Goal: Task Accomplishment & Management: Complete application form

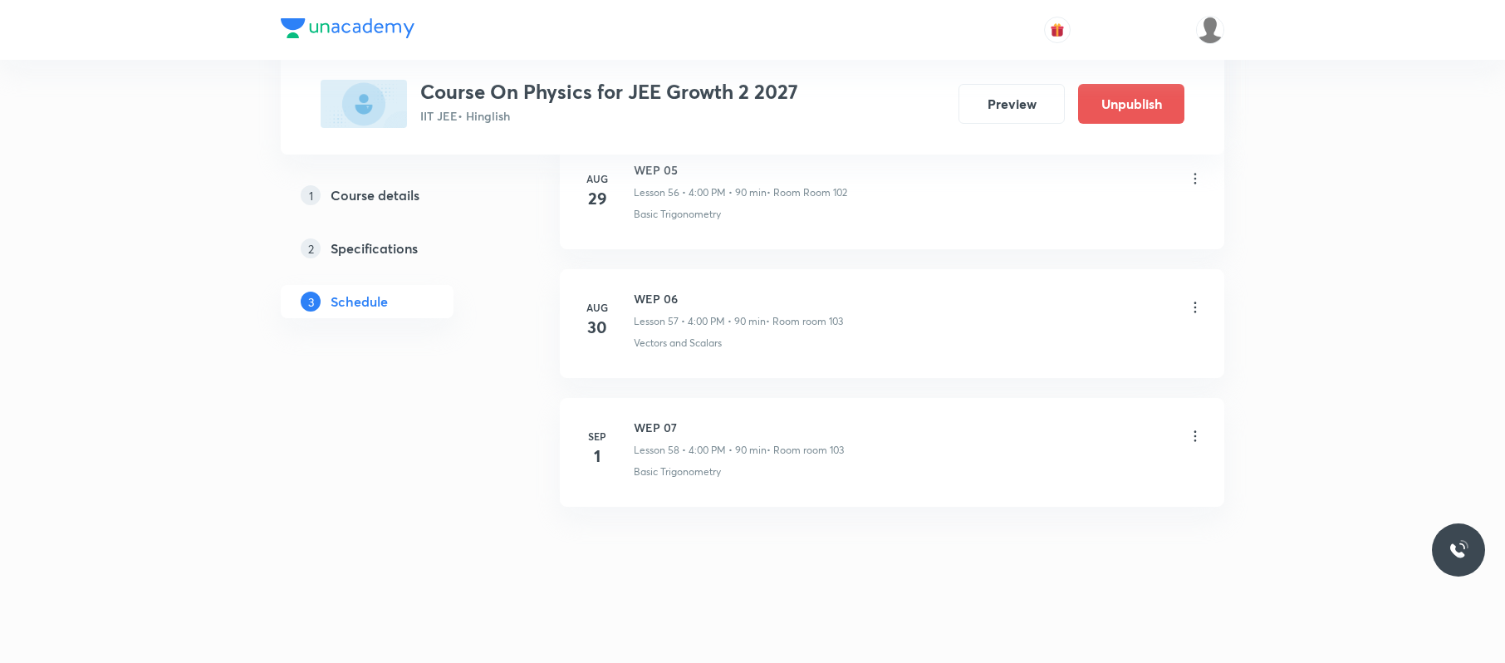
scroll to position [7406, 0]
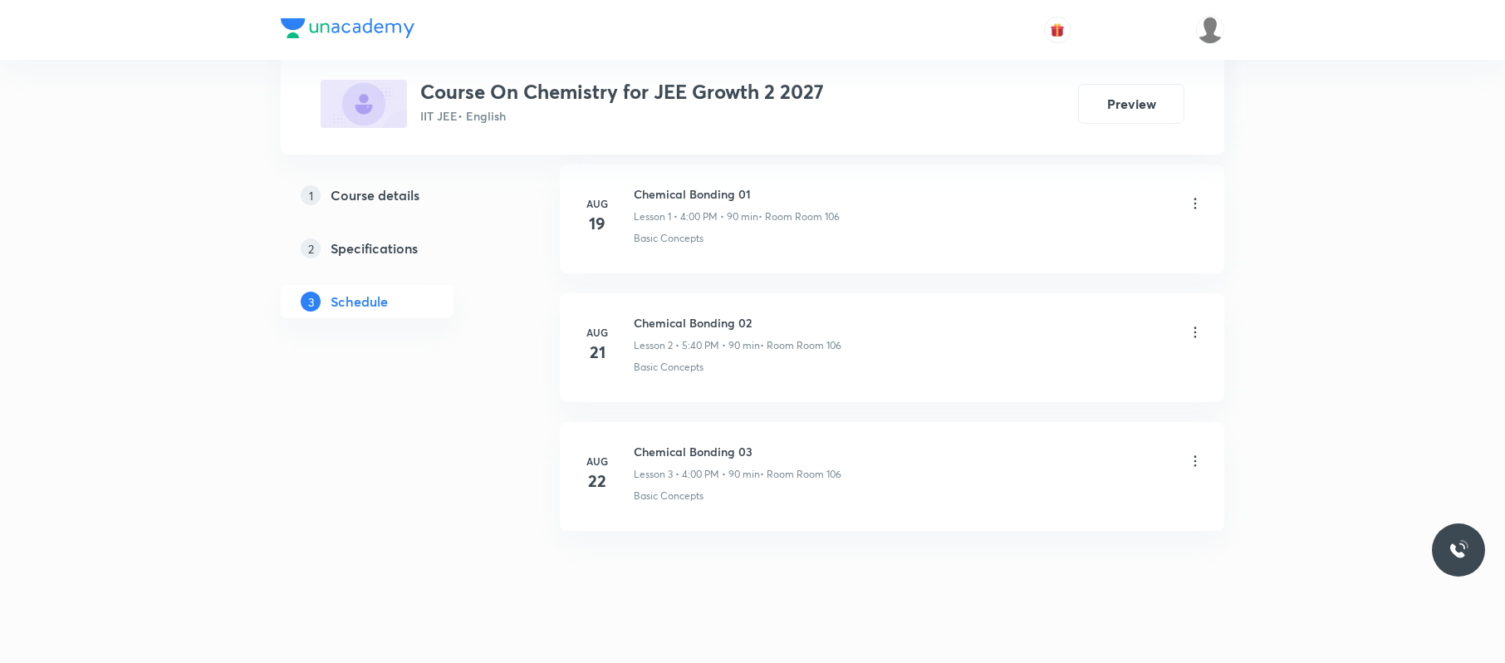
scroll to position [1058, 0]
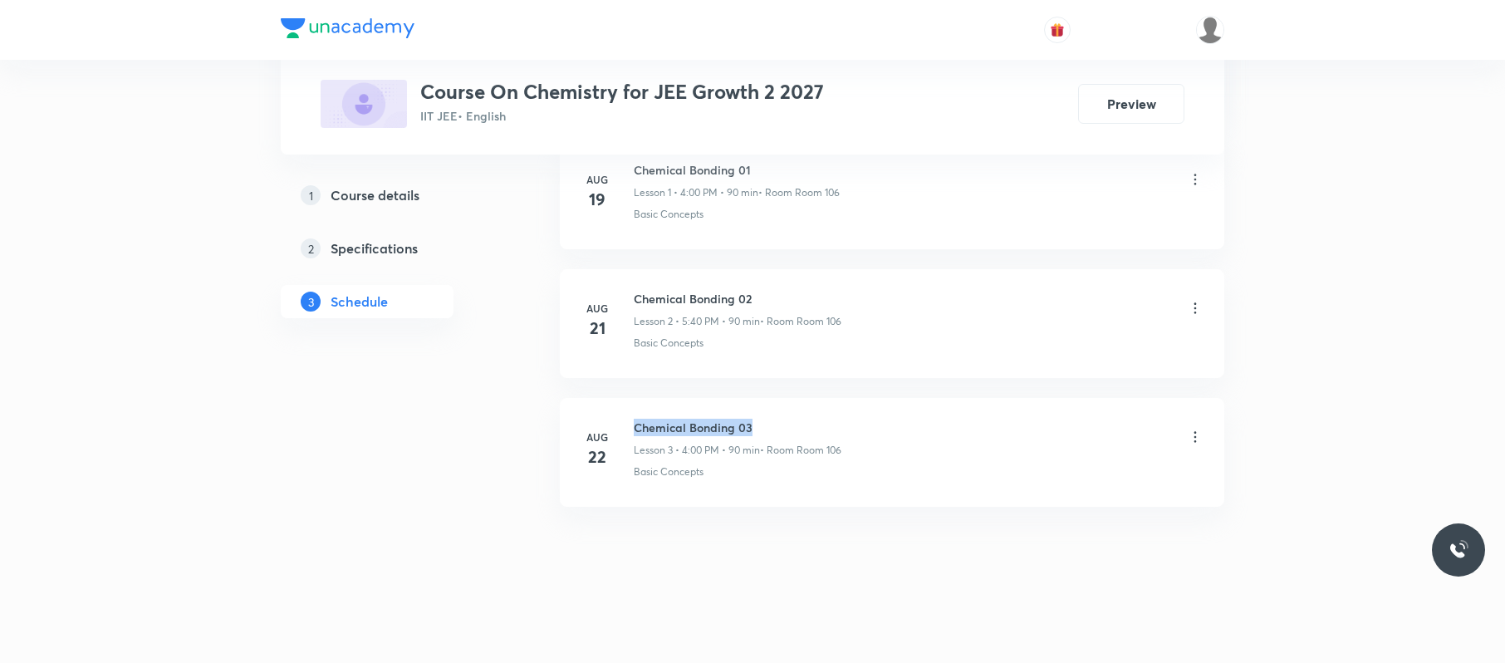
drag, startPoint x: 804, startPoint y: 387, endPoint x: 621, endPoint y: 399, distance: 183.1
click at [621, 399] on ul "Aug 19 Chemical Bonding 01 Lesson 1 • 4:00 PM • 90 min • Room Room 106 Basic Co…" at bounding box center [892, 323] width 665 height 366
copy h6 "Chemical Bonding 03"
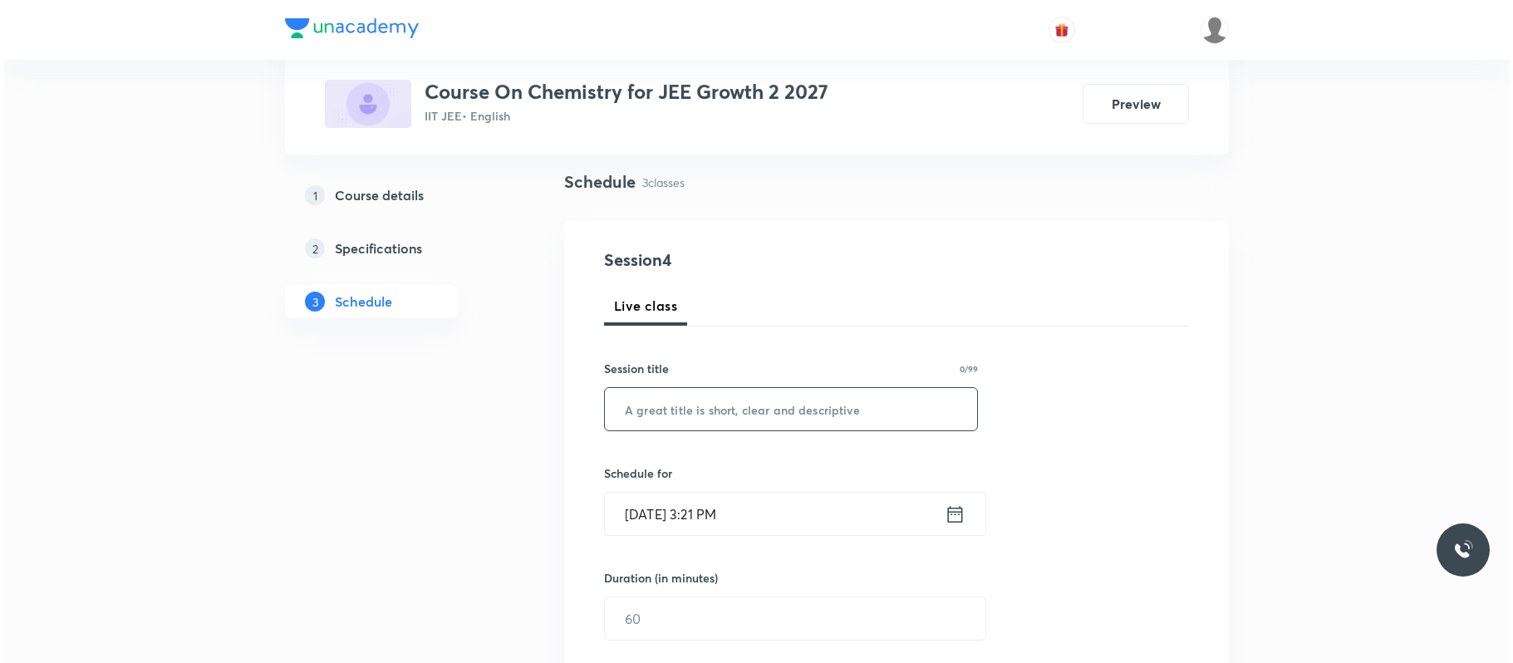
scroll to position [114, 0]
click at [802, 412] on input "text" at bounding box center [787, 406] width 372 height 42
paste input "Chemical Bonding 03"
type input "Chemical Bonding 04"
click at [795, 488] on div "Schedule for Sep 1, 2025, 3:21 PM ​" at bounding box center [787, 497] width 374 height 71
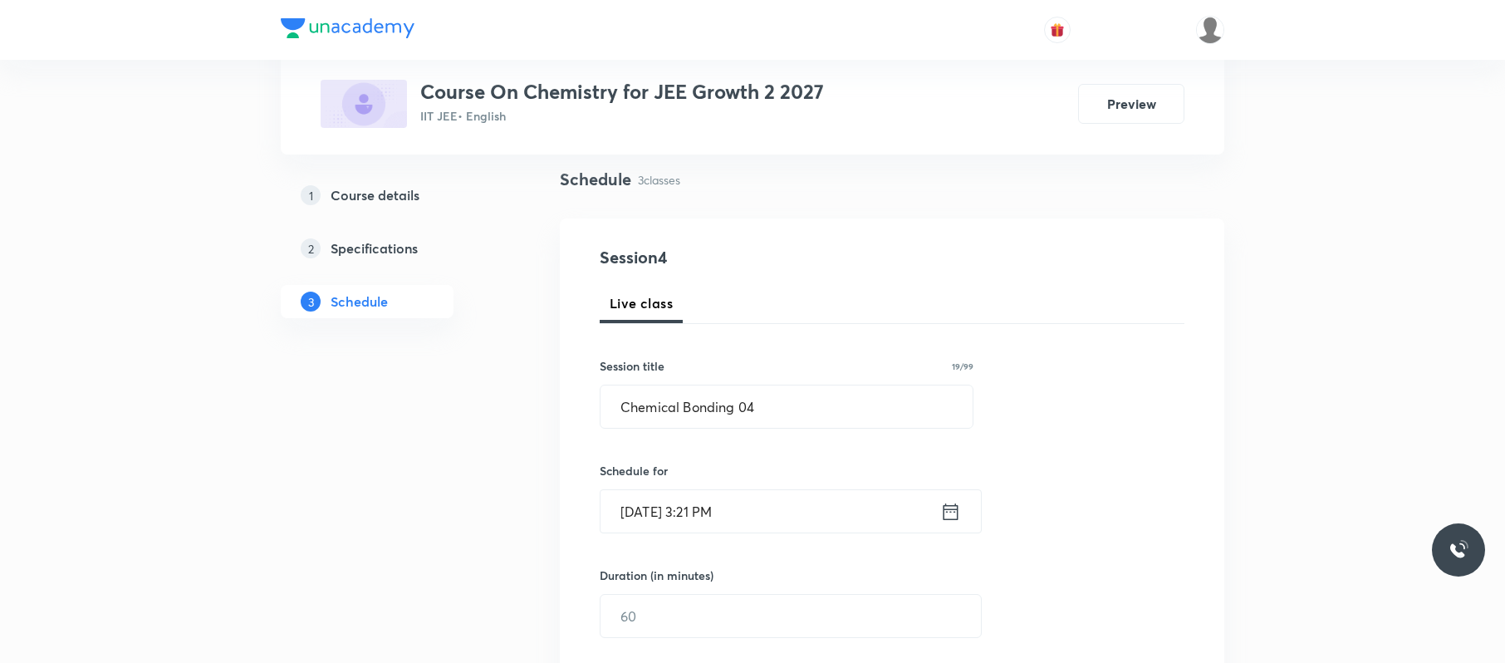
click at [791, 510] on input "Sep 1, 2025, 3:21 PM" at bounding box center [771, 511] width 340 height 42
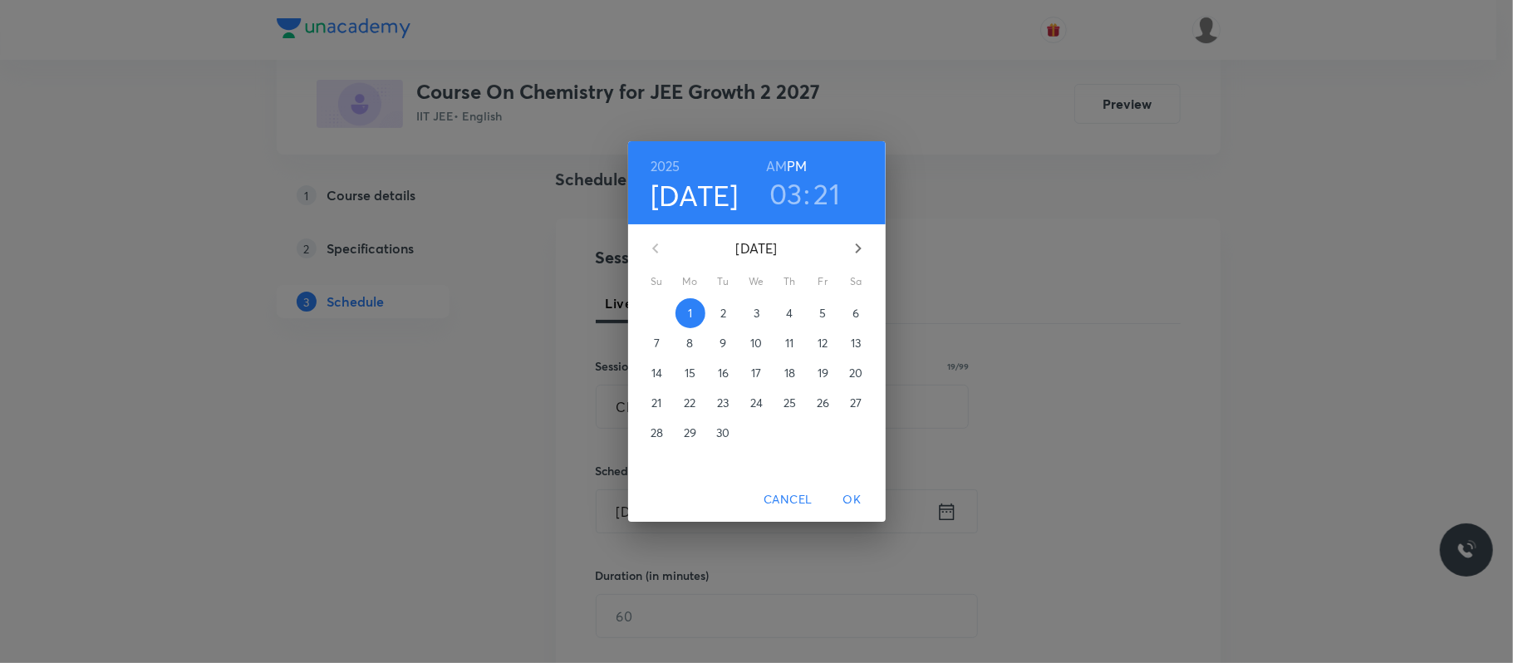
click at [788, 187] on h3 "03" at bounding box center [785, 193] width 33 height 35
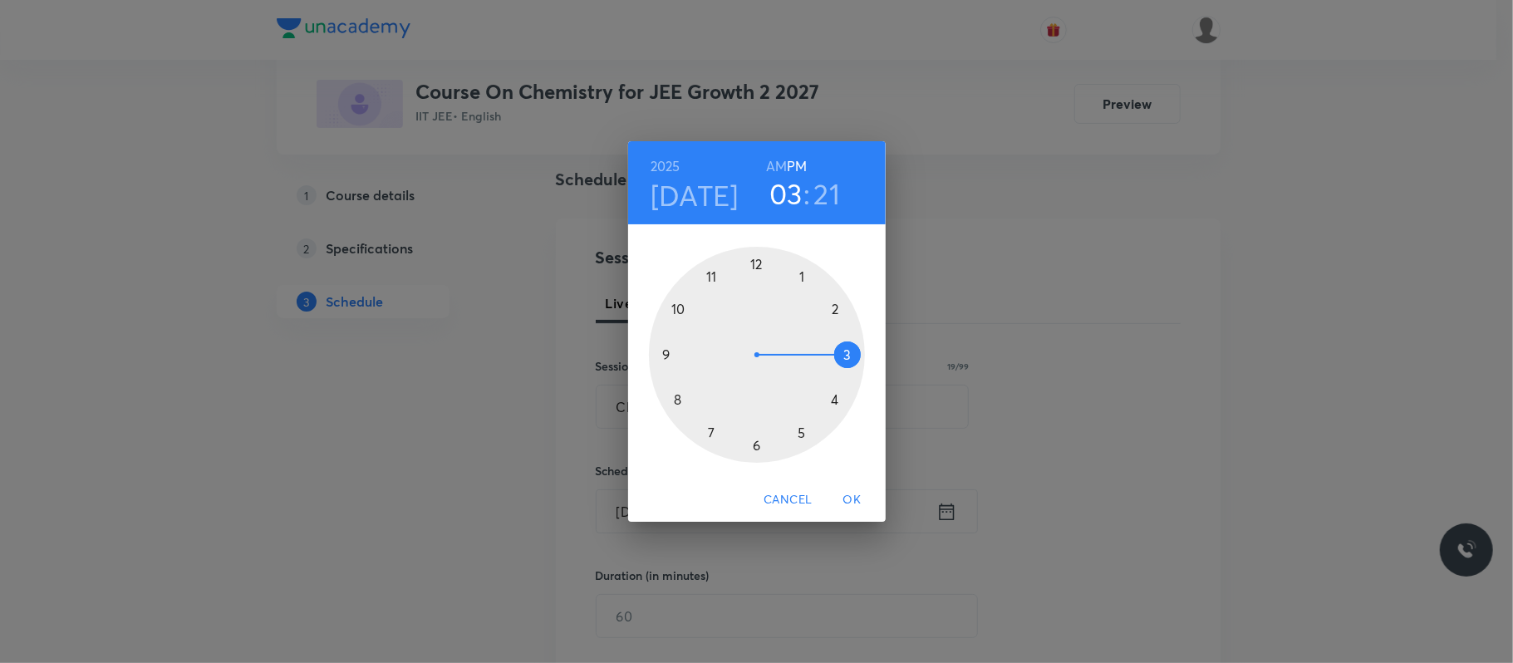
click at [801, 433] on div at bounding box center [757, 355] width 216 height 216
click at [678, 400] on div at bounding box center [757, 355] width 216 height 216
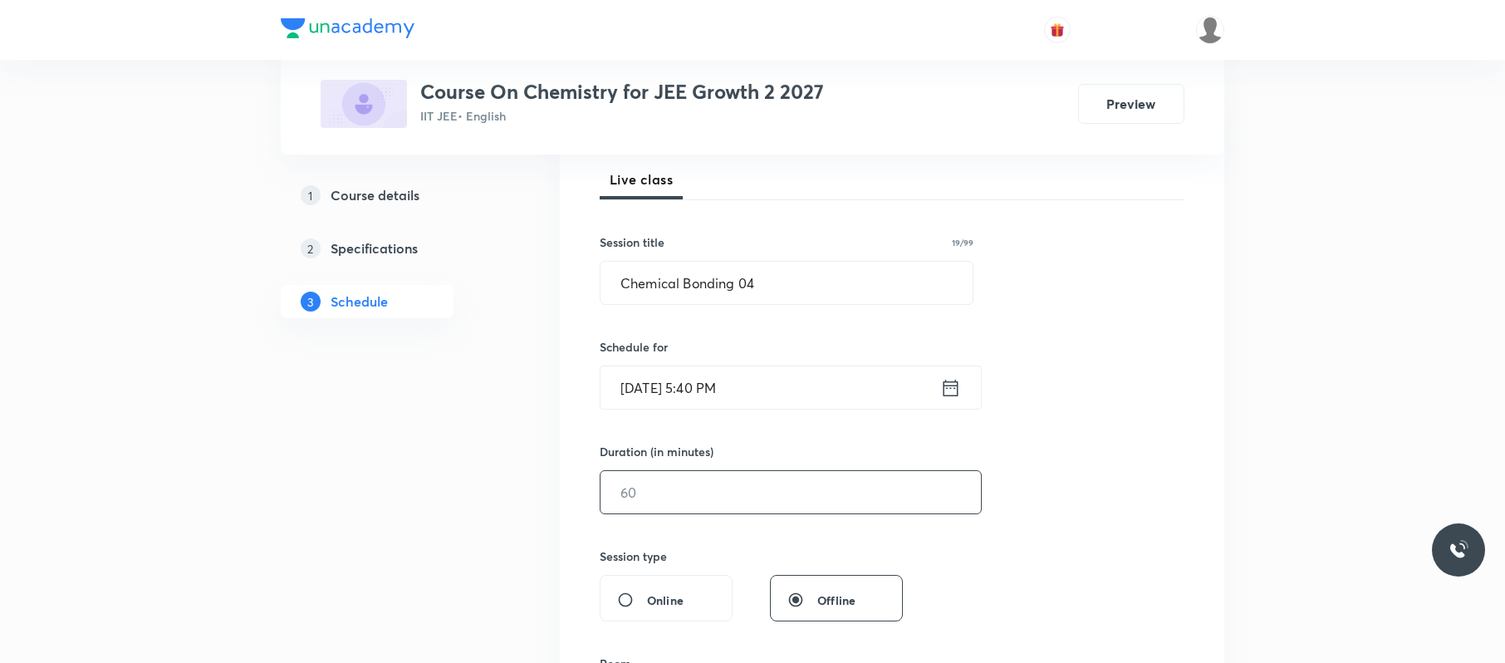
scroll to position [240, 0]
click at [718, 490] on input "text" at bounding box center [791, 490] width 380 height 42
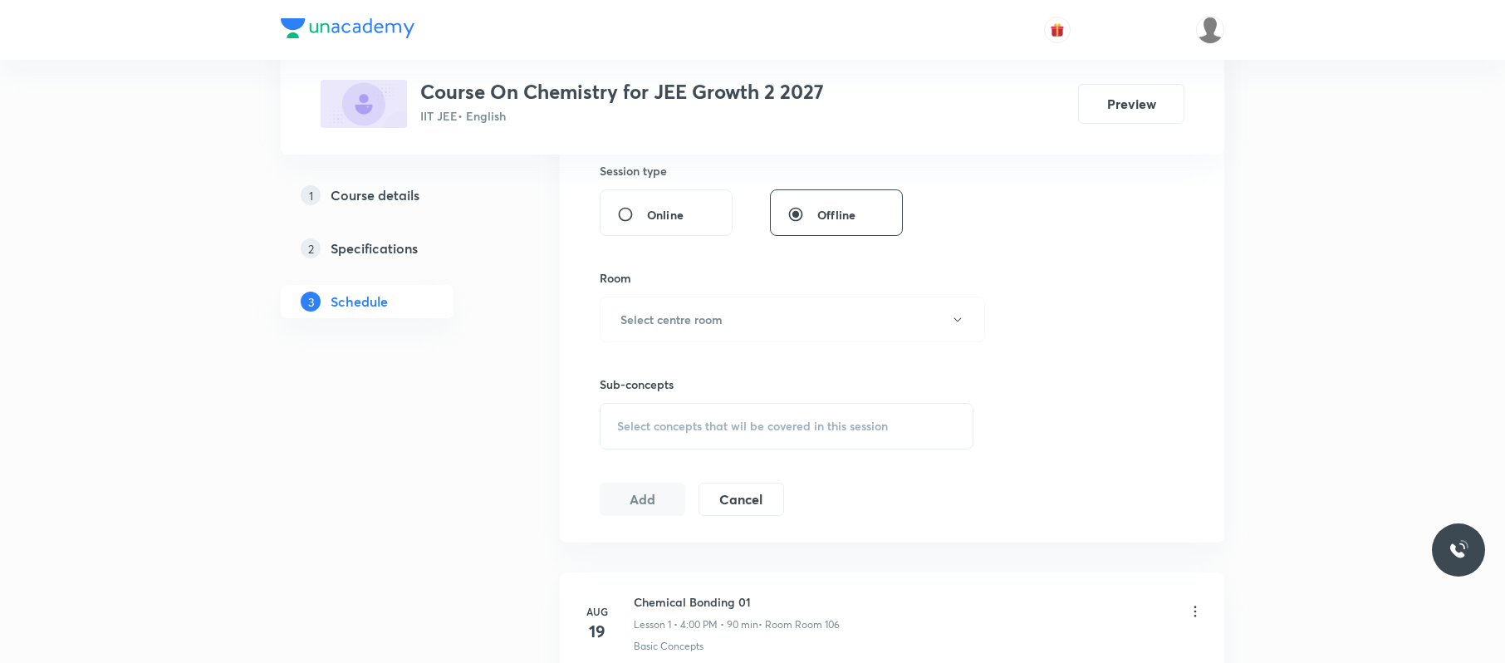
scroll to position [621, 0]
type input "90"
click at [792, 323] on button "Select centre room" at bounding box center [792, 321] width 385 height 46
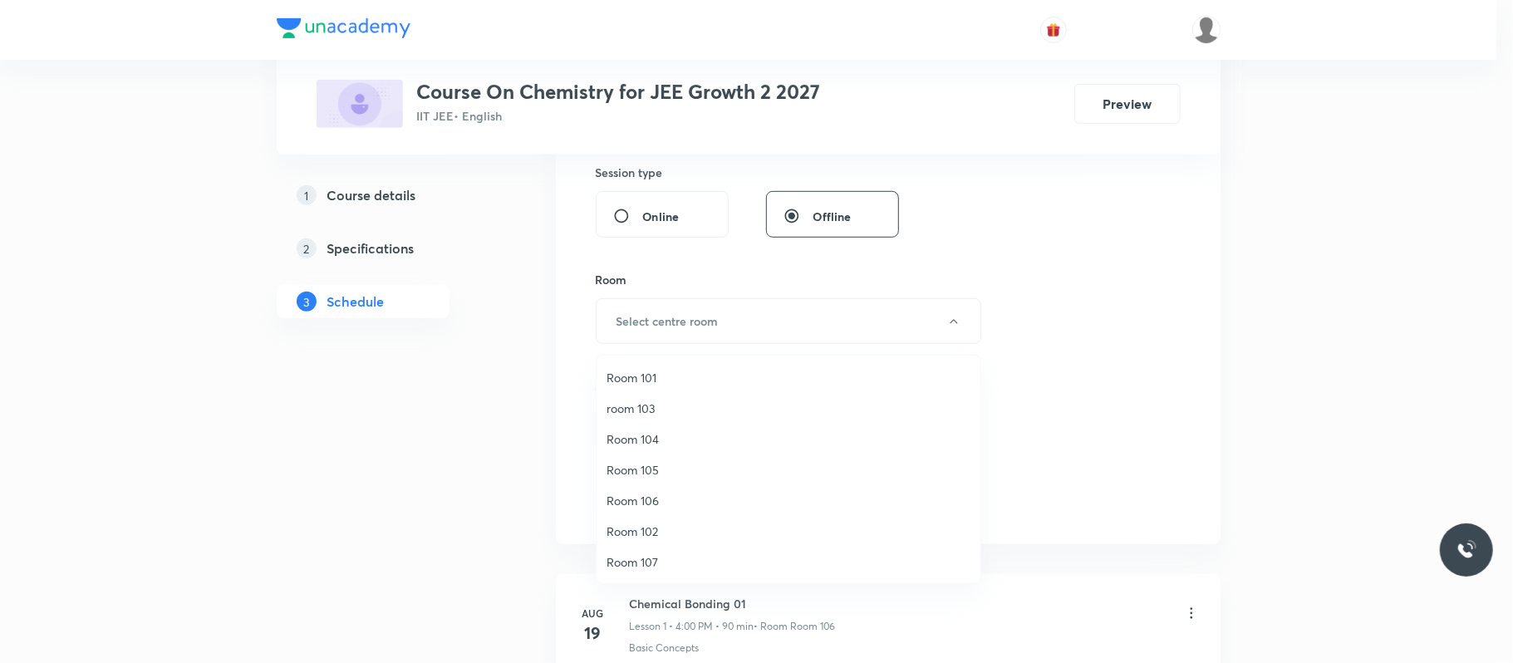
click at [673, 396] on li "room 103" at bounding box center [788, 408] width 384 height 31
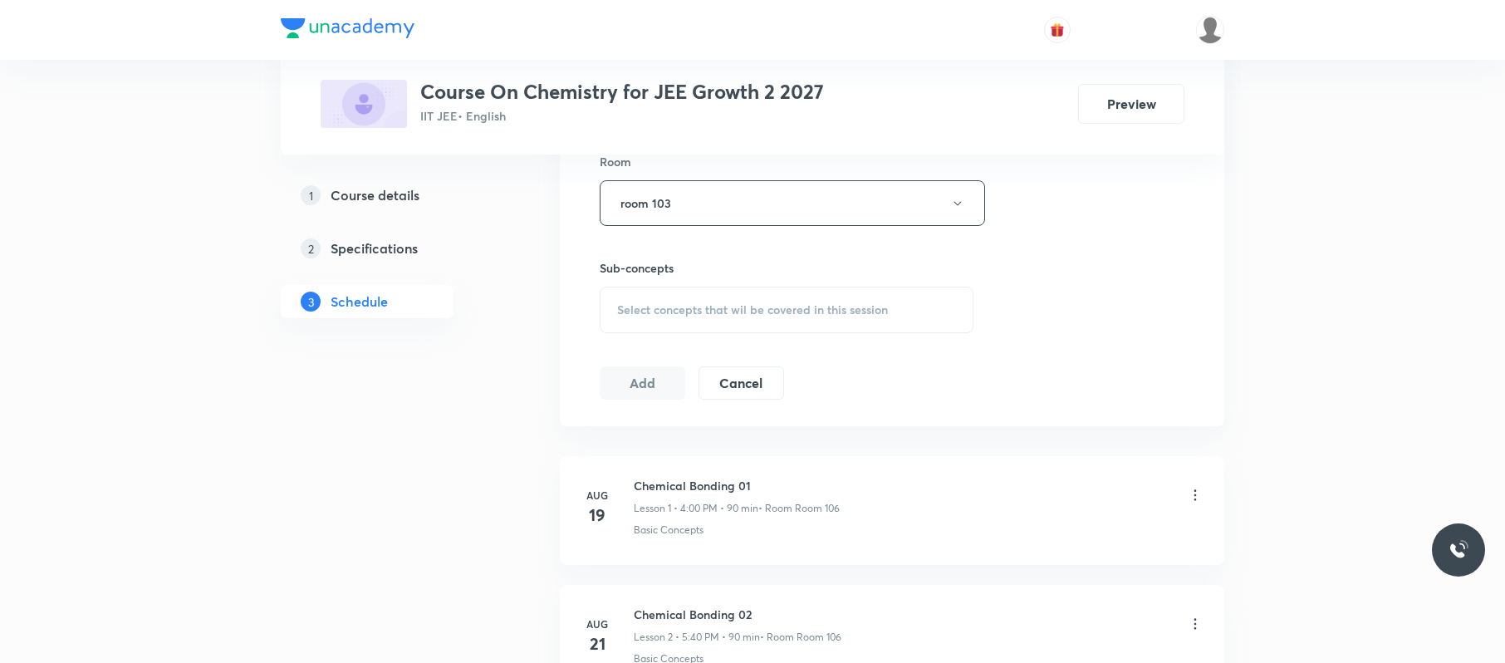
scroll to position [741, 0]
click at [735, 321] on div "Select concepts that wil be covered in this session" at bounding box center [787, 308] width 374 height 47
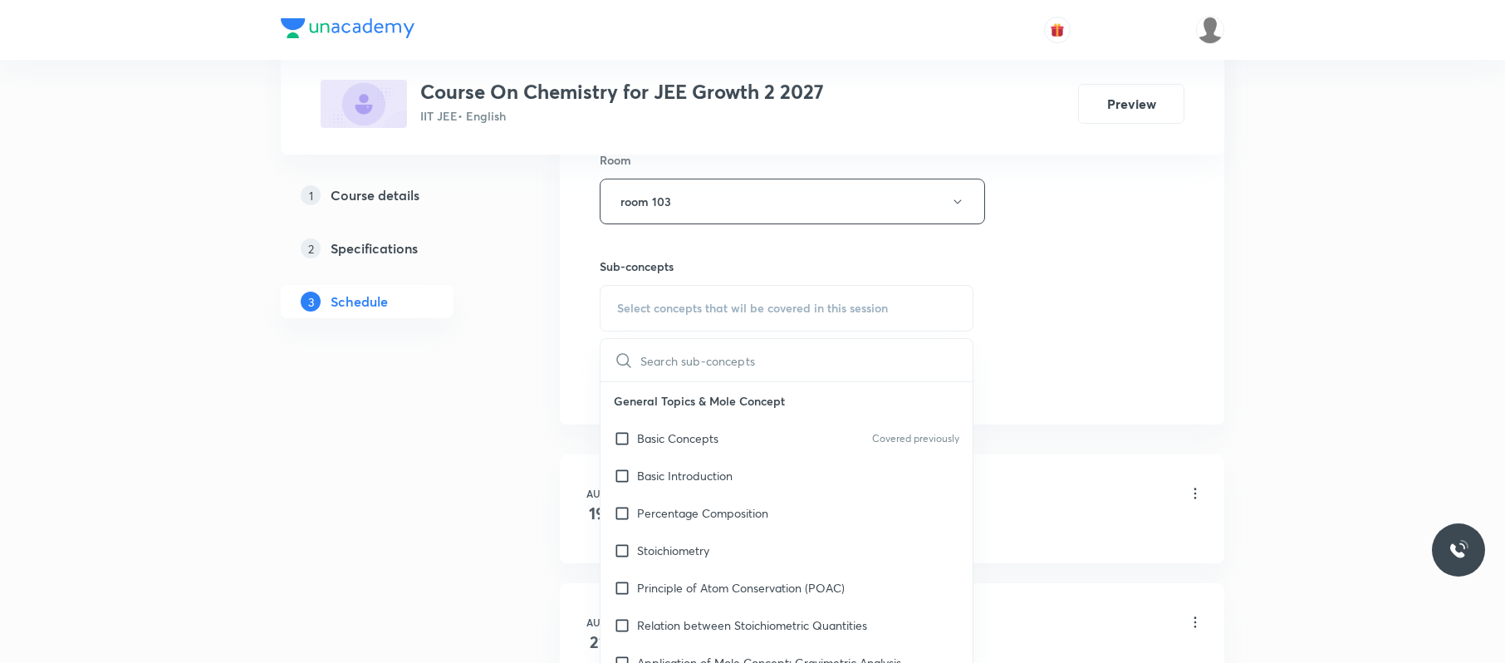
click at [738, 426] on div "Basic Concepts Covered previously" at bounding box center [787, 437] width 372 height 37
click at [1419, 231] on div "Plus Courses Course On Chemistry for JEE Growth 2 2027 IIT JEE • English Previe…" at bounding box center [752, 118] width 1505 height 1718
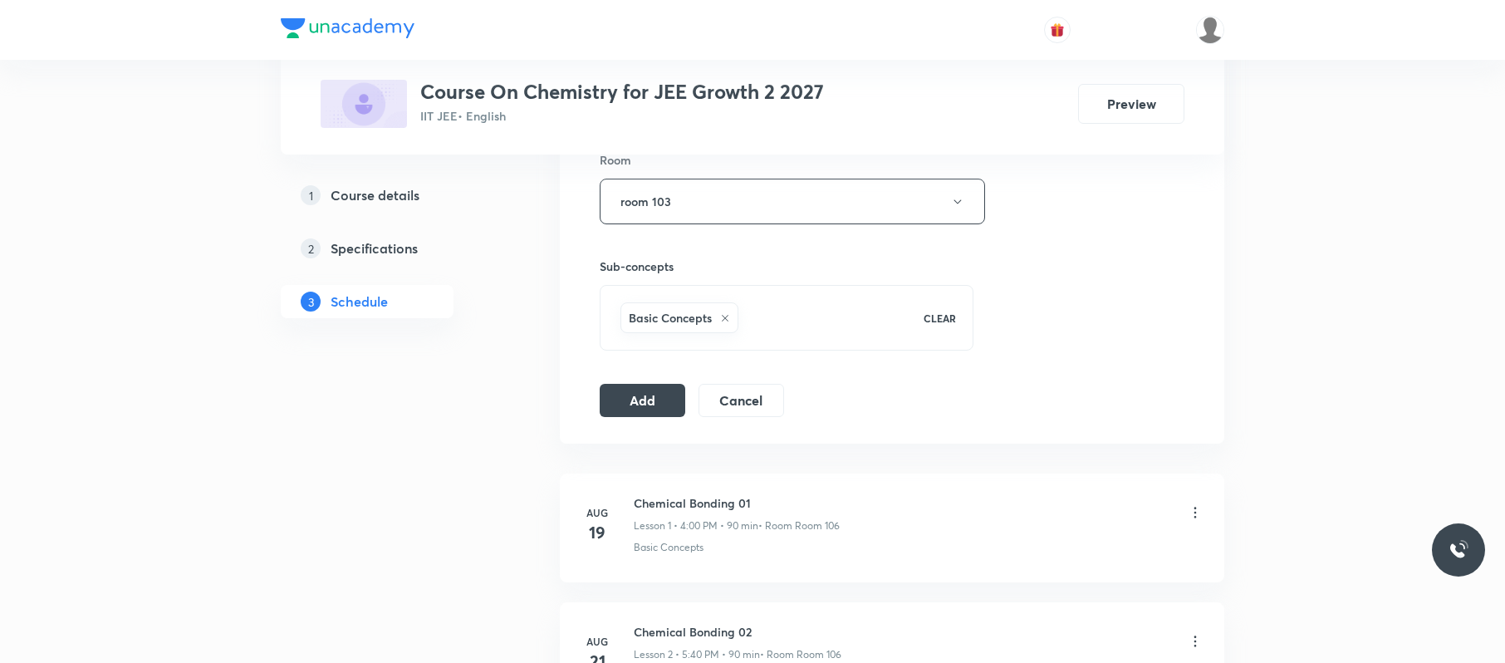
click at [1120, 293] on div "Session 4 Live class Session title 19/99 Chemical Bonding 04 ​ Schedule for Sep…" at bounding box center [892, 17] width 585 height 799
click at [675, 404] on button "Add" at bounding box center [643, 398] width 86 height 33
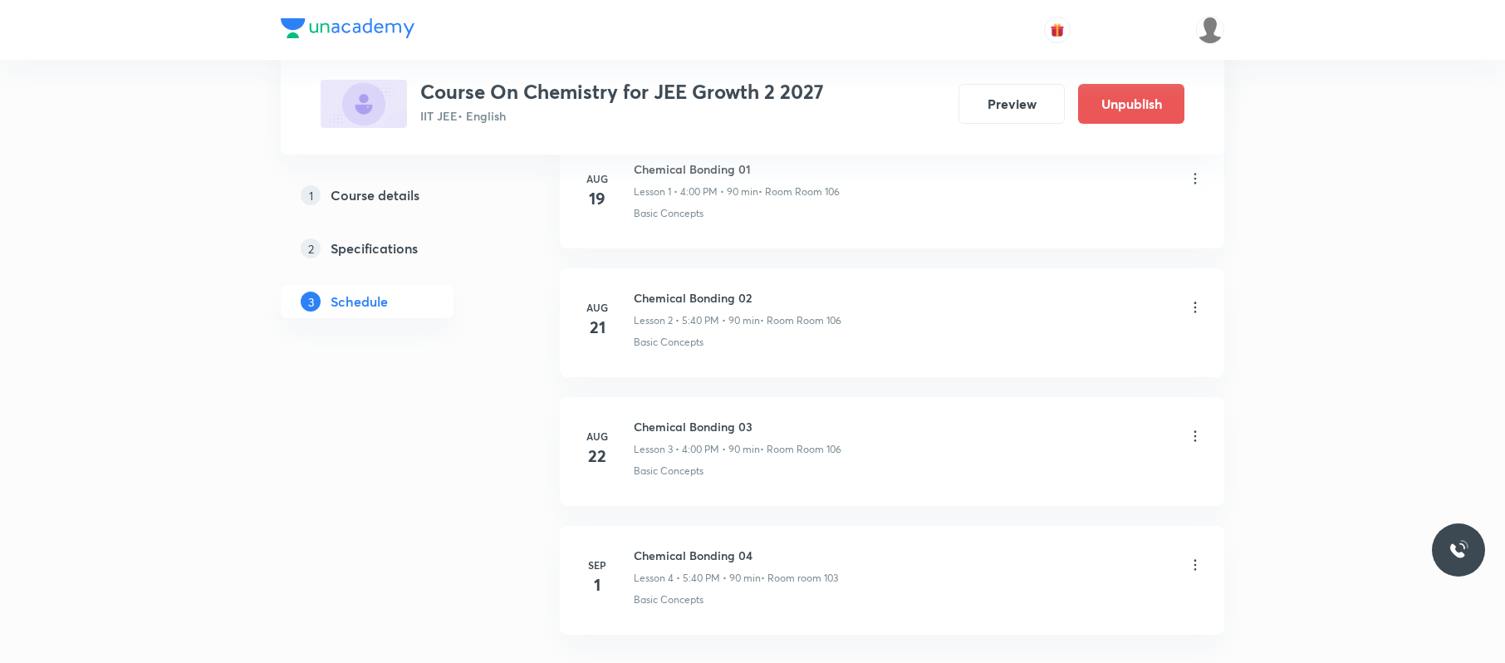
scroll to position [422, 0]
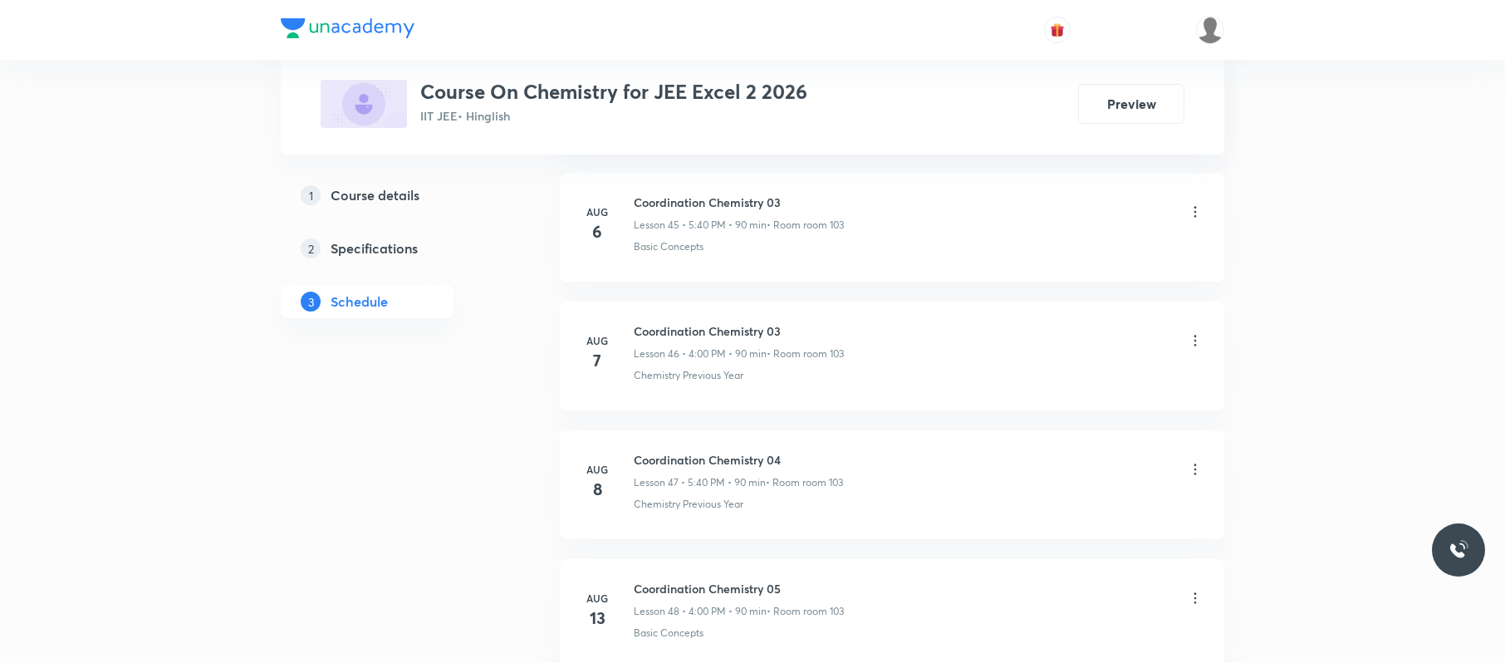
scroll to position [7656, 0]
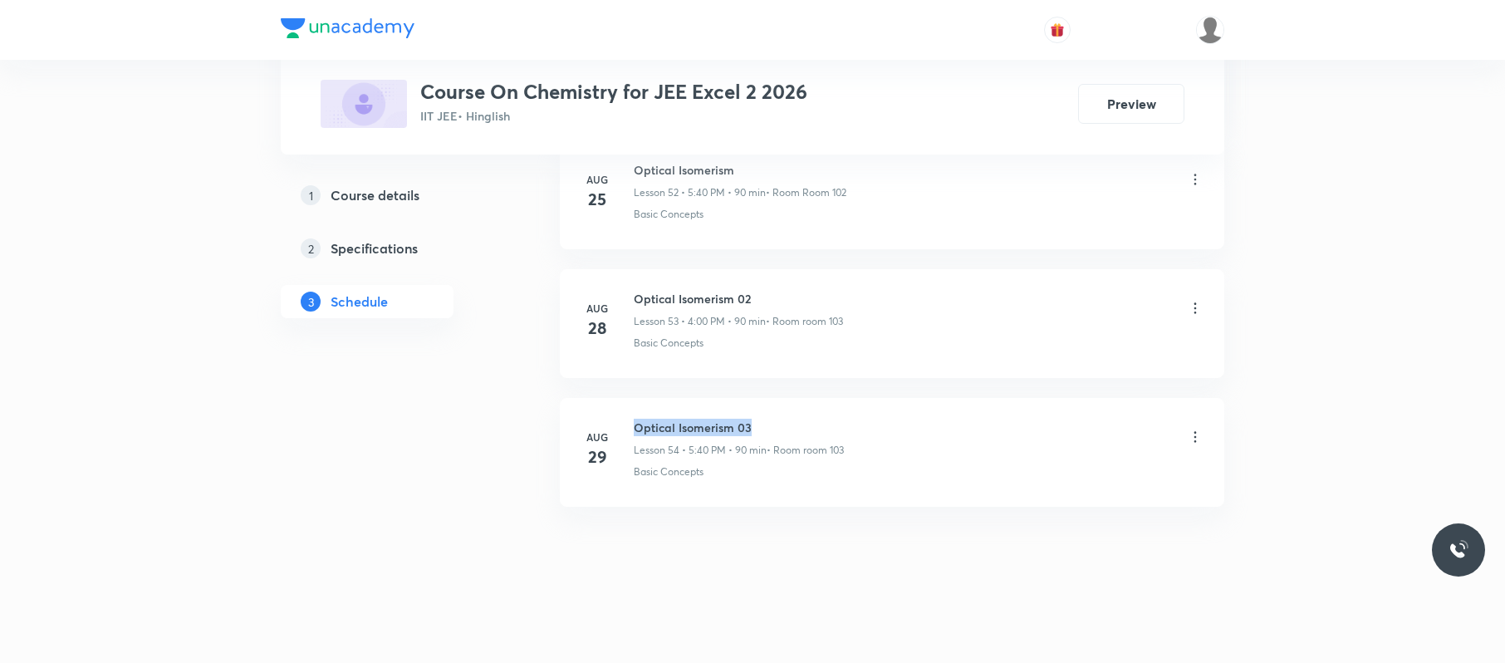
drag, startPoint x: 782, startPoint y: 394, endPoint x: 623, endPoint y: 387, distance: 158.8
copy h6 "Optical Isomerism 03"
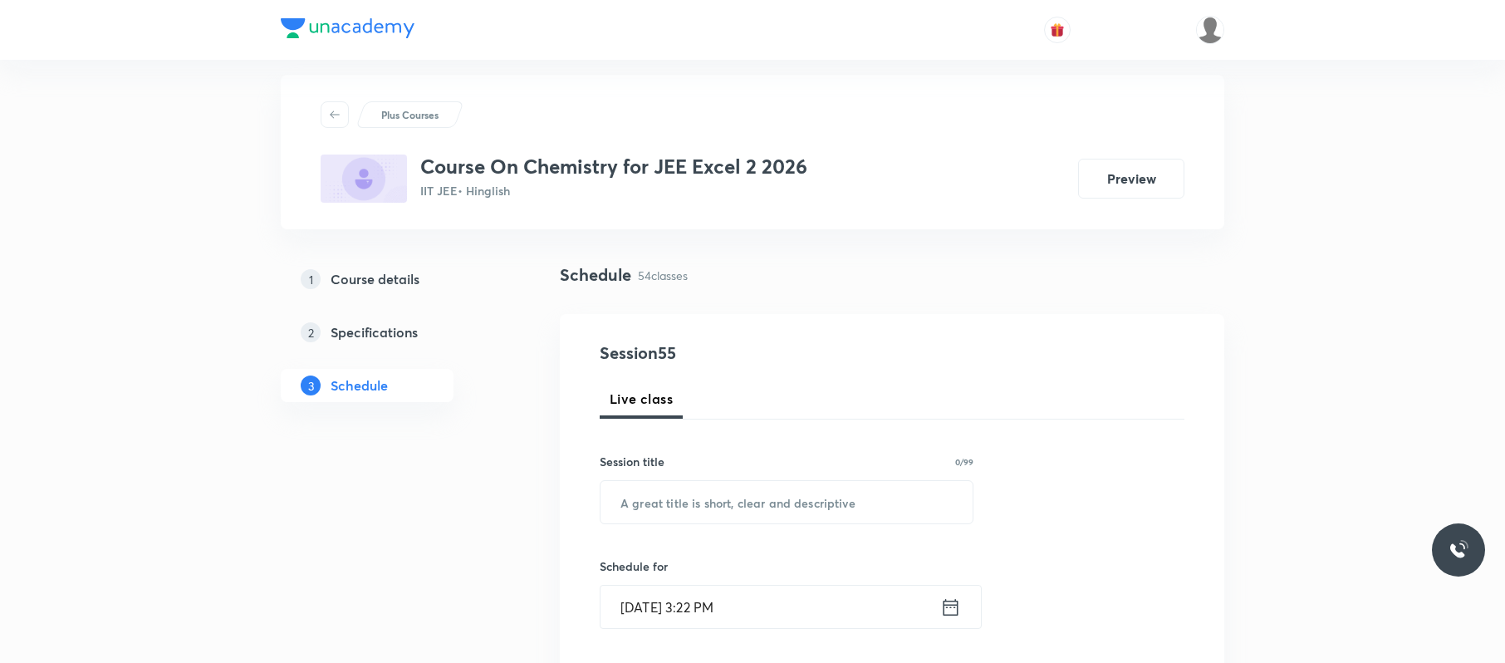
scroll to position [0, 0]
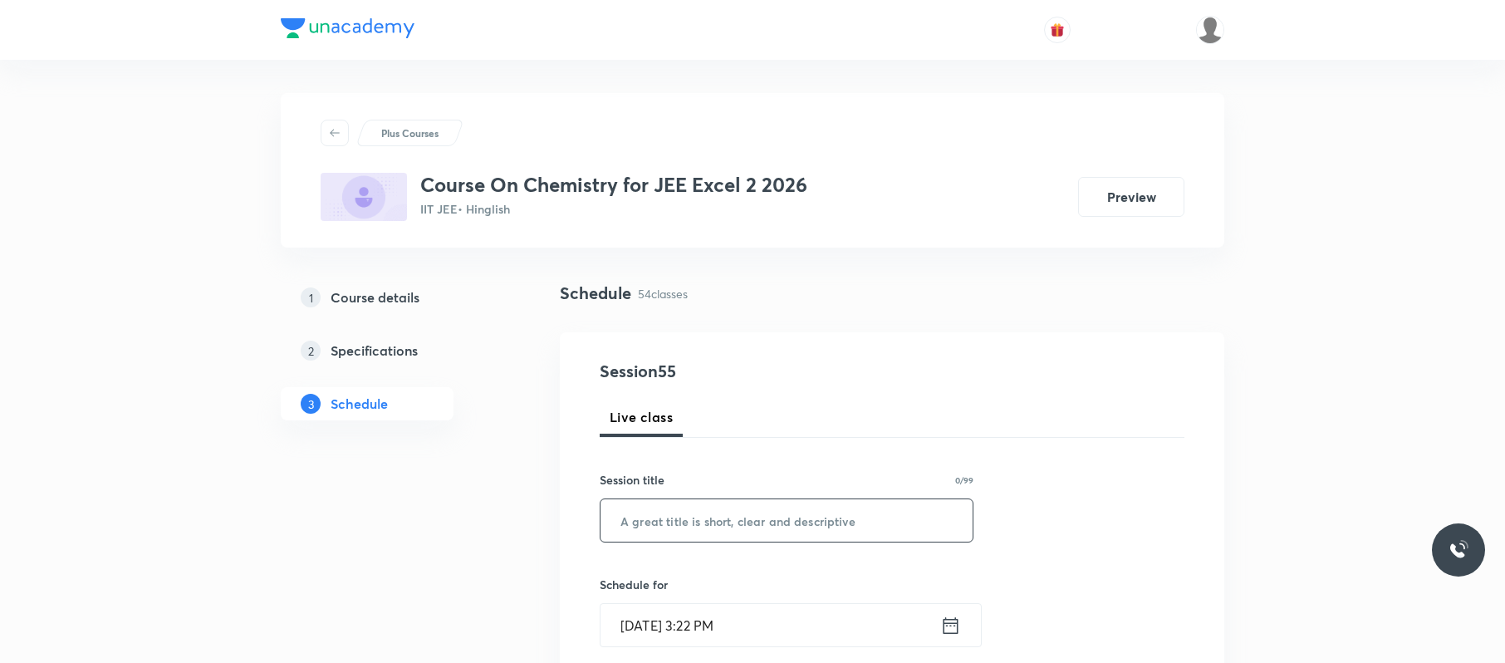
click at [848, 513] on input "text" at bounding box center [787, 520] width 372 height 42
type input "v"
paste input "Optical Isomerism 03"
click at [848, 513] on input "Optical Isomerism 03" at bounding box center [787, 520] width 372 height 42
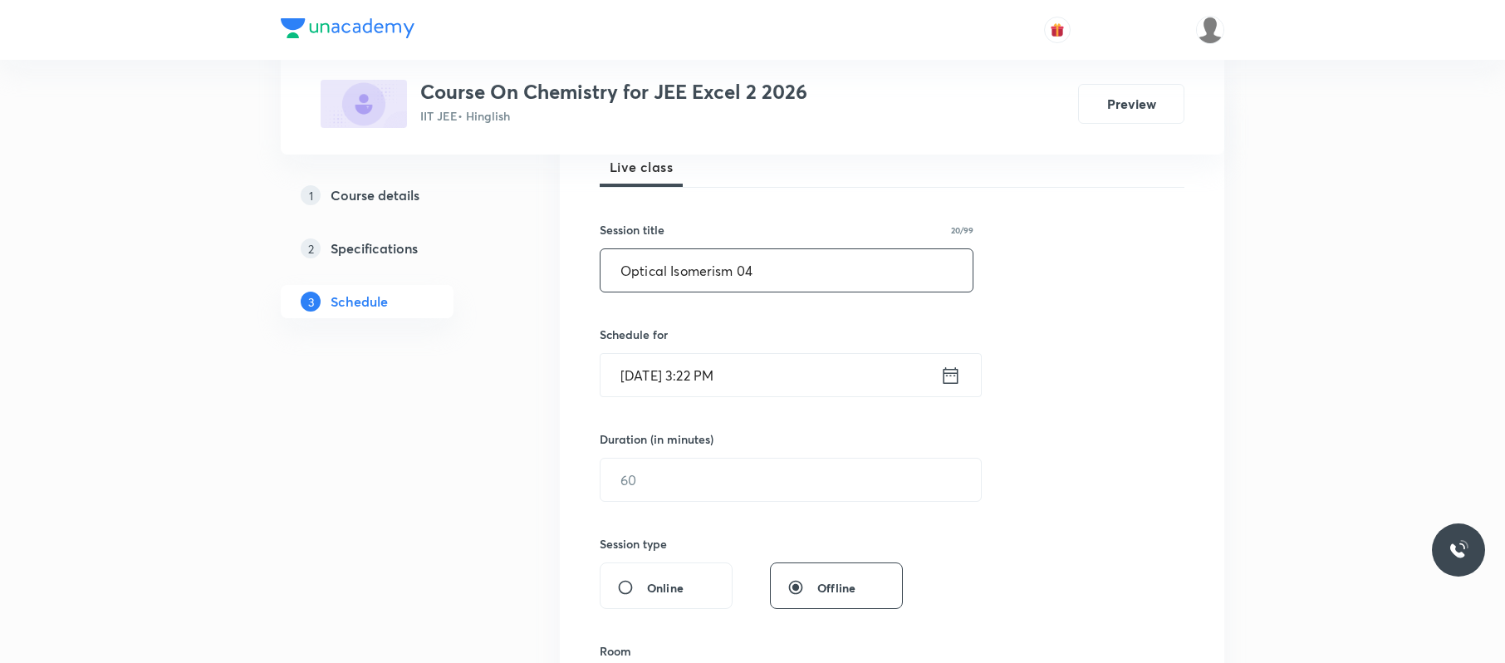
scroll to position [253, 0]
type input "Optical Isomerism 04"
click at [865, 377] on input "Sep 1, 2025, 3:22 PM" at bounding box center [771, 372] width 340 height 42
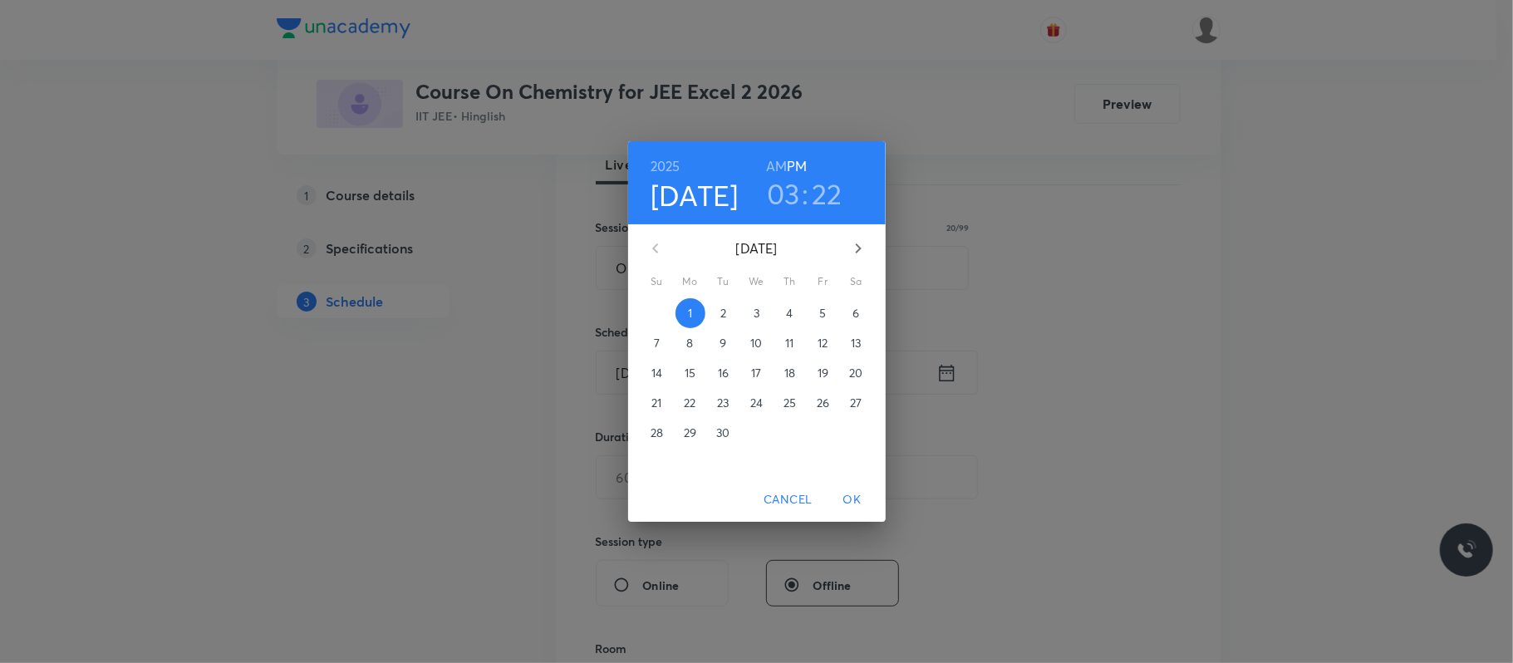
click at [779, 201] on h3 "03" at bounding box center [783, 193] width 33 height 35
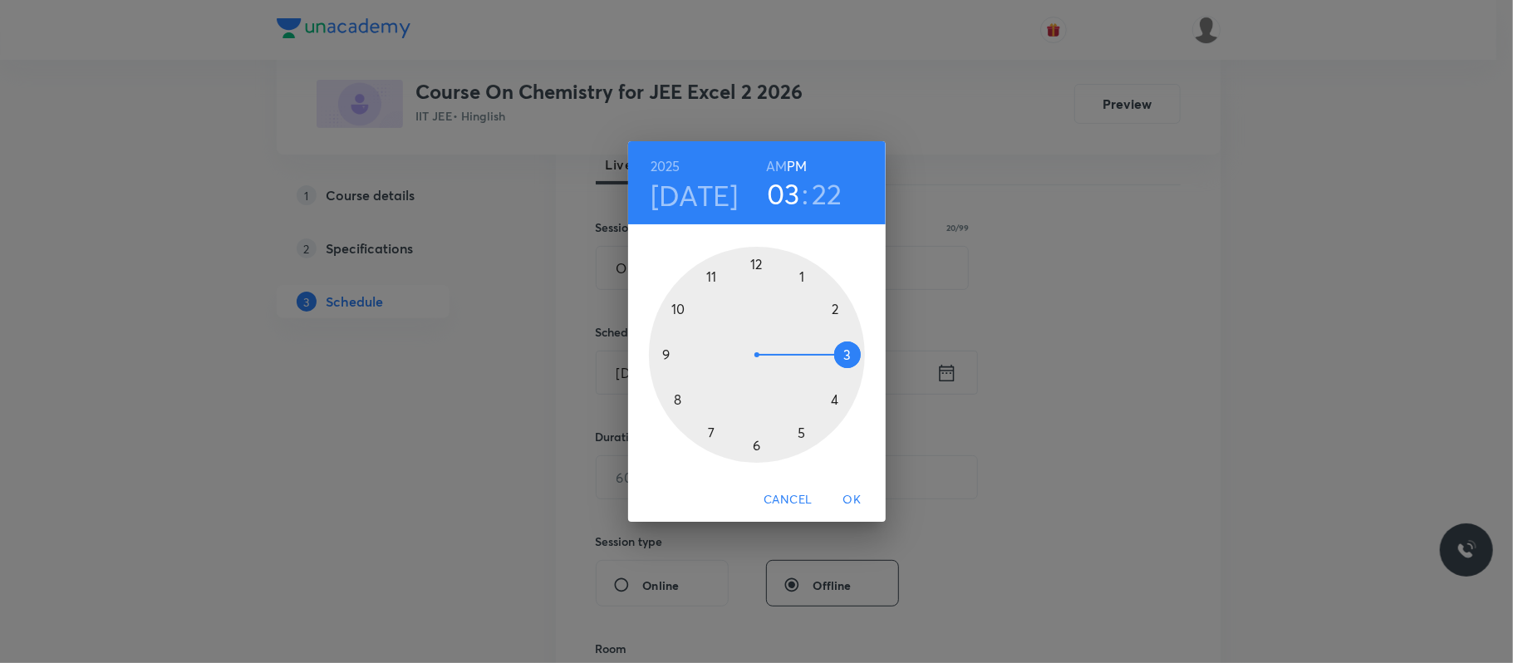
click at [837, 402] on div at bounding box center [757, 355] width 216 height 216
click at [758, 269] on div at bounding box center [757, 355] width 216 height 216
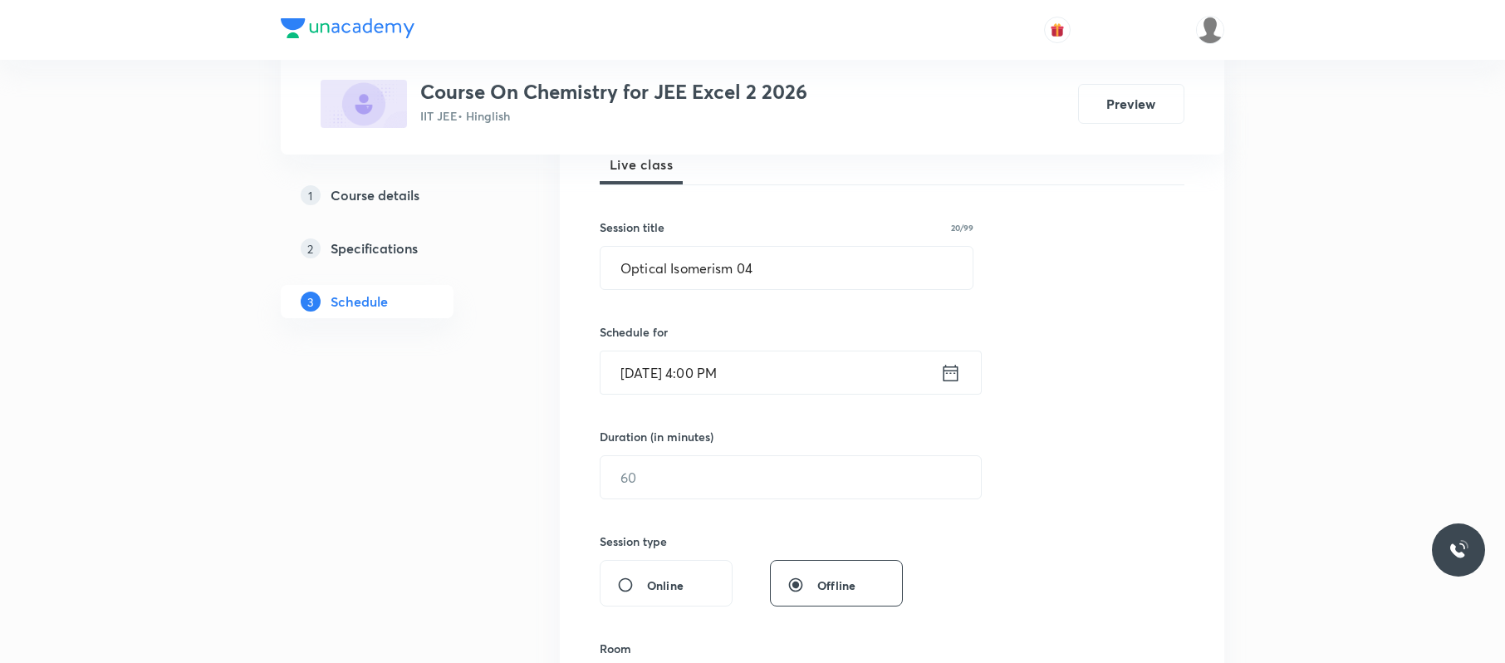
scroll to position [313, 0]
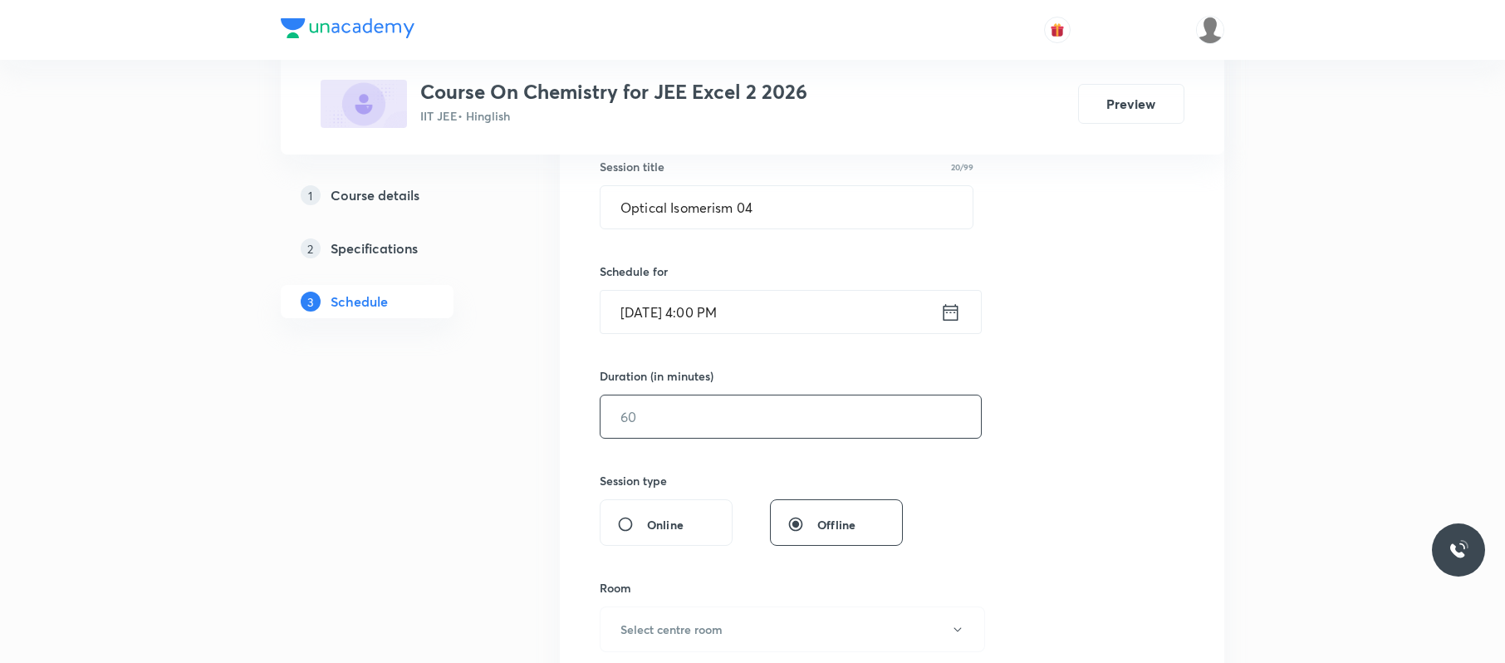
click at [675, 427] on input "text" at bounding box center [791, 416] width 380 height 42
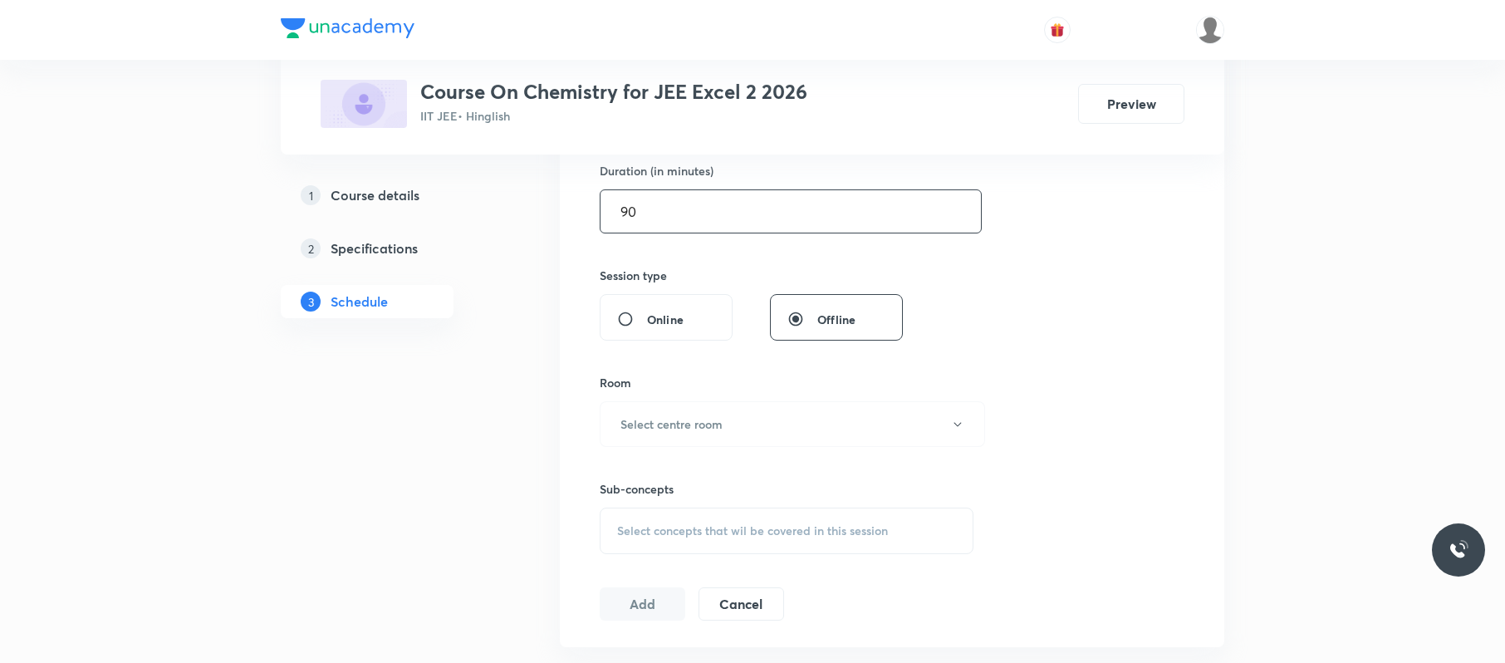
scroll to position [519, 0]
type input "90"
click at [675, 427] on h6 "Select centre room" at bounding box center [672, 423] width 102 height 17
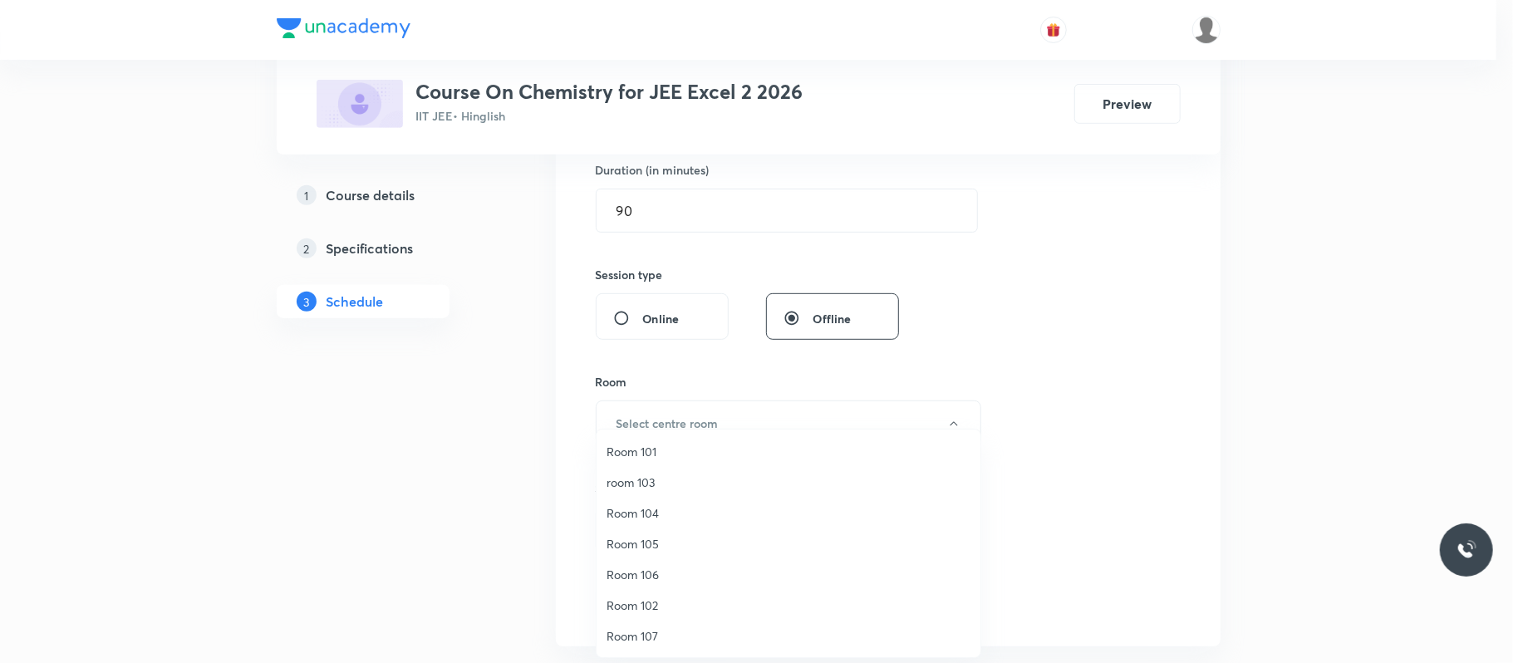
click at [658, 601] on span "Room 102" at bounding box center [788, 604] width 364 height 17
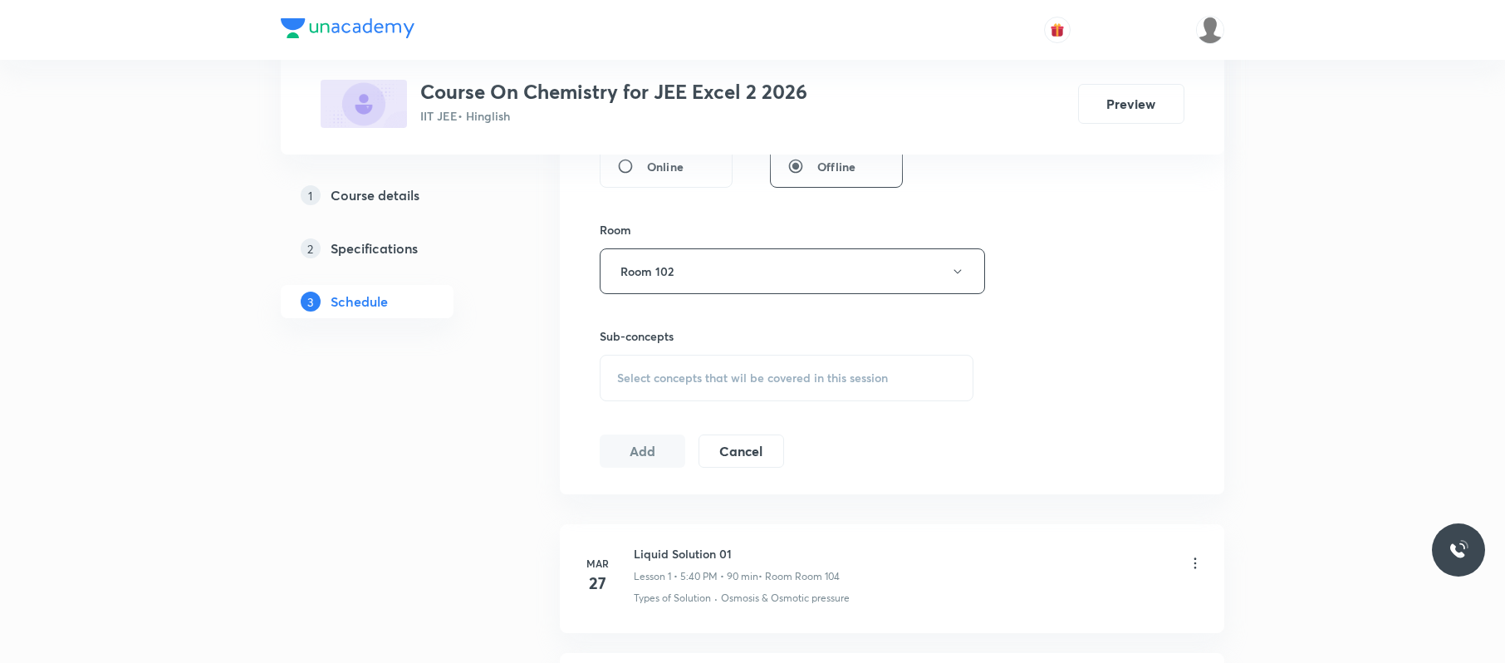
scroll to position [672, 0]
click at [874, 389] on div "Select concepts that wil be covered in this session" at bounding box center [787, 377] width 374 height 47
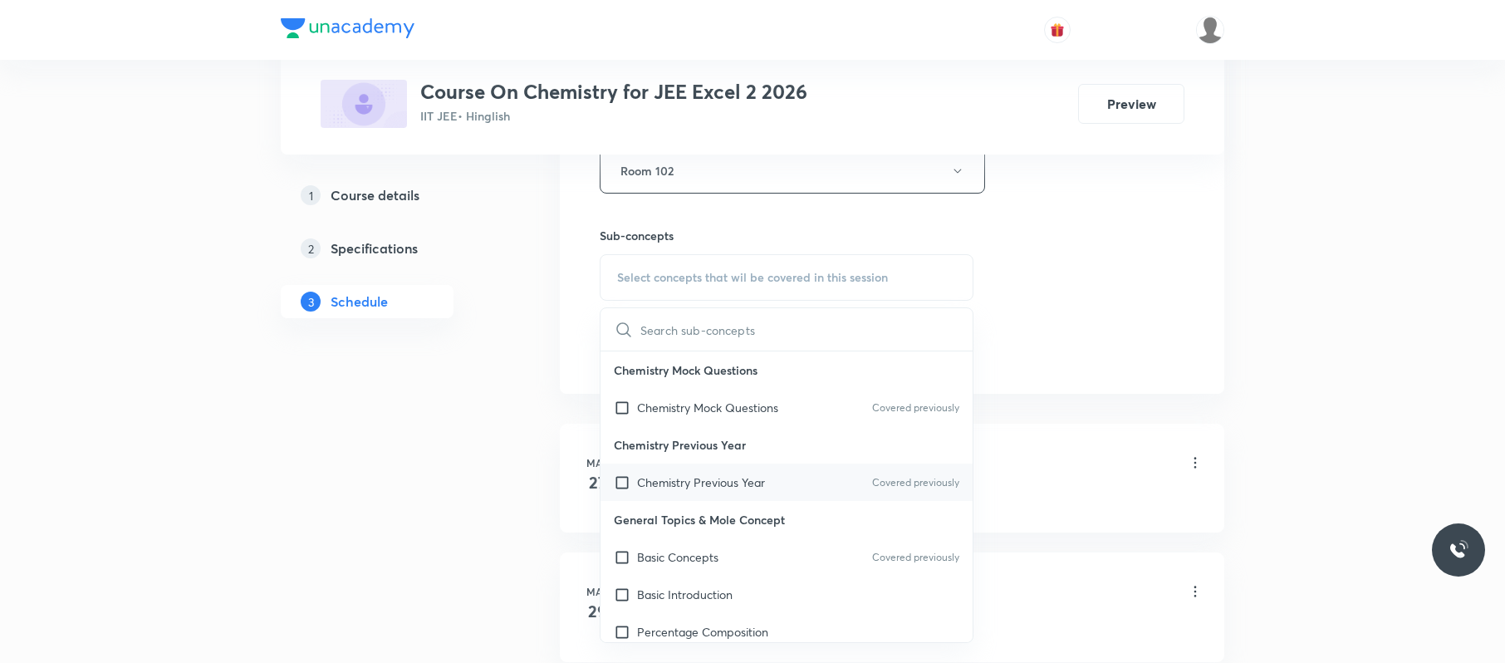
scroll to position [779, 0]
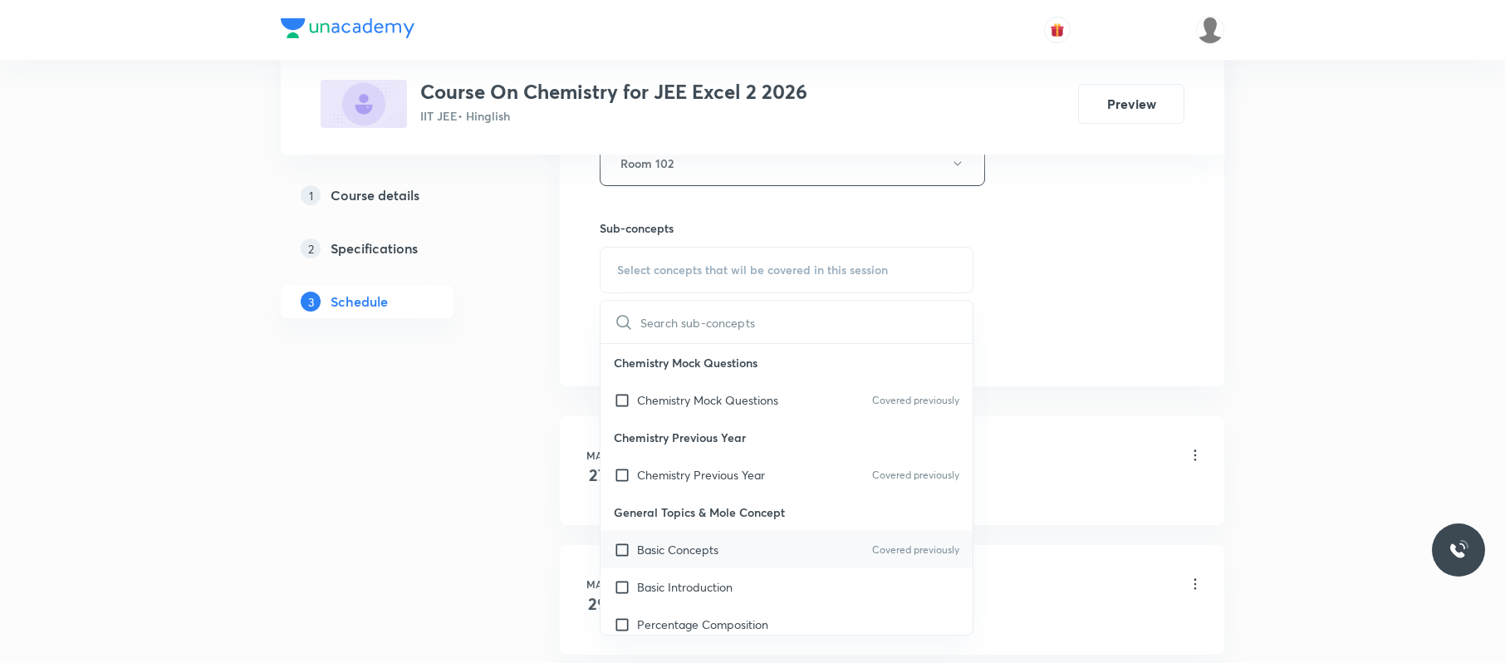
click at [786, 563] on div "Basic Concepts Covered previously" at bounding box center [787, 549] width 372 height 37
checkbox input "true"
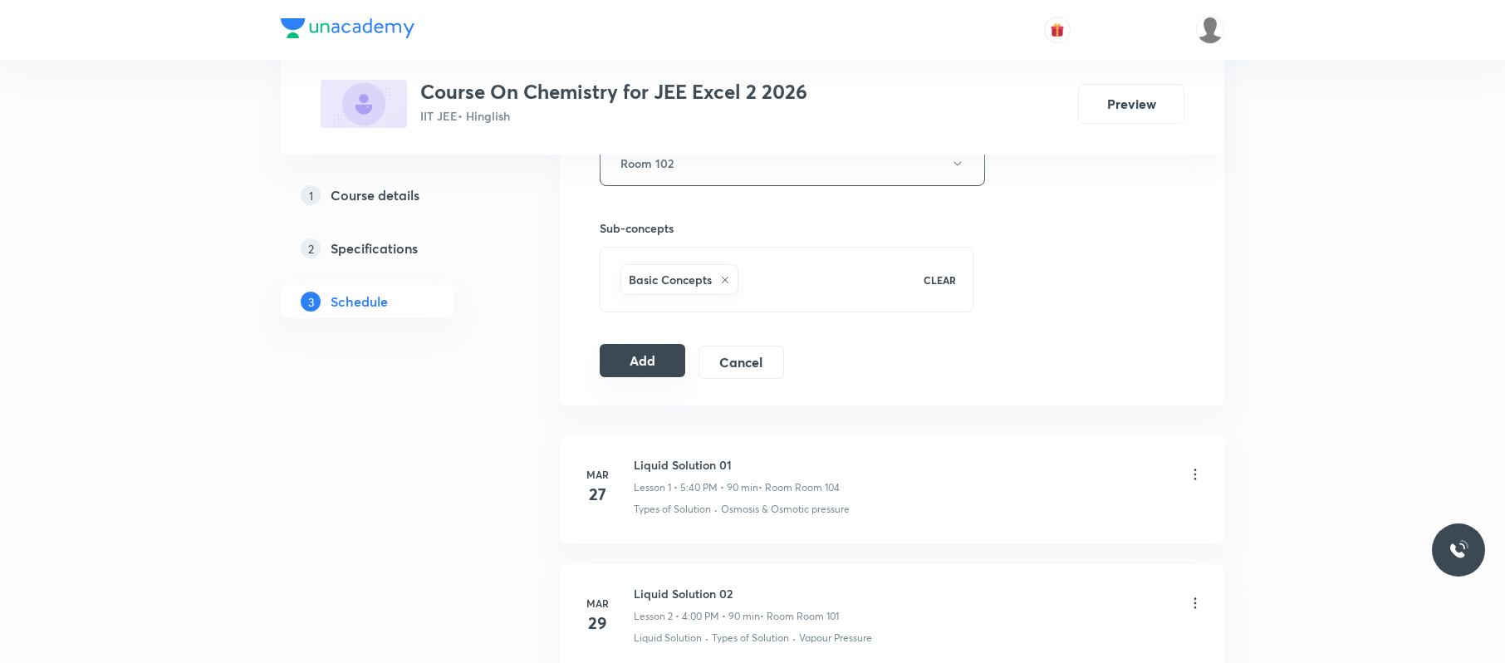
click at [631, 354] on button "Add" at bounding box center [643, 360] width 86 height 33
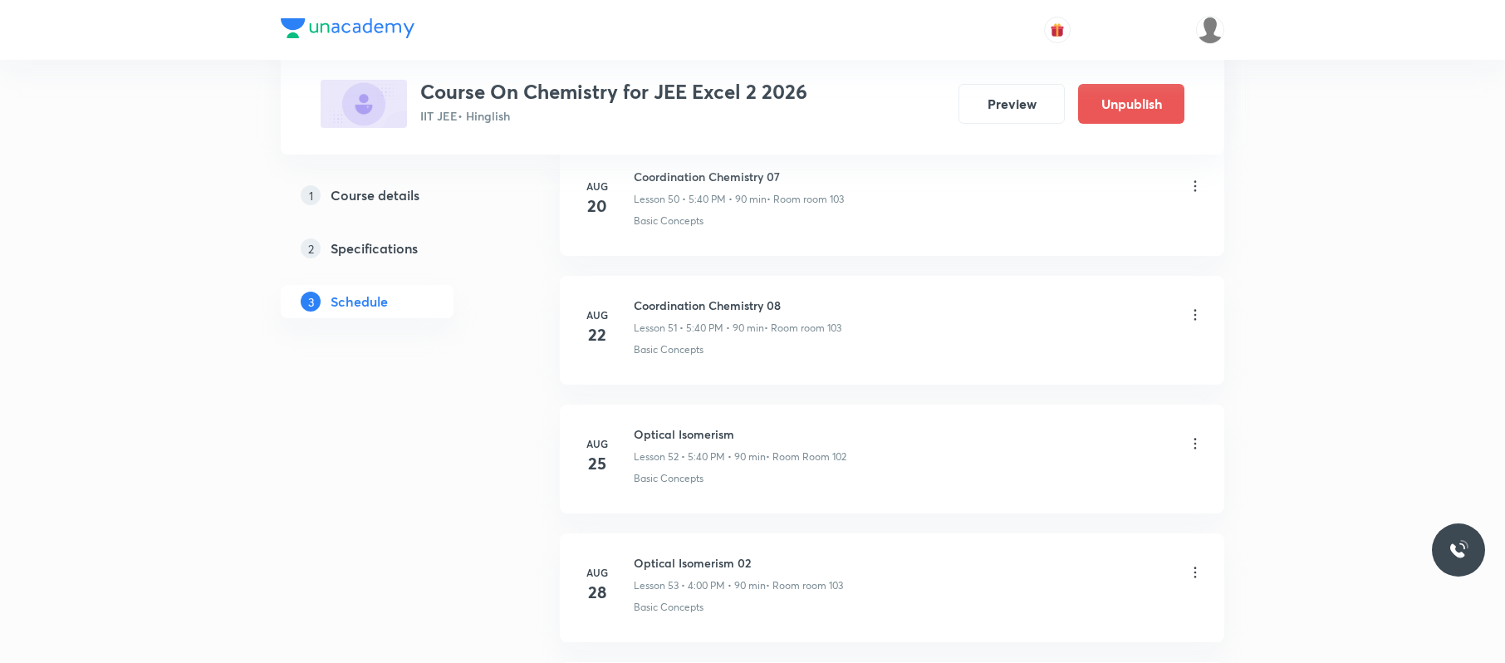
scroll to position [7018, 0]
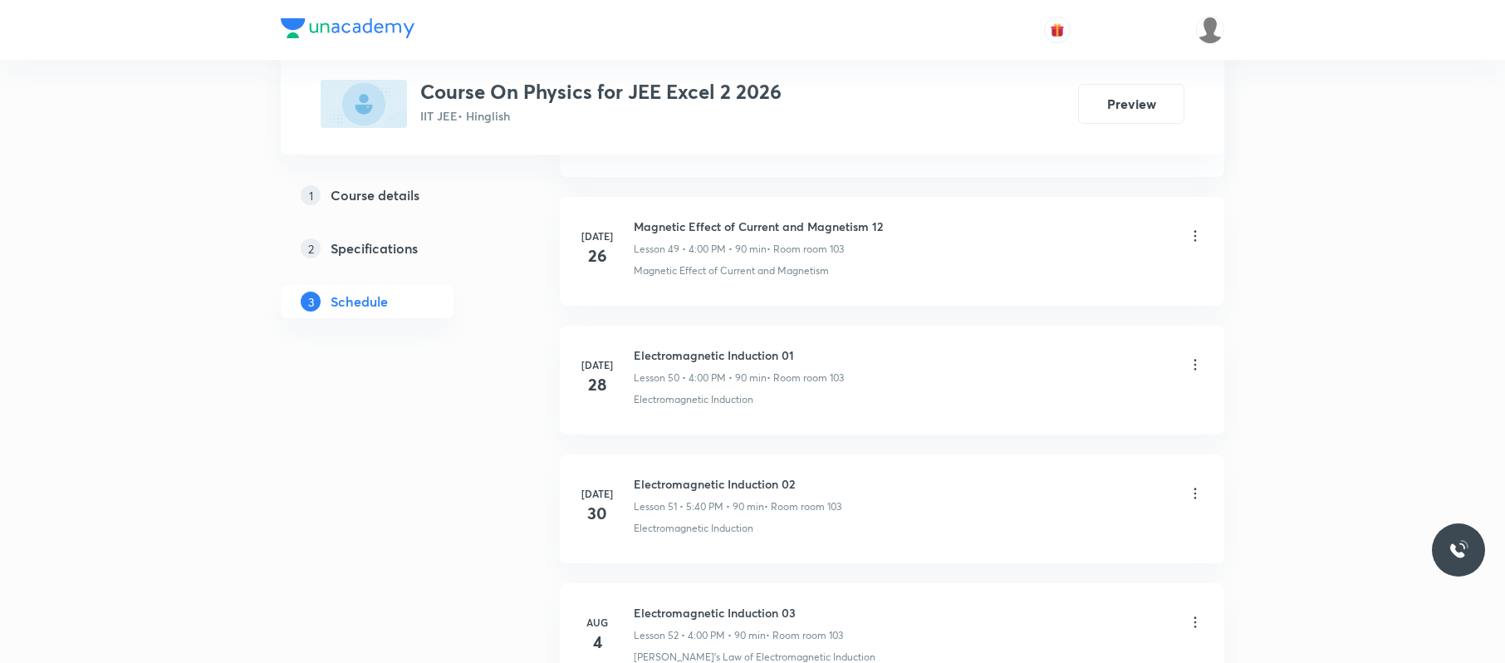
scroll to position [8430, 0]
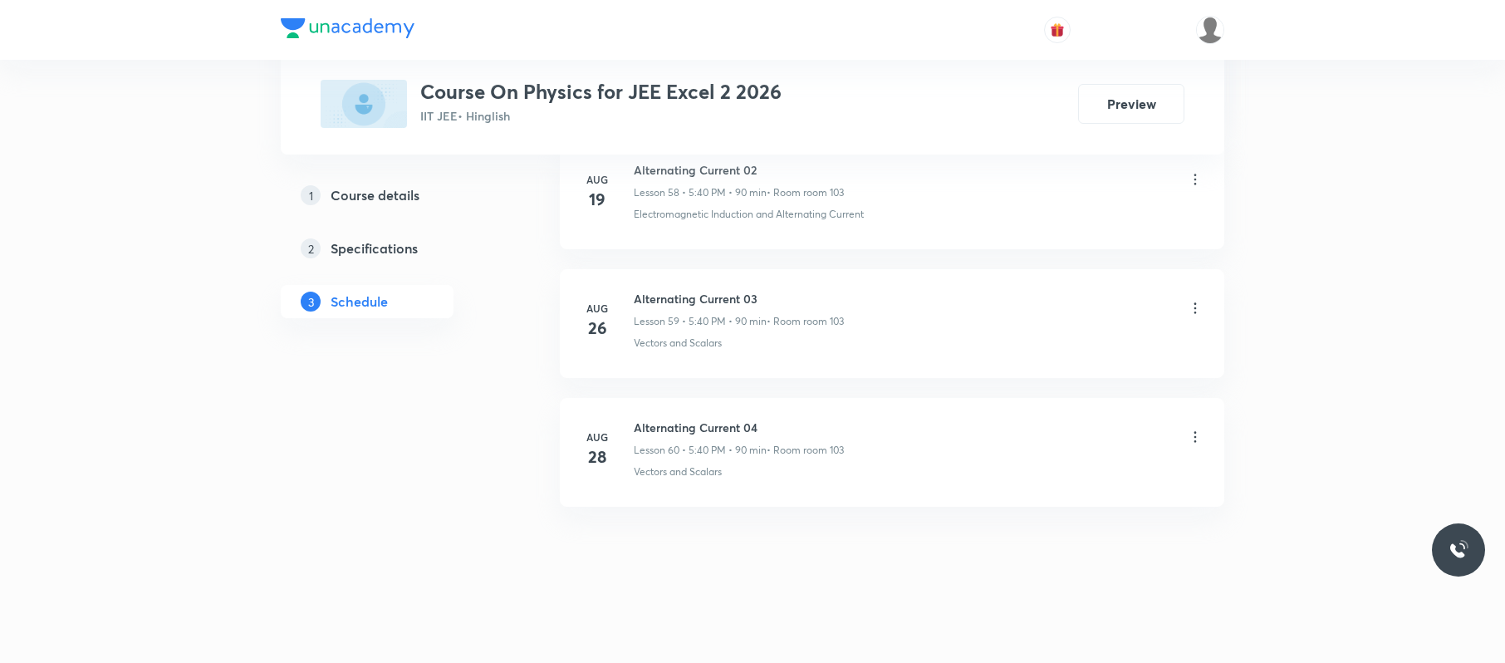
drag, startPoint x: 778, startPoint y: 417, endPoint x: 897, endPoint y: 366, distance: 129.1
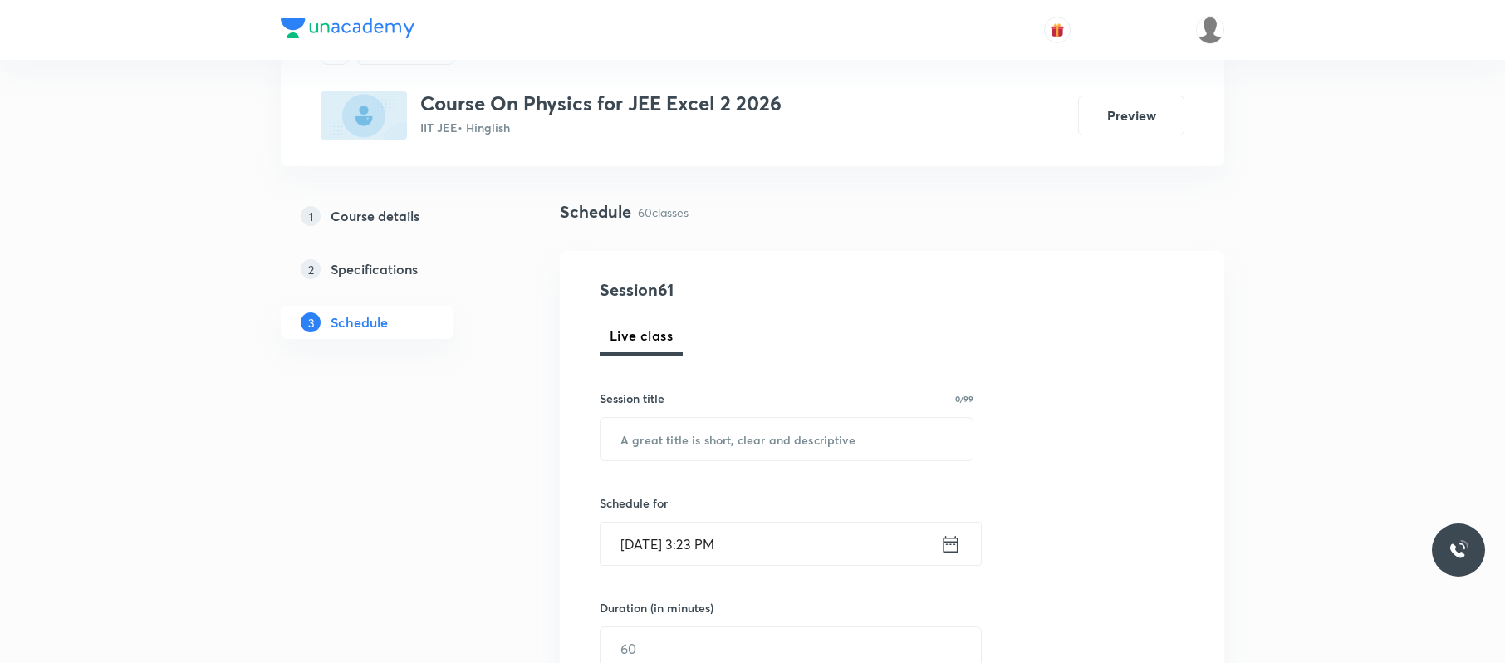
scroll to position [80, 0]
click at [848, 433] on input "text" at bounding box center [787, 440] width 372 height 42
type input "Z"
type input "Geometrical Optics"
click at [855, 546] on input "Sep 1, 2025, 3:23 PM" at bounding box center [771, 545] width 340 height 42
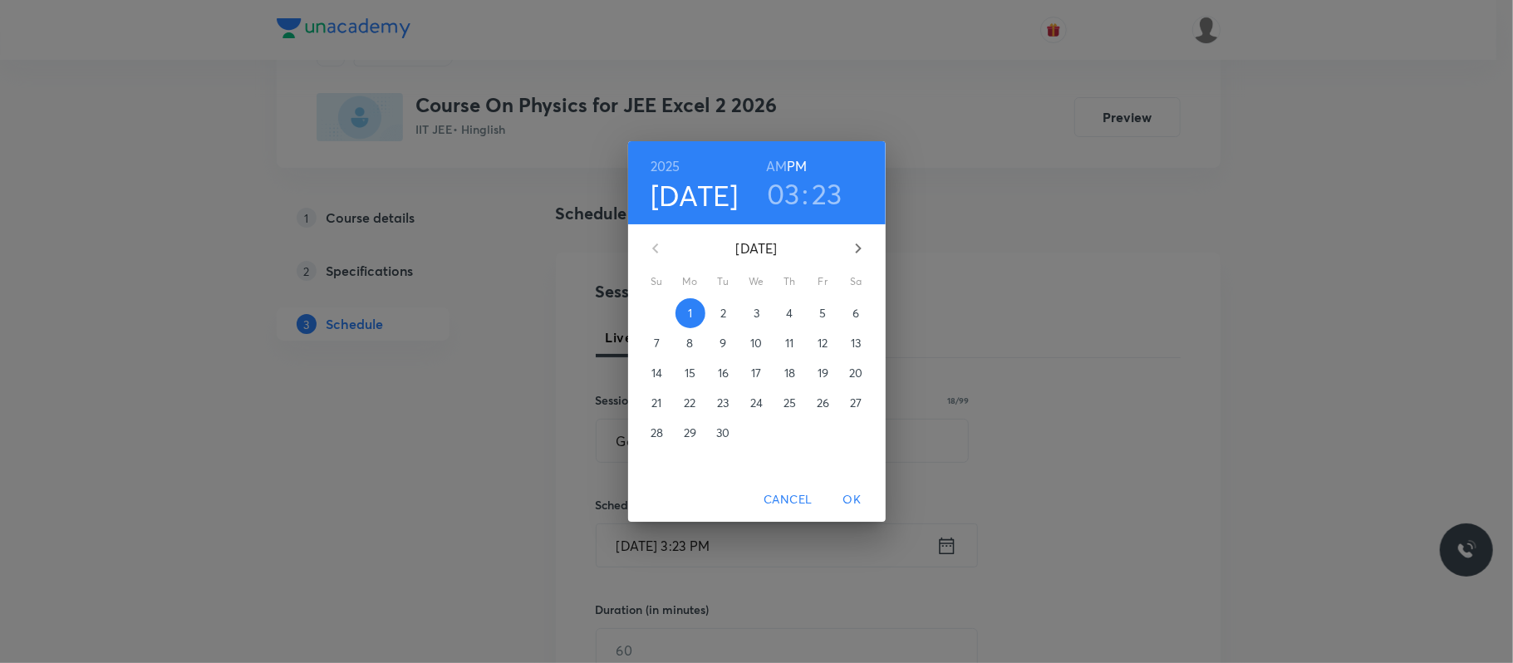
drag, startPoint x: 783, startPoint y: 183, endPoint x: 801, endPoint y: 191, distance: 20.1
click at [784, 183] on h3 "03" at bounding box center [783, 193] width 33 height 35
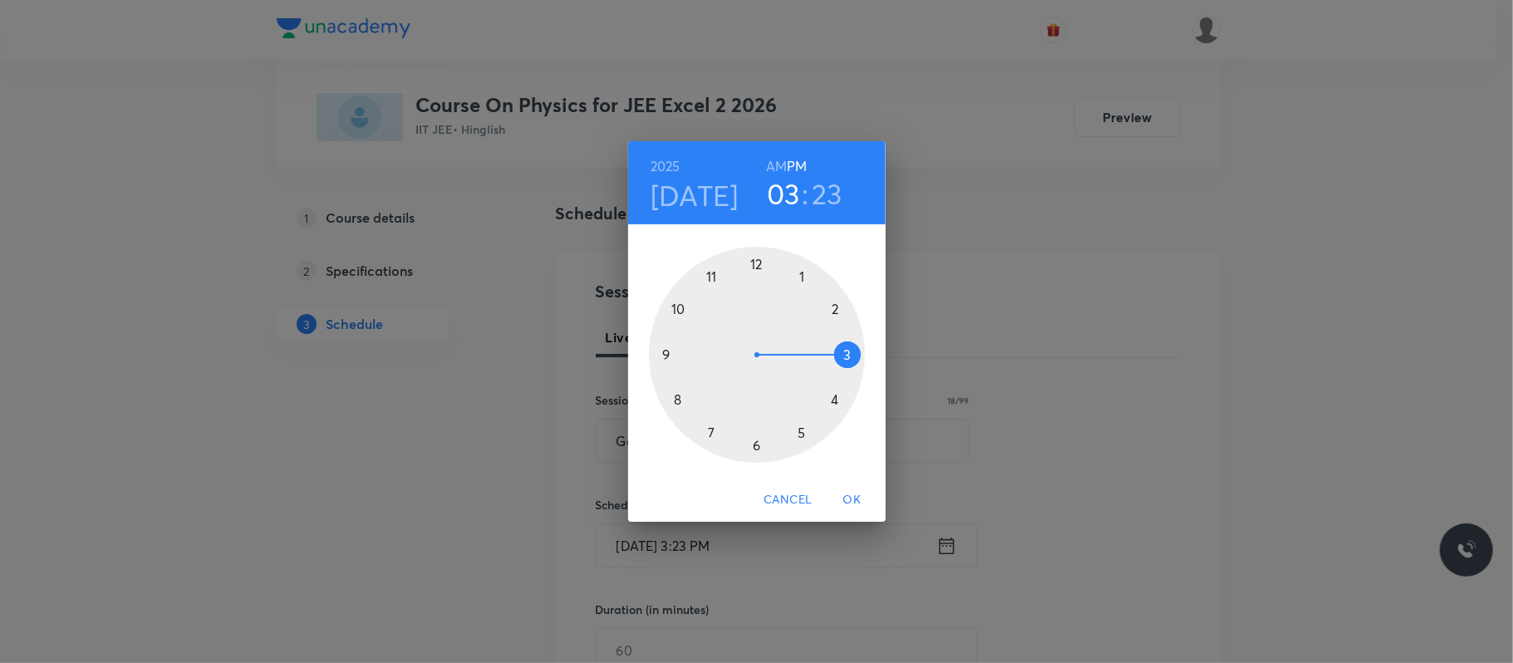
click at [804, 426] on div at bounding box center [757, 355] width 216 height 216
click at [680, 397] on div at bounding box center [757, 355] width 216 height 216
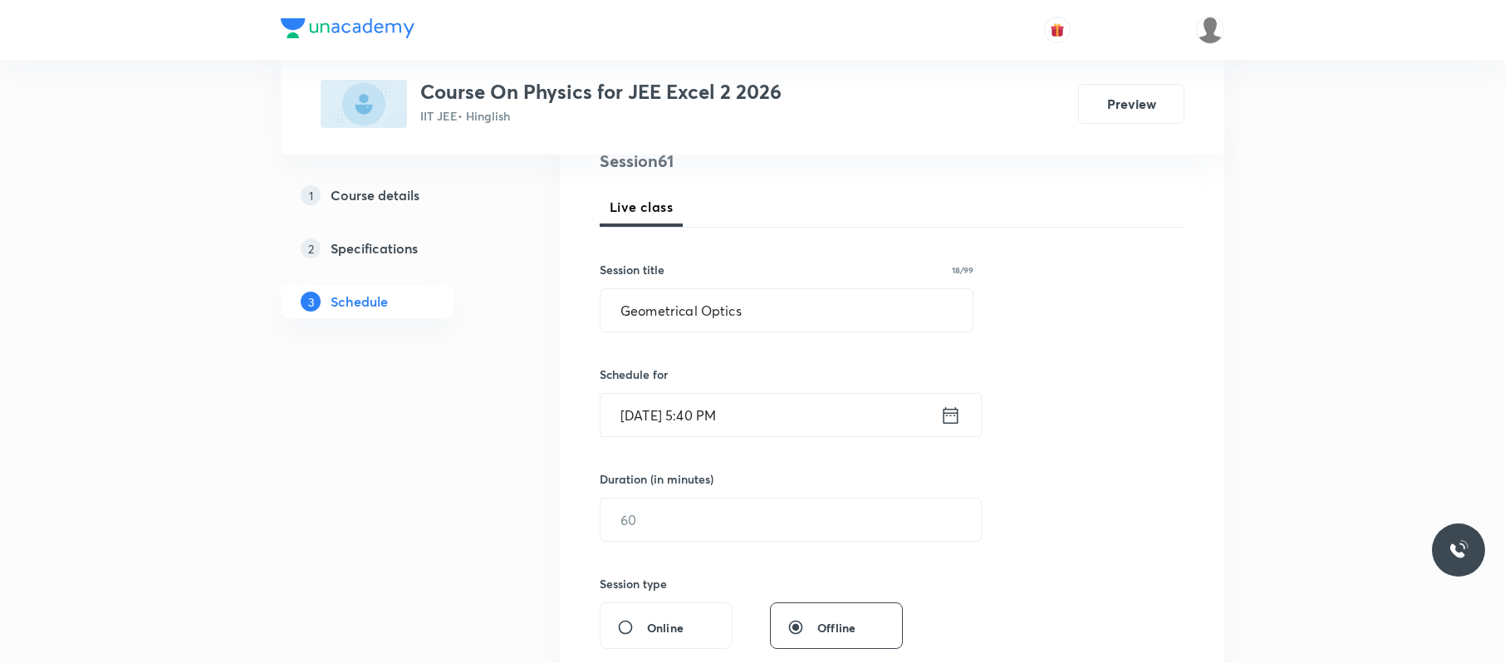
scroll to position [211, 0]
click at [663, 542] on div "Session 61 Live class Session title 18/99 Geometrical Optics ​ Schedule for Sep…" at bounding box center [892, 538] width 585 height 780
click at [665, 523] on input "text" at bounding box center [791, 519] width 380 height 42
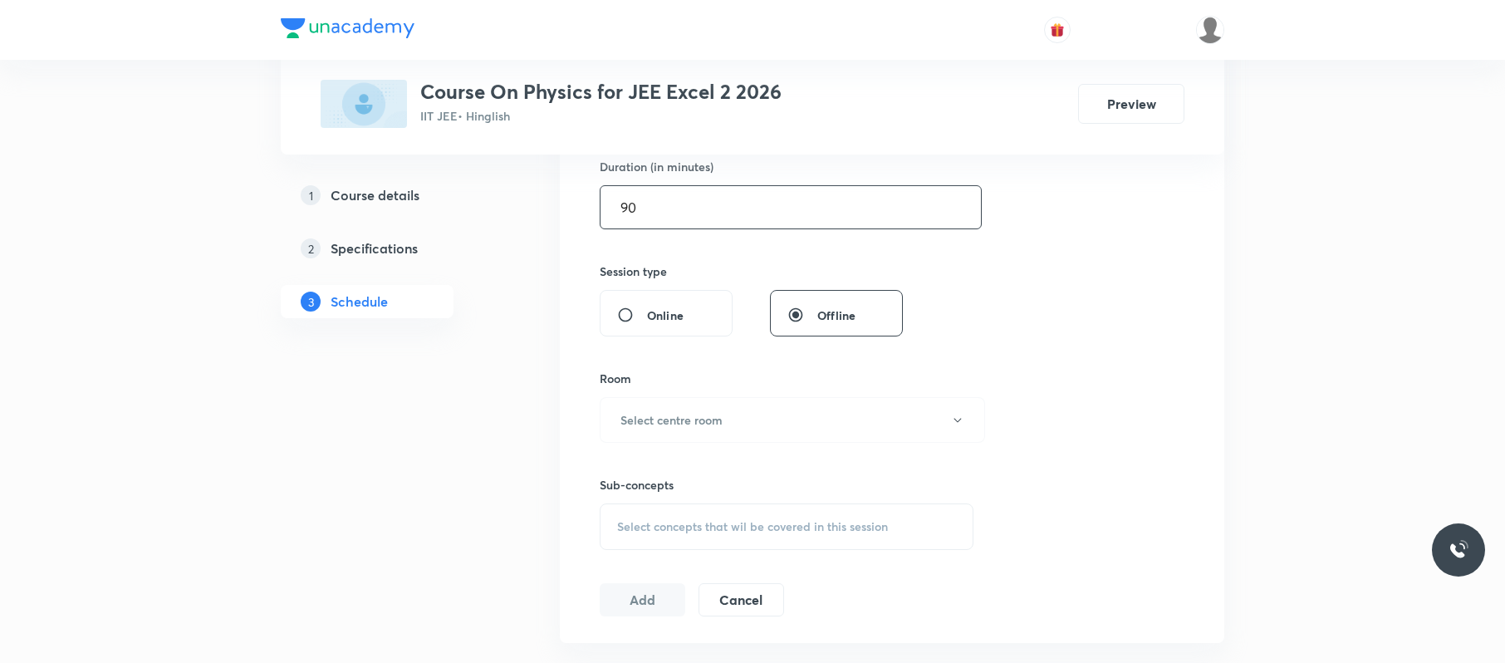
scroll to position [552, 0]
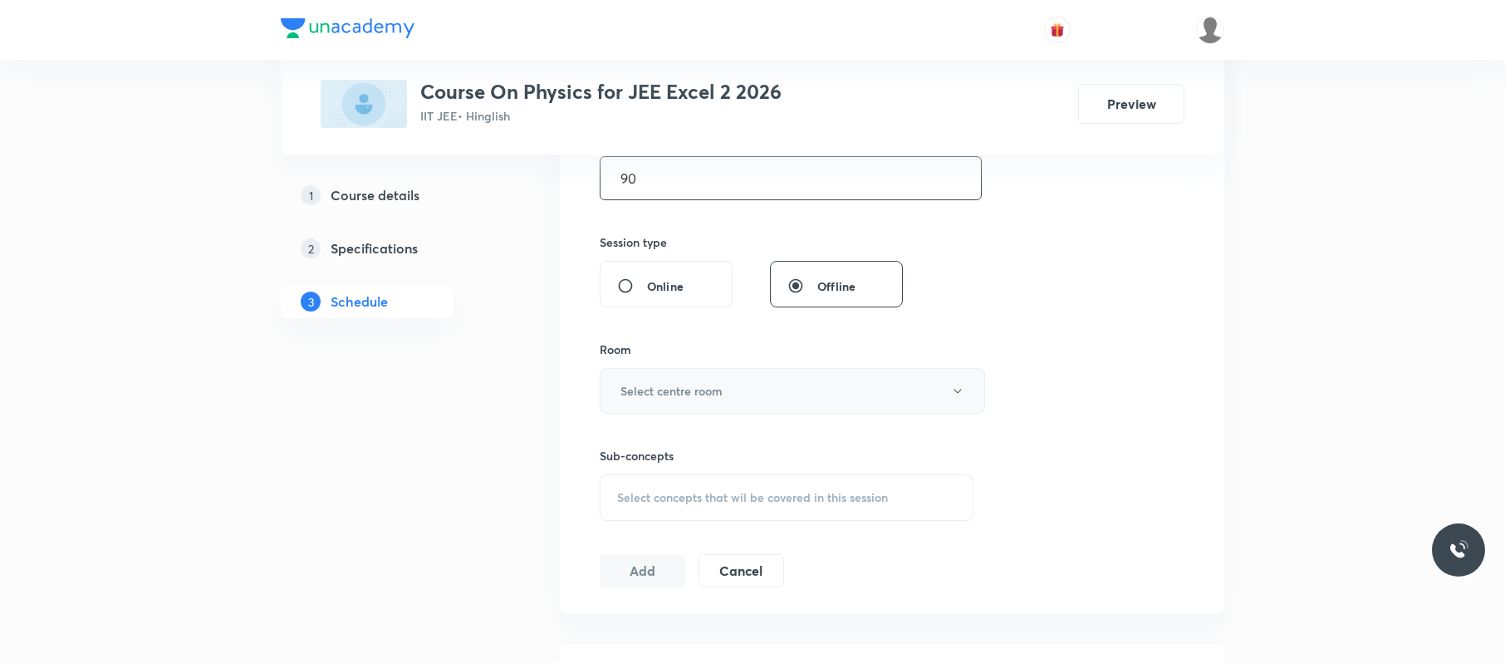
type input "90"
click at [735, 383] on button "Select centre room" at bounding box center [792, 391] width 385 height 46
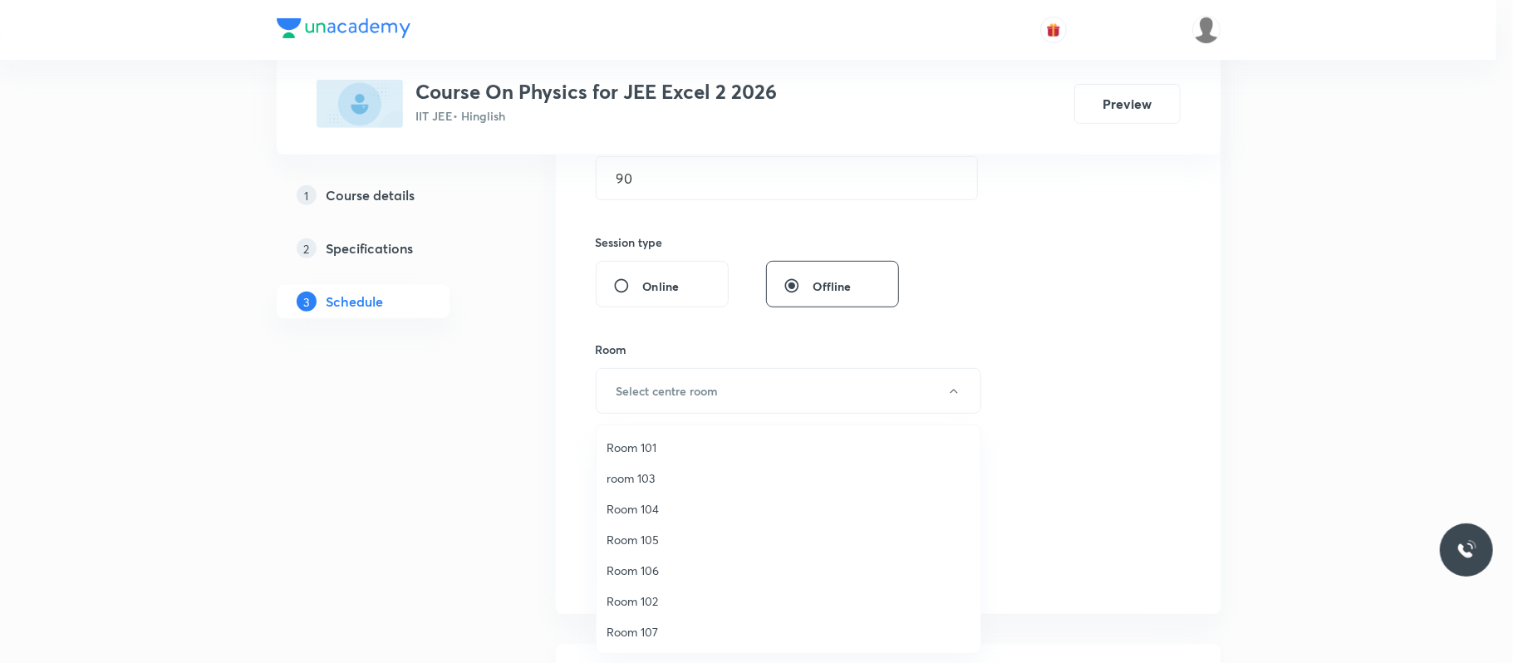
click at [741, 457] on li "Room 101" at bounding box center [788, 447] width 384 height 31
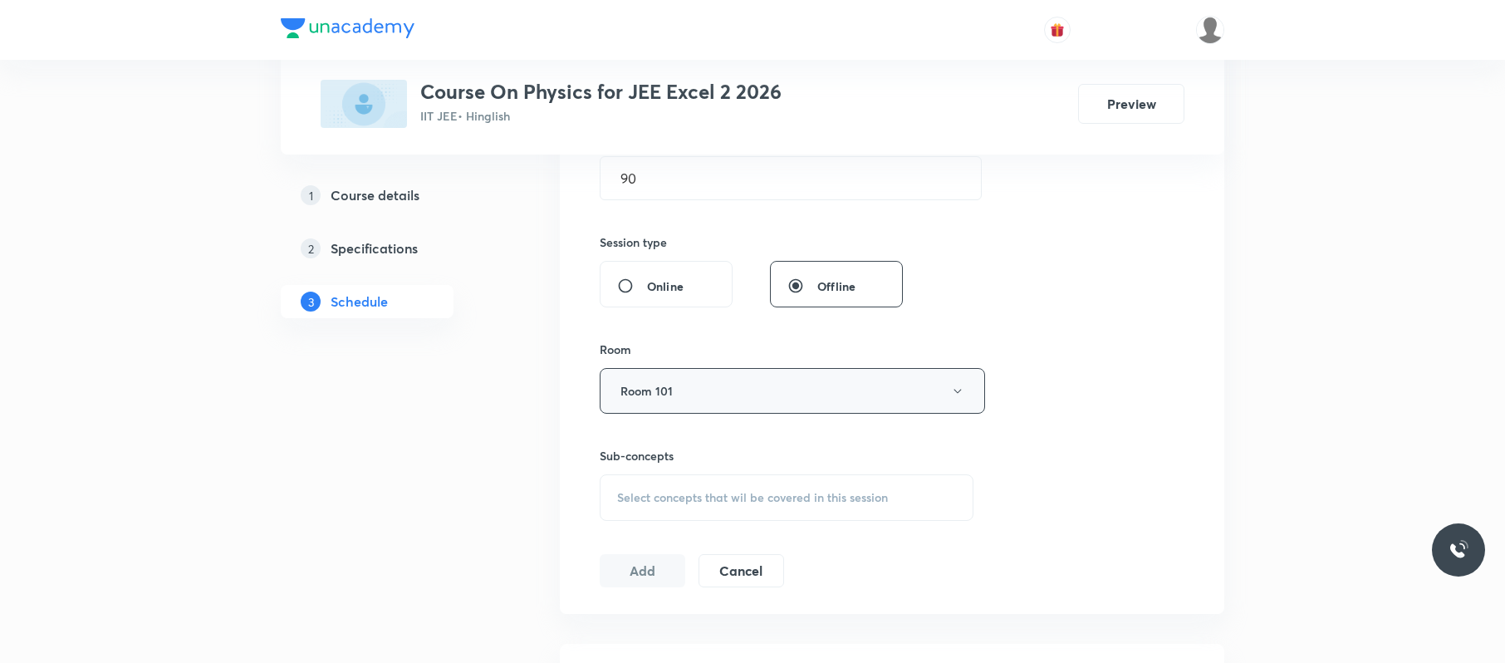
click at [709, 407] on button "Room 101" at bounding box center [792, 391] width 385 height 46
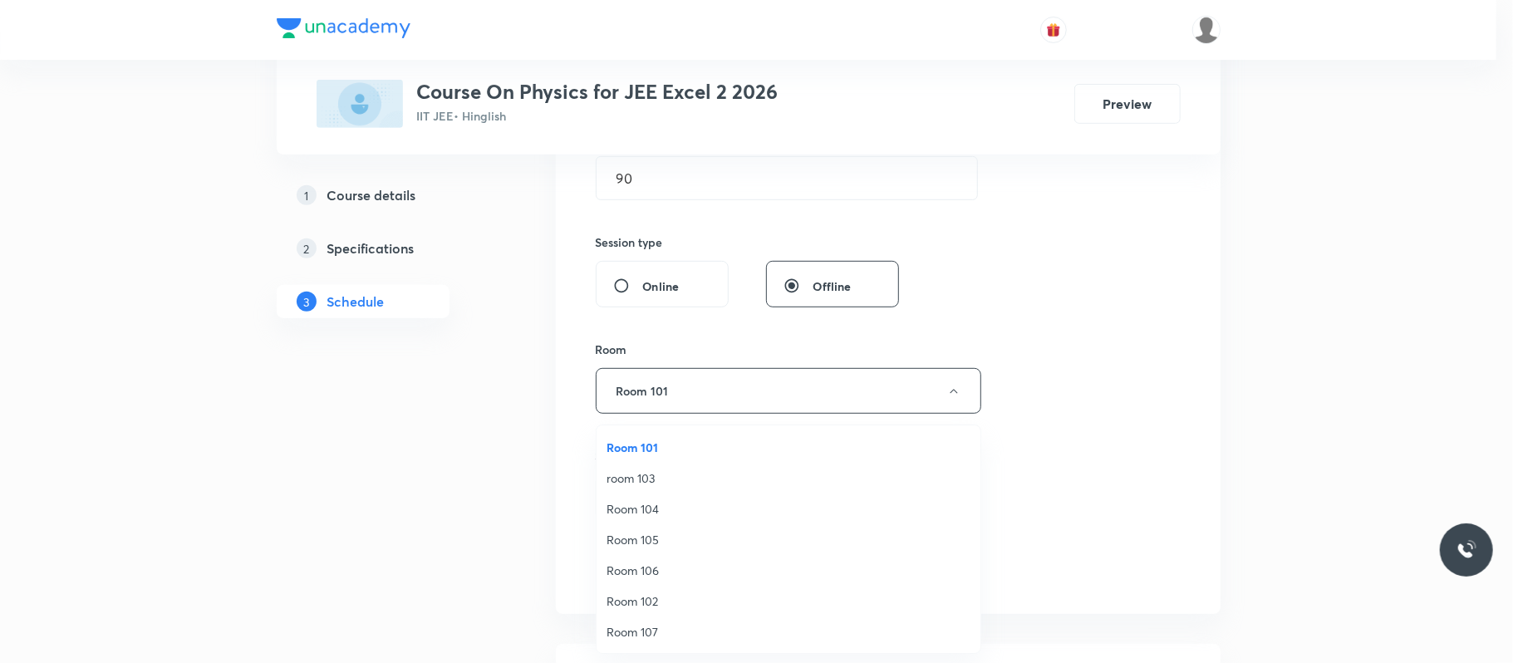
click at [696, 606] on span "Room 102" at bounding box center [788, 600] width 364 height 17
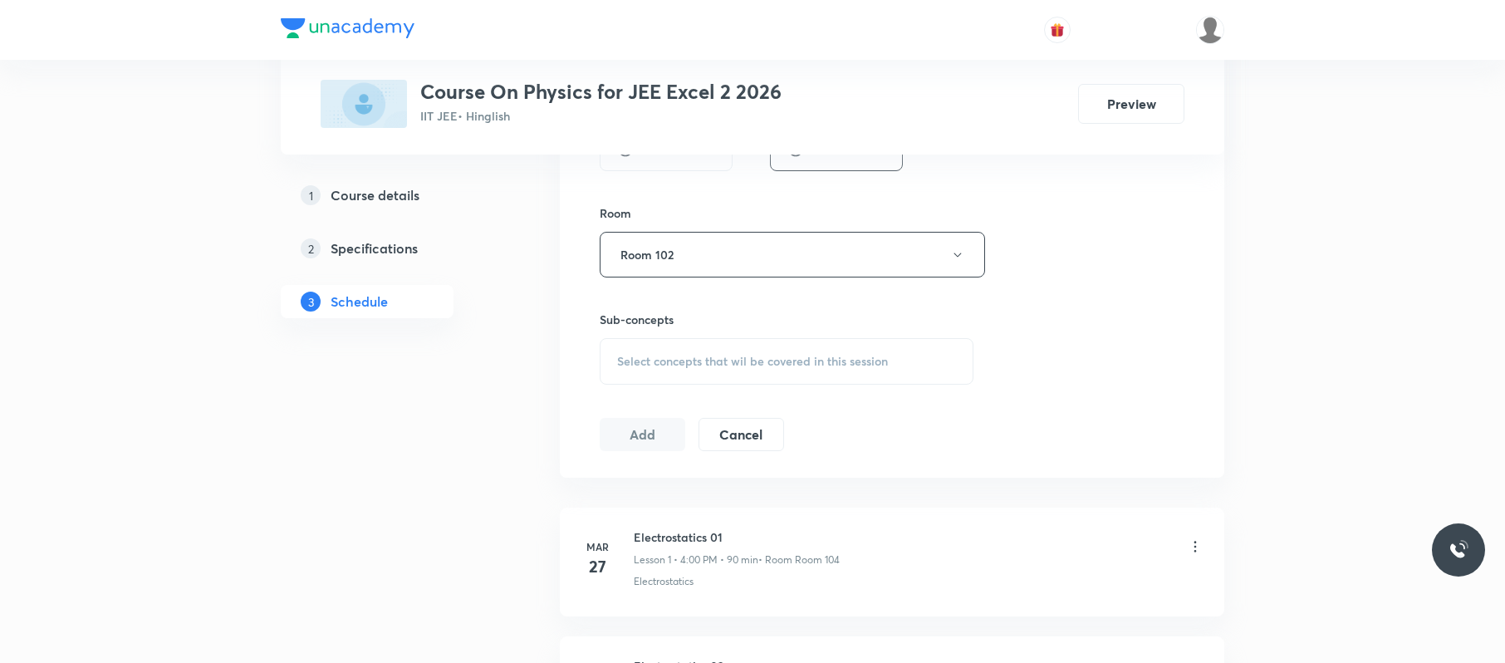
scroll to position [689, 0]
click at [822, 351] on div "Select concepts that wil be covered in this session" at bounding box center [787, 360] width 374 height 47
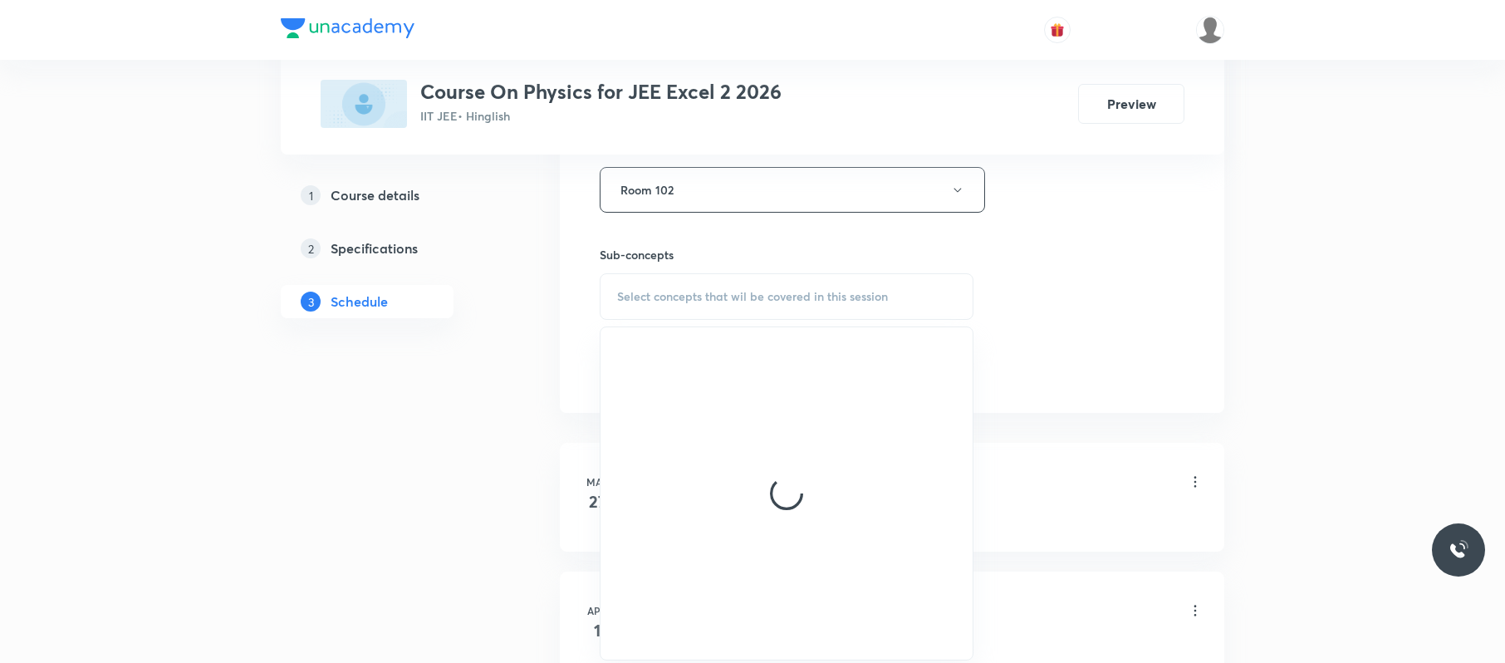
scroll to position [756, 0]
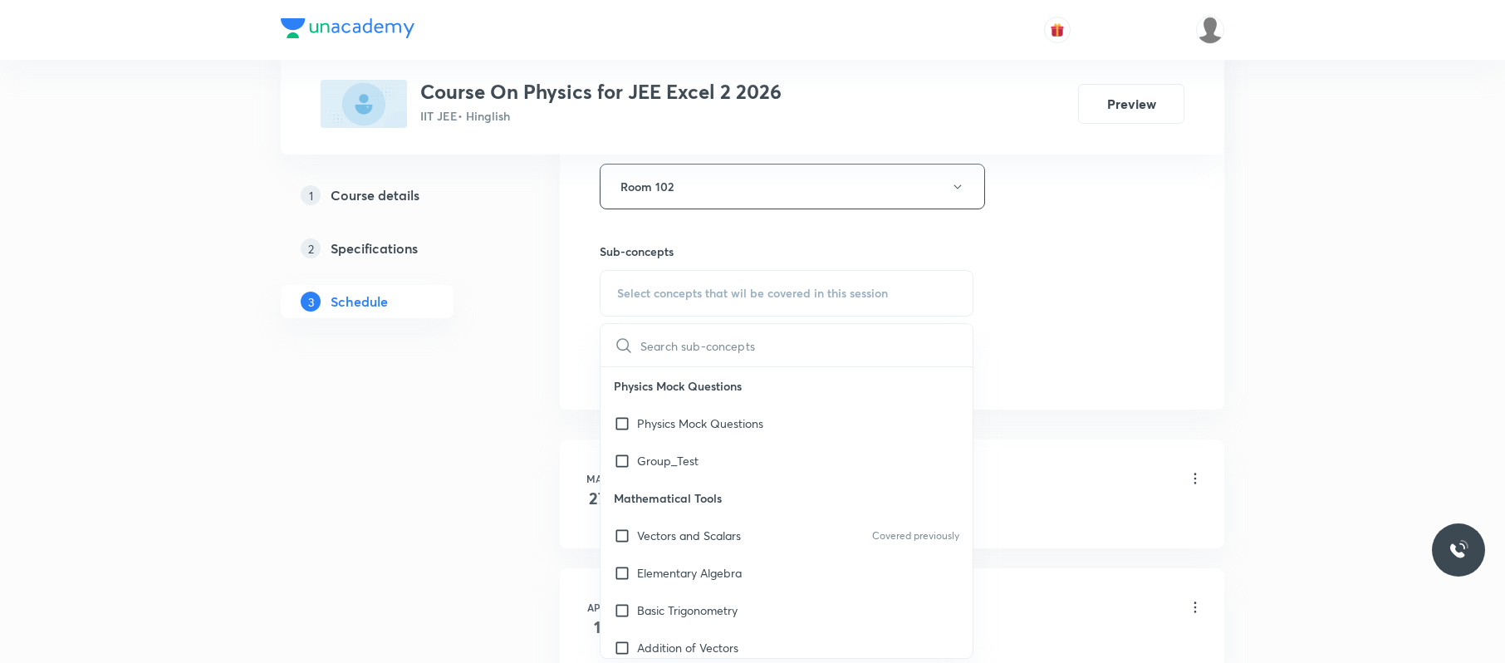
drag, startPoint x: 783, startPoint y: 563, endPoint x: 693, endPoint y: 400, distance: 186.6
click at [787, 562] on div "Elementary Algebra" at bounding box center [787, 572] width 372 height 37
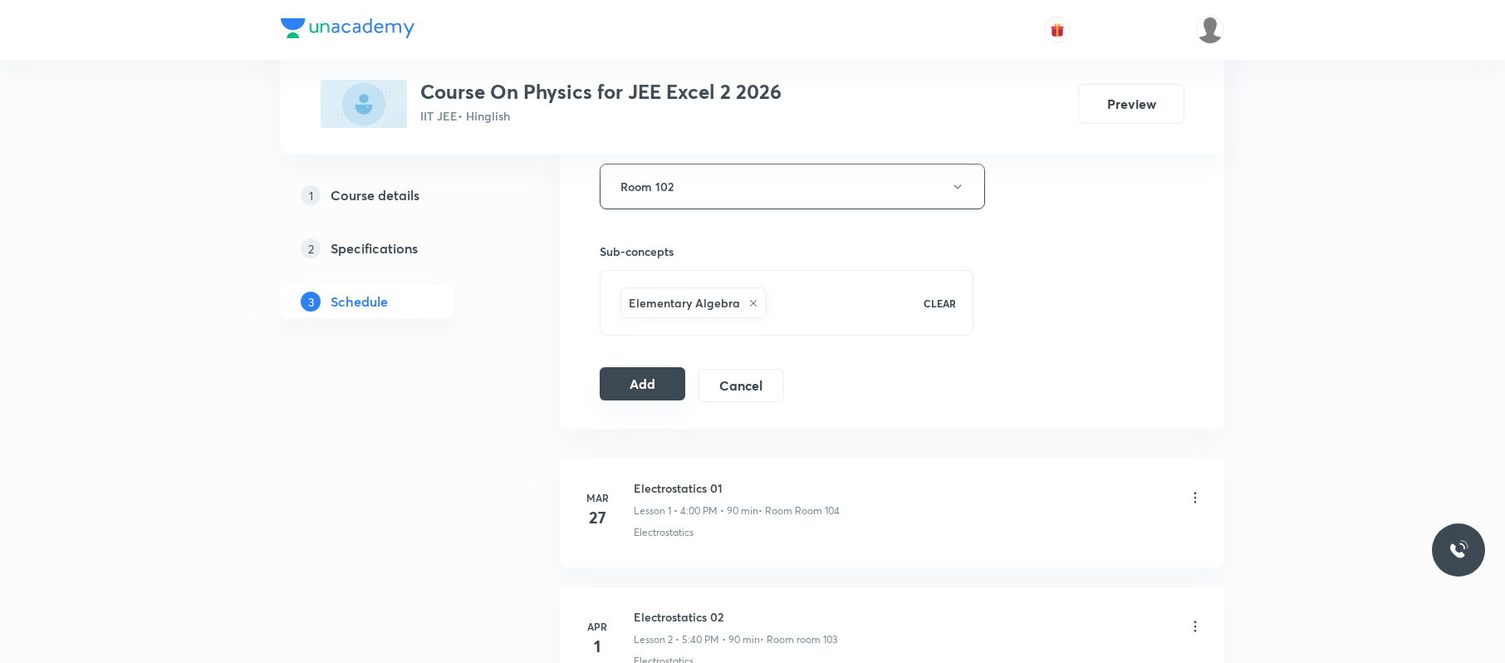
click at [656, 395] on button "Add" at bounding box center [643, 383] width 86 height 33
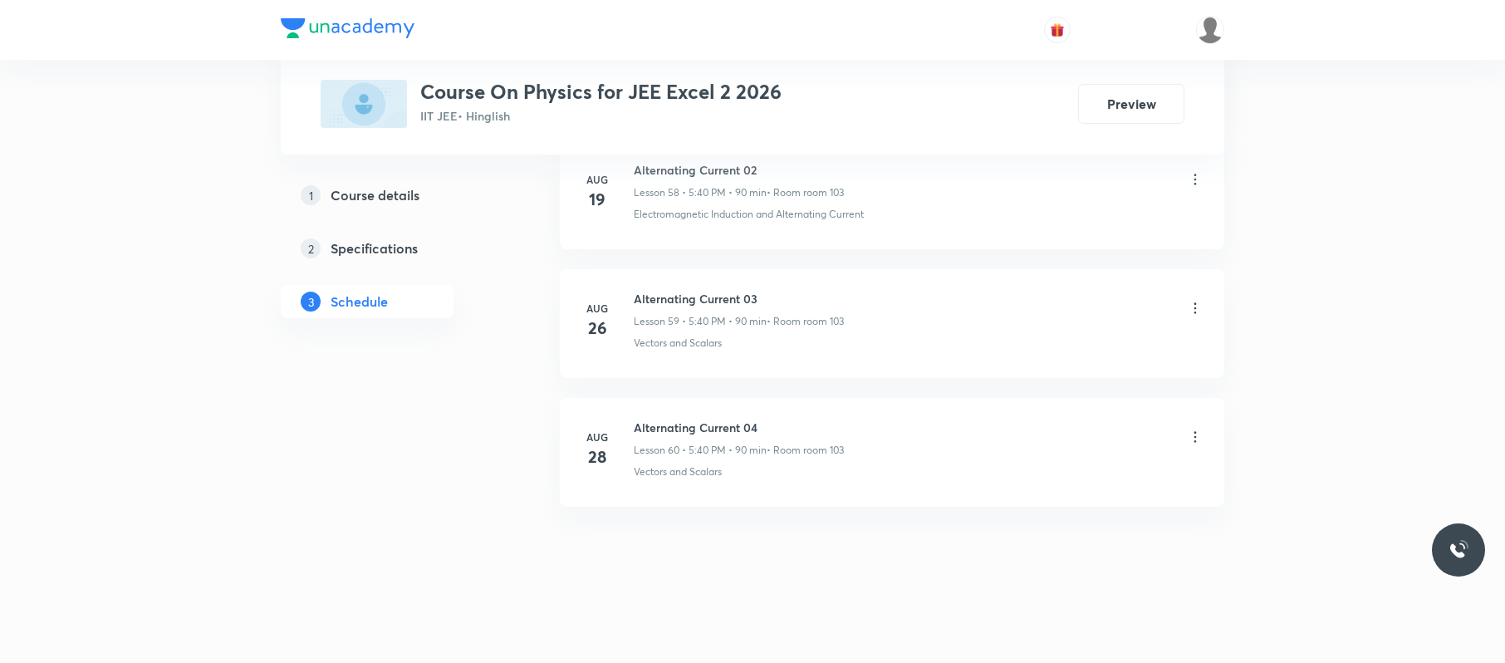
scroll to position [7663, 0]
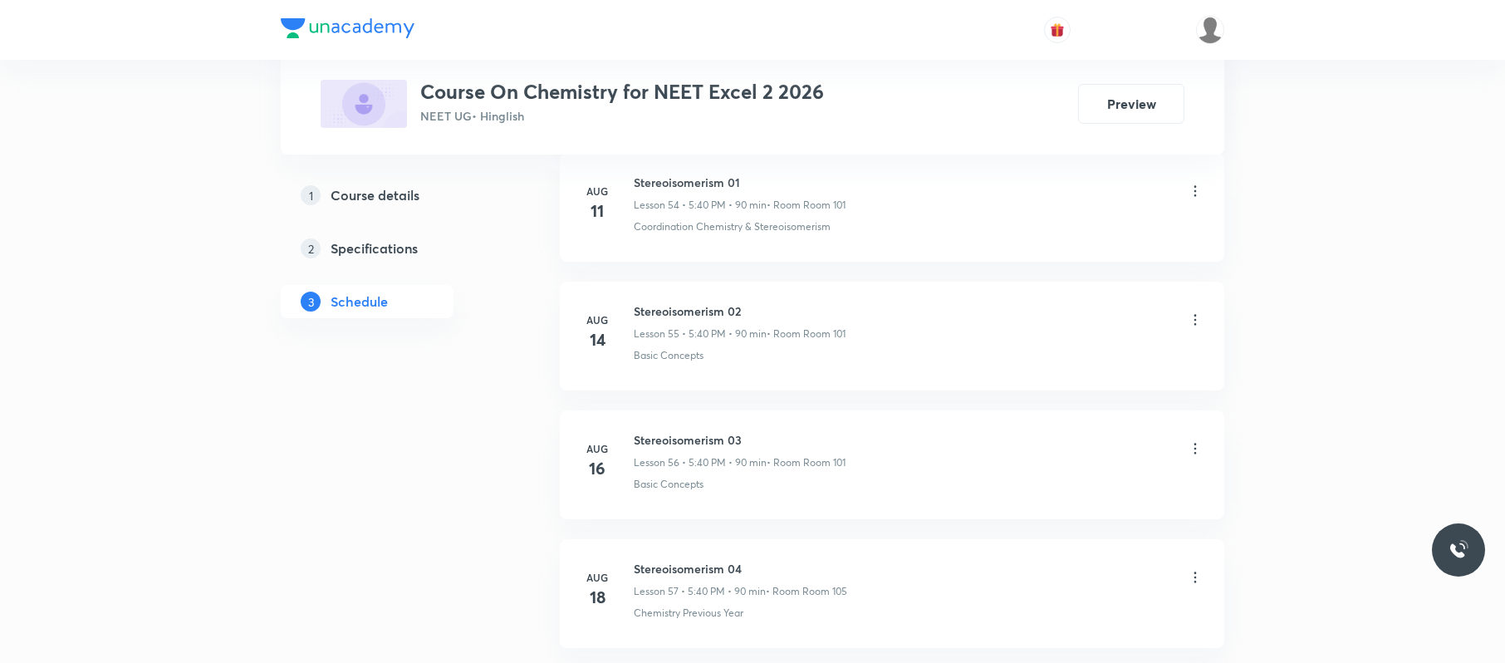
scroll to position [8819, 0]
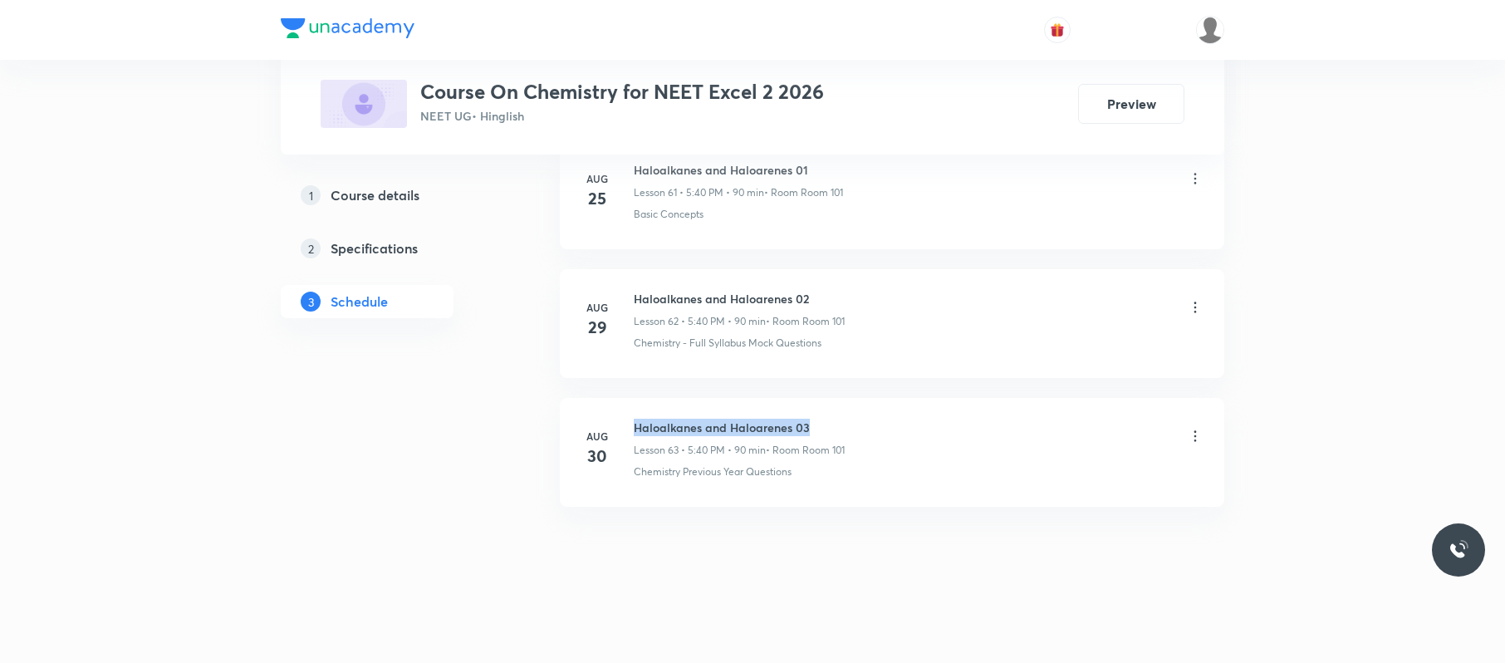
drag, startPoint x: 829, startPoint y: 395, endPoint x: 630, endPoint y: 399, distance: 199.4
copy h6 "Haloalkanes and Haloarenes 03"
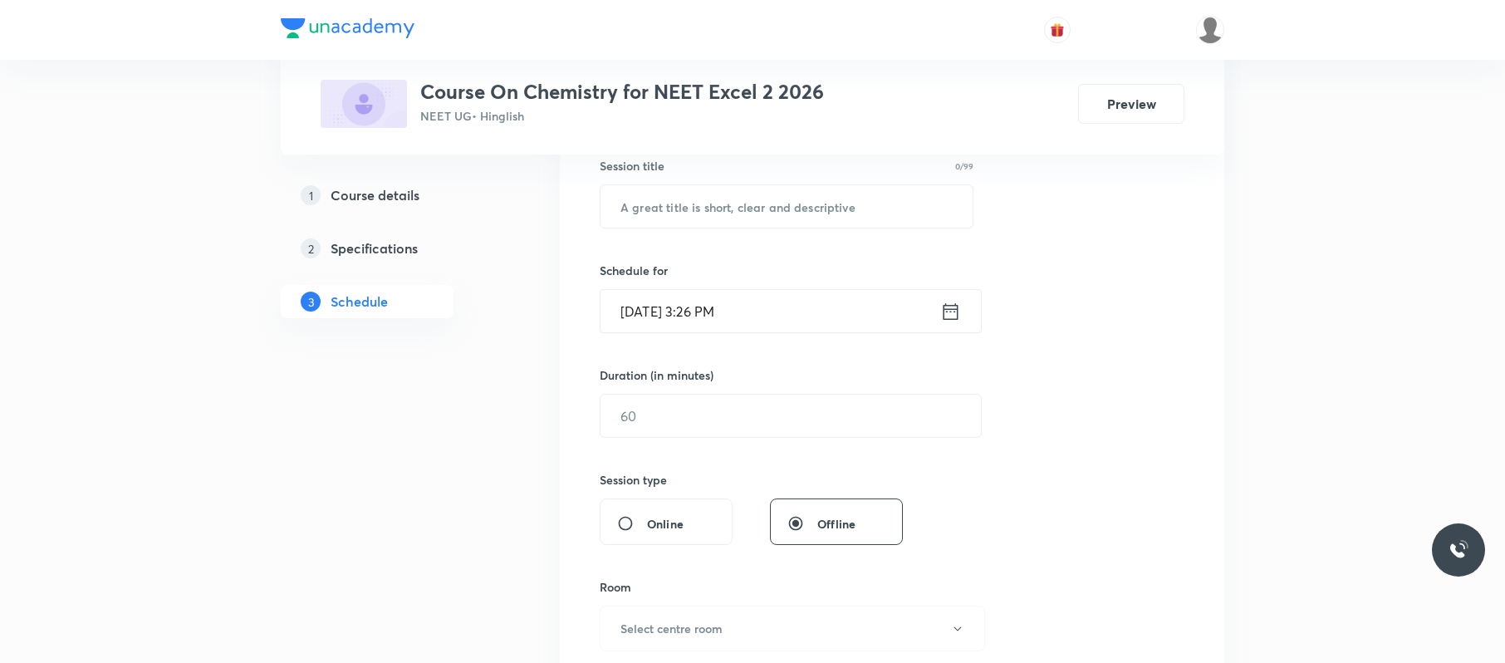
scroll to position [0, 0]
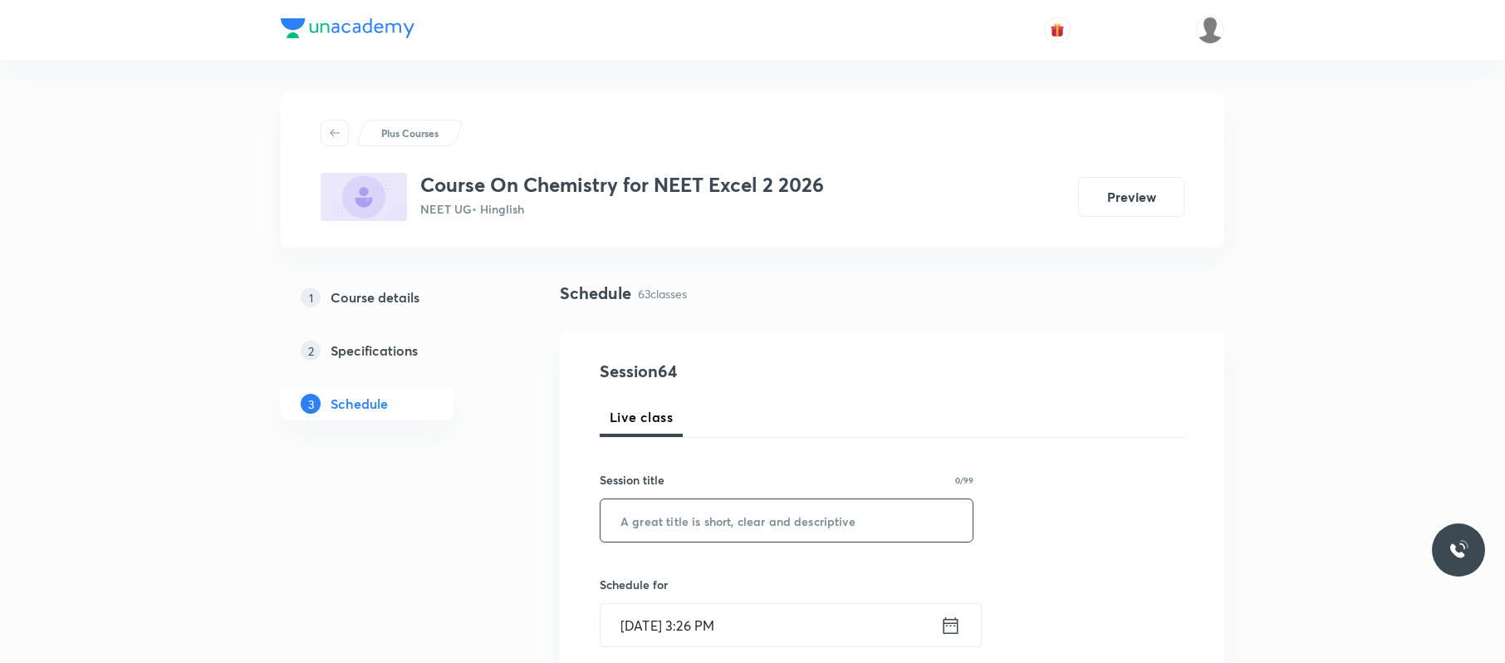
click at [746, 515] on input "text" at bounding box center [787, 520] width 372 height 42
paste input "Haloalkanes and Haloarenes 03"
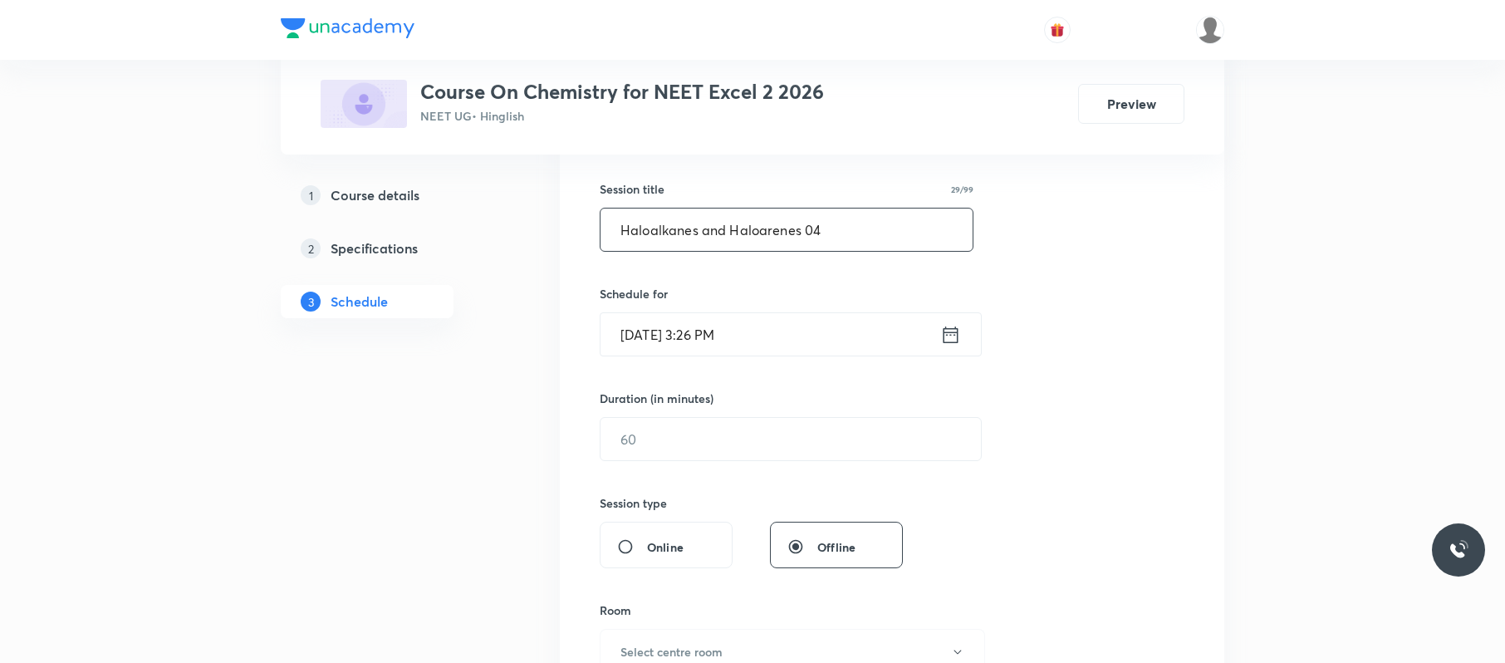
scroll to position [292, 0]
type input "Haloalkanes and Haloarenes 04"
click at [779, 342] on input "[DATE] 3:26 PM" at bounding box center [771, 333] width 340 height 42
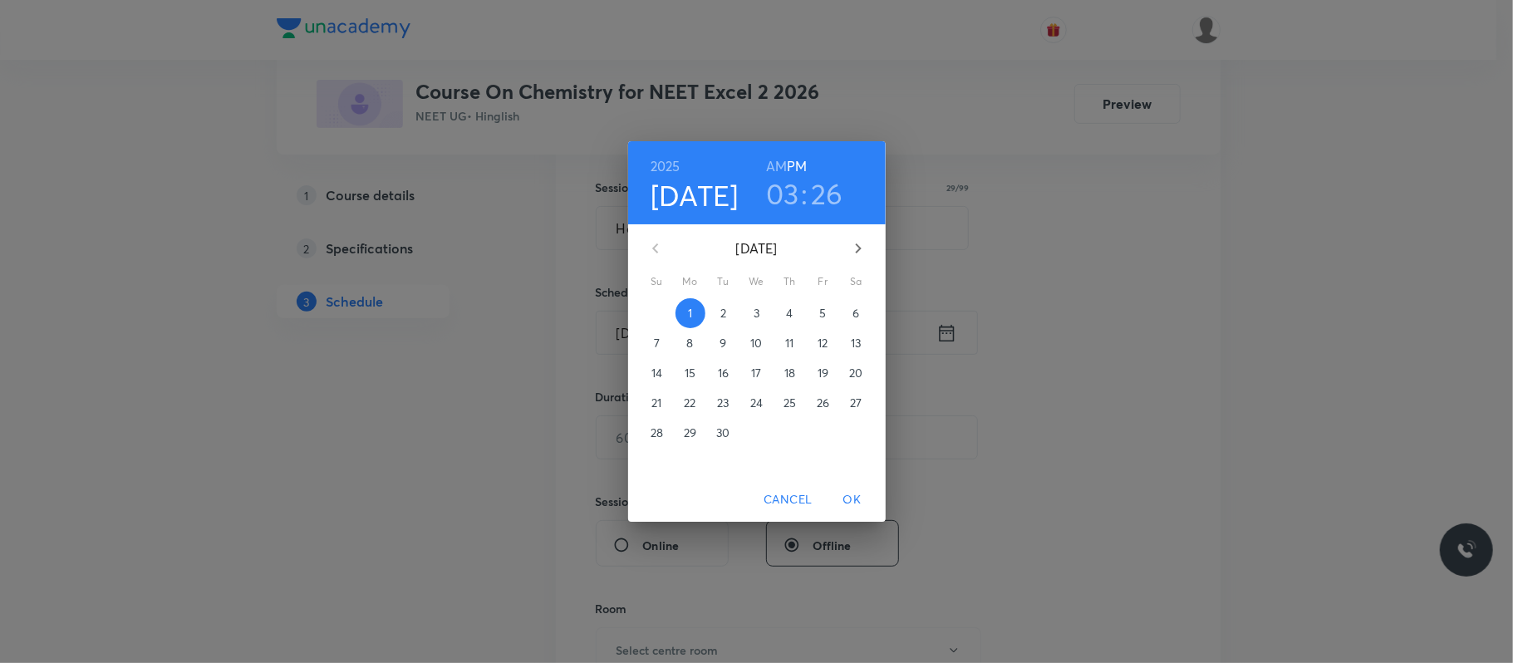
click at [787, 184] on h3 "03" at bounding box center [782, 193] width 33 height 35
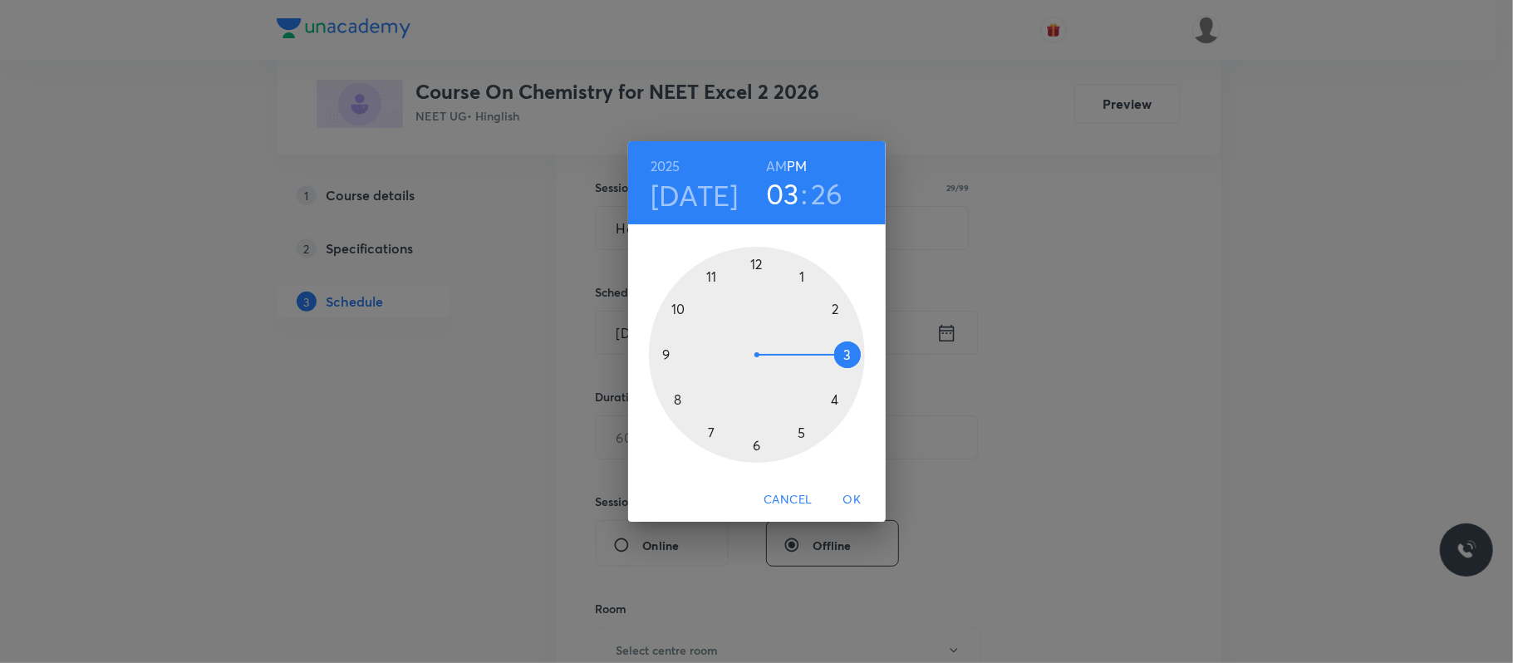
click at [806, 433] on div at bounding box center [757, 355] width 216 height 216
click at [676, 400] on div at bounding box center [757, 355] width 216 height 216
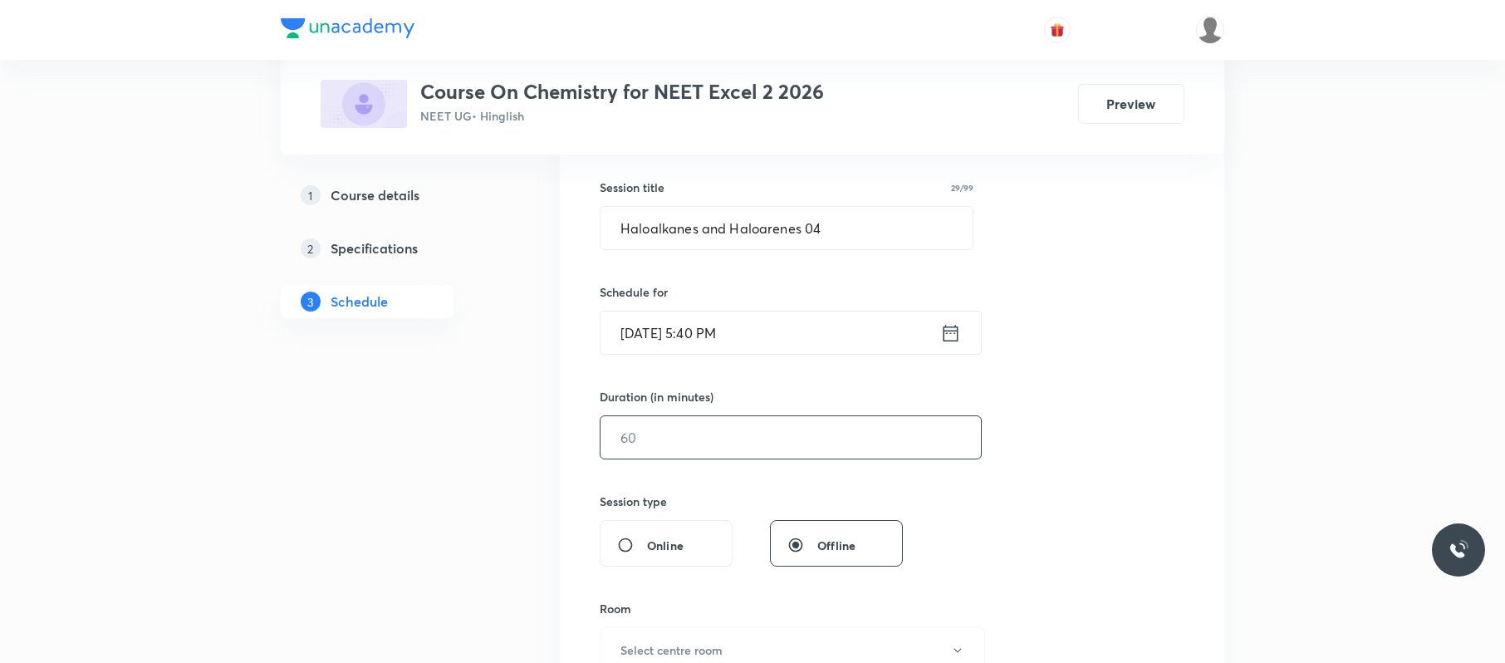
click at [739, 427] on input "text" at bounding box center [791, 437] width 380 height 42
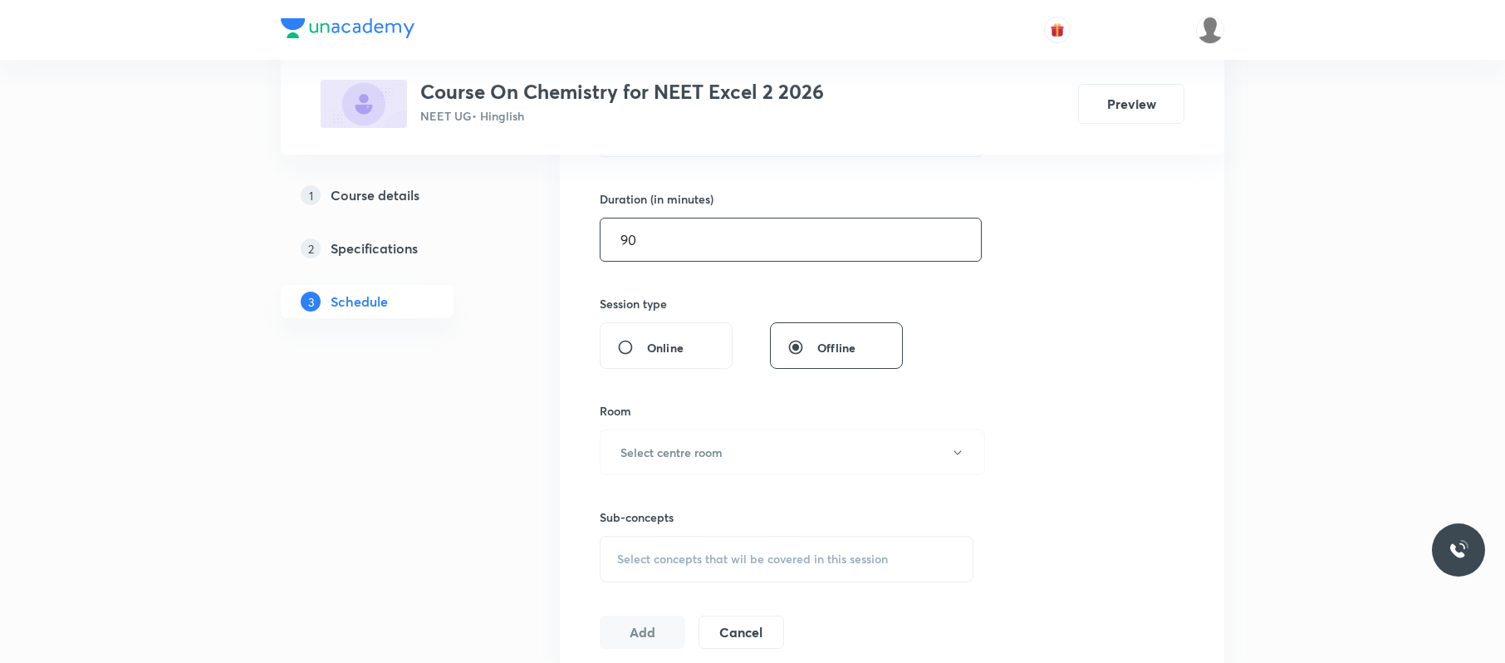
scroll to position [510, 0]
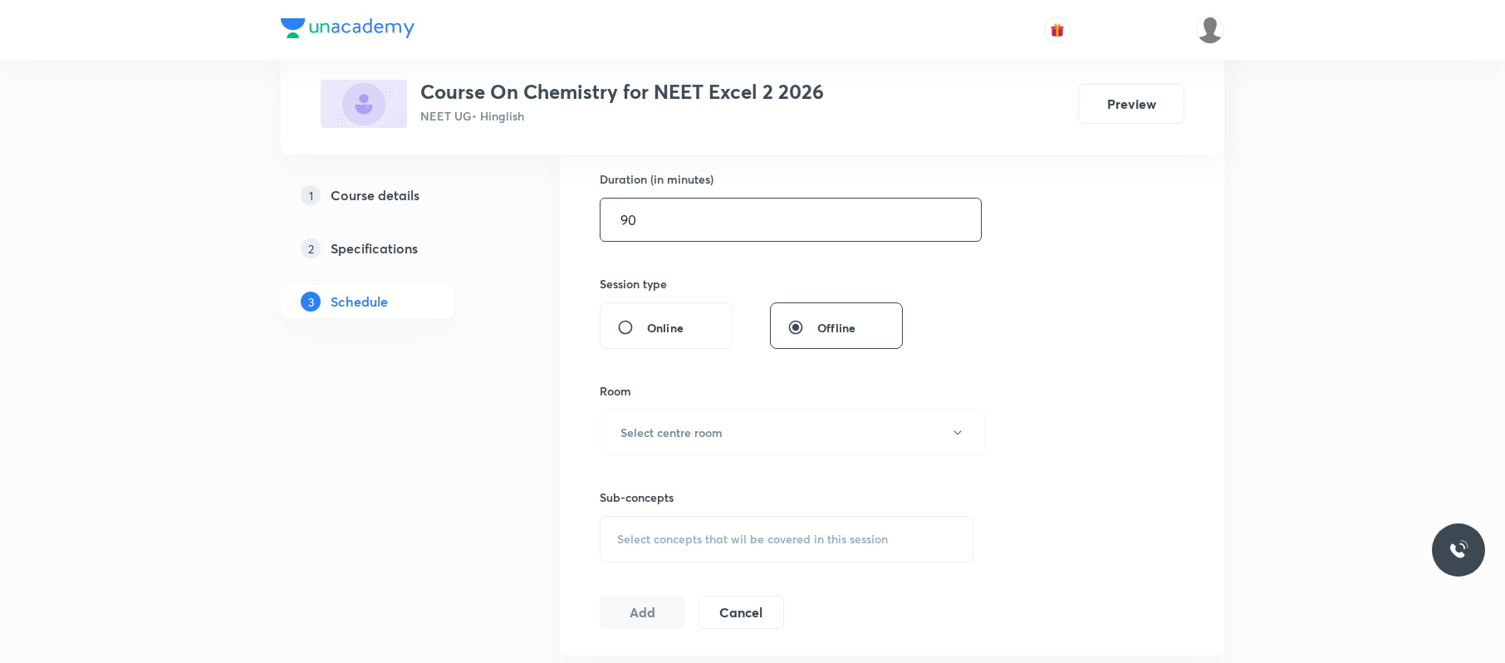
type input "90"
click at [739, 427] on button "Select centre room" at bounding box center [792, 433] width 385 height 46
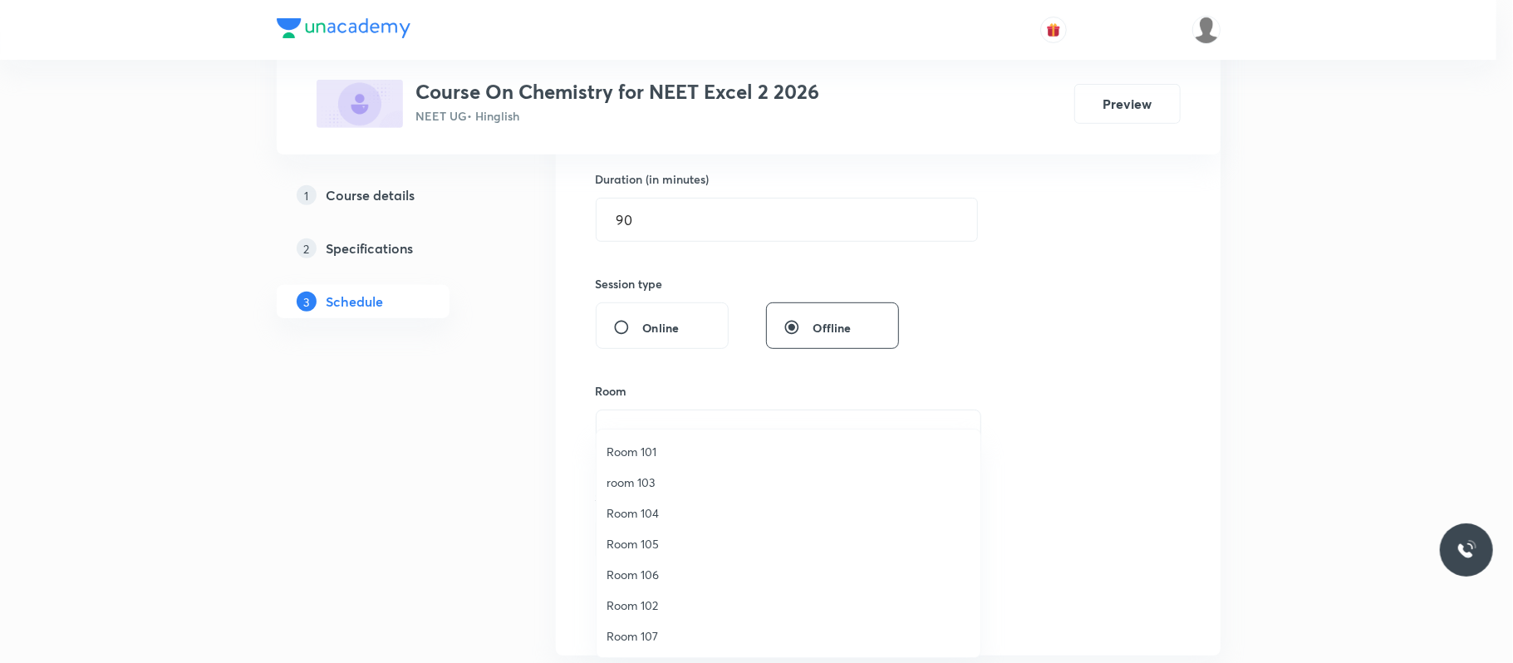
click at [671, 450] on span "Room 101" at bounding box center [788, 451] width 364 height 17
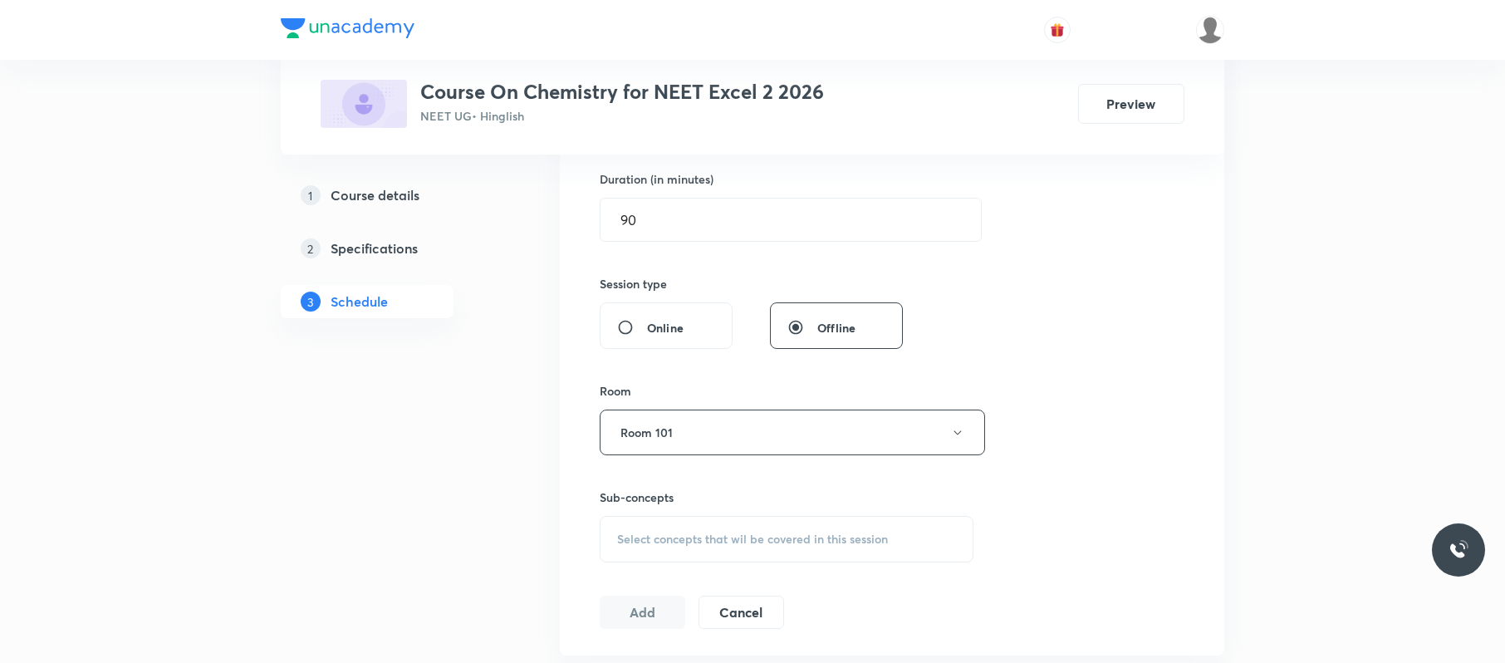
click at [715, 528] on div "Select concepts that wil be covered in this session" at bounding box center [787, 539] width 374 height 47
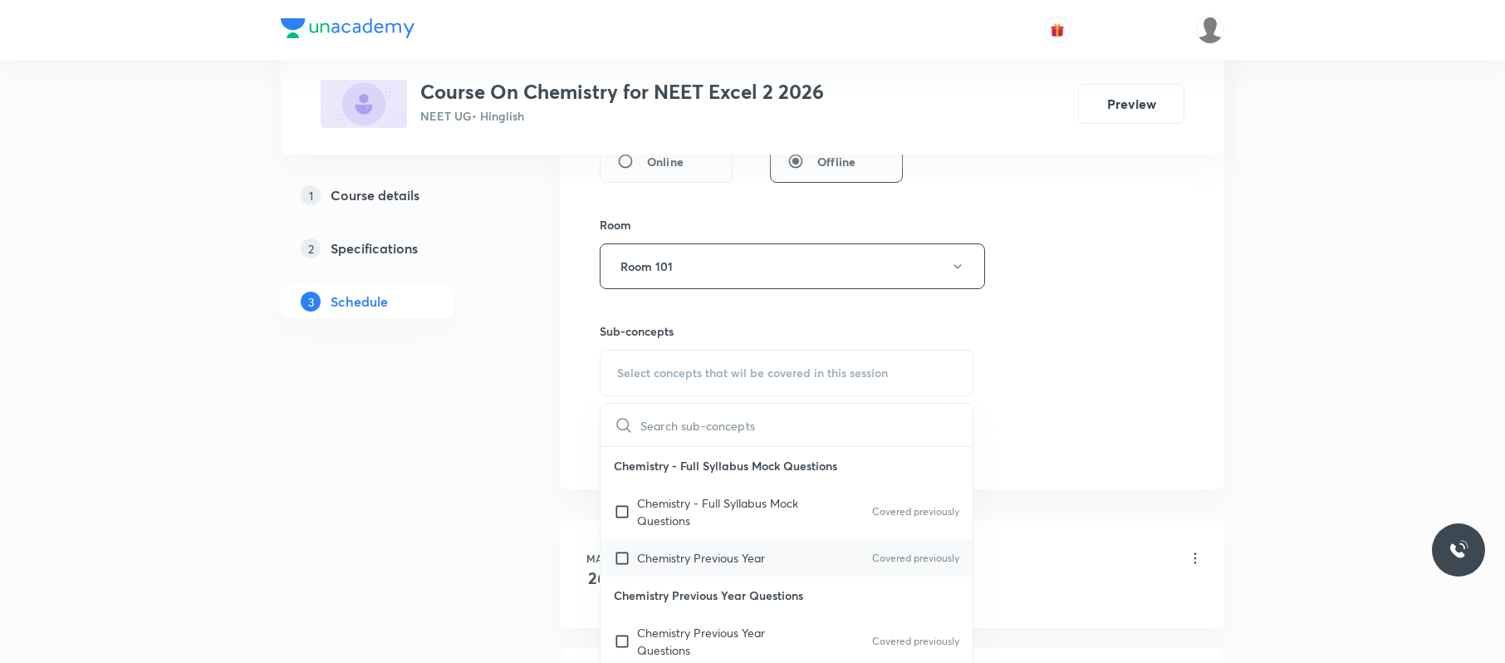
scroll to position [251, 0]
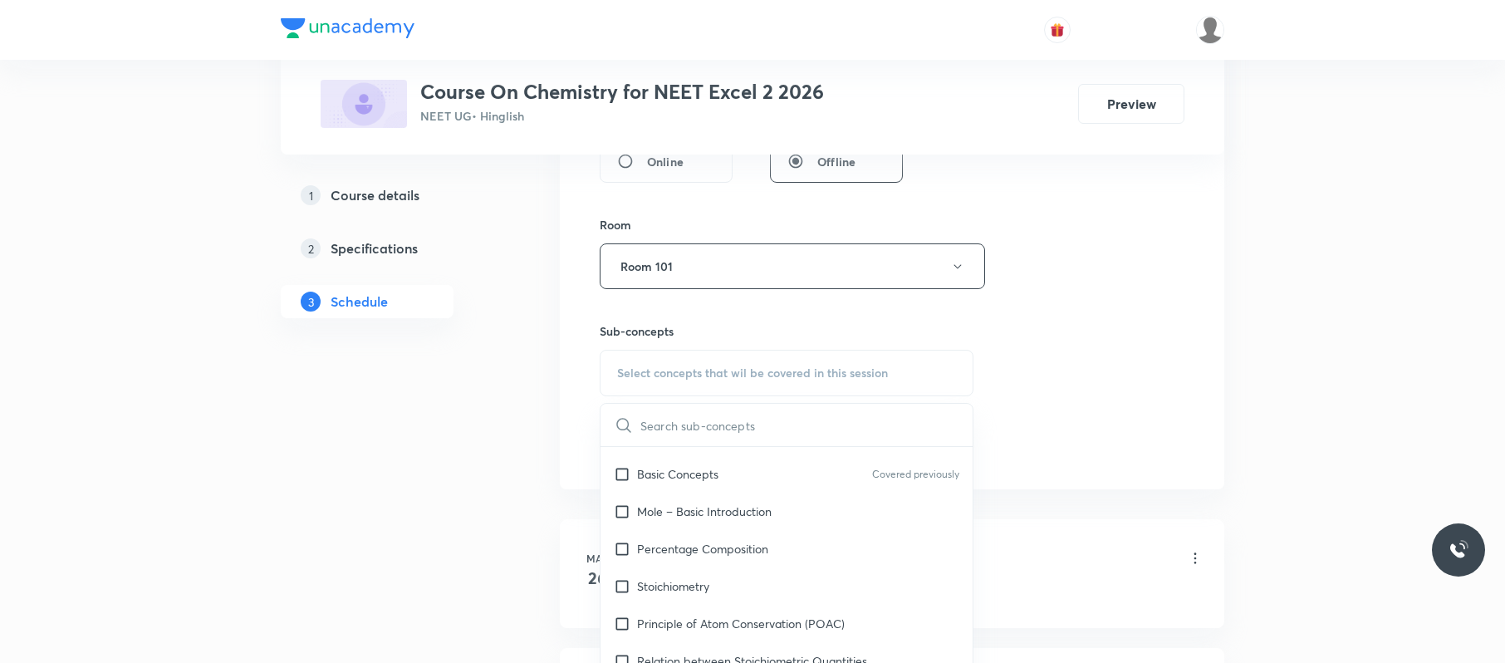
click at [746, 565] on div "Percentage Composition" at bounding box center [787, 548] width 372 height 37
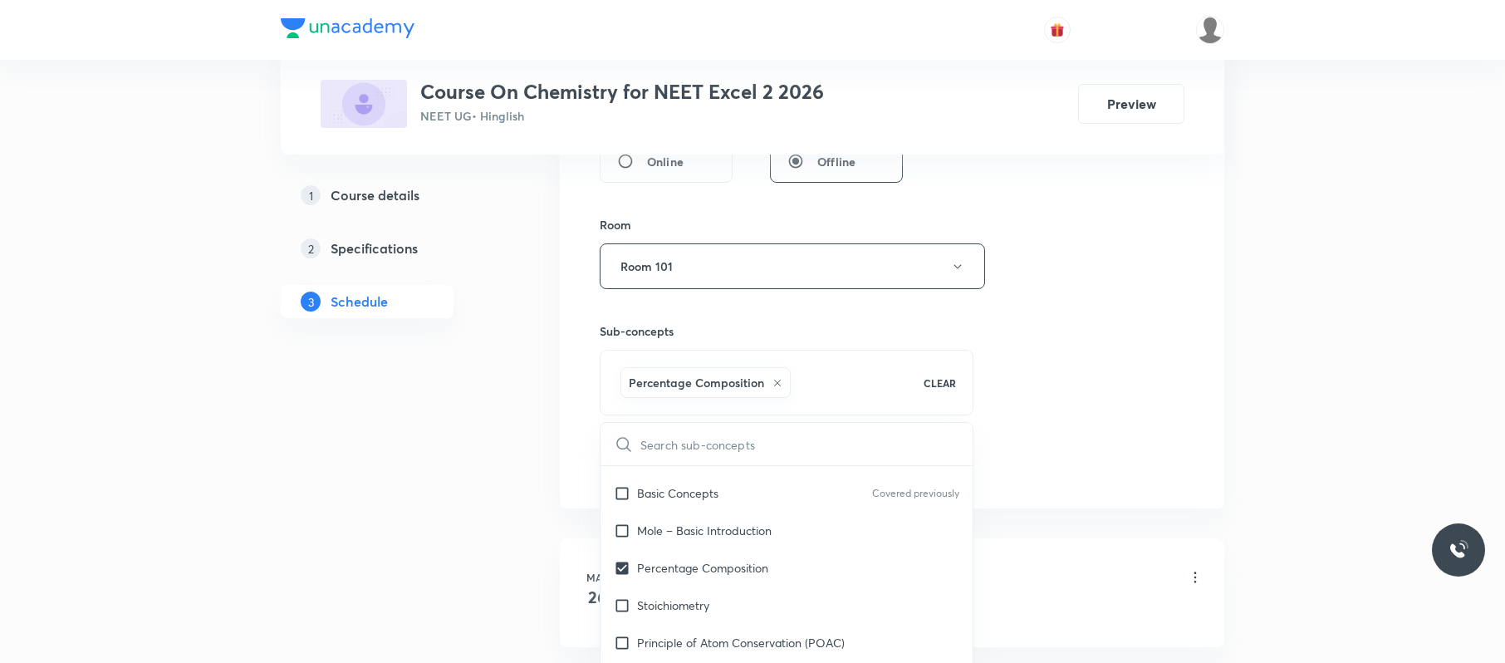
click at [1074, 380] on div "Session 64 Live class Session title 29/99 Haloalkanes and Haloarenes 04 ​ Sched…" at bounding box center [892, 82] width 585 height 799
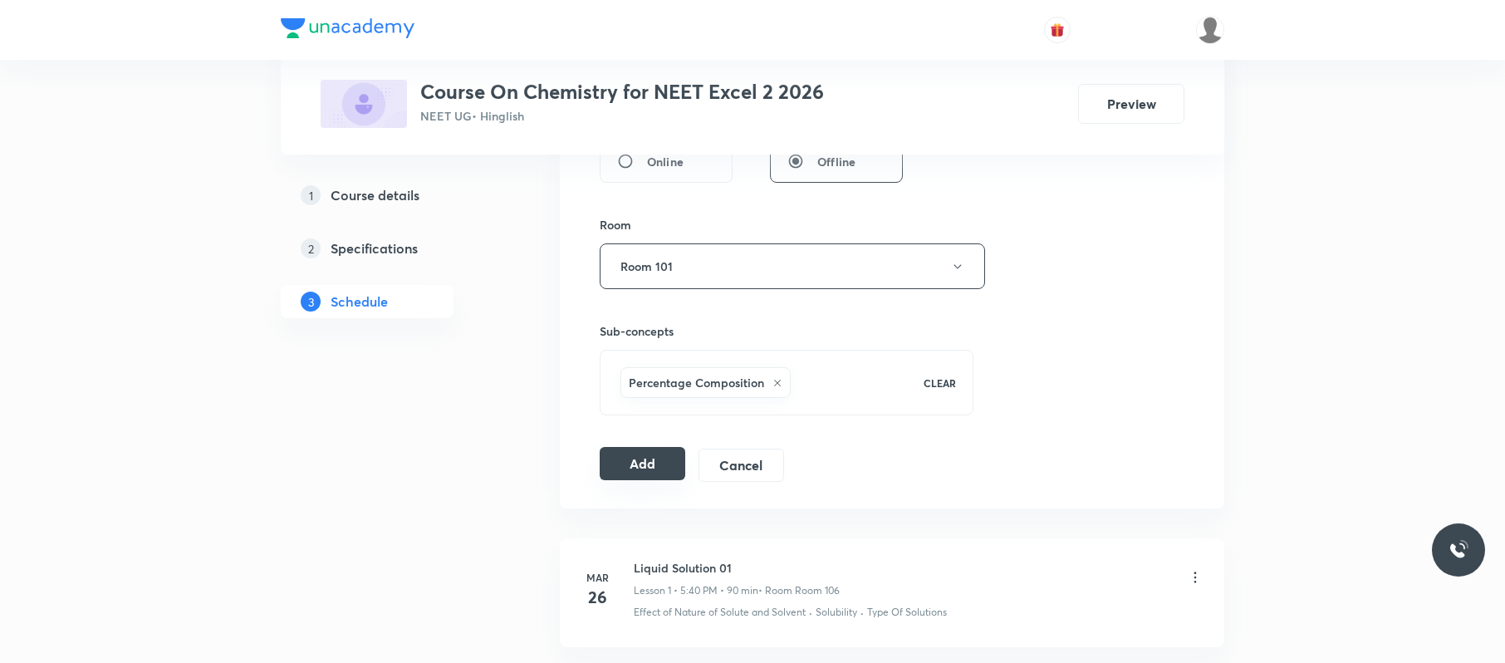
click at [666, 467] on button "Add" at bounding box center [643, 463] width 86 height 33
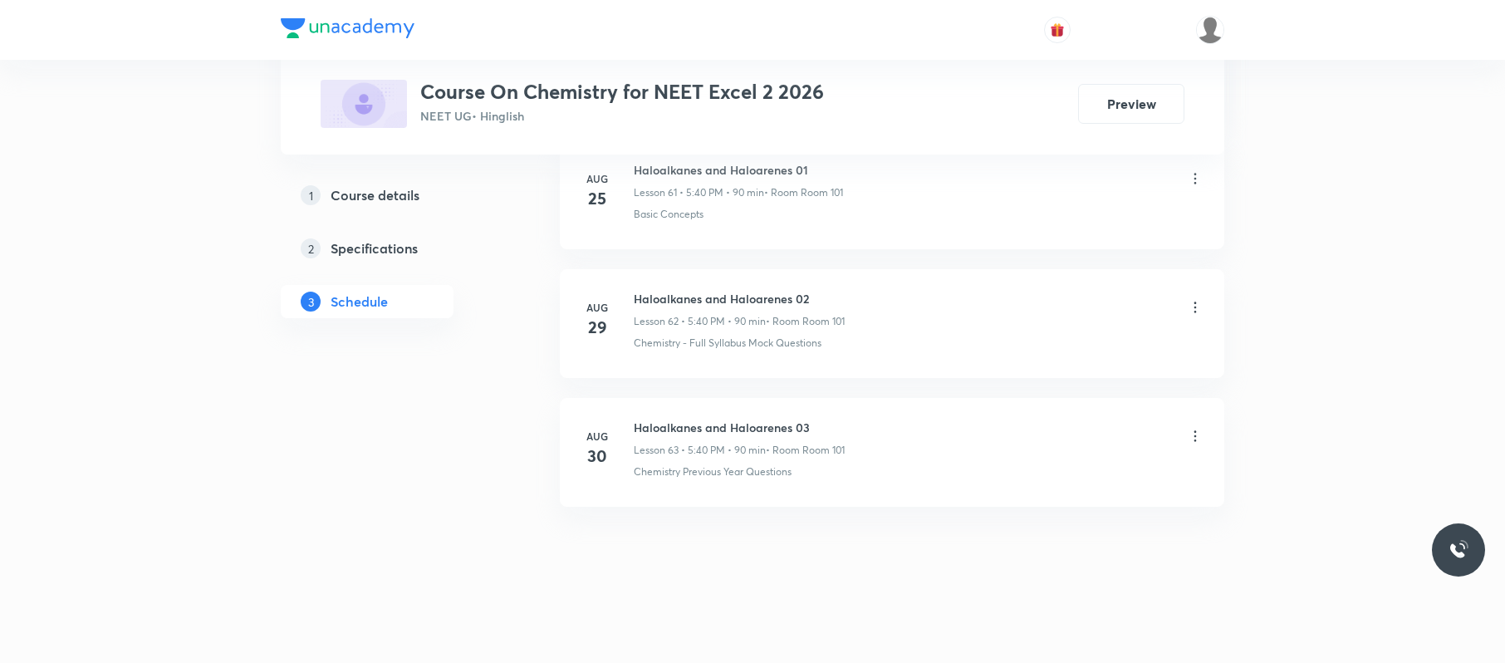
scroll to position [8052, 0]
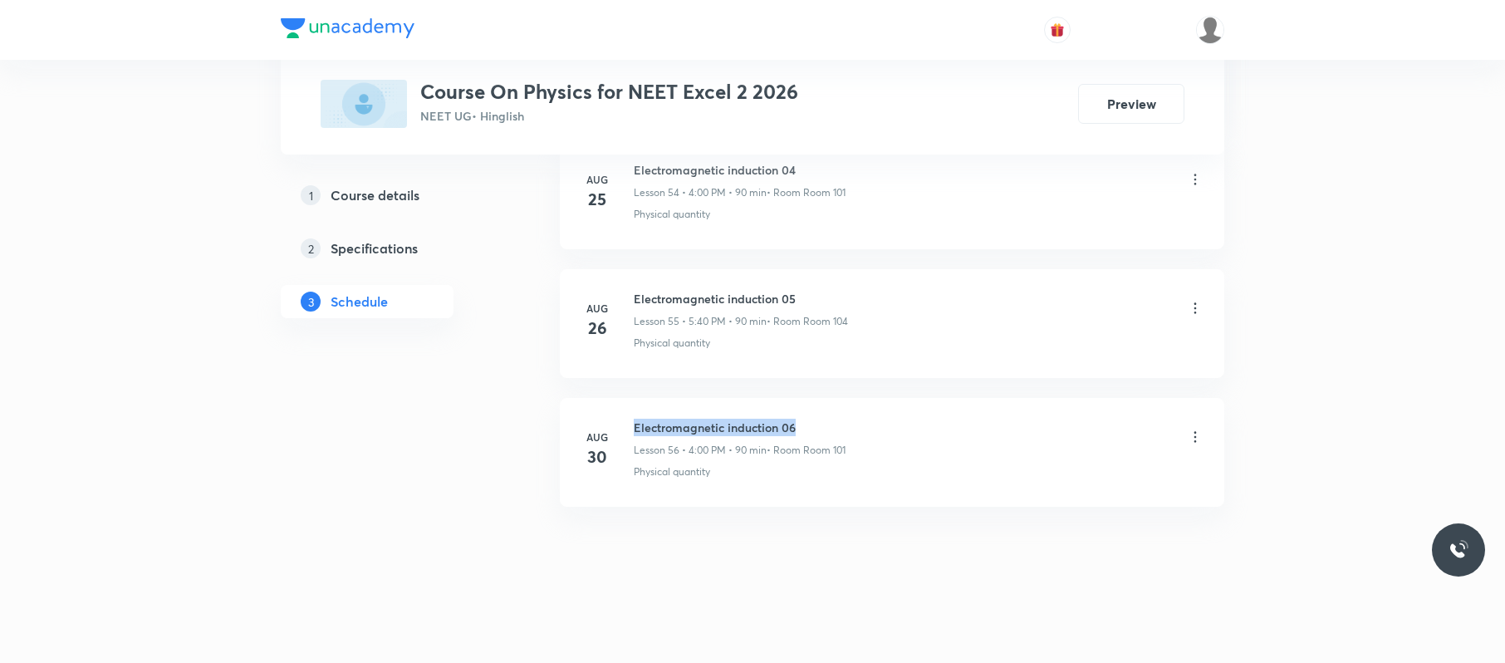
drag, startPoint x: 630, startPoint y: 405, endPoint x: 841, endPoint y: 392, distance: 211.4
copy h6 "Electromagnetic induction 06"
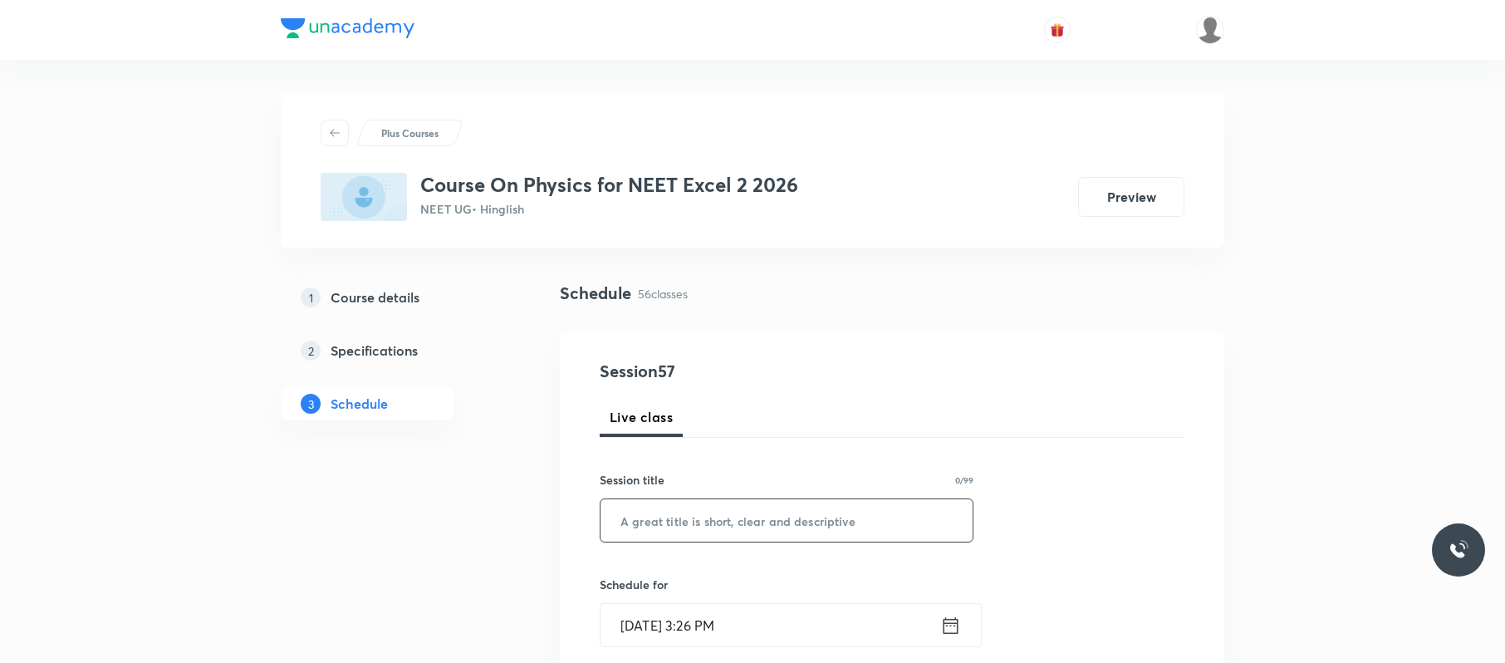
paste input "Electromagnetic induction 06"
click at [824, 513] on input "Electromagnetic induction 06" at bounding box center [787, 520] width 372 height 42
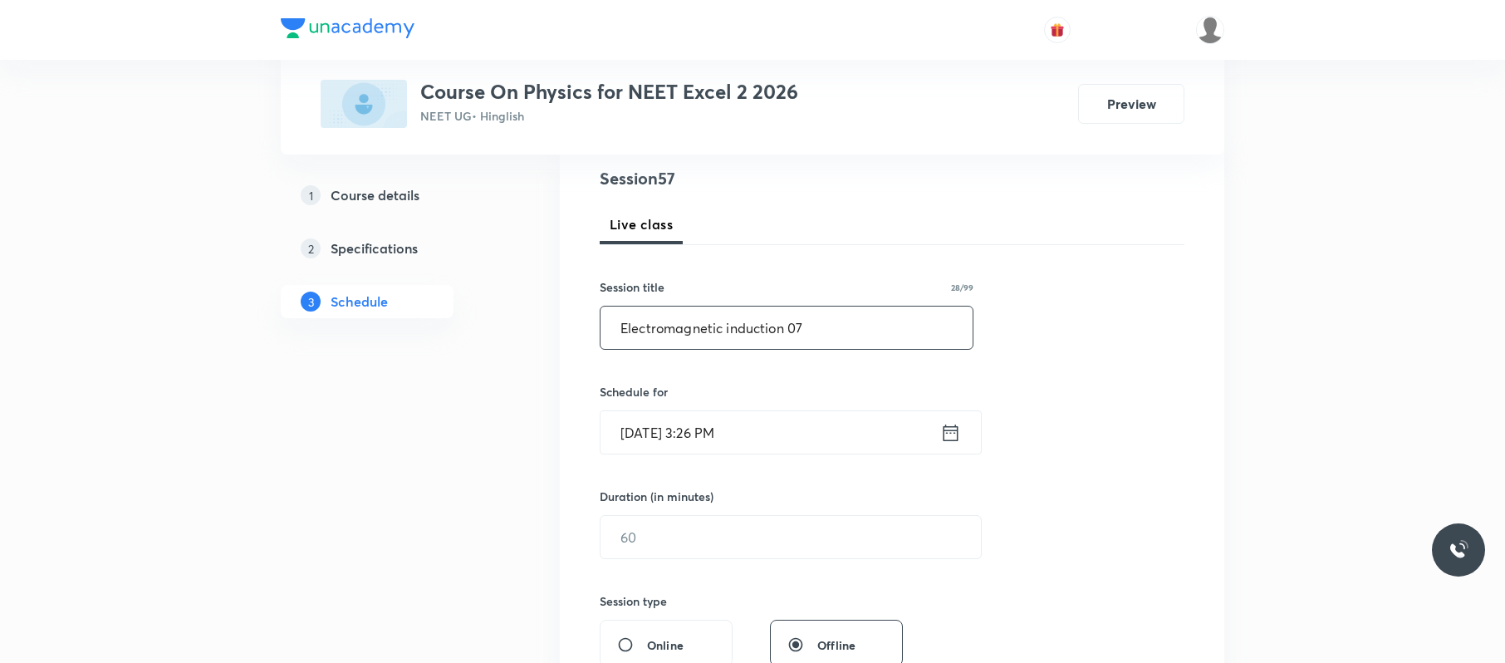
scroll to position [206, 0]
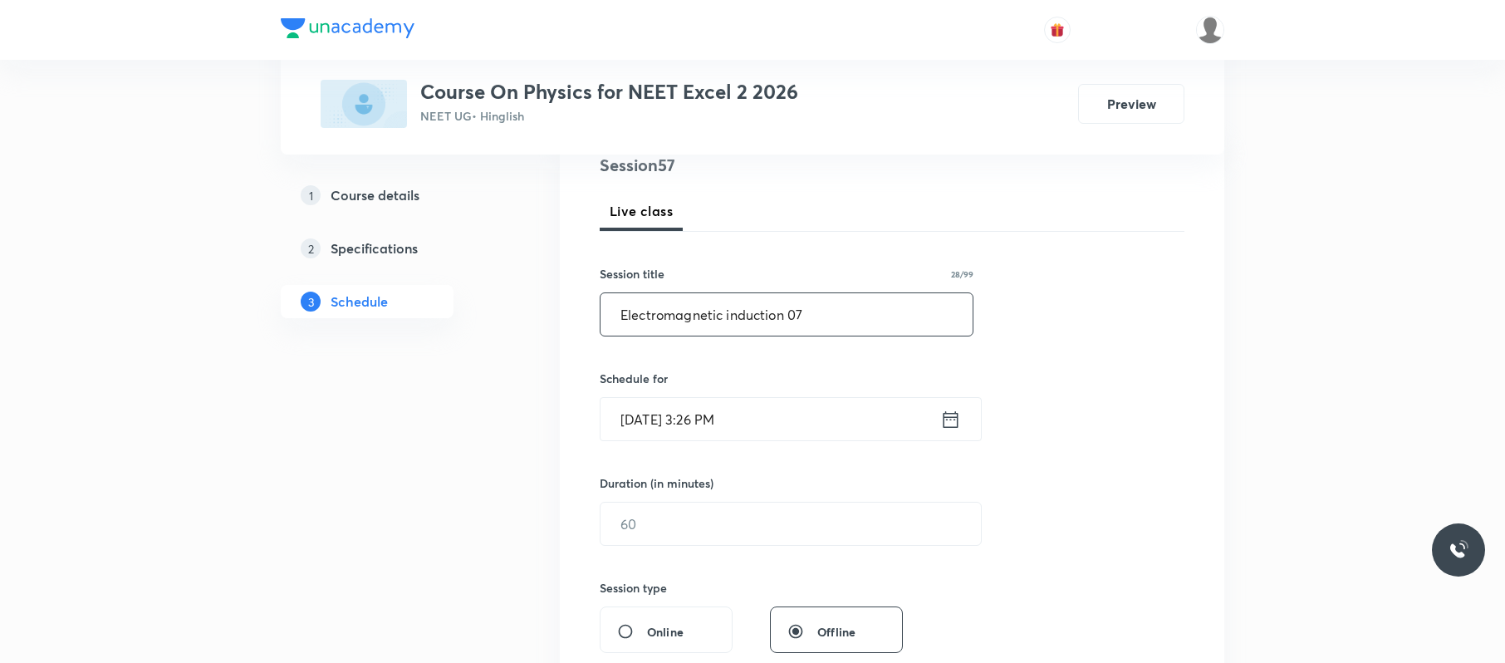
type input "Electromagnetic induction 07"
click at [845, 425] on input "Sep 1, 2025, 3:26 PM" at bounding box center [771, 419] width 340 height 42
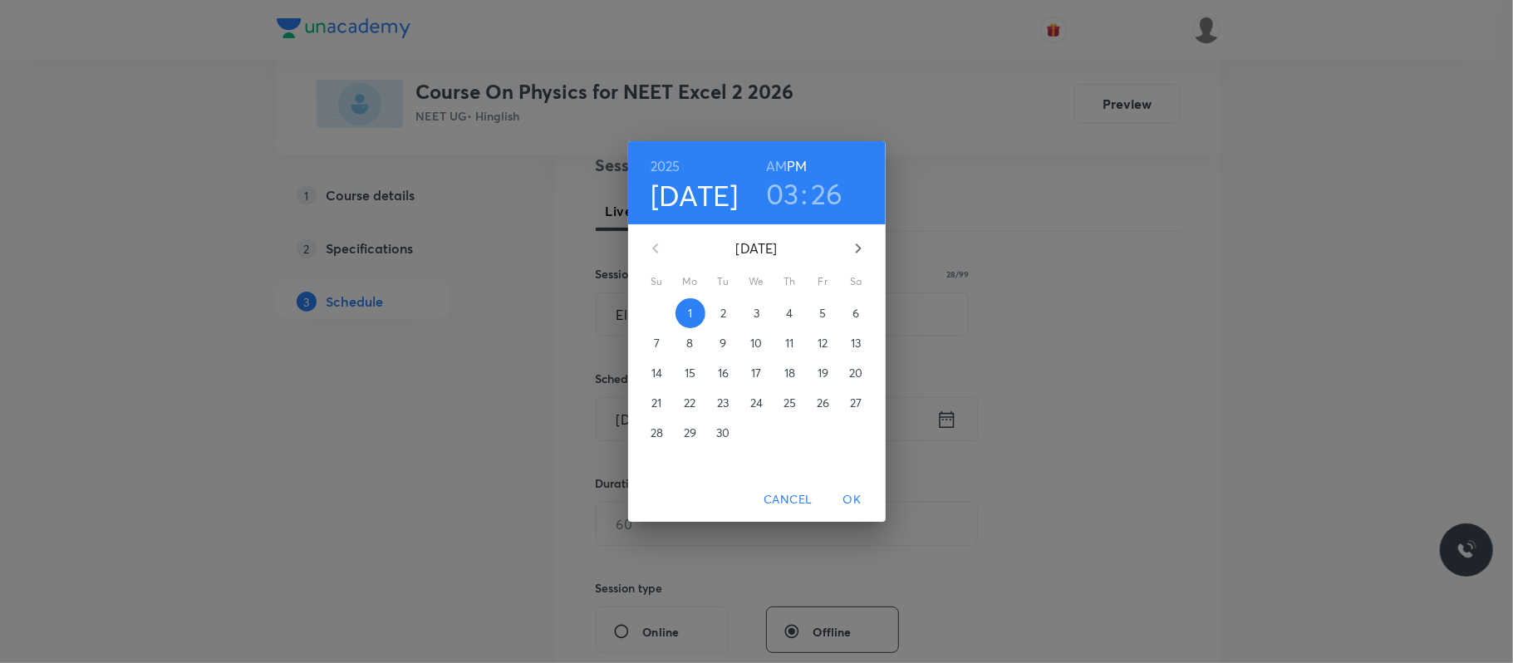
click at [788, 193] on h3 "03" at bounding box center [782, 193] width 33 height 35
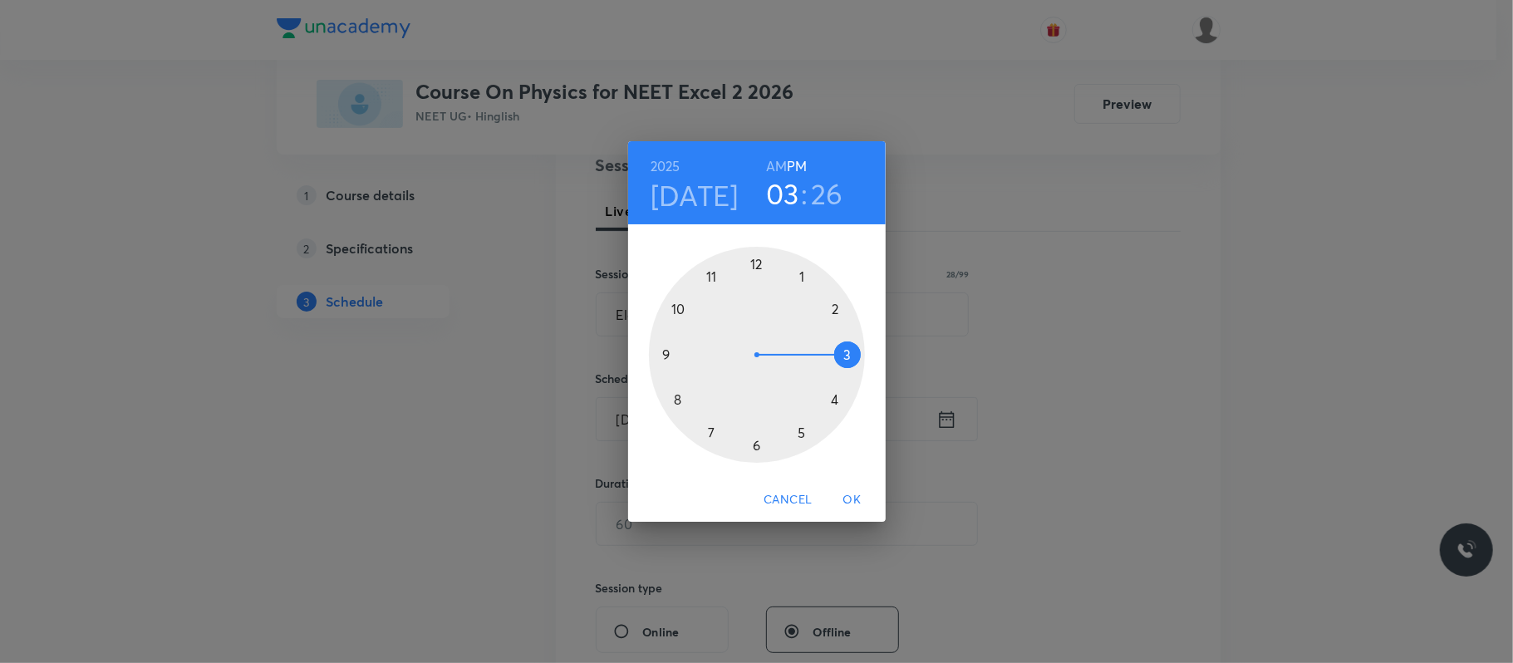
click at [835, 399] on div at bounding box center [757, 355] width 216 height 216
click at [758, 260] on div at bounding box center [757, 355] width 216 height 216
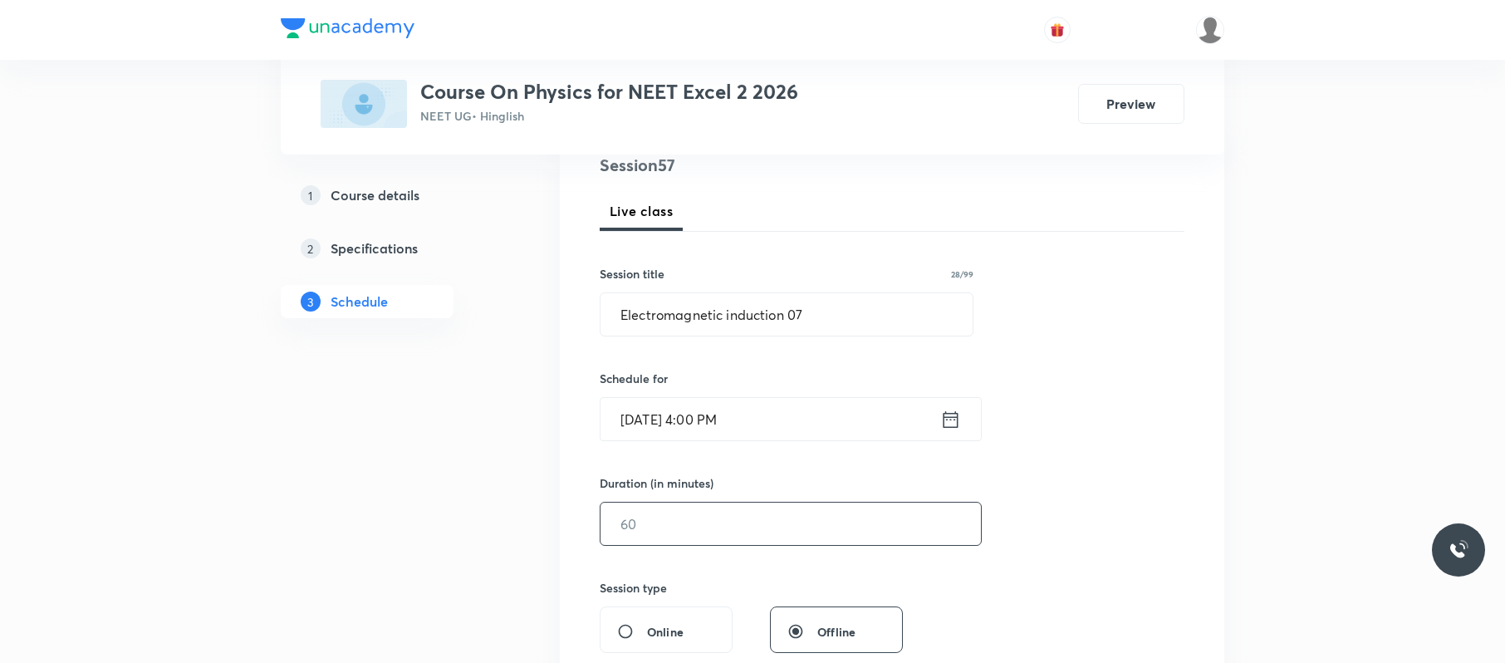
click at [756, 529] on input "text" at bounding box center [791, 524] width 380 height 42
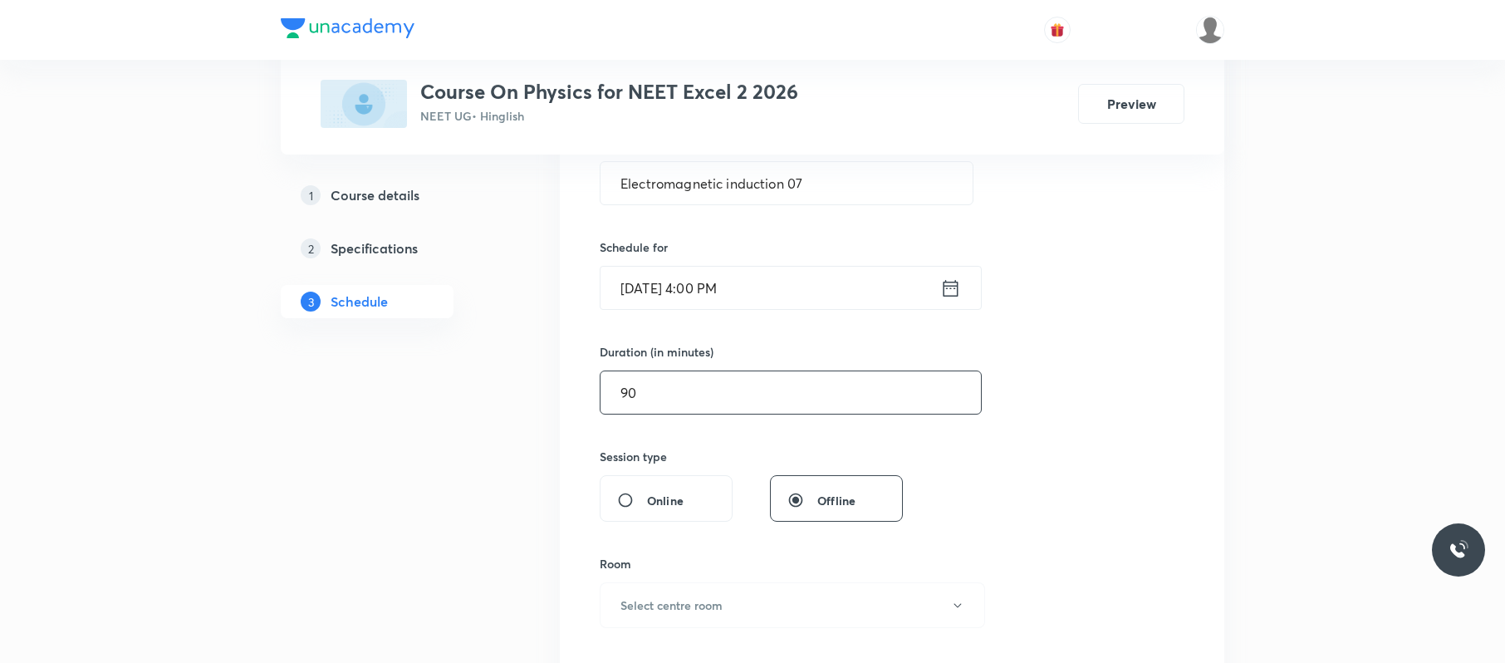
scroll to position [394, 0]
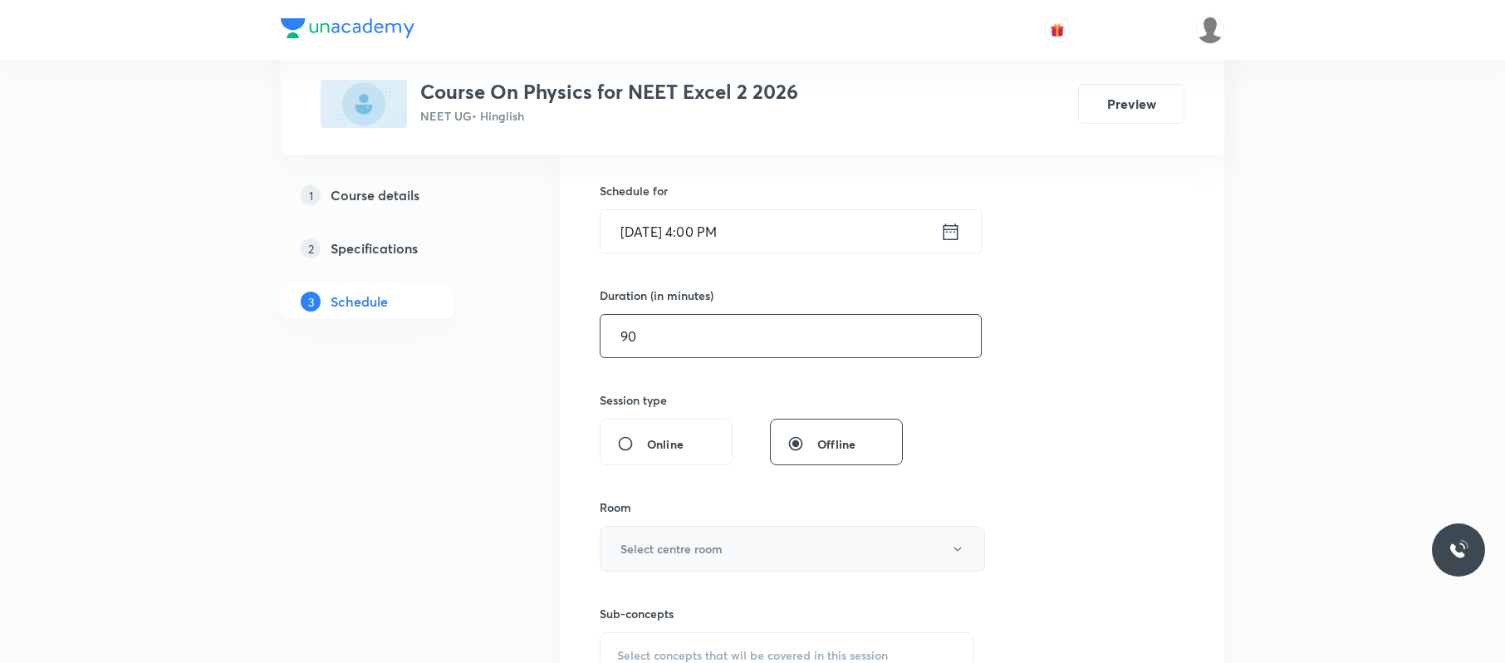
type input "90"
click at [748, 536] on button "Select centre room" at bounding box center [792, 549] width 385 height 46
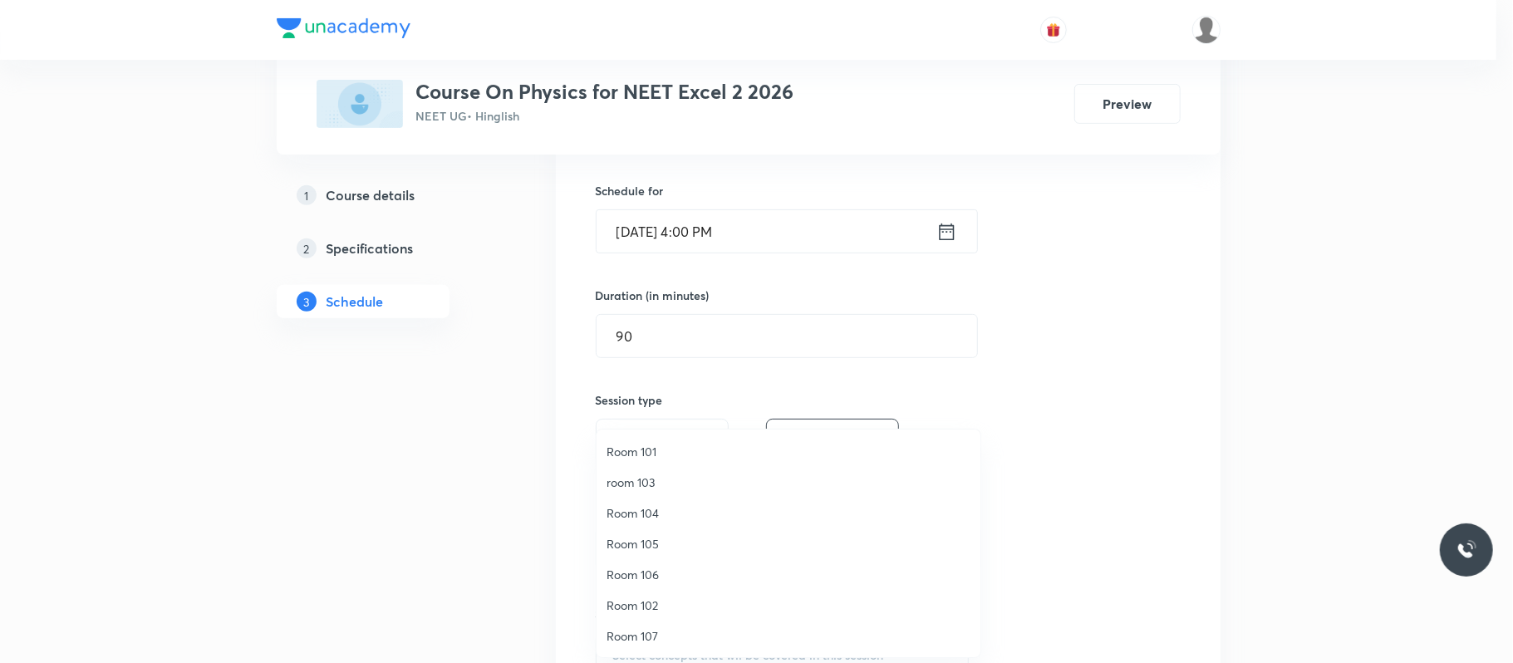
click at [643, 450] on span "Room 101" at bounding box center [788, 451] width 364 height 17
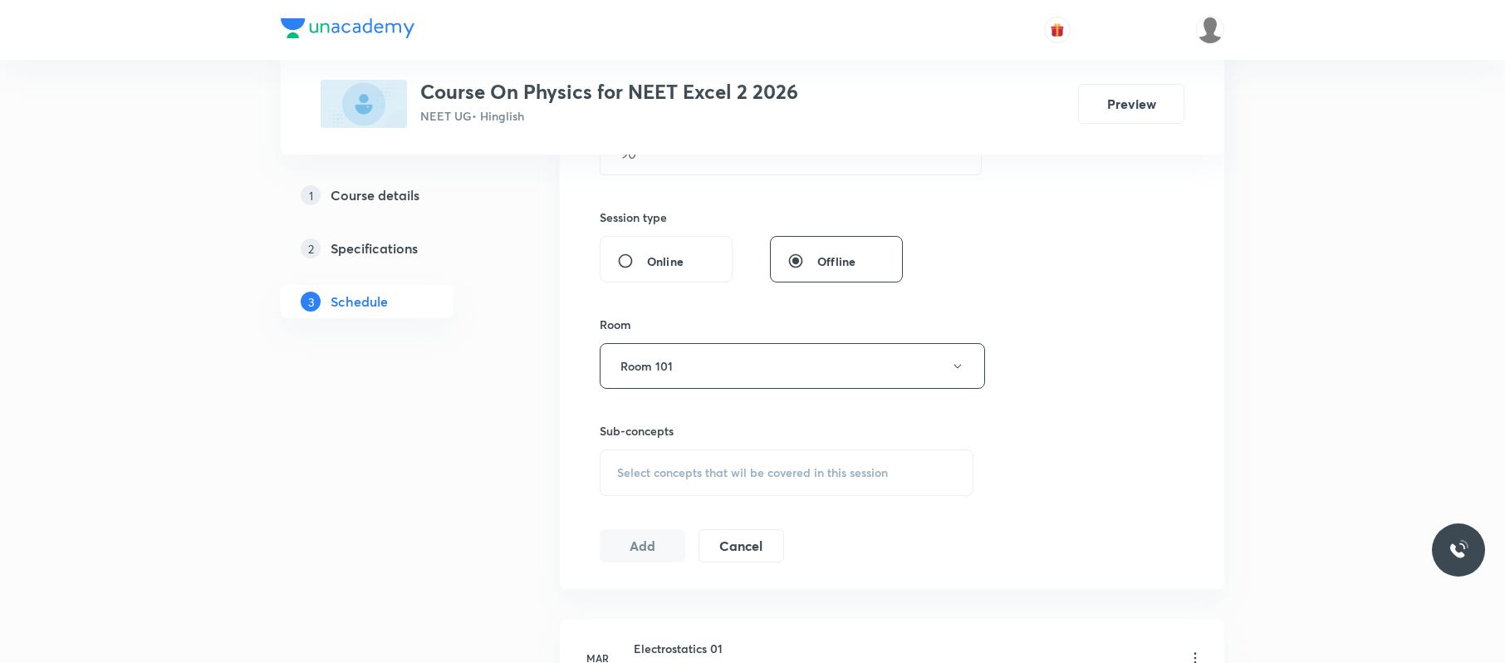
scroll to position [580, 0]
click at [765, 473] on span "Select concepts that wil be covered in this session" at bounding box center [752, 469] width 271 height 13
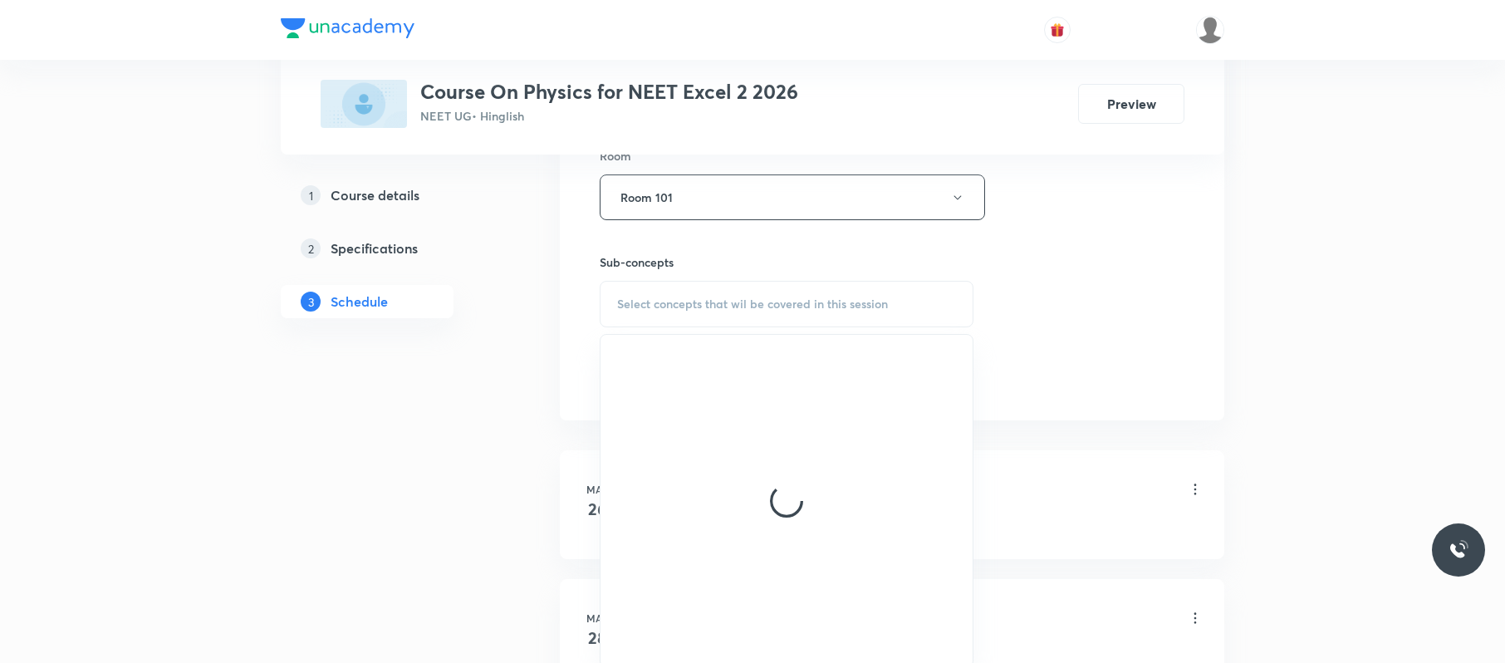
scroll to position [746, 0]
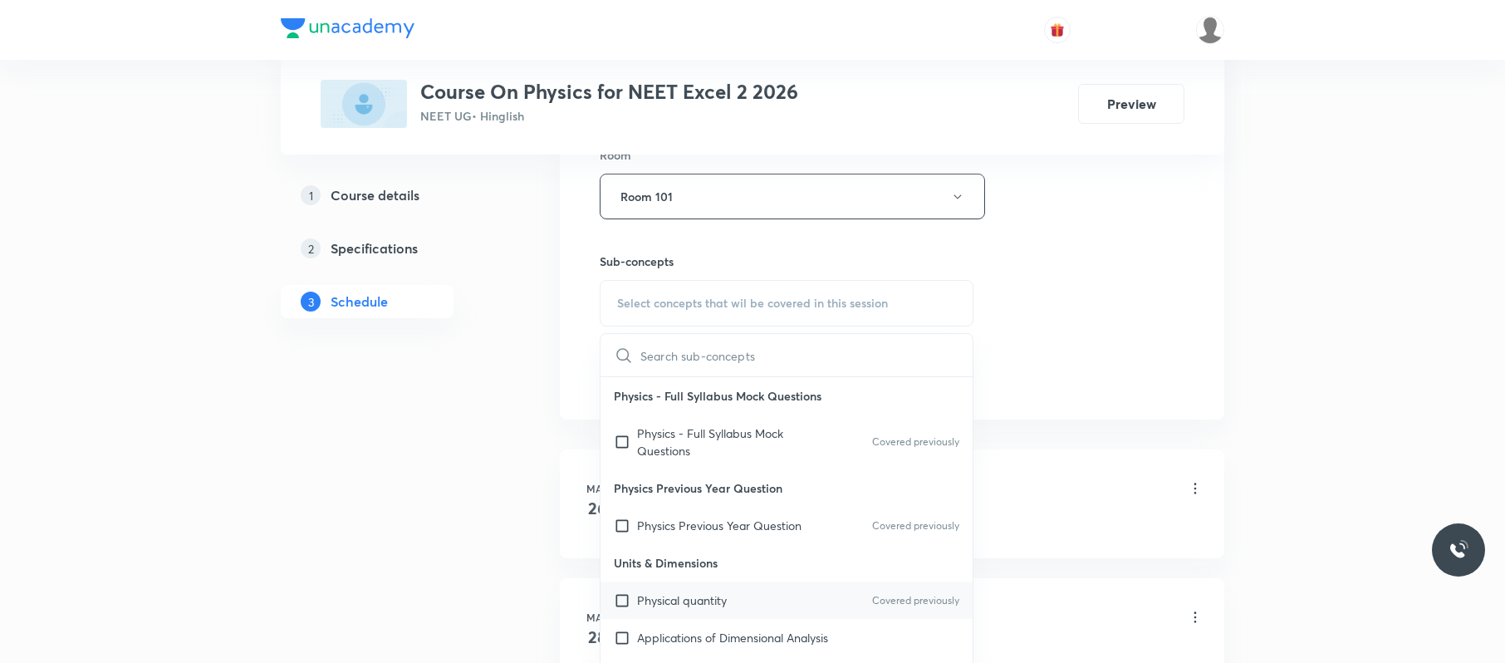
click at [765, 593] on div "Physical quantity Covered previously" at bounding box center [787, 599] width 372 height 37
checkbox input "true"
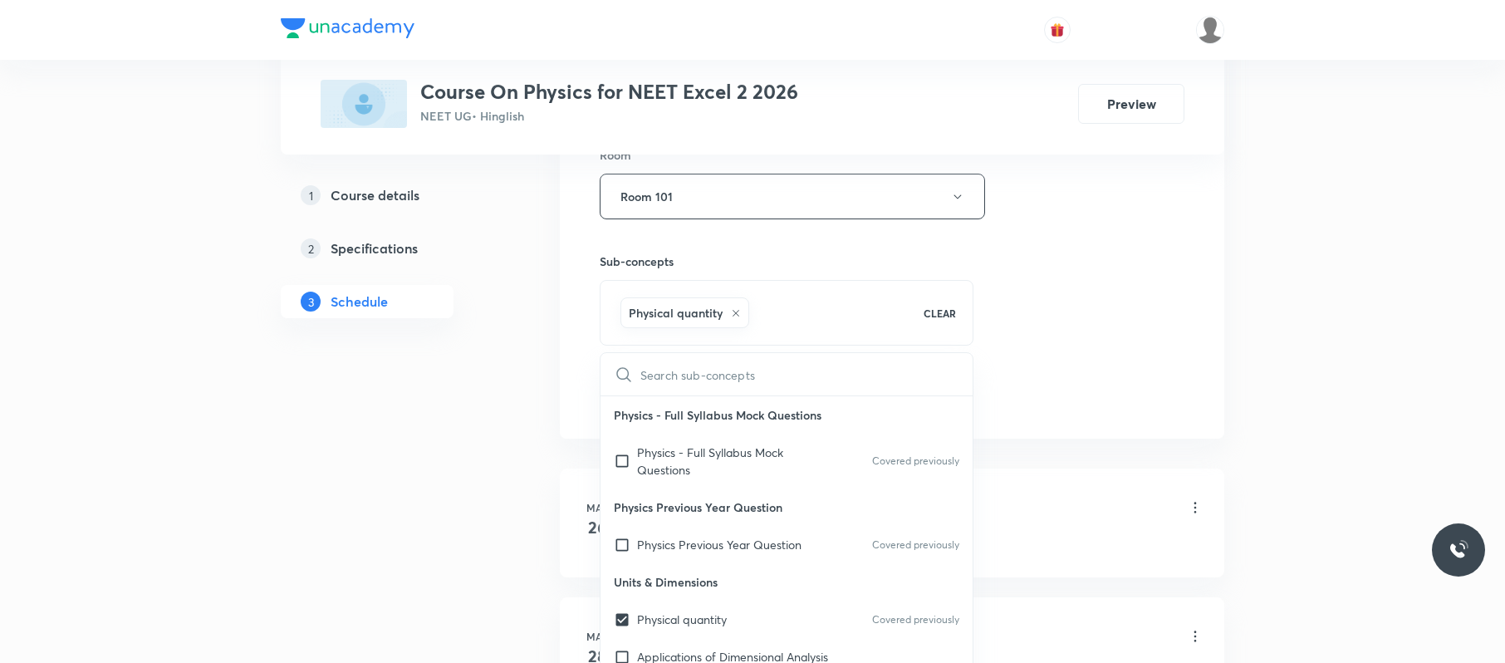
click at [1101, 337] on div "Session 57 Live class Session title 28/99 Electromagnetic induction 07 ​ Schedu…" at bounding box center [892, 12] width 585 height 799
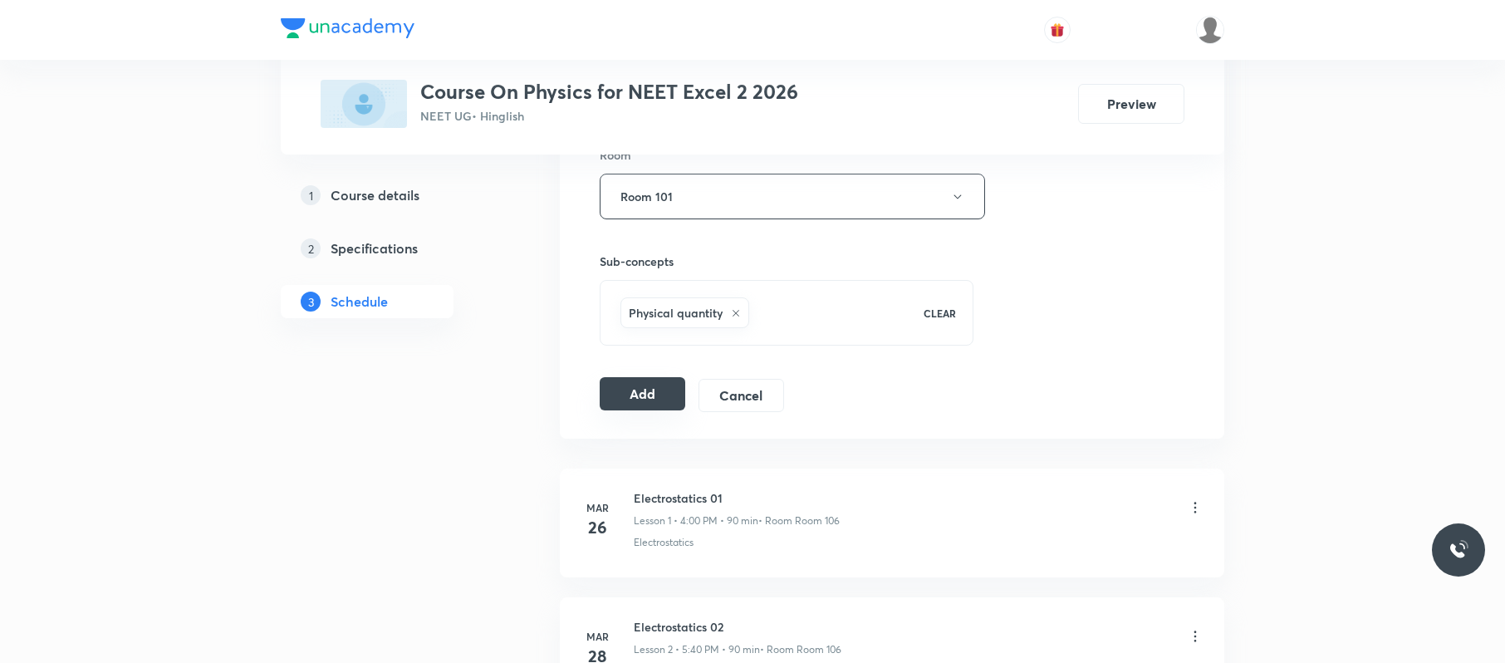
click at [648, 380] on button "Add" at bounding box center [643, 393] width 86 height 33
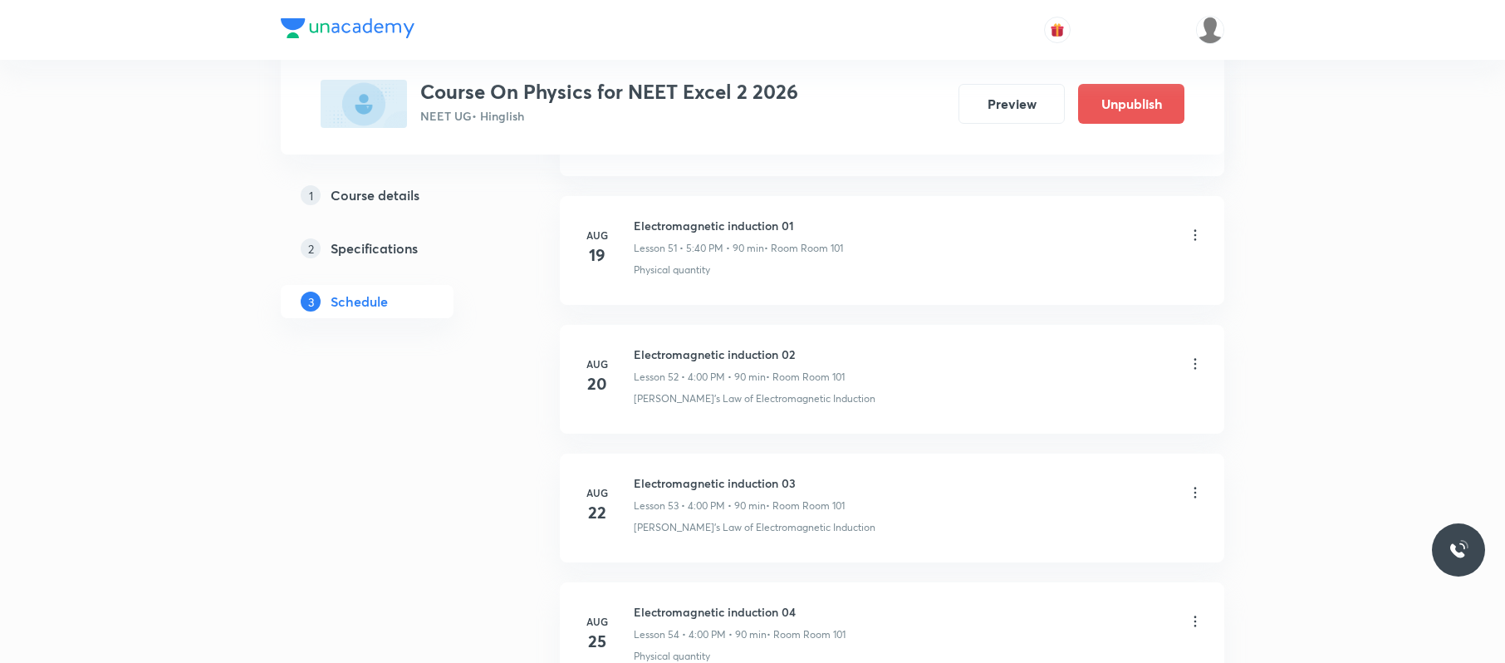
scroll to position [7275, 0]
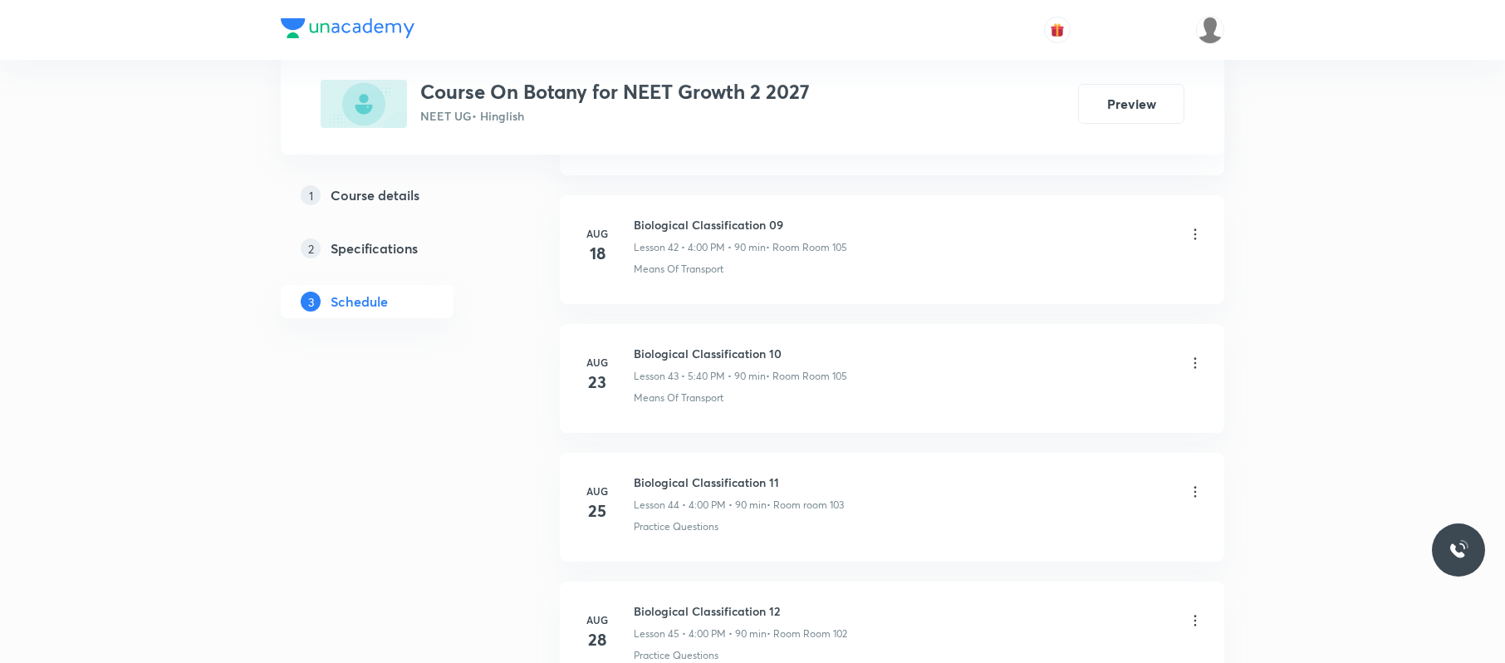
scroll to position [6620, 0]
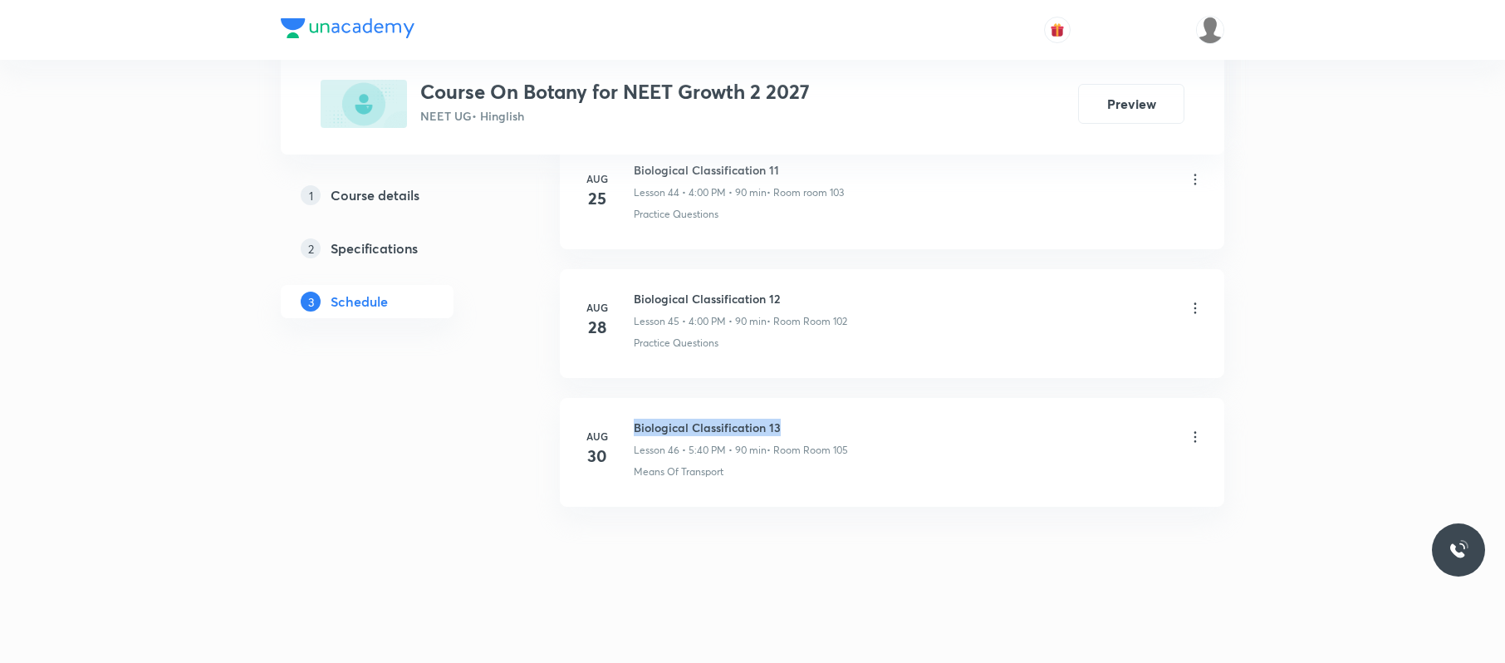
drag, startPoint x: 626, startPoint y: 403, endPoint x: 786, endPoint y: 410, distance: 159.6
click at [786, 410] on li "Aug 30 Biological Classification 13 Lesson 46 • 5:40 PM • 90 min • Room Room 10…" at bounding box center [892, 452] width 665 height 109
copy h6 "Biological Classification 13"
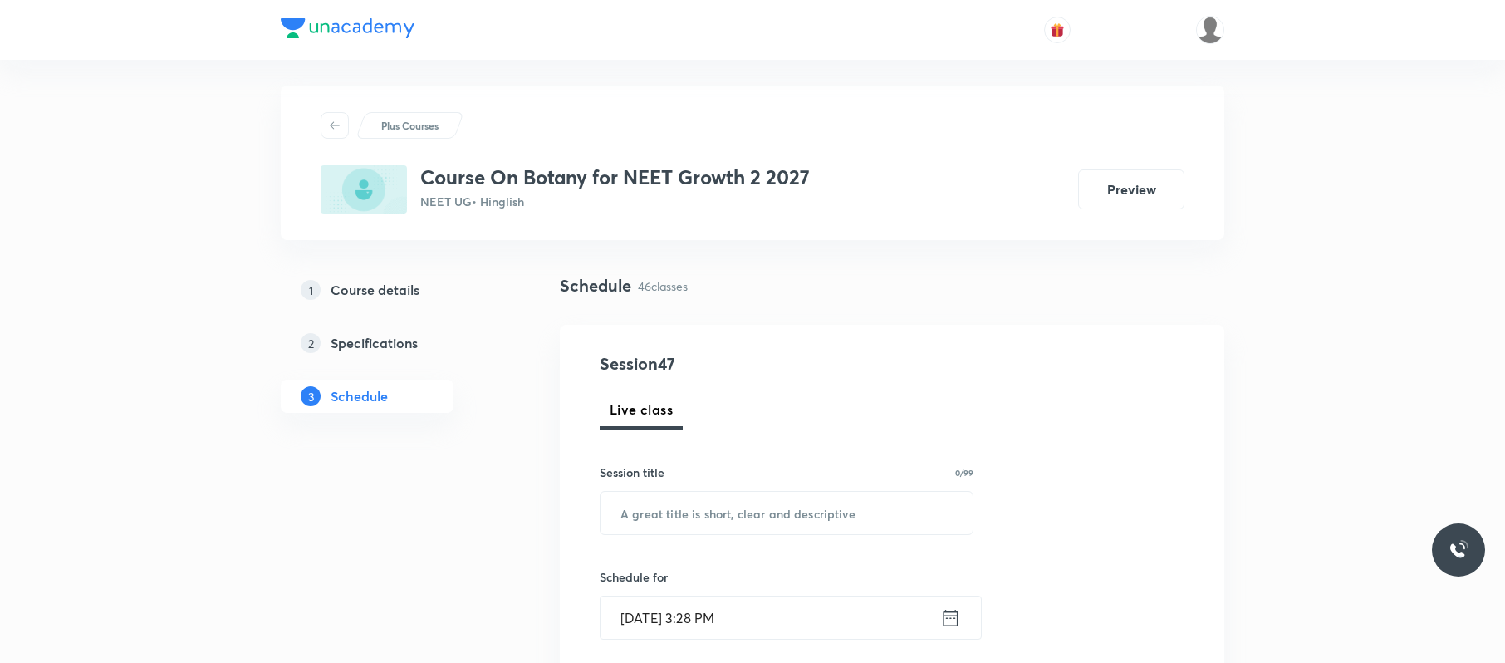
scroll to position [0, 0]
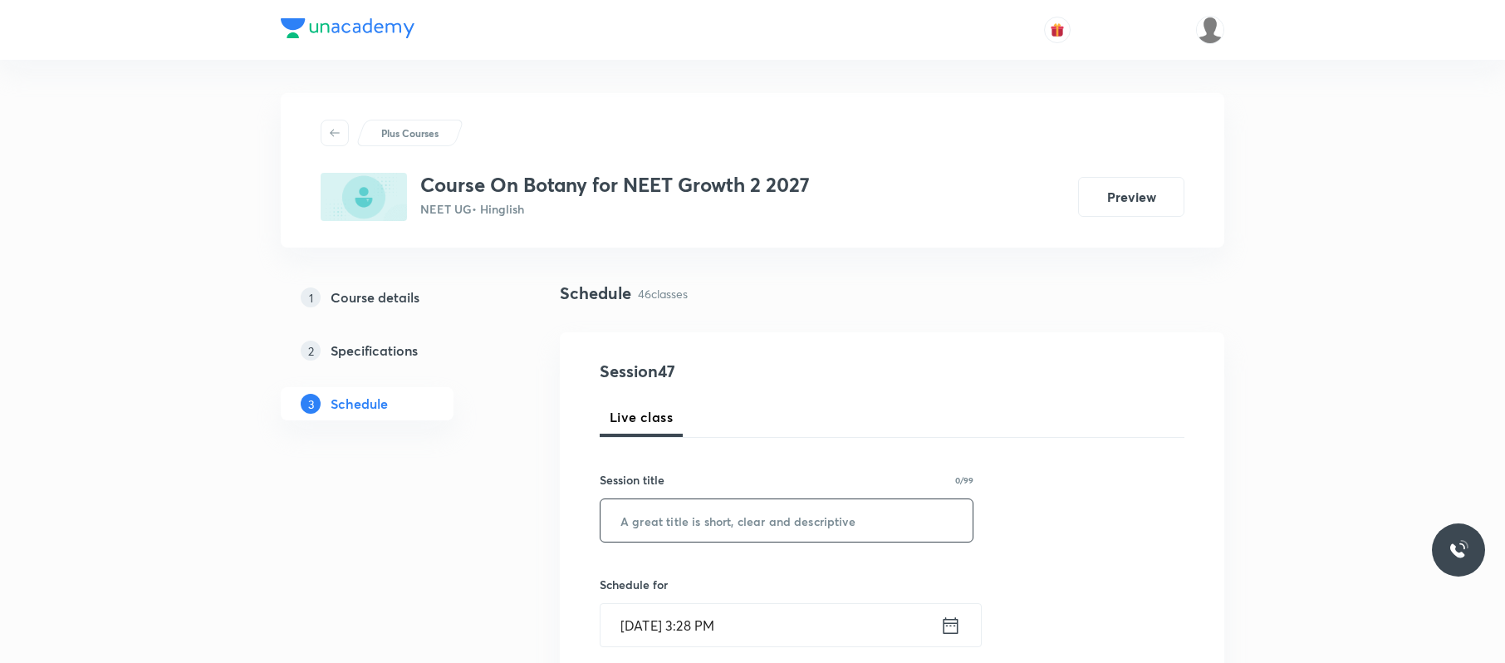
click at [909, 502] on input "text" at bounding box center [787, 520] width 372 height 42
paste input "Biological Classification 13"
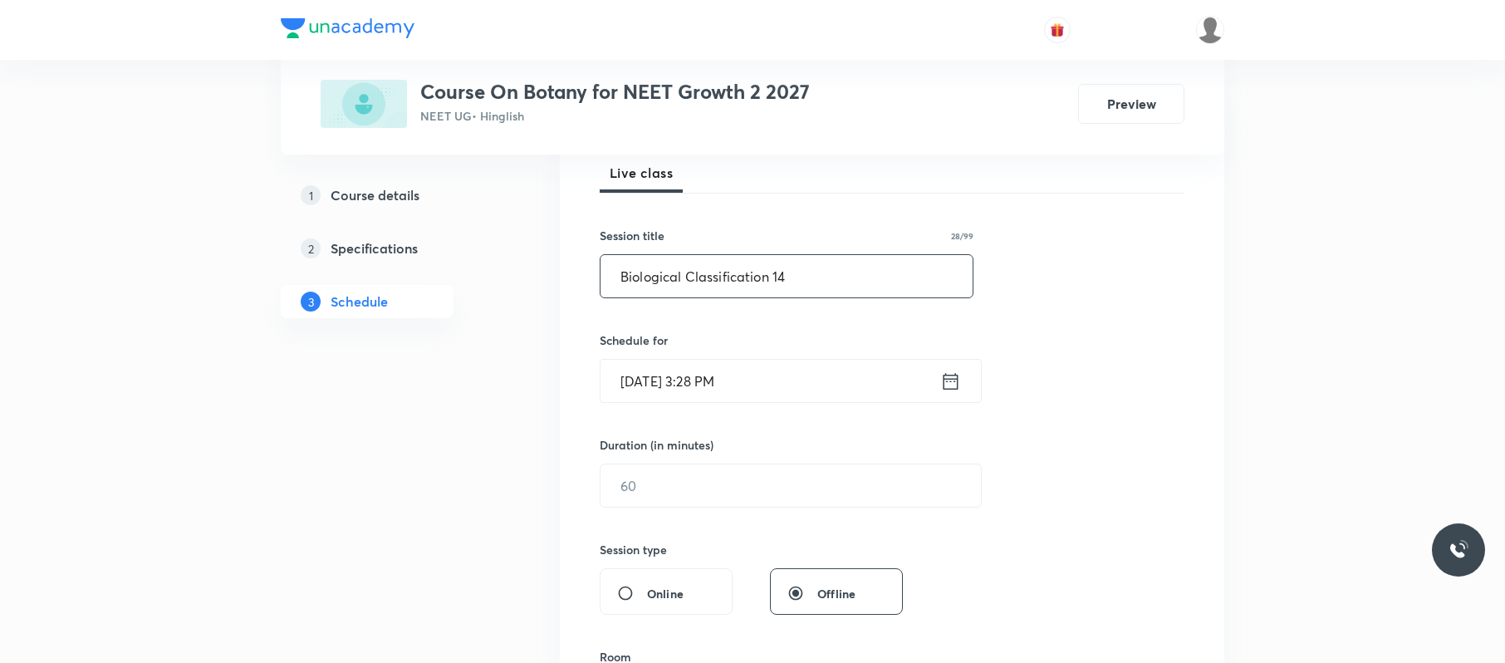
scroll to position [246, 0]
type input "Biological Classification 14"
click at [822, 384] on input "Sep 1, 2025, 3:28 PM" at bounding box center [771, 379] width 340 height 42
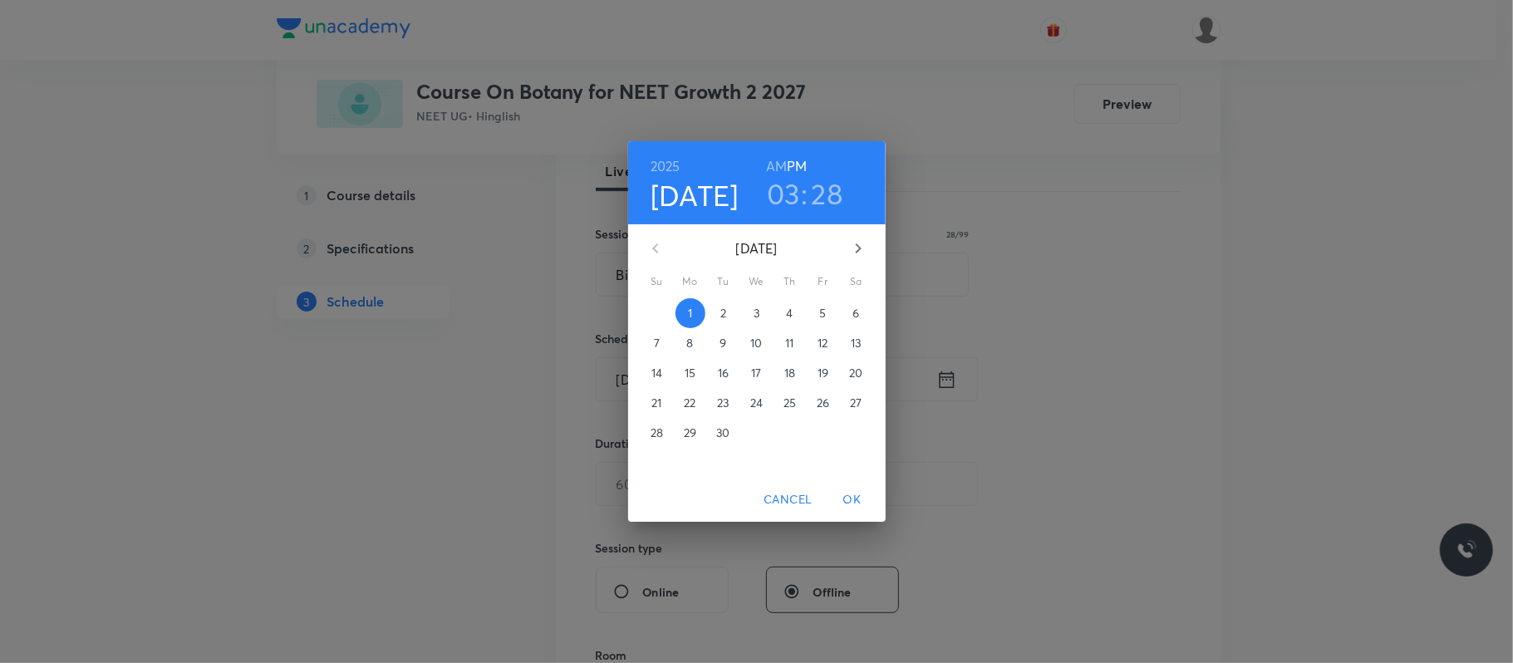
click at [788, 183] on h3 "03" at bounding box center [783, 193] width 33 height 35
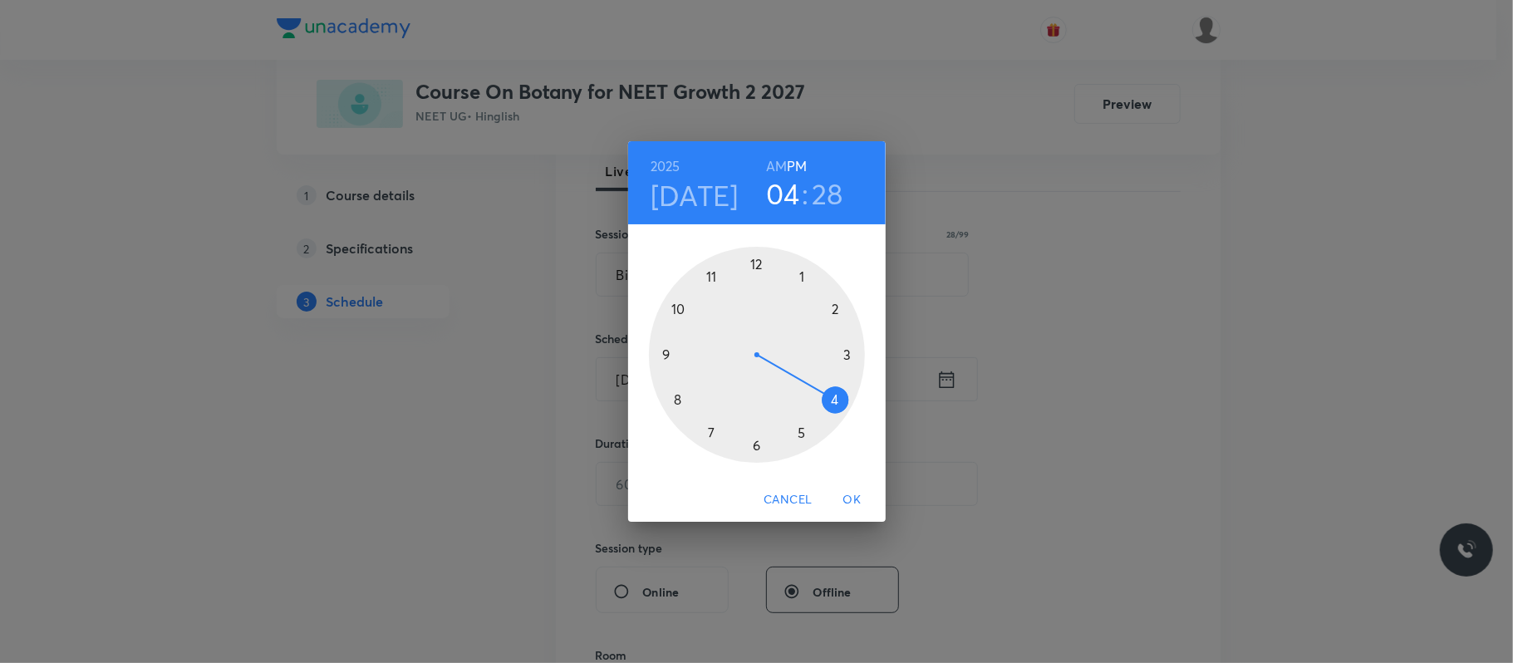
click at [836, 397] on div at bounding box center [757, 355] width 216 height 216
click at [753, 267] on div at bounding box center [757, 355] width 216 height 216
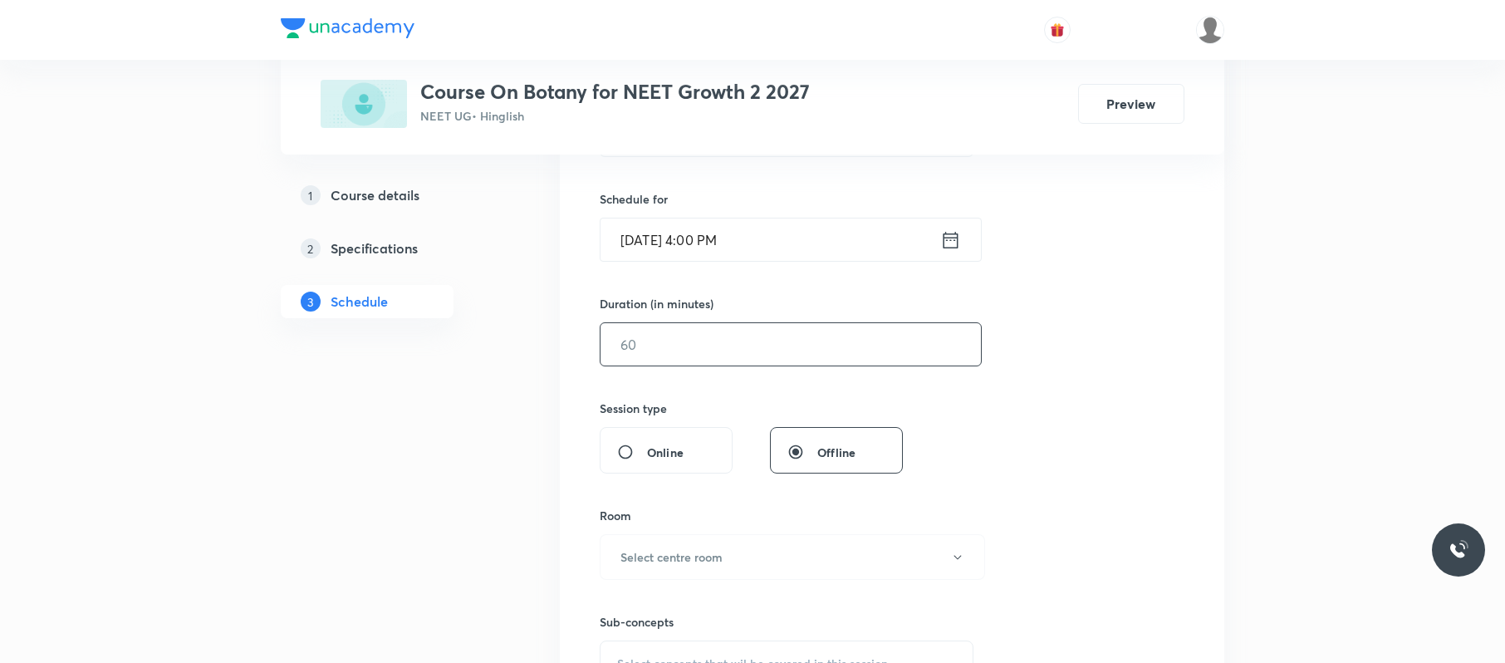
scroll to position [389, 0]
click at [746, 336] on input "text" at bounding box center [791, 341] width 380 height 42
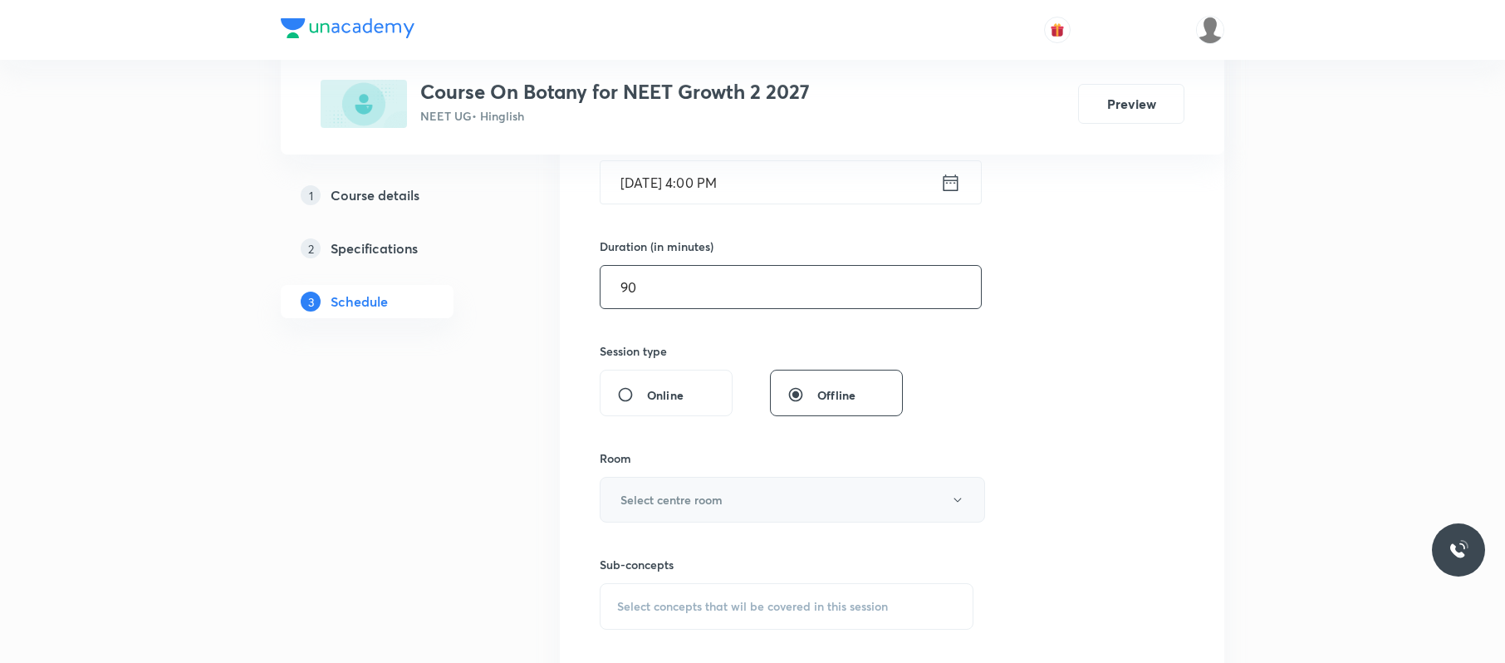
scroll to position [446, 0]
type input "90"
click at [735, 483] on button "Select centre room" at bounding box center [792, 496] width 385 height 46
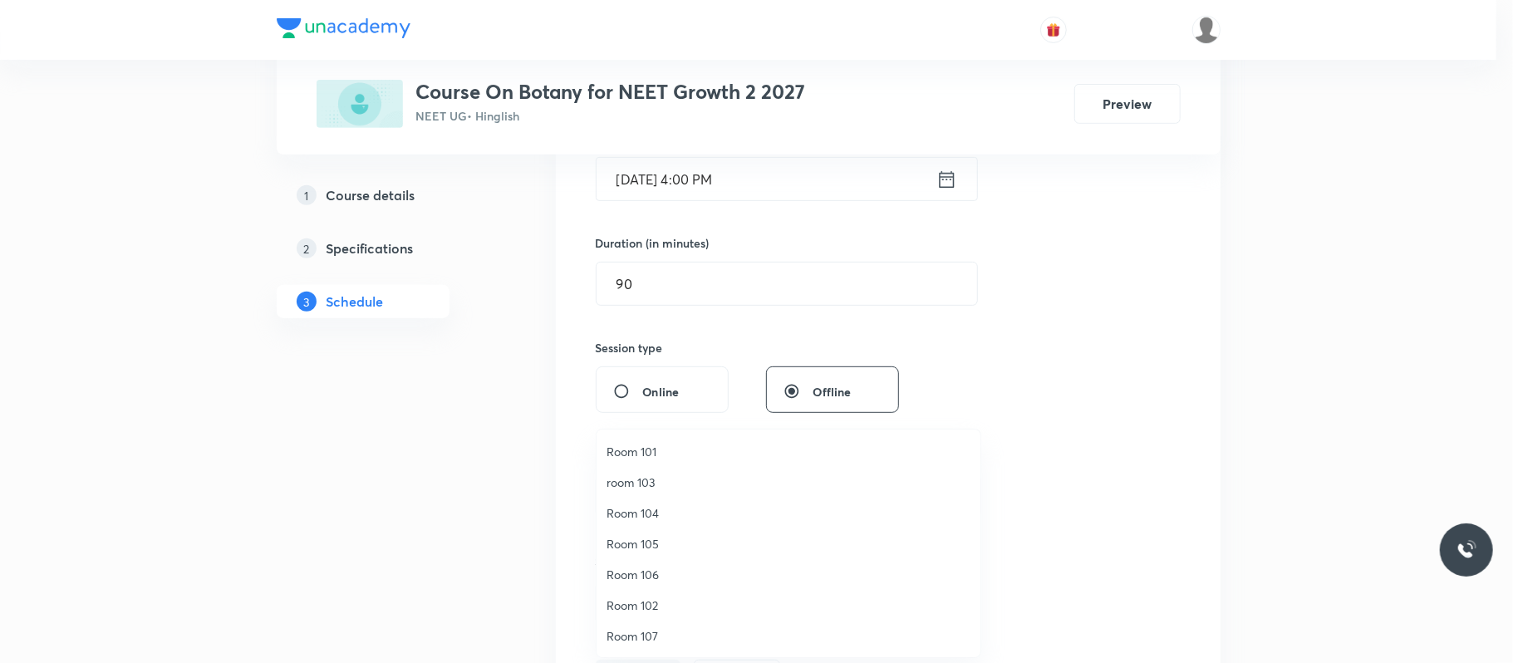
click at [701, 533] on li "Room 105" at bounding box center [788, 543] width 384 height 31
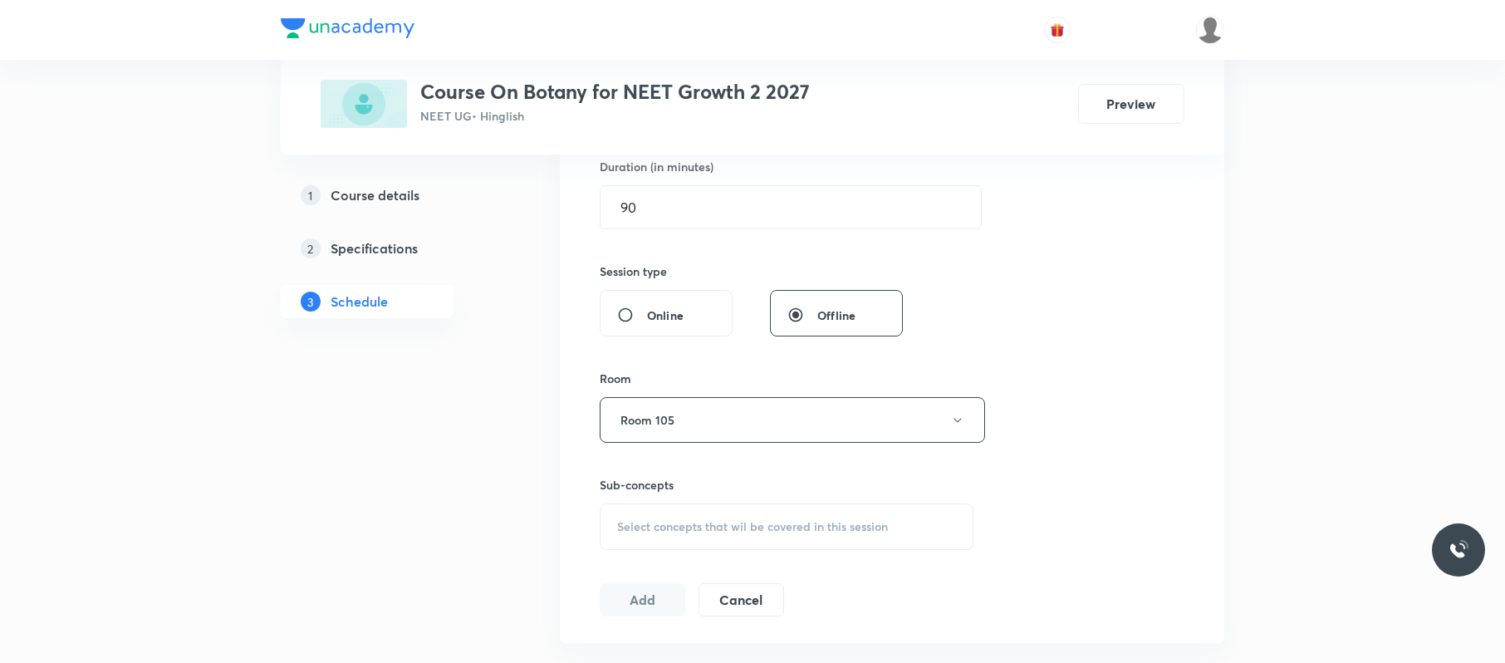
scroll to position [523, 0]
click at [719, 528] on span "Select concepts that wil be covered in this session" at bounding box center [752, 525] width 271 height 13
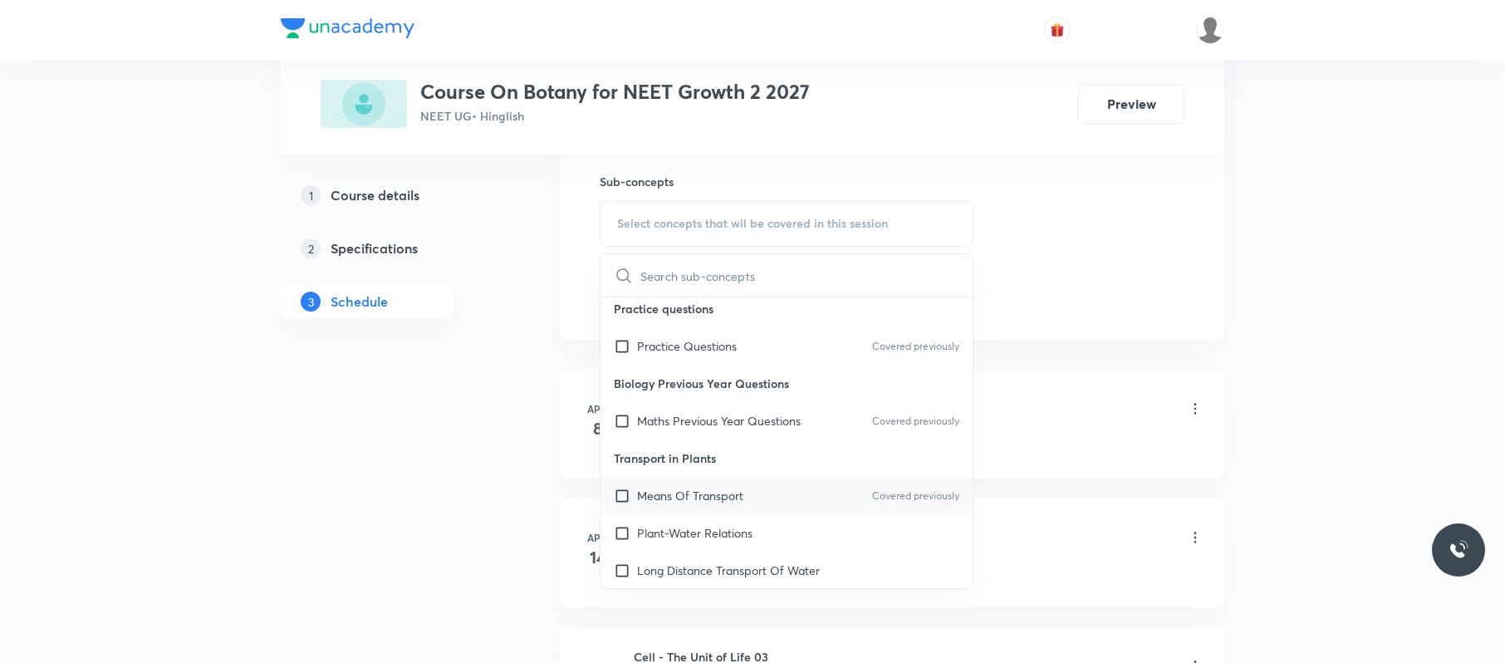
scroll to position [101, 0]
click at [723, 496] on p "Means Of Transport" at bounding box center [690, 494] width 106 height 17
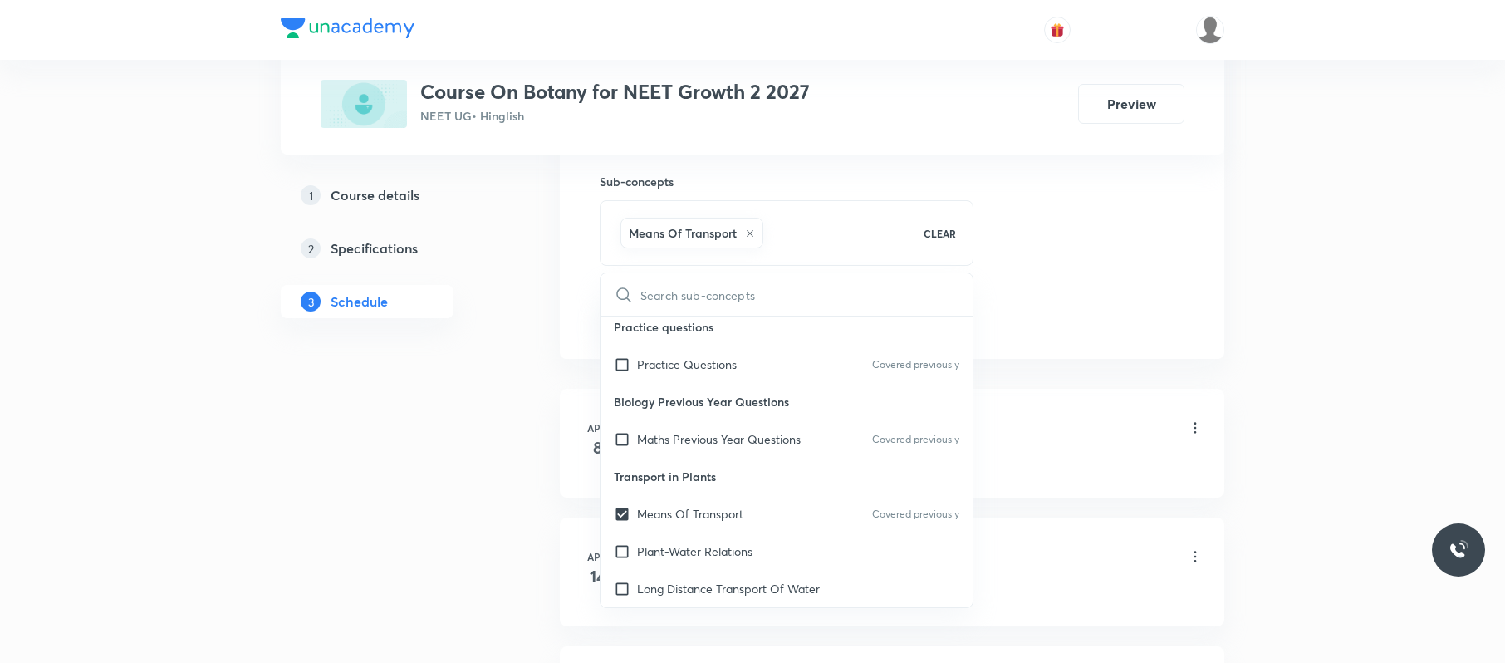
drag, startPoint x: 1127, startPoint y: 219, endPoint x: 681, endPoint y: 322, distance: 457.8
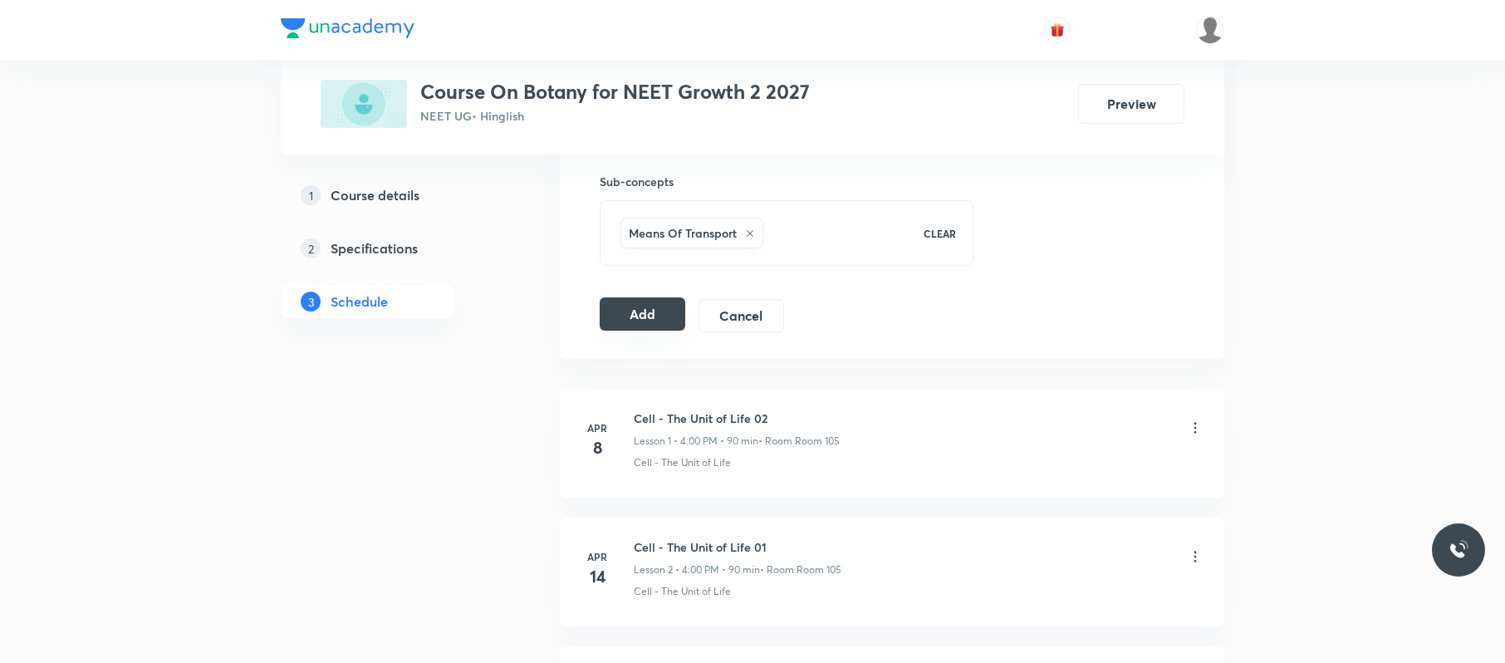
click at [655, 304] on button "Add" at bounding box center [643, 313] width 86 height 33
drag, startPoint x: 655, startPoint y: 312, endPoint x: 672, endPoint y: 293, distance: 25.9
click at [658, 314] on button "Add" at bounding box center [643, 315] width 86 height 33
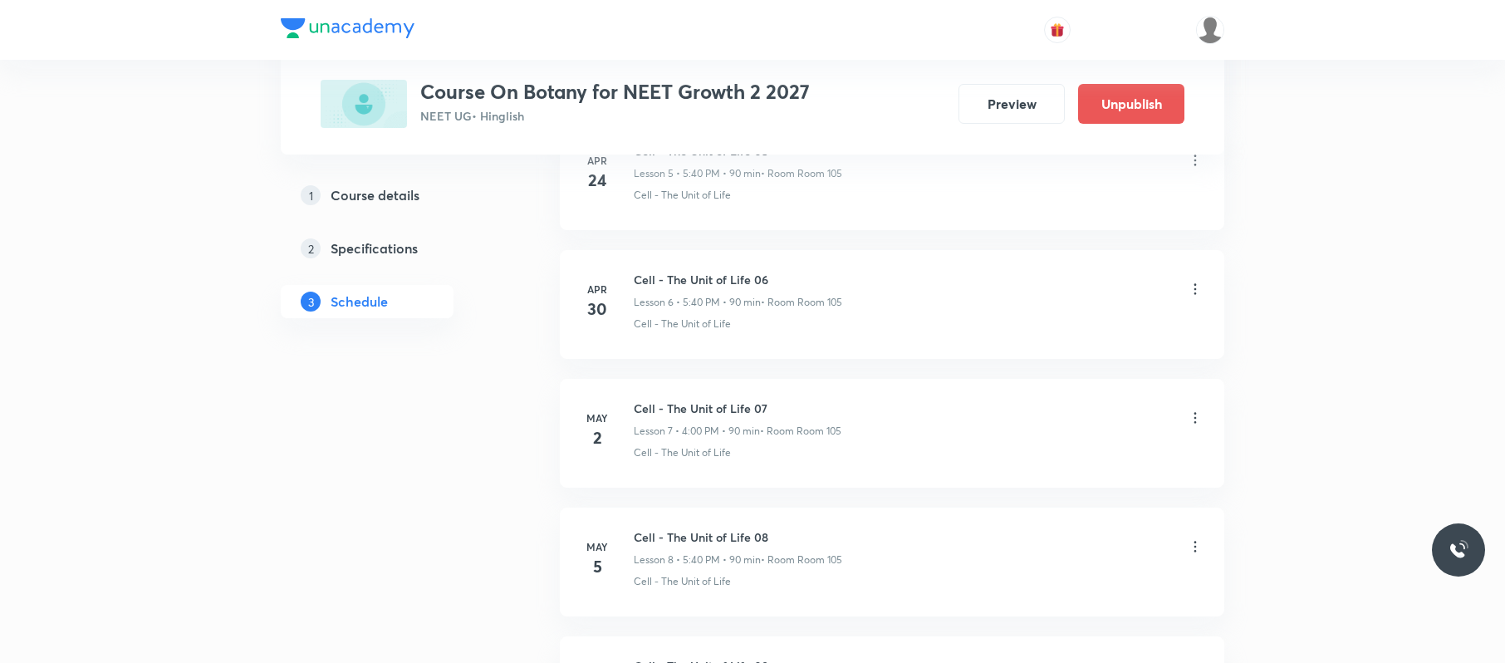
scroll to position [5983, 0]
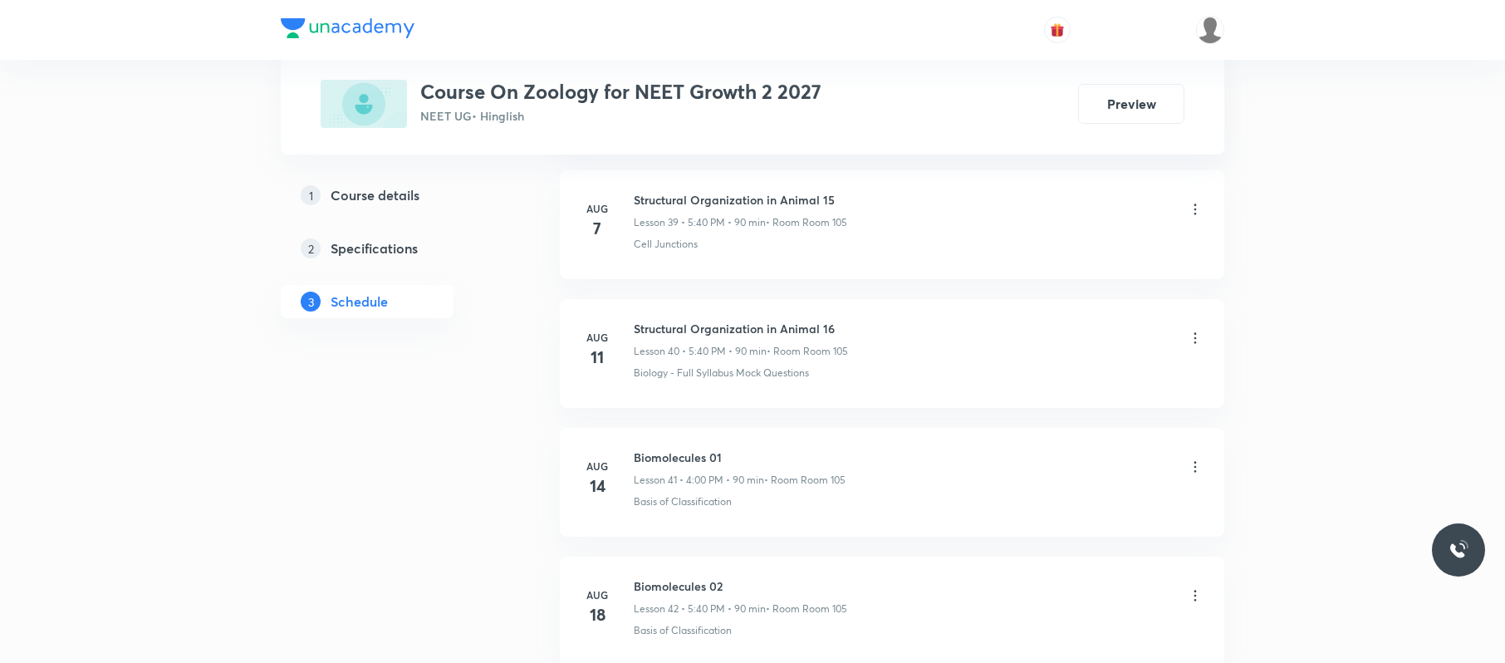
scroll to position [6620, 0]
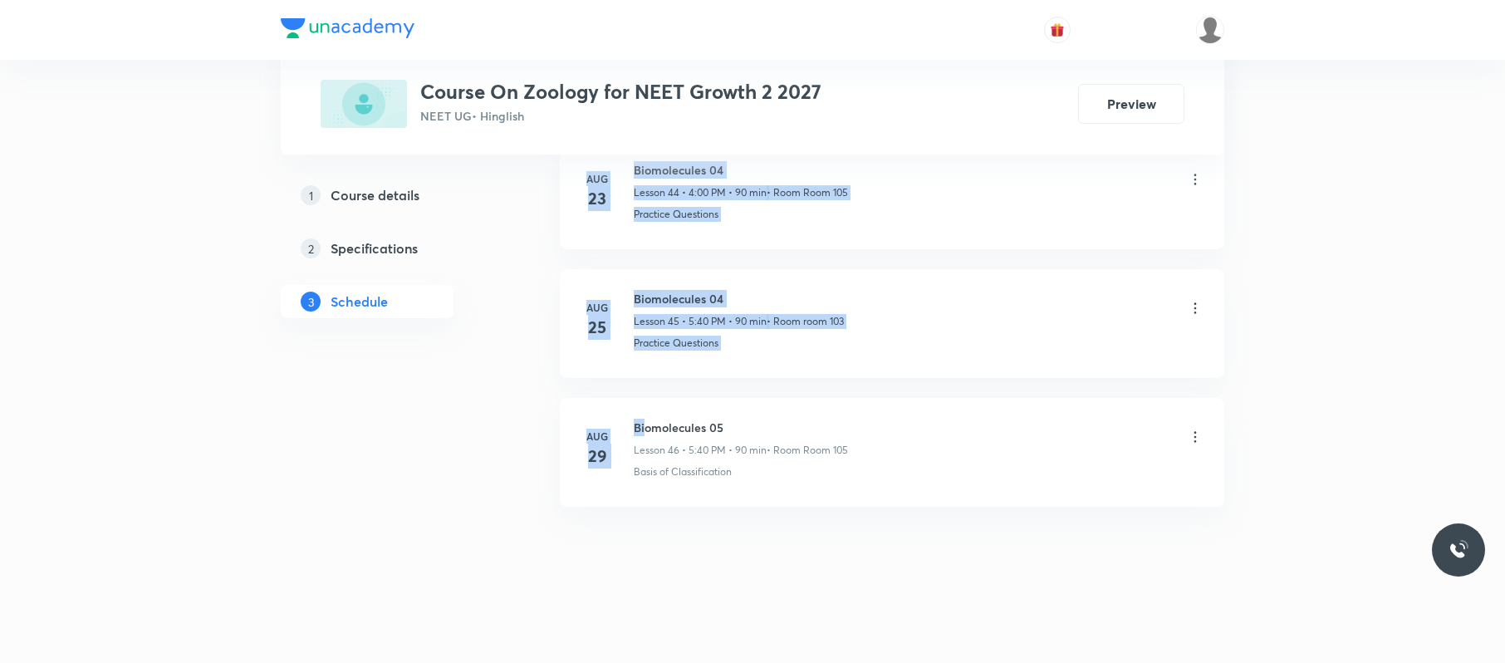
drag, startPoint x: 732, startPoint y: 407, endPoint x: 643, endPoint y: 419, distance: 89.8
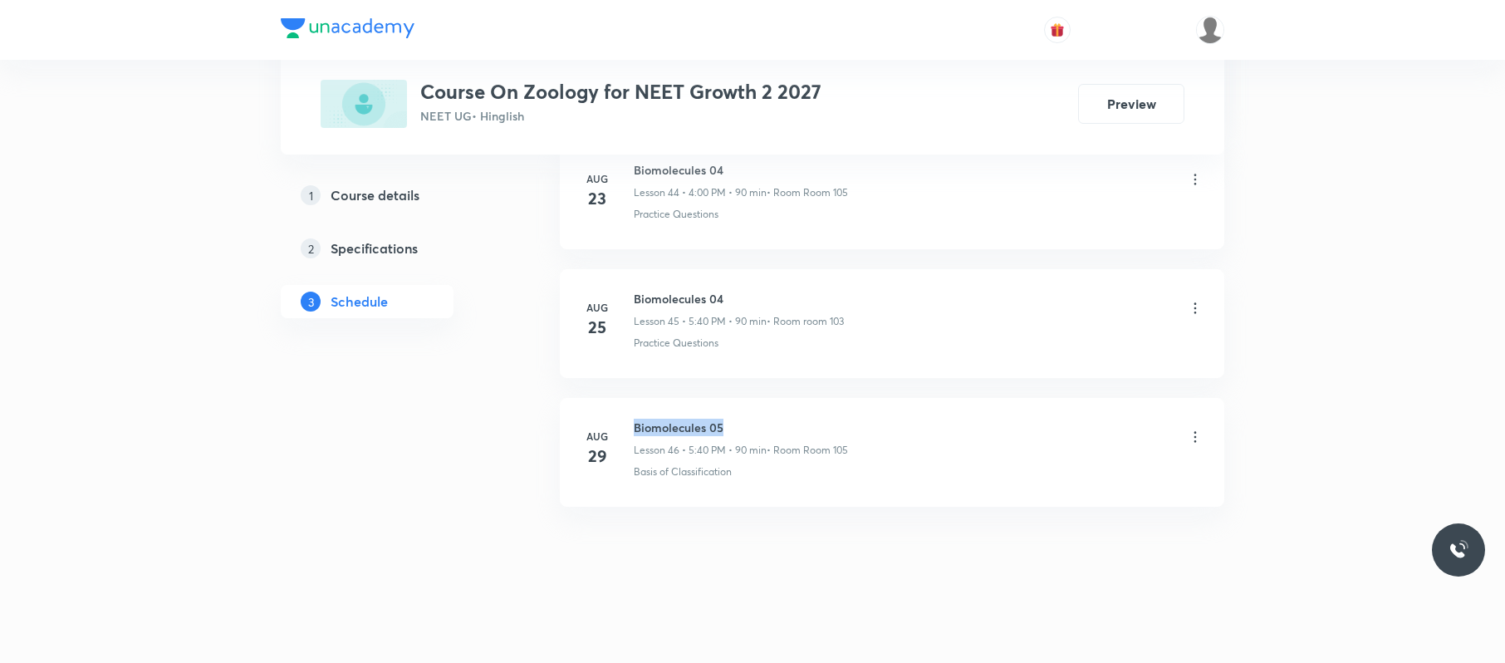
drag, startPoint x: 759, startPoint y: 412, endPoint x: 623, endPoint y: 404, distance: 136.5
click at [623, 404] on li "[DATE] Biomolecules 05 Lesson 46 • 5:40 PM • 90 min • Room Room 105 Basis of Cl…" at bounding box center [892, 452] width 665 height 109
copy h6 "Biomolecules 05"
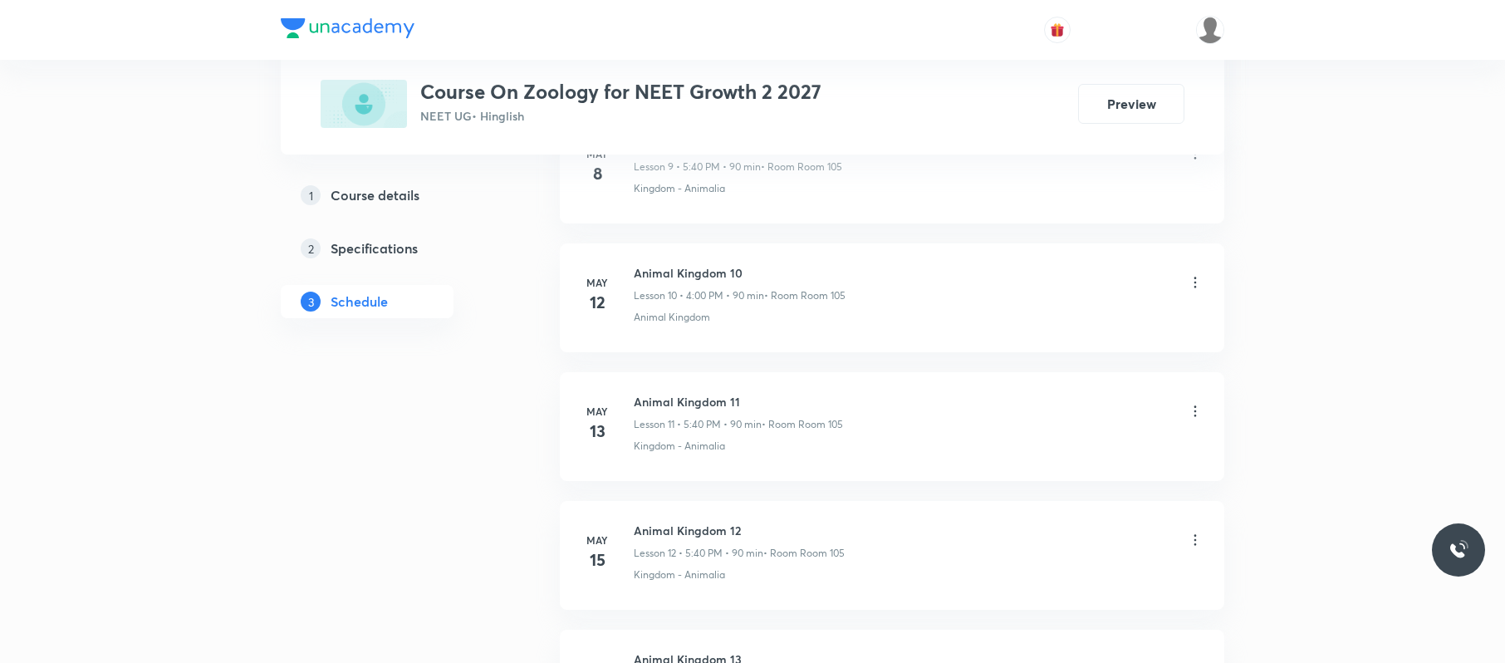
scroll to position [0, 0]
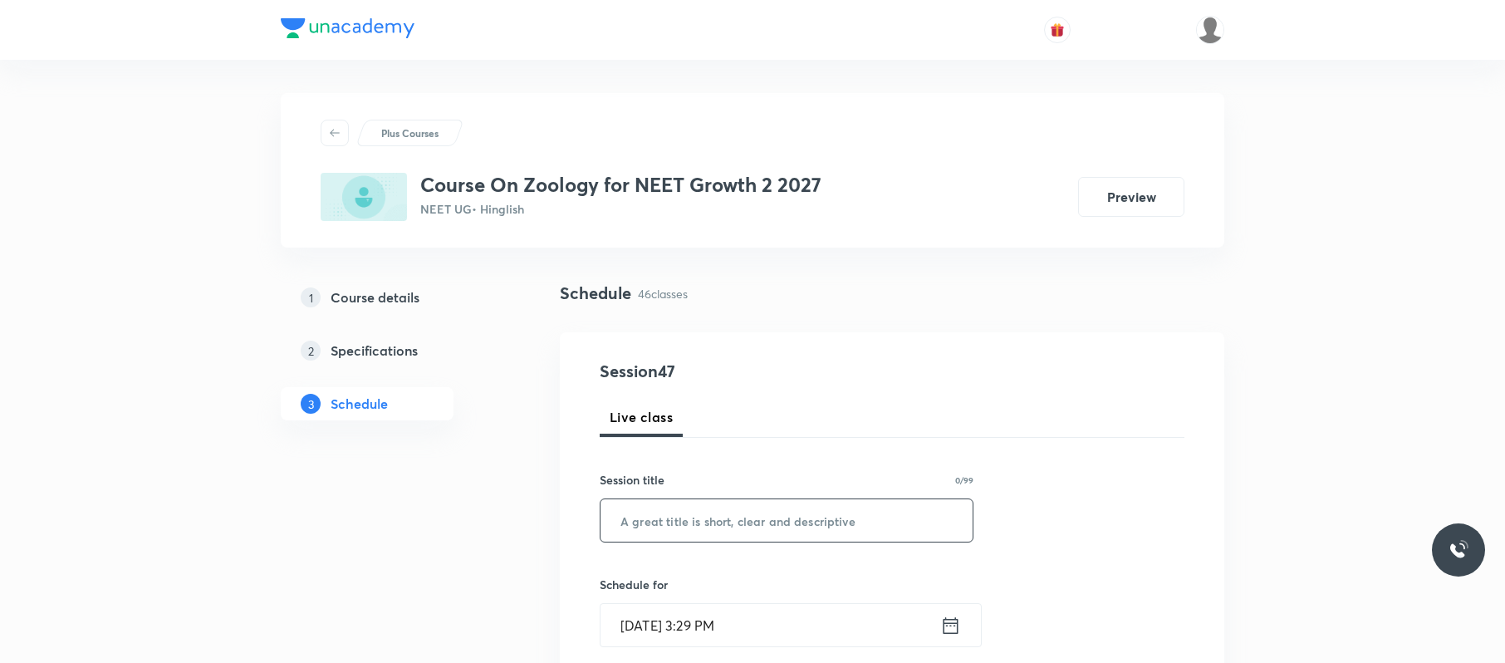
click at [719, 536] on input "text" at bounding box center [787, 520] width 372 height 42
paste input "Biomolecules 05"
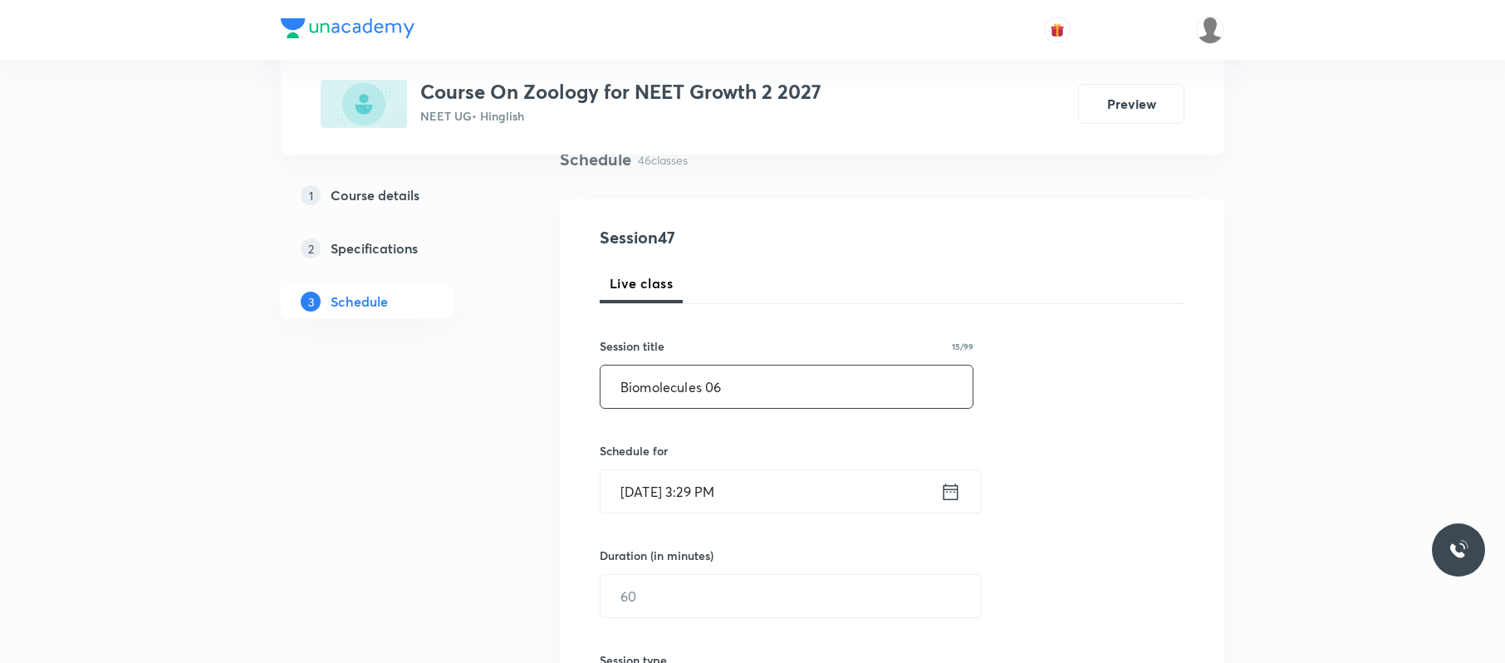
scroll to position [135, 0]
type input "Biomolecules 06"
click at [791, 486] on input "[DATE] 3:29 PM" at bounding box center [771, 490] width 340 height 42
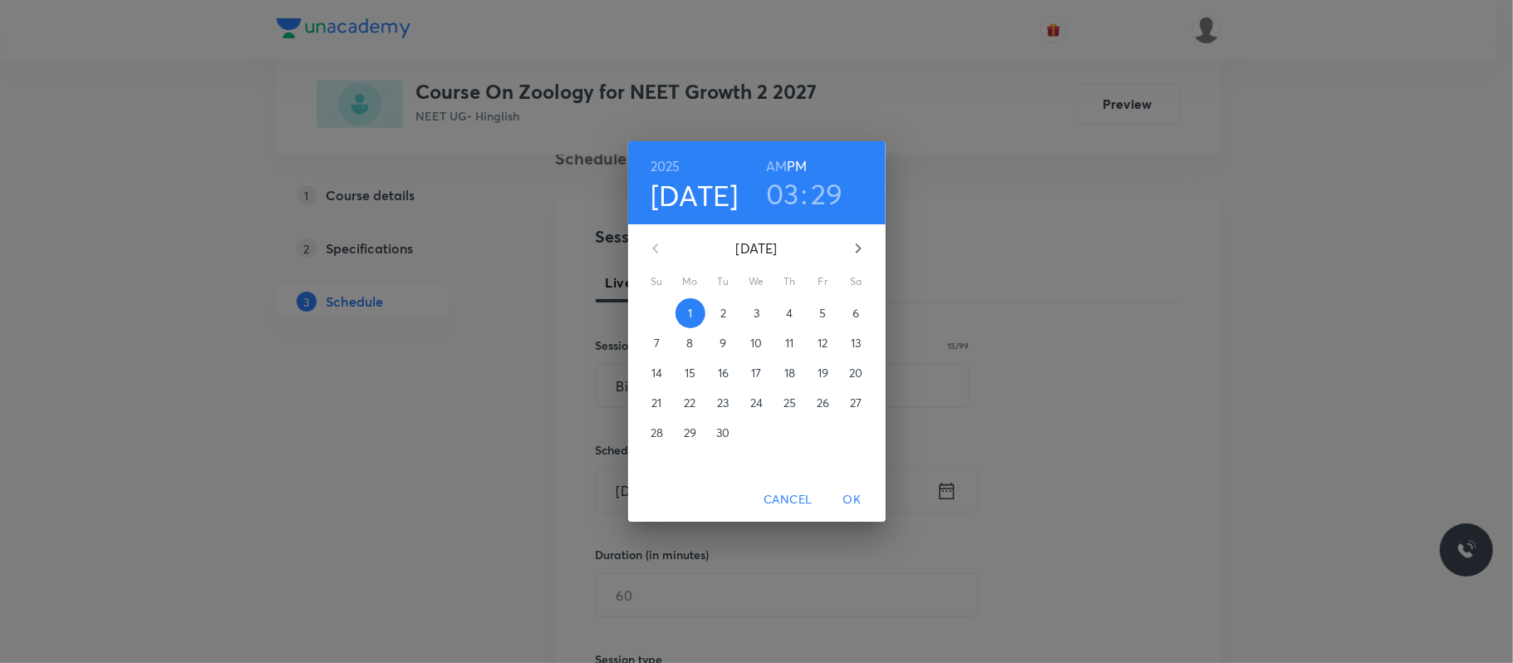
click at [775, 200] on h3 "03" at bounding box center [782, 193] width 33 height 35
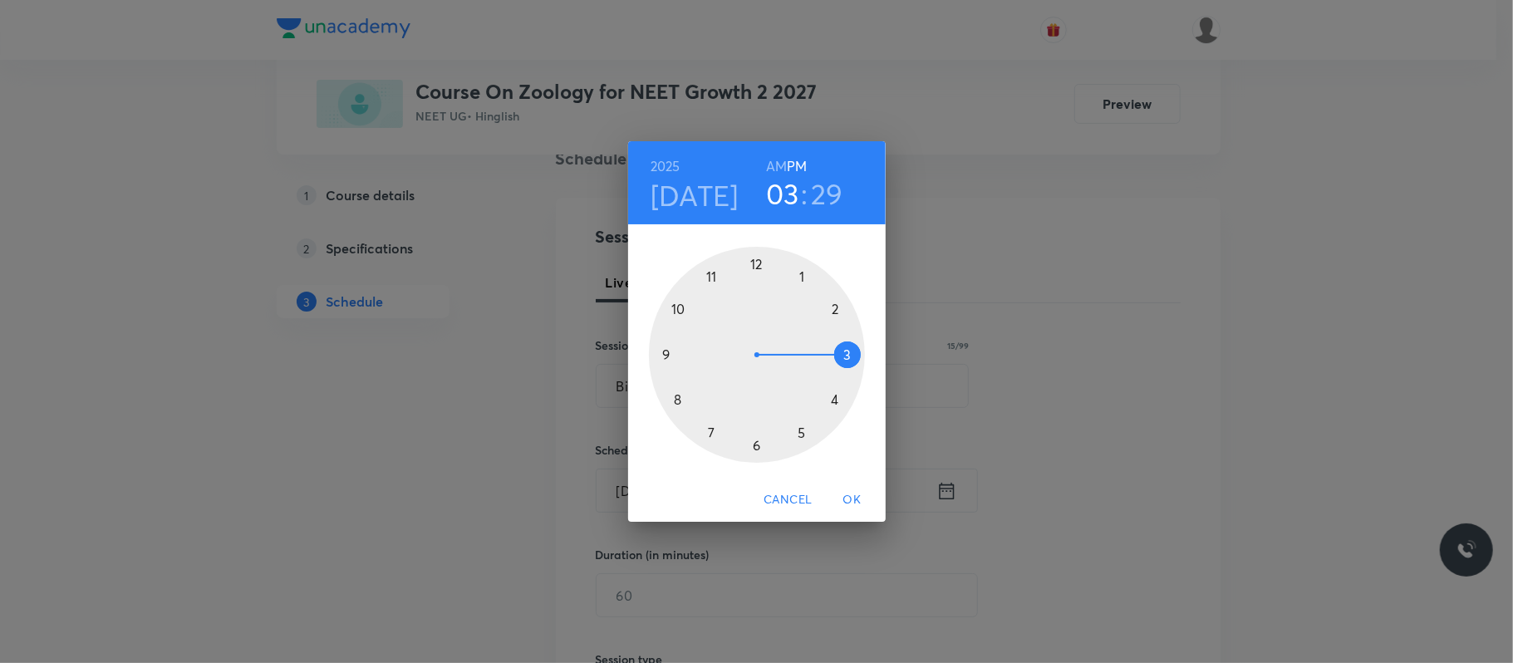
click at [802, 429] on div at bounding box center [757, 355] width 216 height 216
click at [679, 399] on div at bounding box center [757, 355] width 216 height 216
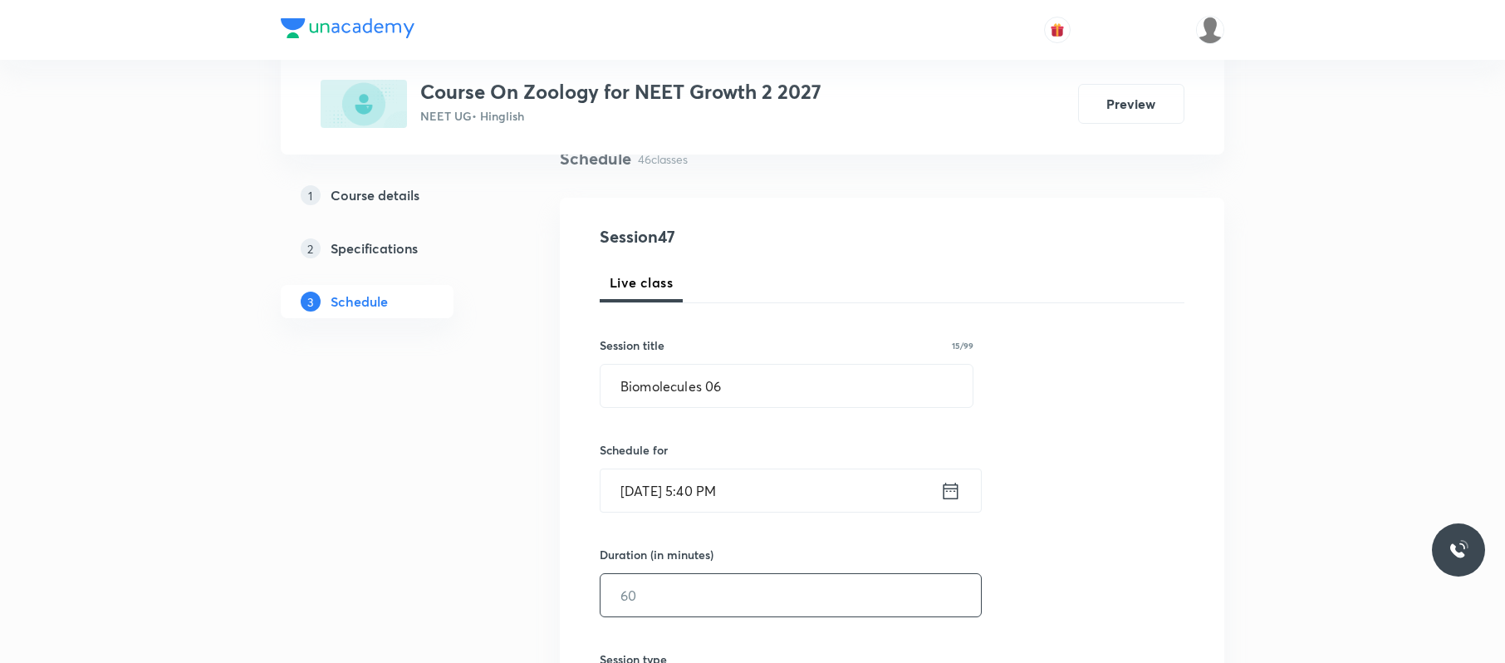
click at [719, 590] on input "text" at bounding box center [791, 595] width 380 height 42
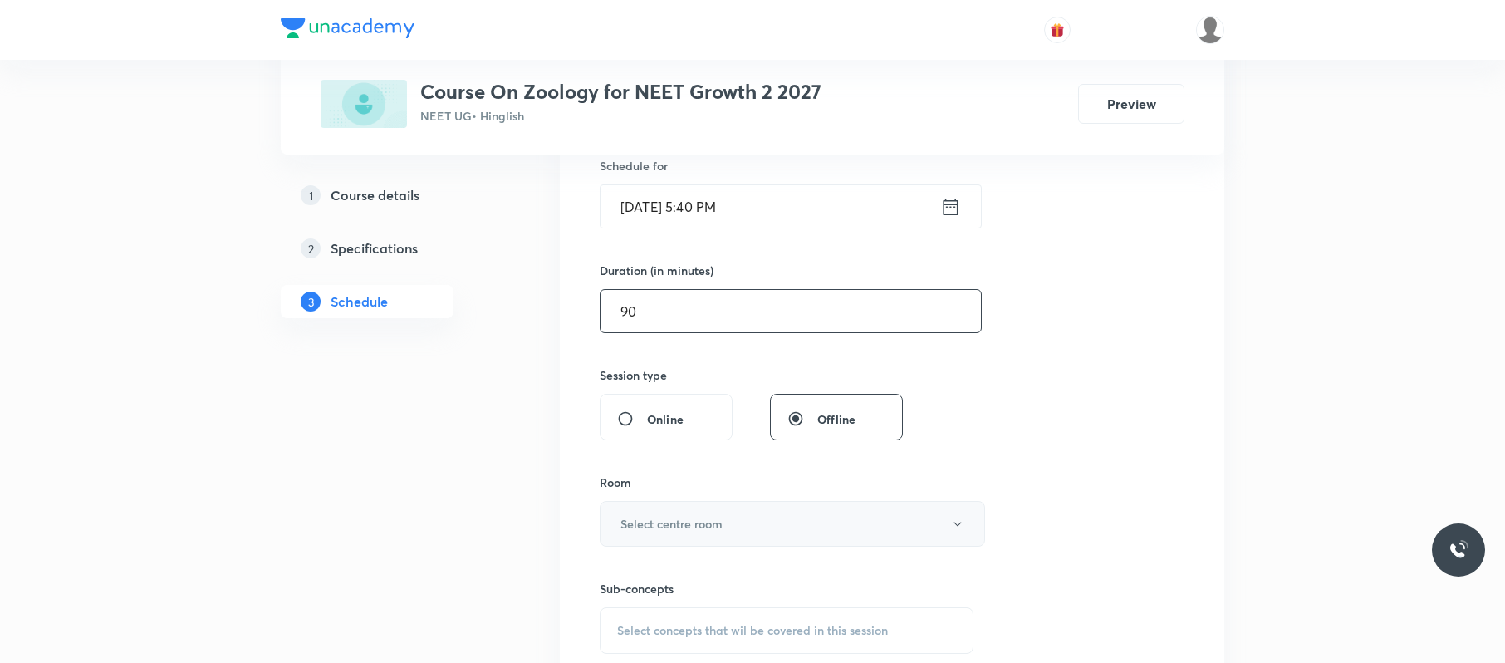
scroll to position [419, 0]
type input "90"
click at [744, 529] on button "Select centre room" at bounding box center [792, 523] width 385 height 46
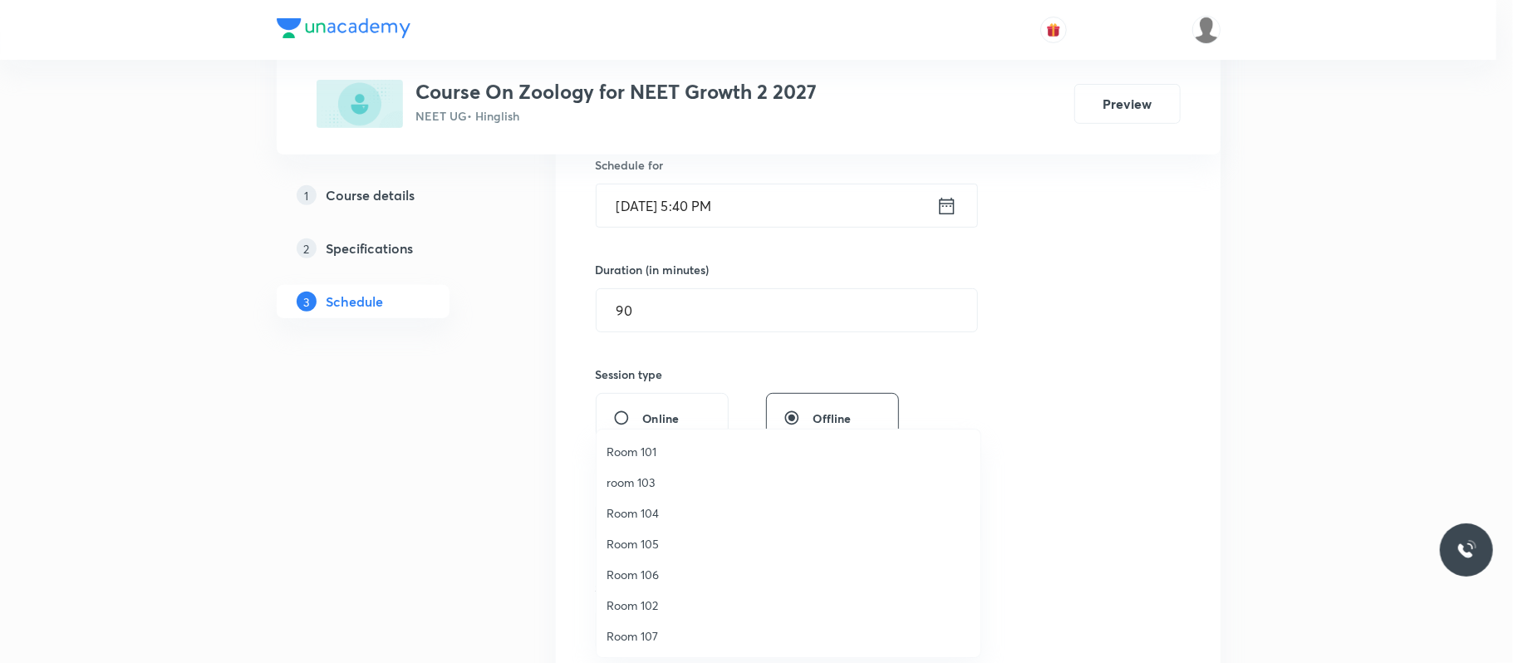
click at [676, 542] on span "Room 105" at bounding box center [788, 543] width 364 height 17
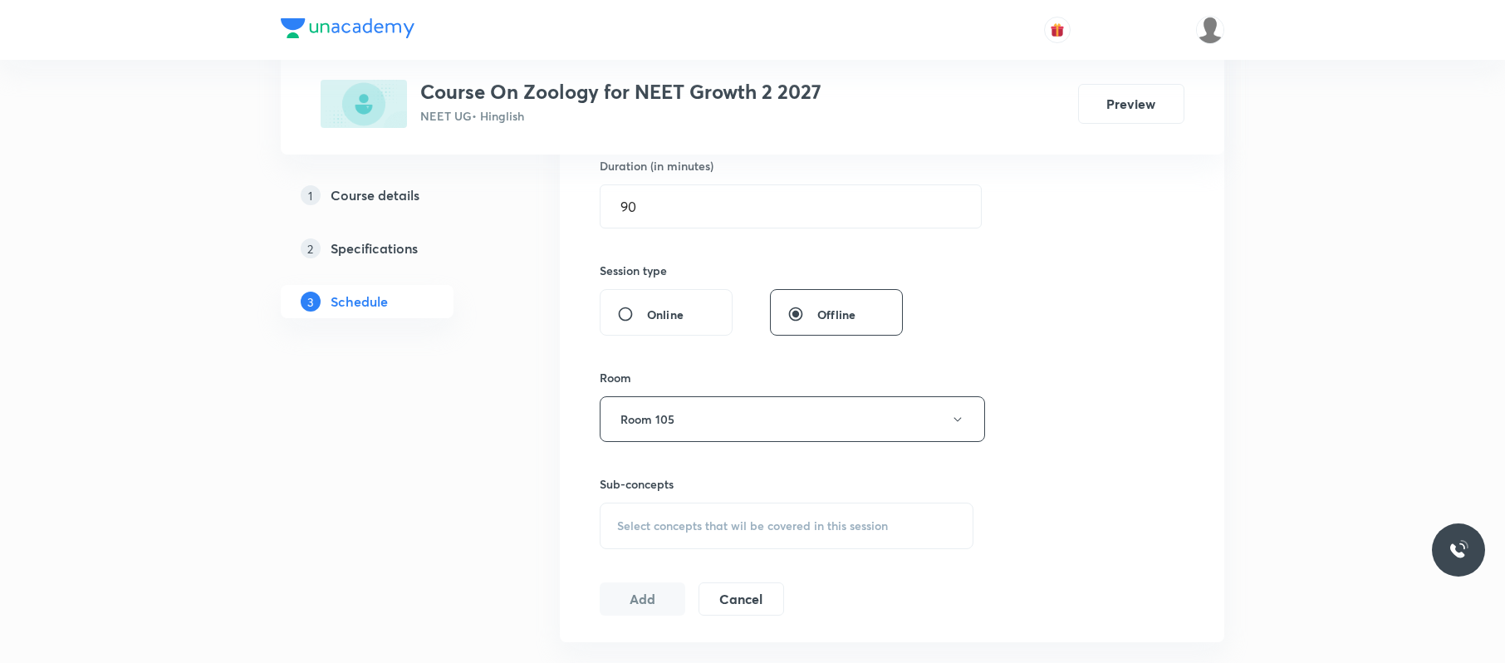
scroll to position [525, 0]
click at [696, 503] on div "Select concepts that wil be covered in this session" at bounding box center [787, 524] width 374 height 47
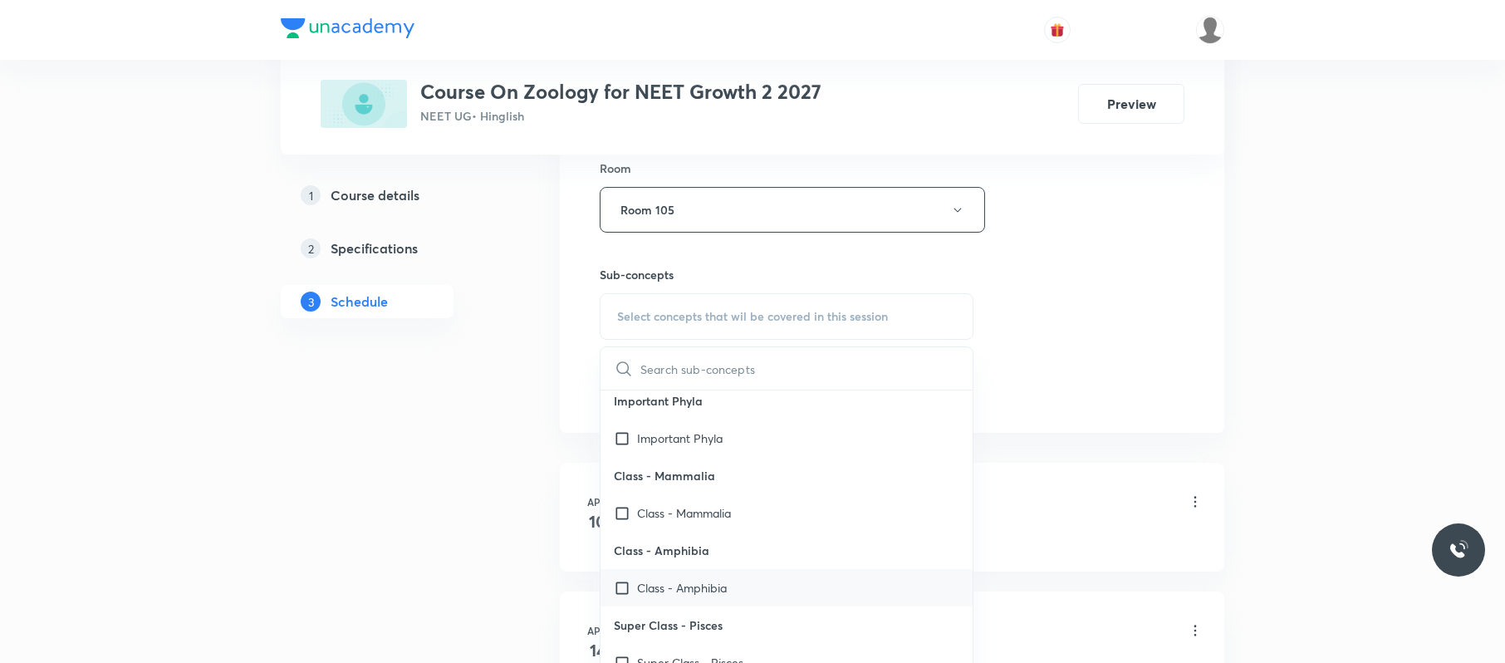
scroll to position [364, 0]
drag, startPoint x: 713, startPoint y: 586, endPoint x: 1158, endPoint y: 311, distance: 523.3
click at [721, 586] on p "Class - Amphibia" at bounding box center [682, 585] width 90 height 17
checkbox input "true"
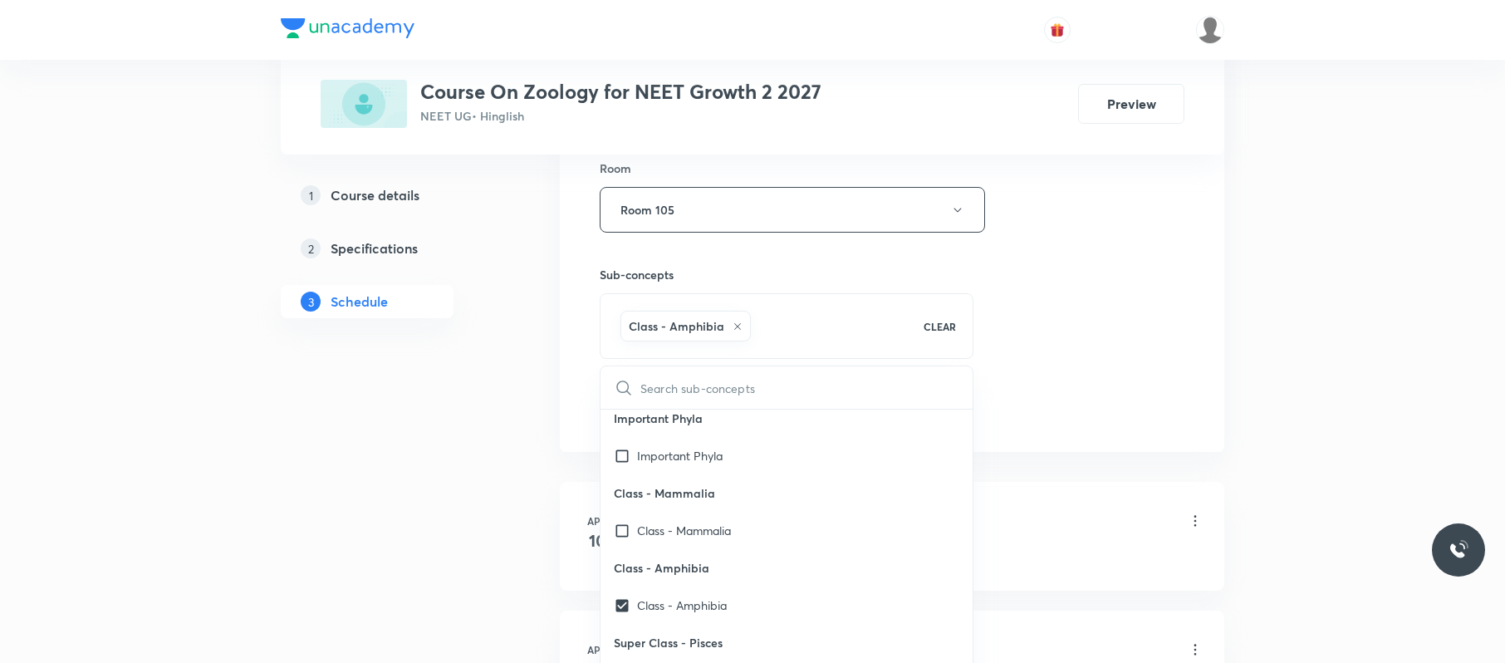
click at [1158, 311] on div "Session 47 Live class Session title 15/99 Biomolecules 06 ​ Schedule for Sep 1,…" at bounding box center [892, 25] width 585 height 799
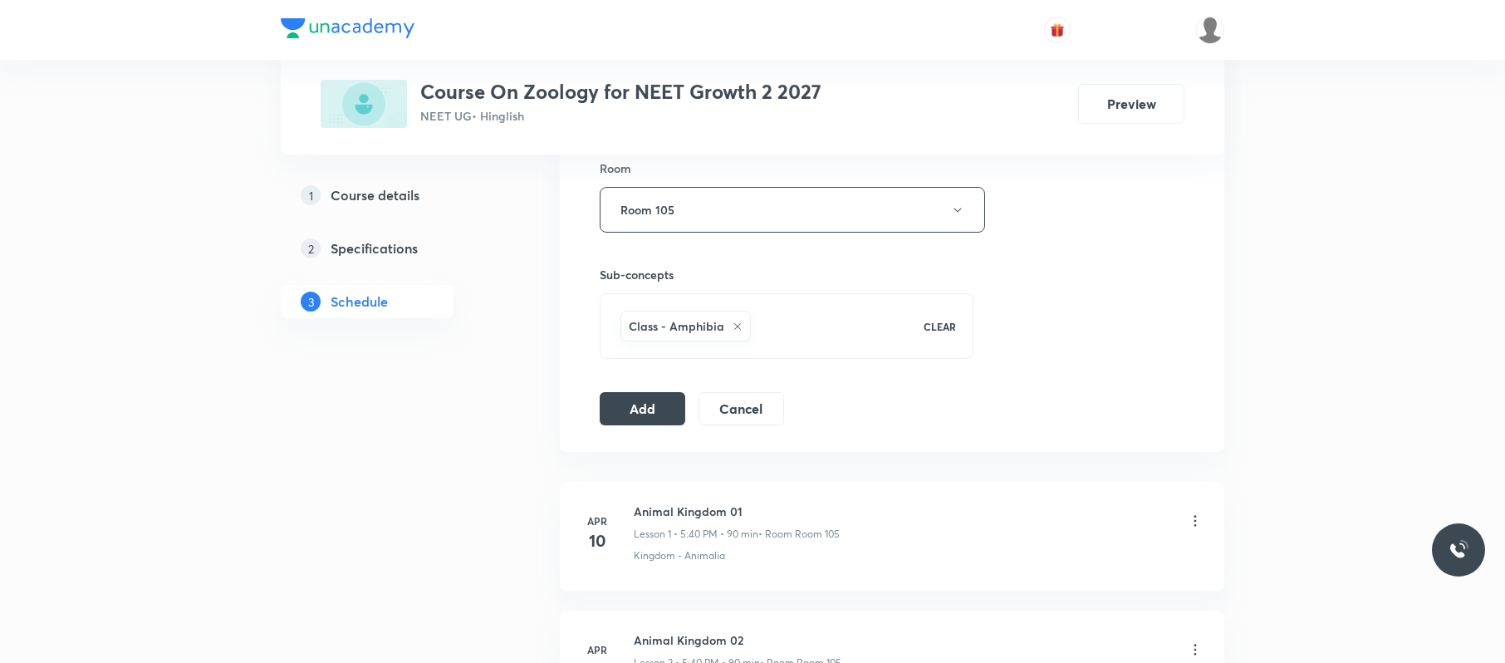
drag, startPoint x: 646, startPoint y: 400, endPoint x: 801, endPoint y: 264, distance: 205.4
click at [640, 400] on button "Add" at bounding box center [643, 408] width 86 height 33
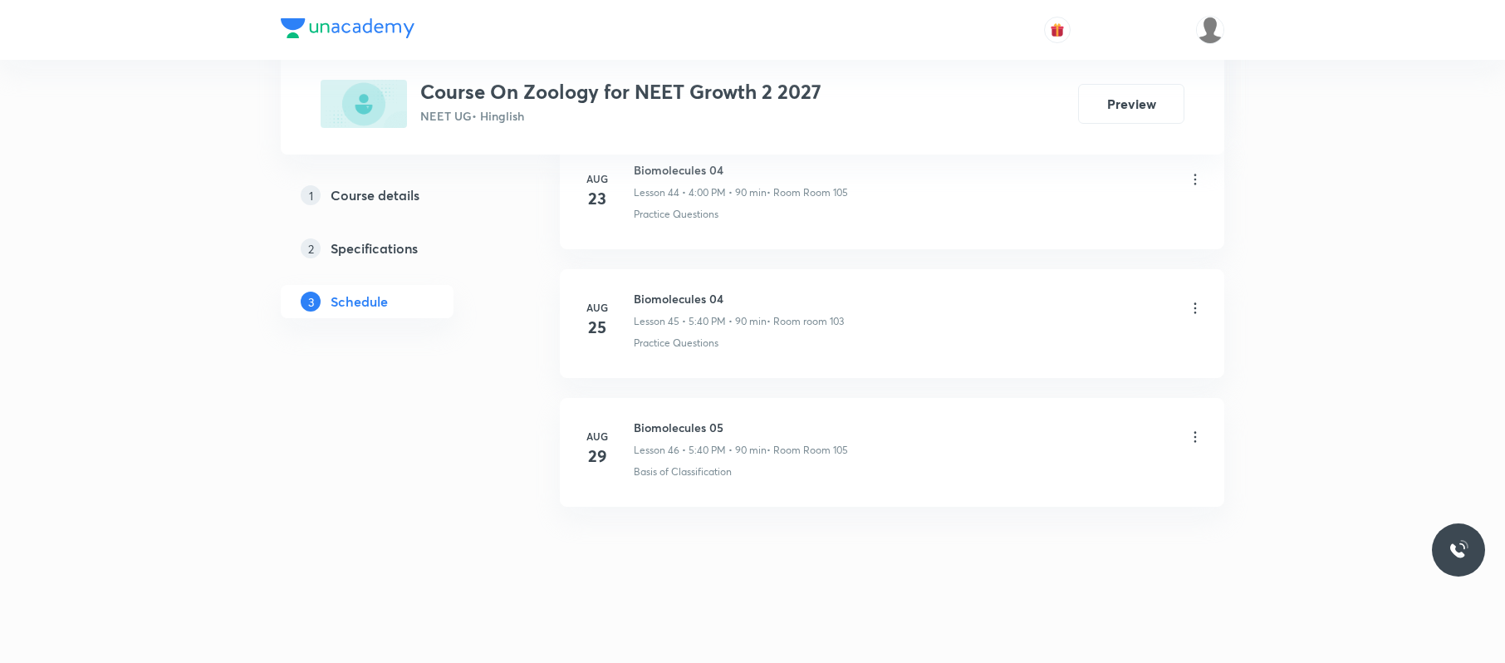
scroll to position [5855, 0]
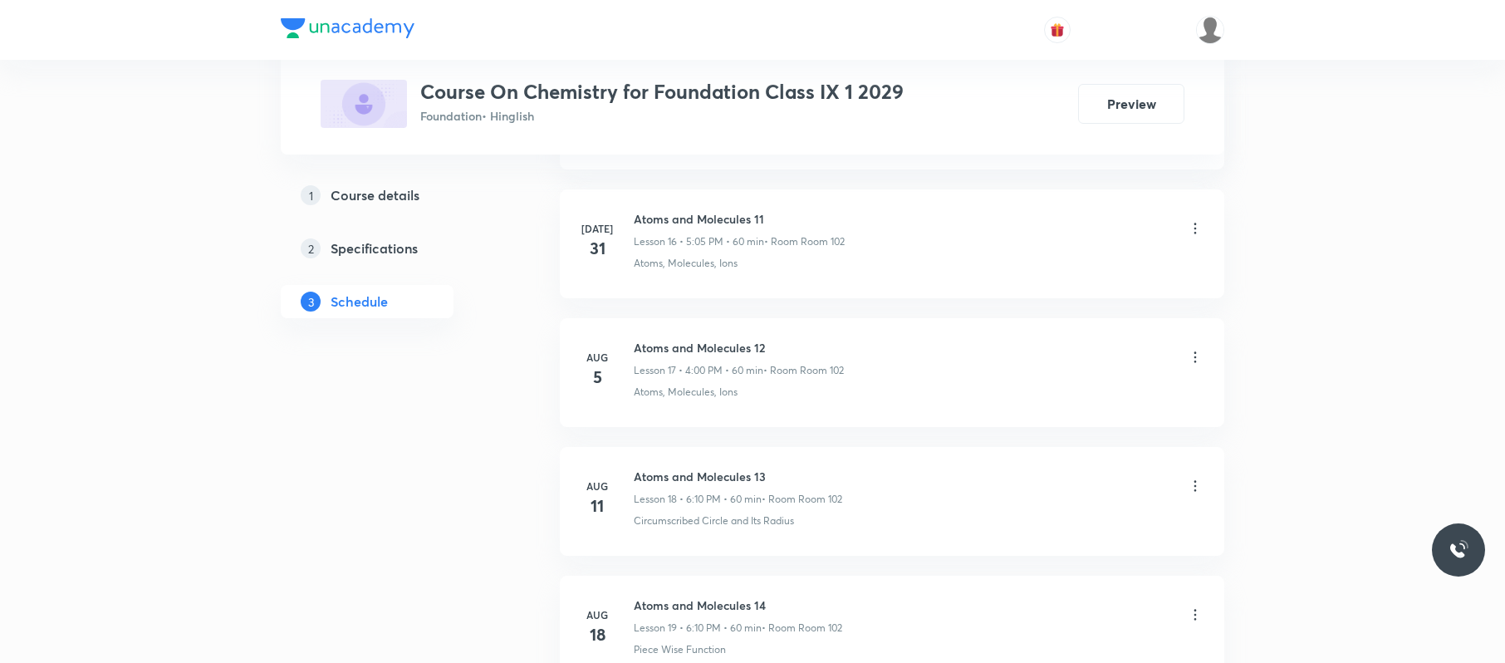
scroll to position [3257, 0]
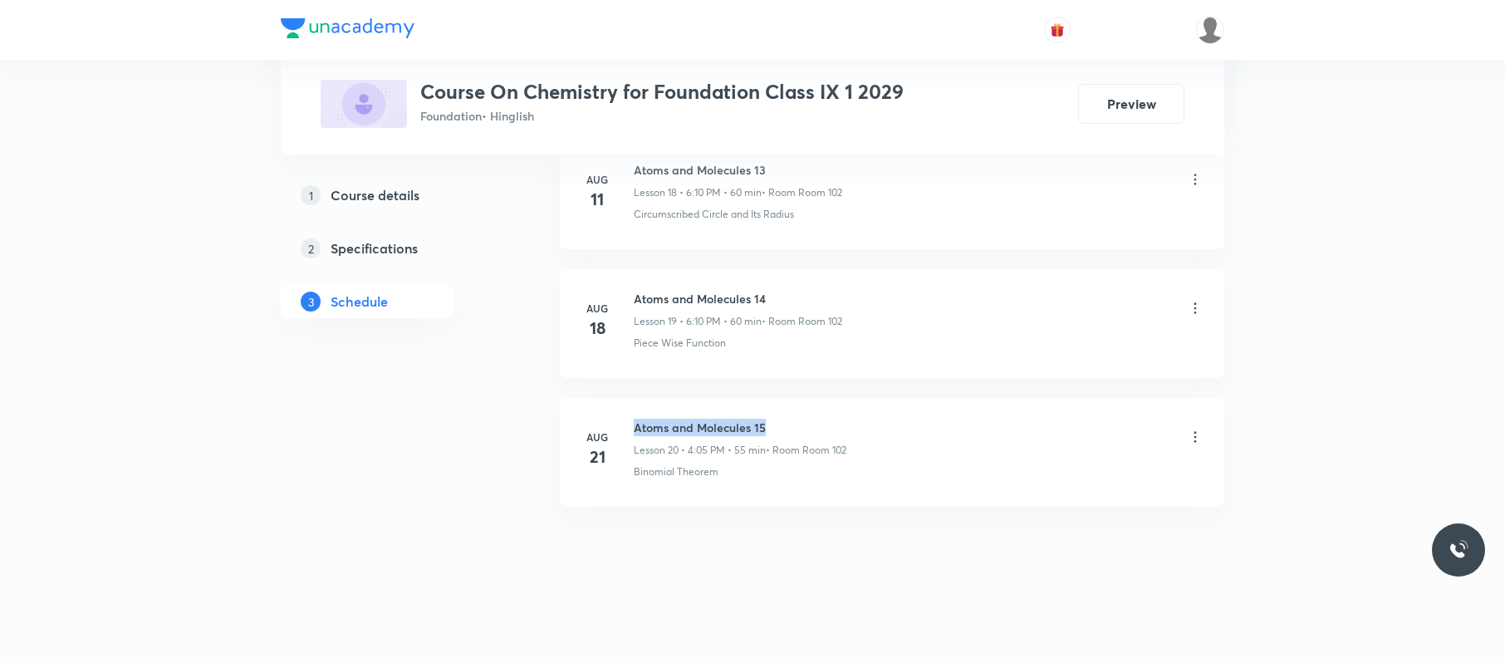
drag, startPoint x: 807, startPoint y: 377, endPoint x: 635, endPoint y: 394, distance: 173.6
copy h6 "Atoms and Molecules 15"
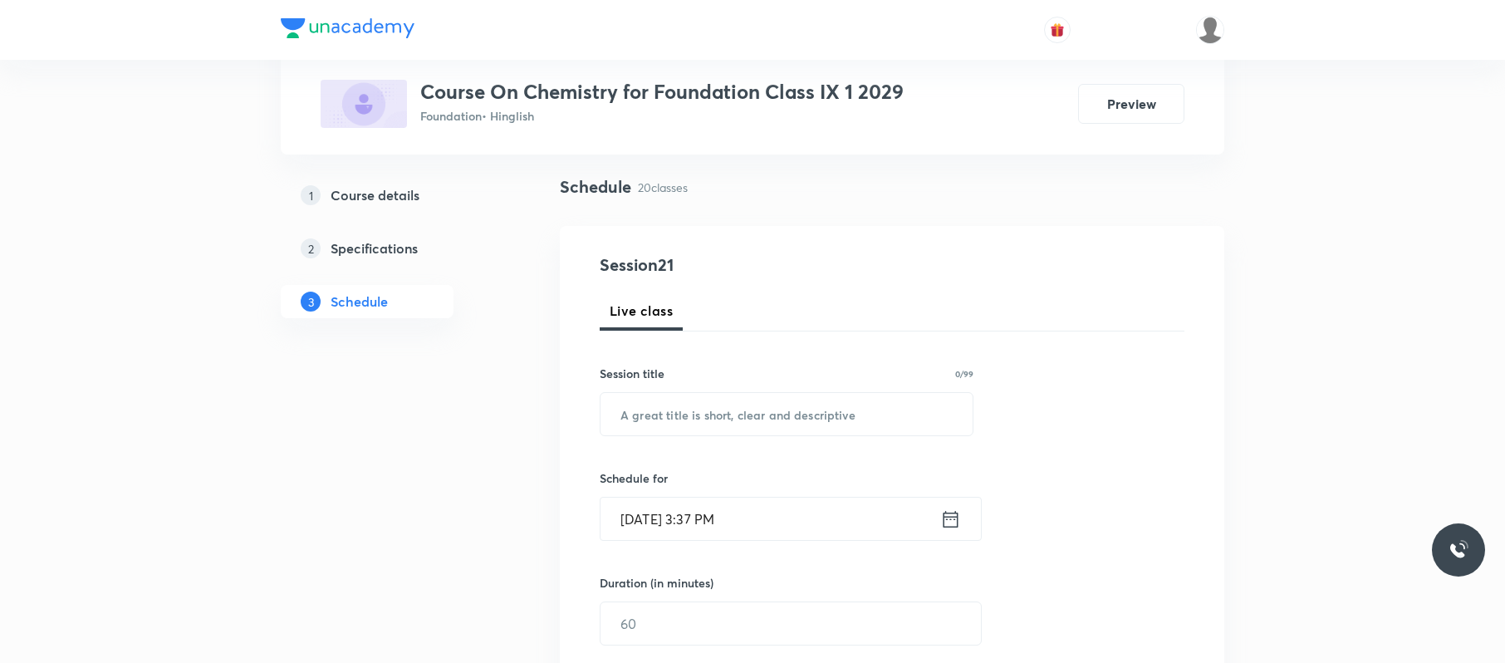
scroll to position [0, 0]
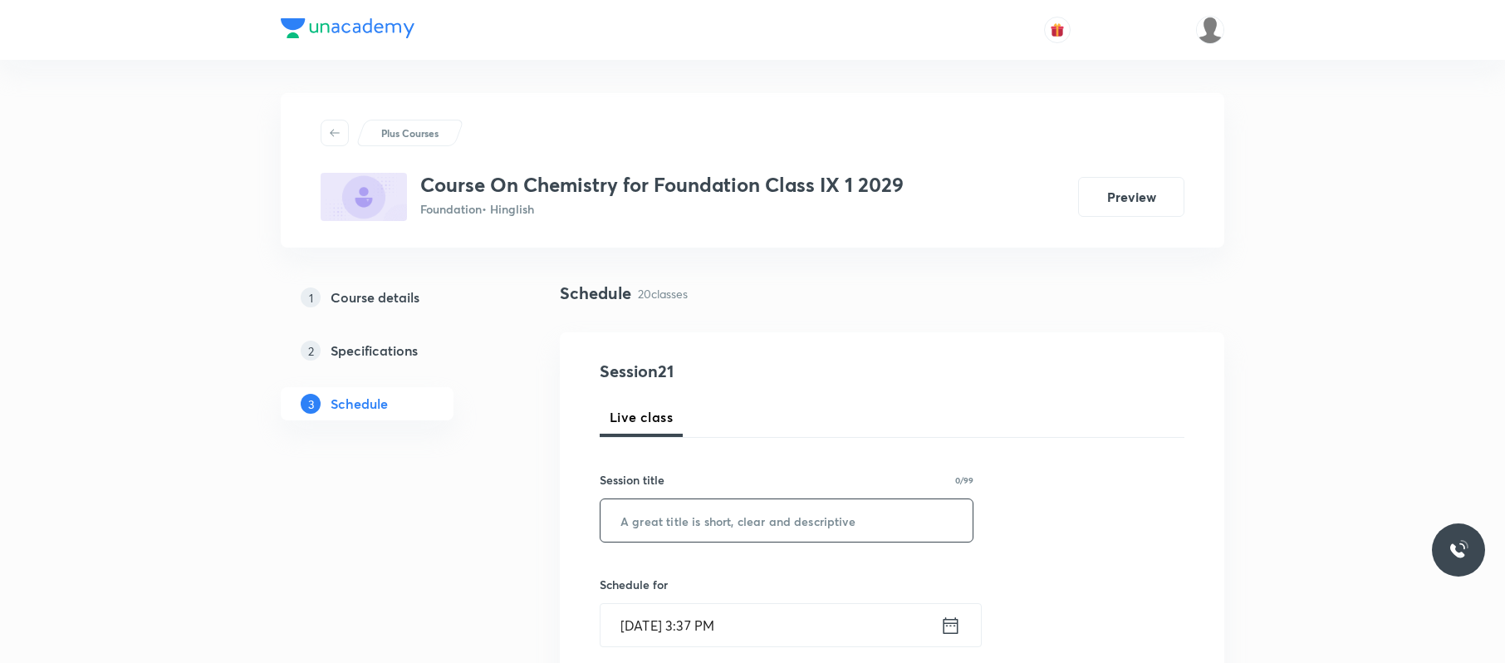
click at [826, 507] on input "text" at bounding box center [787, 520] width 372 height 42
paste input "Atoms and Molecules 15"
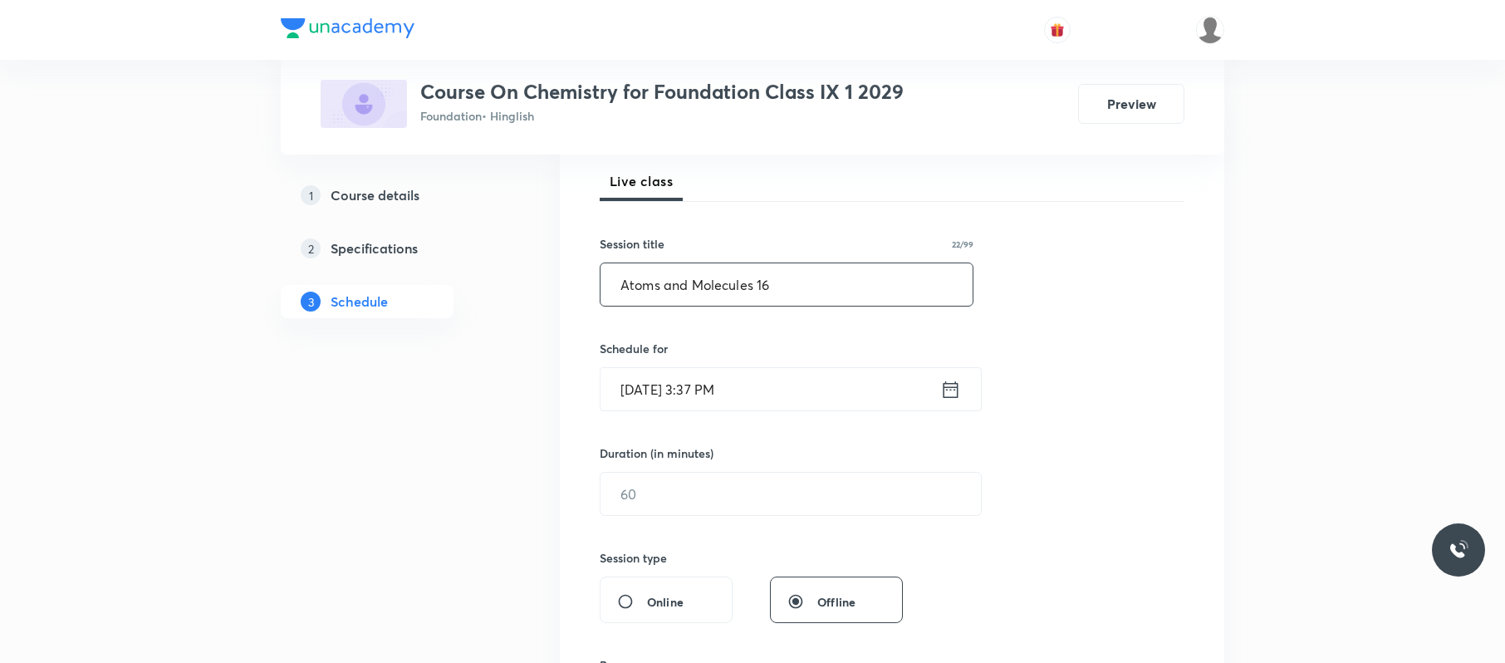
scroll to position [237, 0]
type input "Atoms and Molecules 16"
click at [765, 404] on input "Sep 1, 2025, 3:37 PM" at bounding box center [771, 388] width 340 height 42
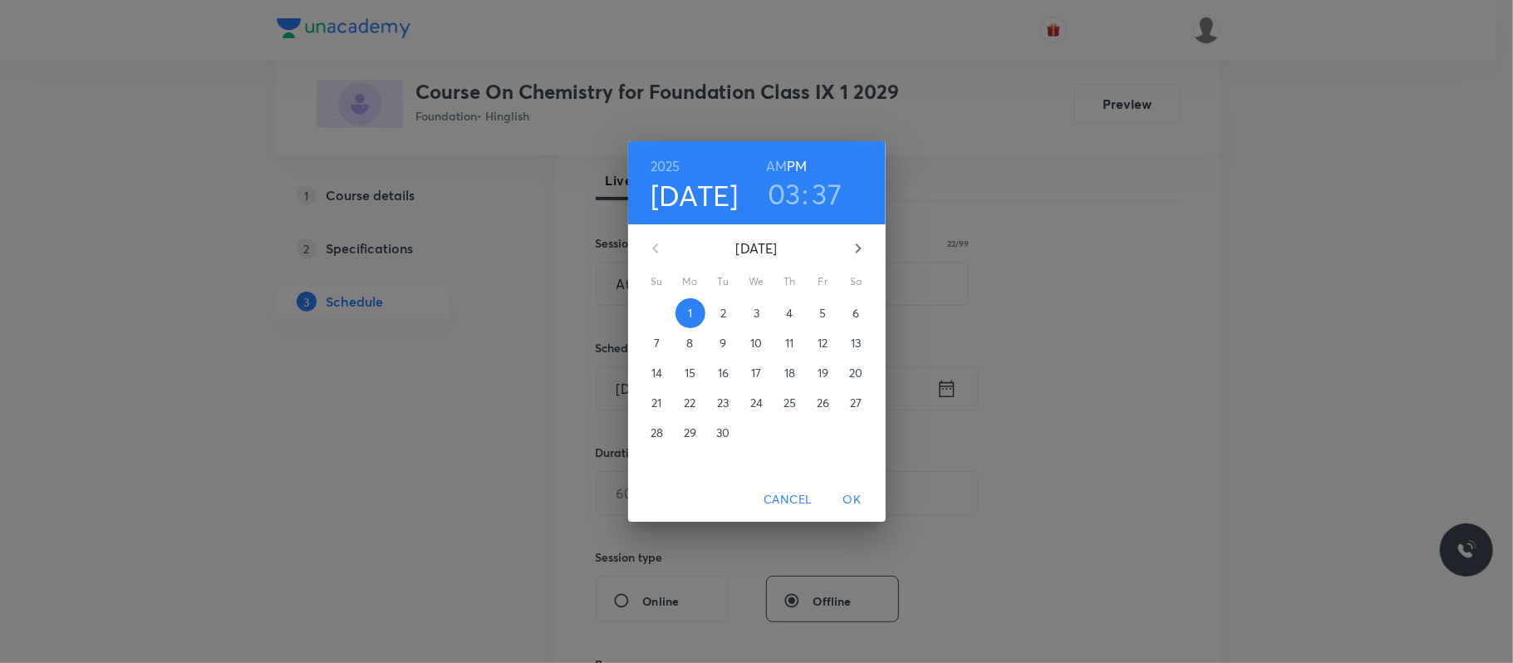
click at [792, 197] on h3 "03" at bounding box center [784, 193] width 33 height 35
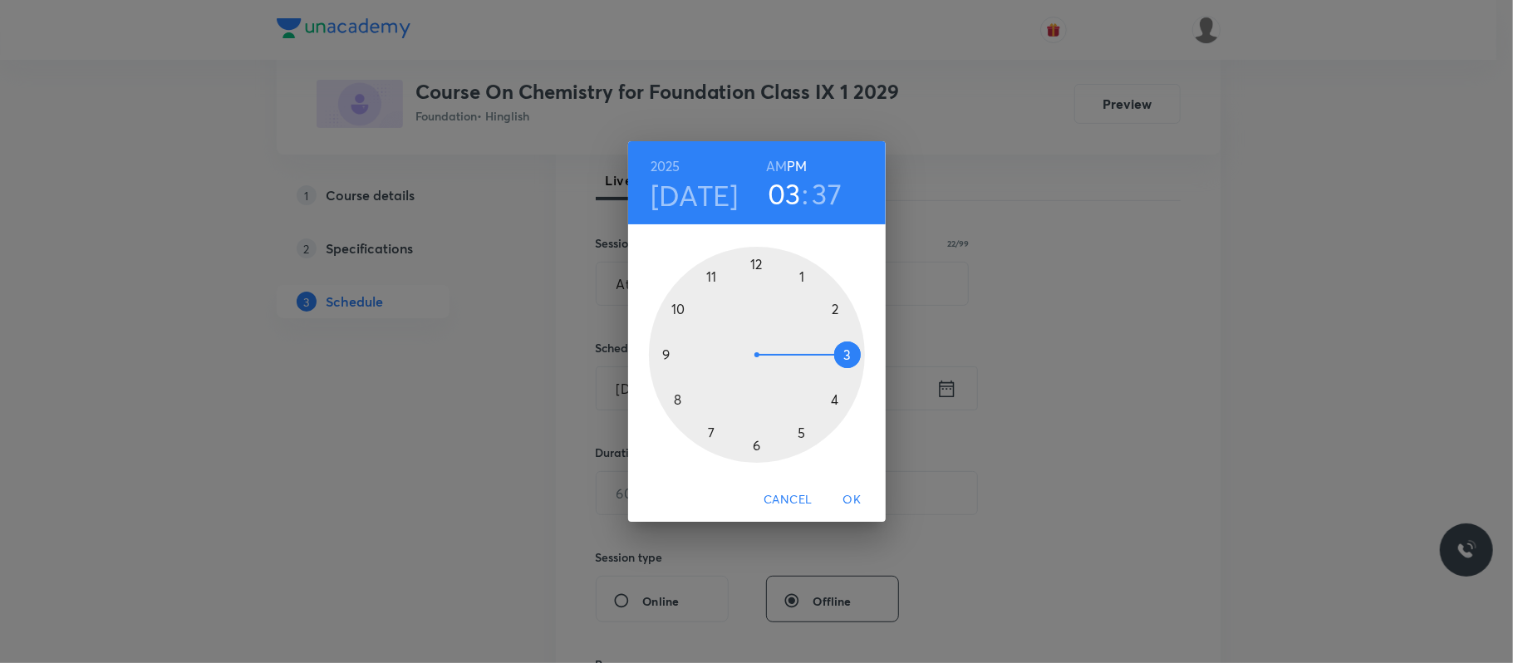
click at [834, 396] on div at bounding box center [757, 355] width 216 height 216
click at [759, 267] on div at bounding box center [757, 355] width 216 height 216
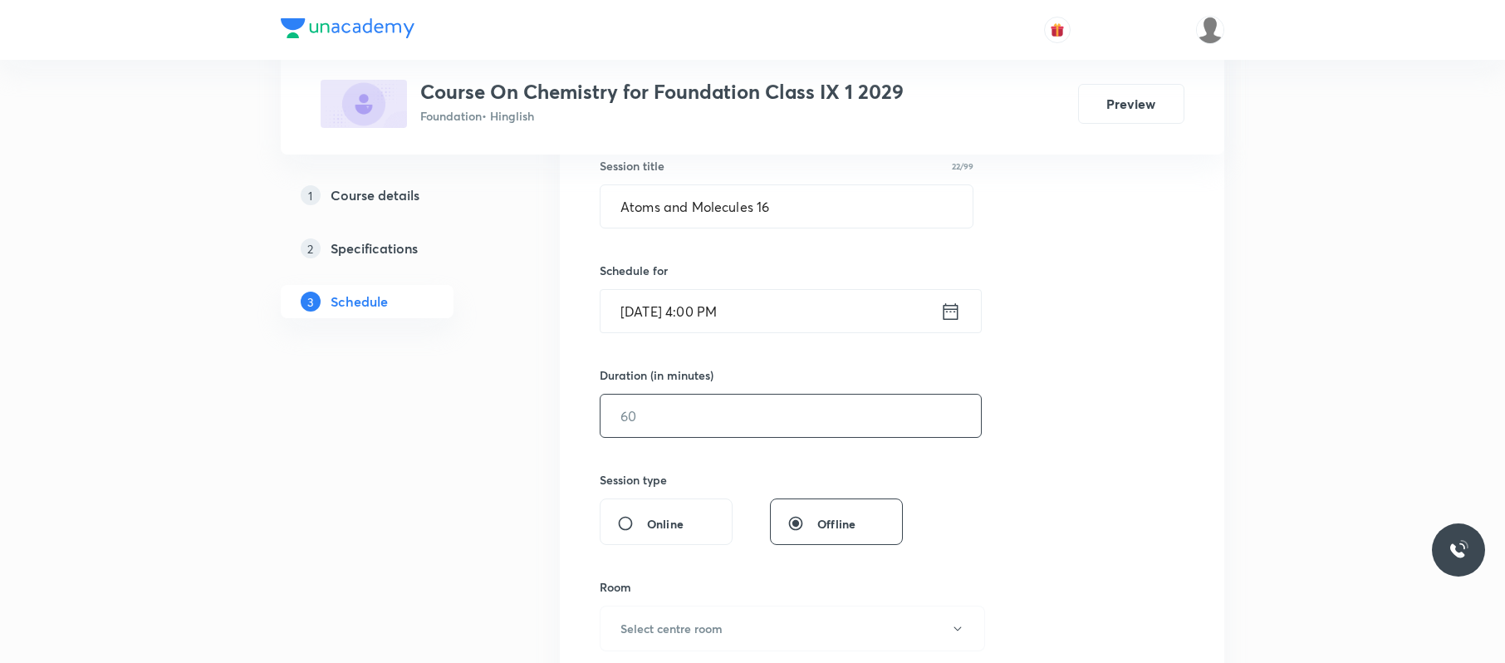
scroll to position [316, 0]
click at [725, 406] on input "text" at bounding box center [791, 414] width 380 height 42
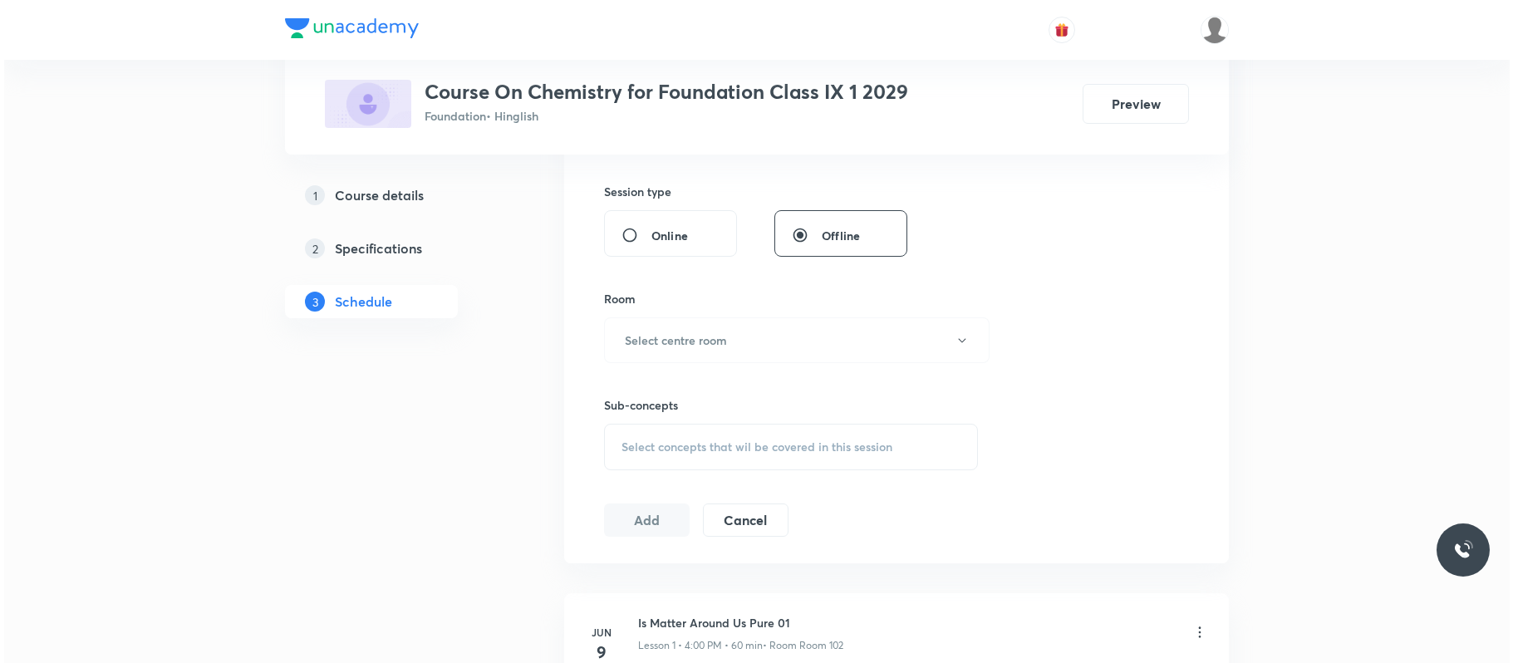
scroll to position [601, 0]
type input "60"
click at [738, 334] on button "Select centre room" at bounding box center [792, 341] width 385 height 46
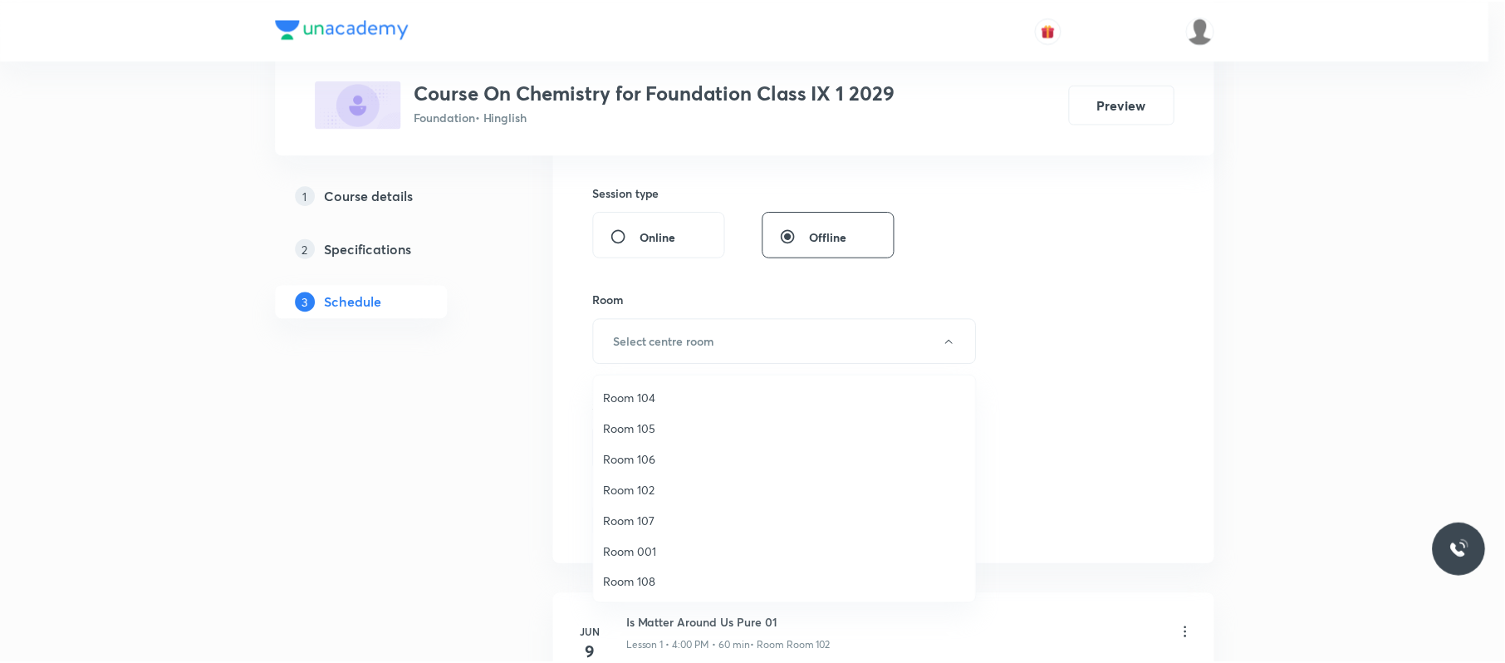
scroll to position [63, 0]
click at [665, 568] on li "Room 108" at bounding box center [788, 580] width 384 height 31
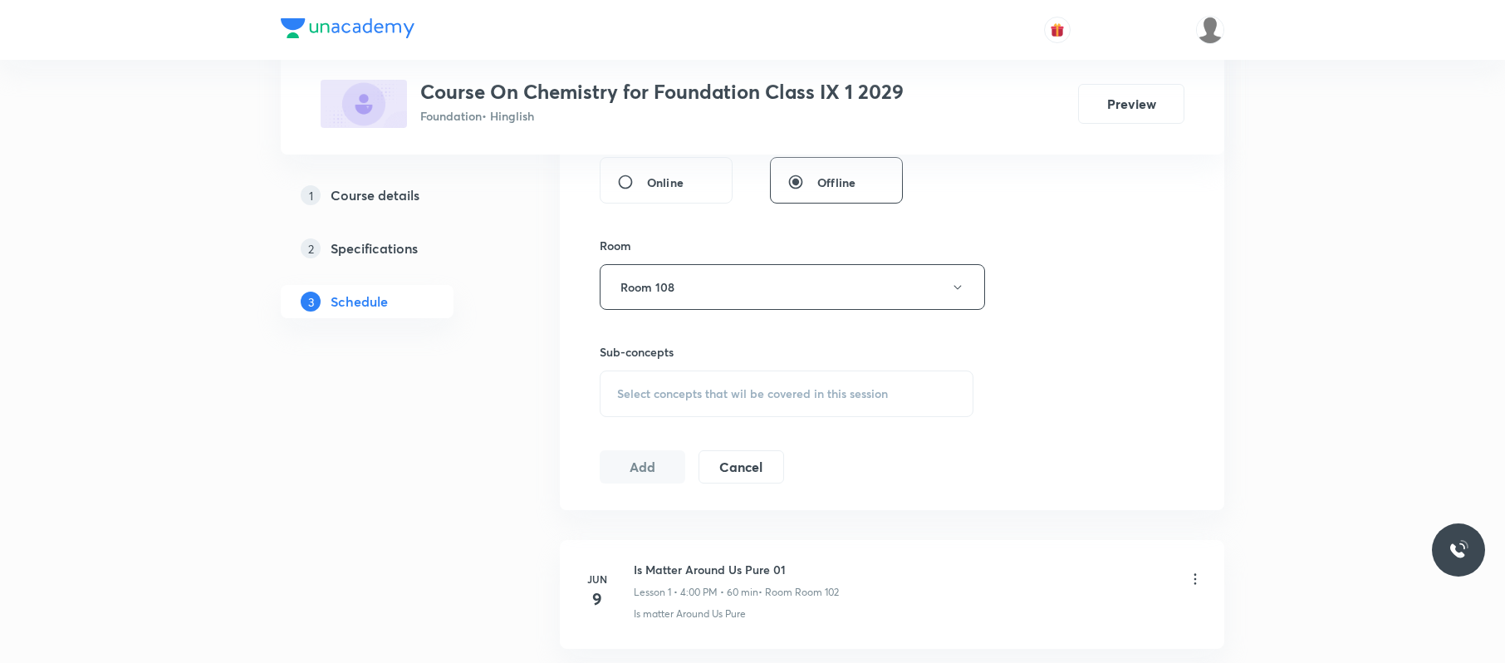
scroll to position [656, 0]
click at [778, 393] on span "Select concepts that wil be covered in this session" at bounding box center [752, 392] width 271 height 13
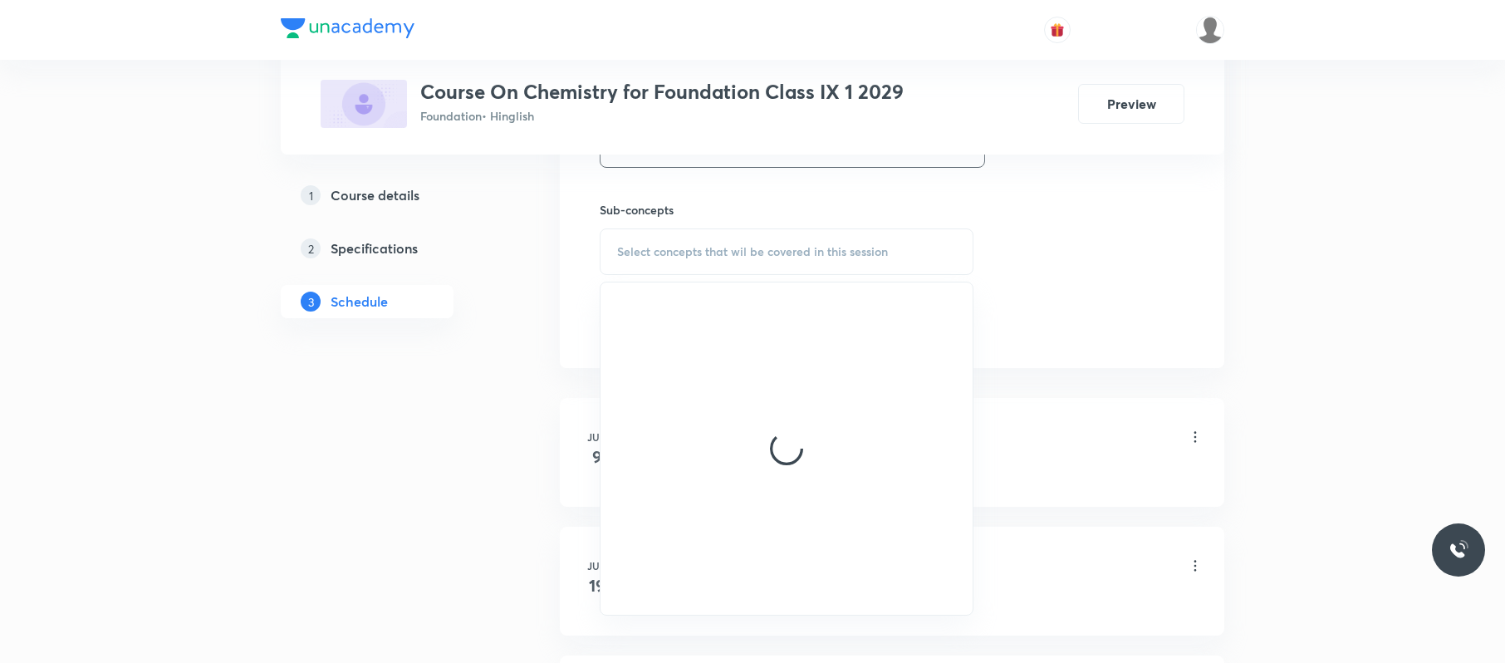
scroll to position [802, 0]
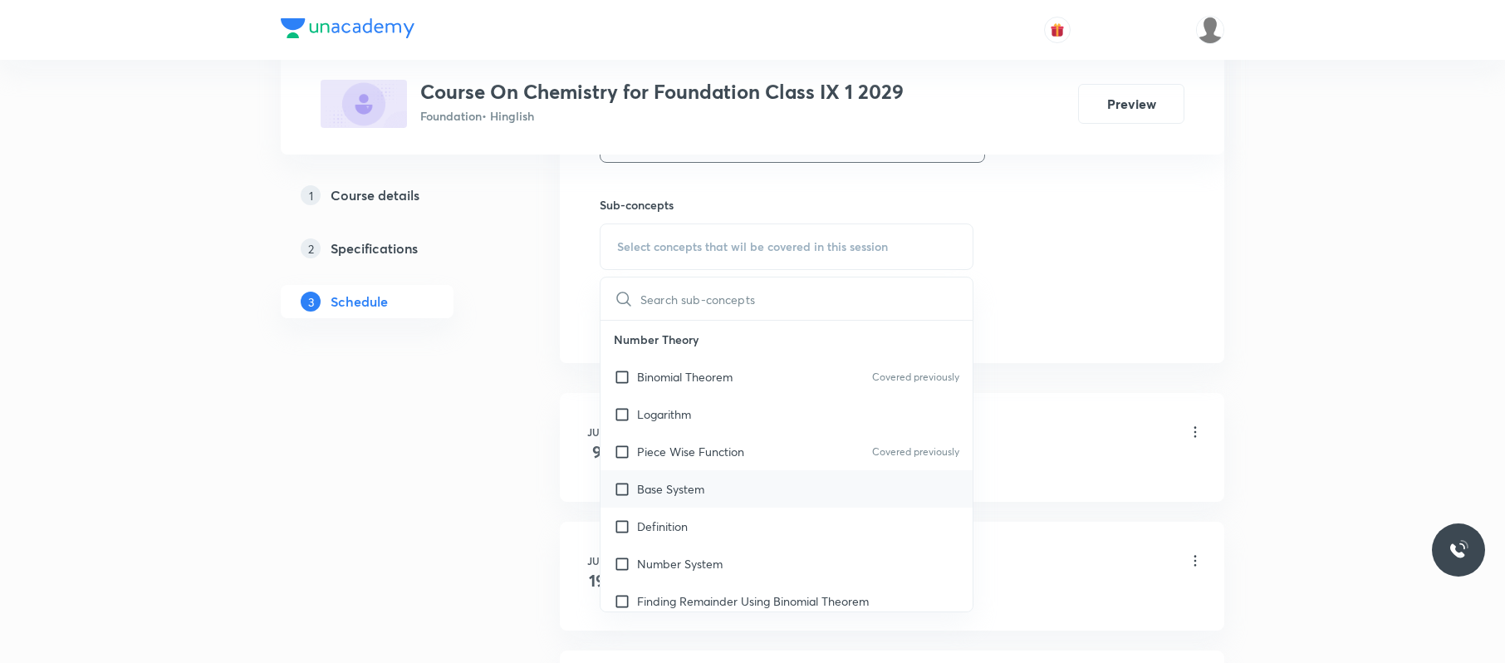
click at [748, 492] on div "Base System" at bounding box center [787, 488] width 372 height 37
checkbox input "true"
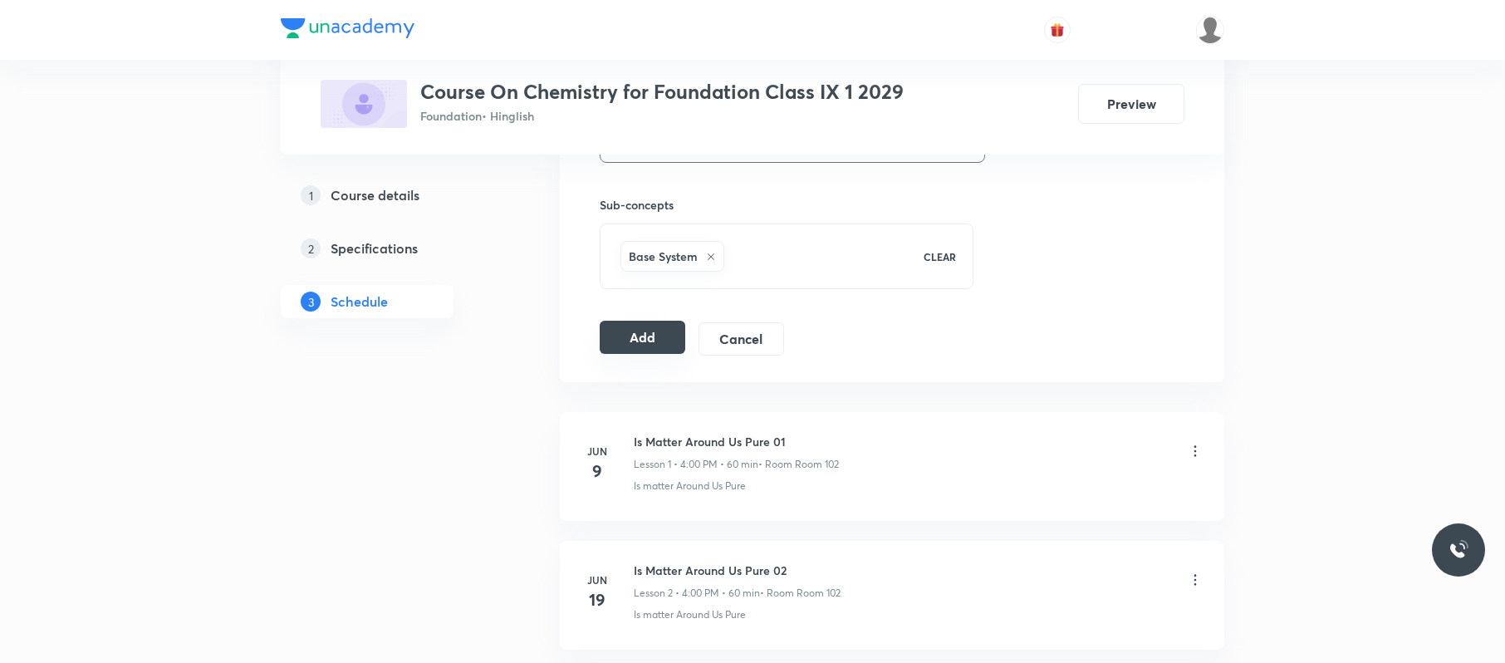
click at [651, 352] on button "Add" at bounding box center [643, 337] width 86 height 33
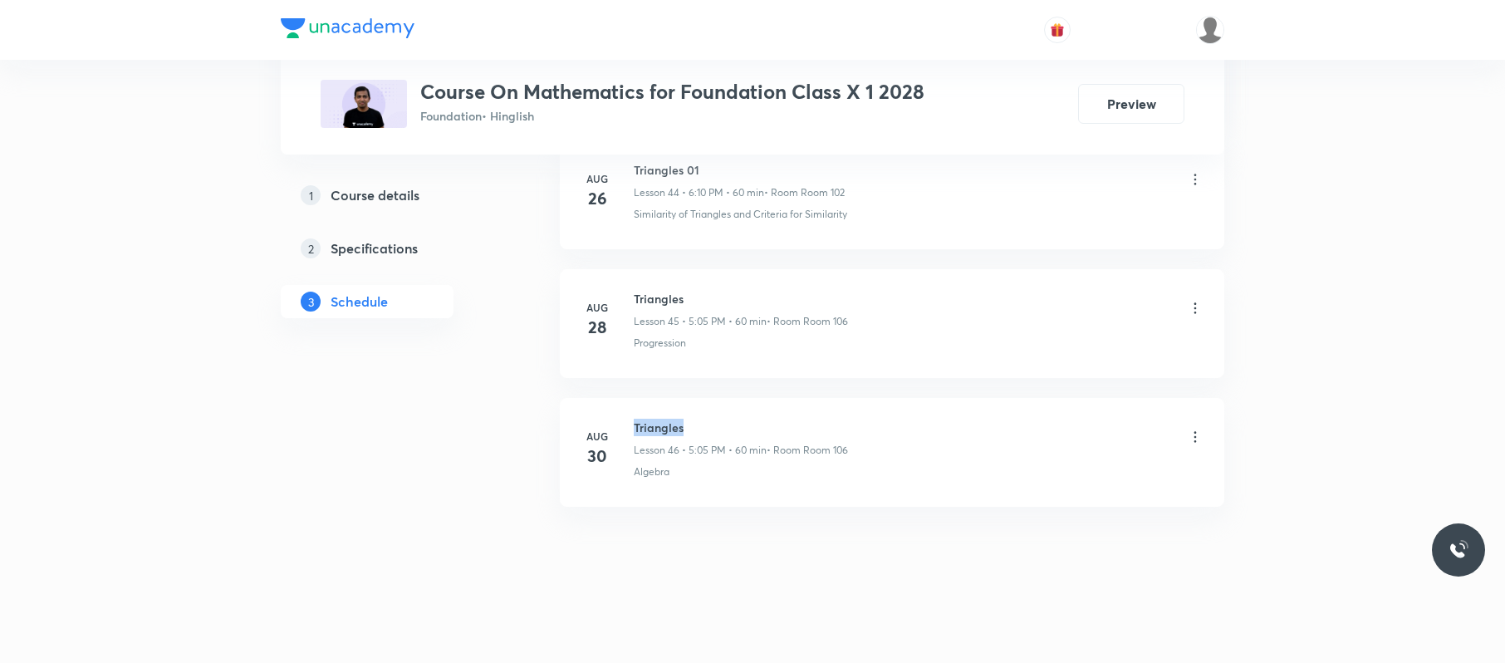
drag, startPoint x: 724, startPoint y: 390, endPoint x: 622, endPoint y: 393, distance: 102.2
copy h6 "Triangles"
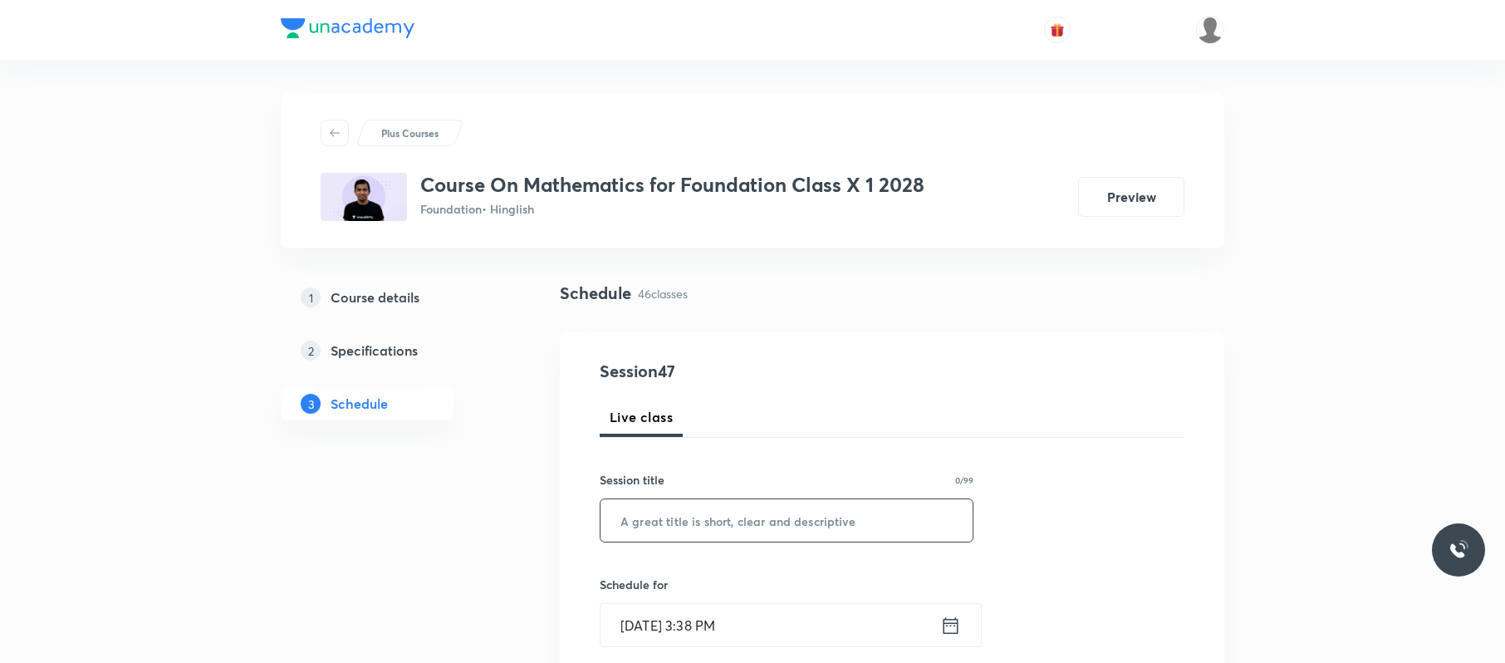
click at [724, 509] on input "text" at bounding box center [787, 520] width 372 height 42
paste input "Triangles"
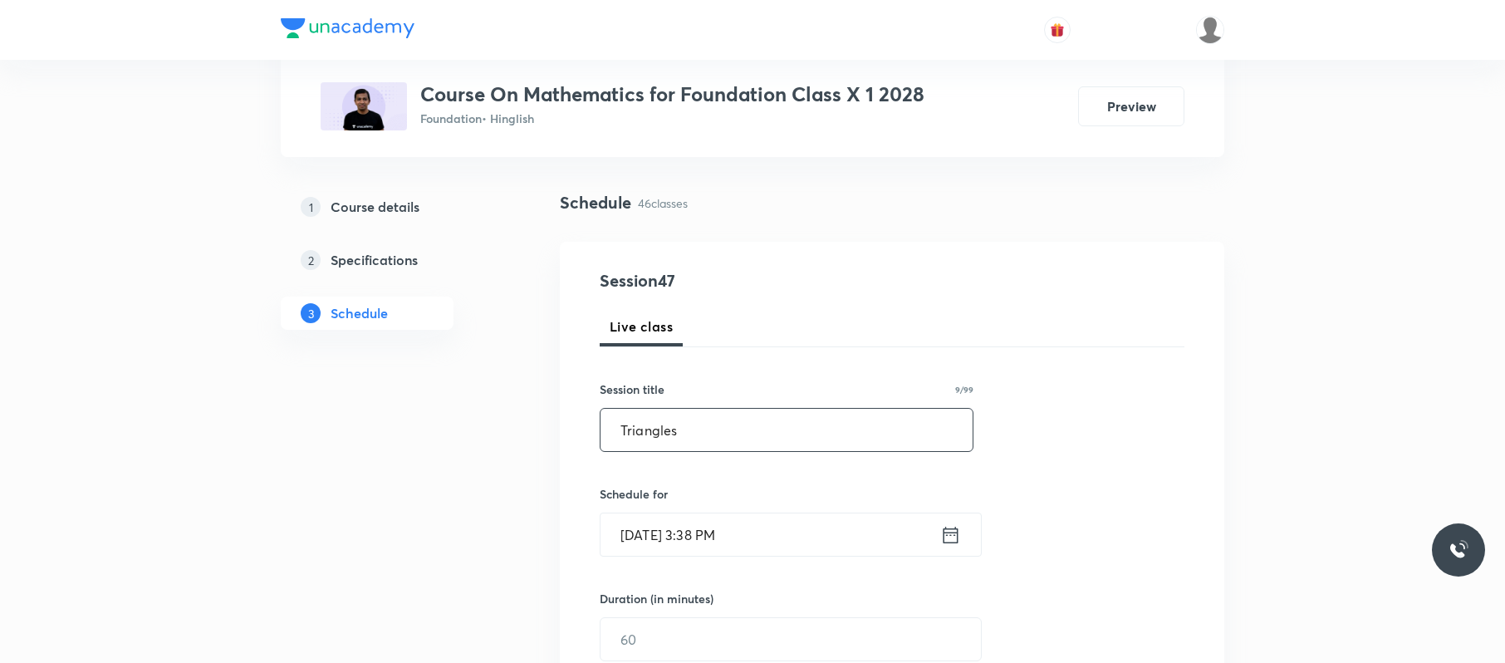
scroll to position [91, 0]
type input "Triangles"
click at [778, 528] on input "[DATE] 3:38 PM" at bounding box center [771, 534] width 340 height 42
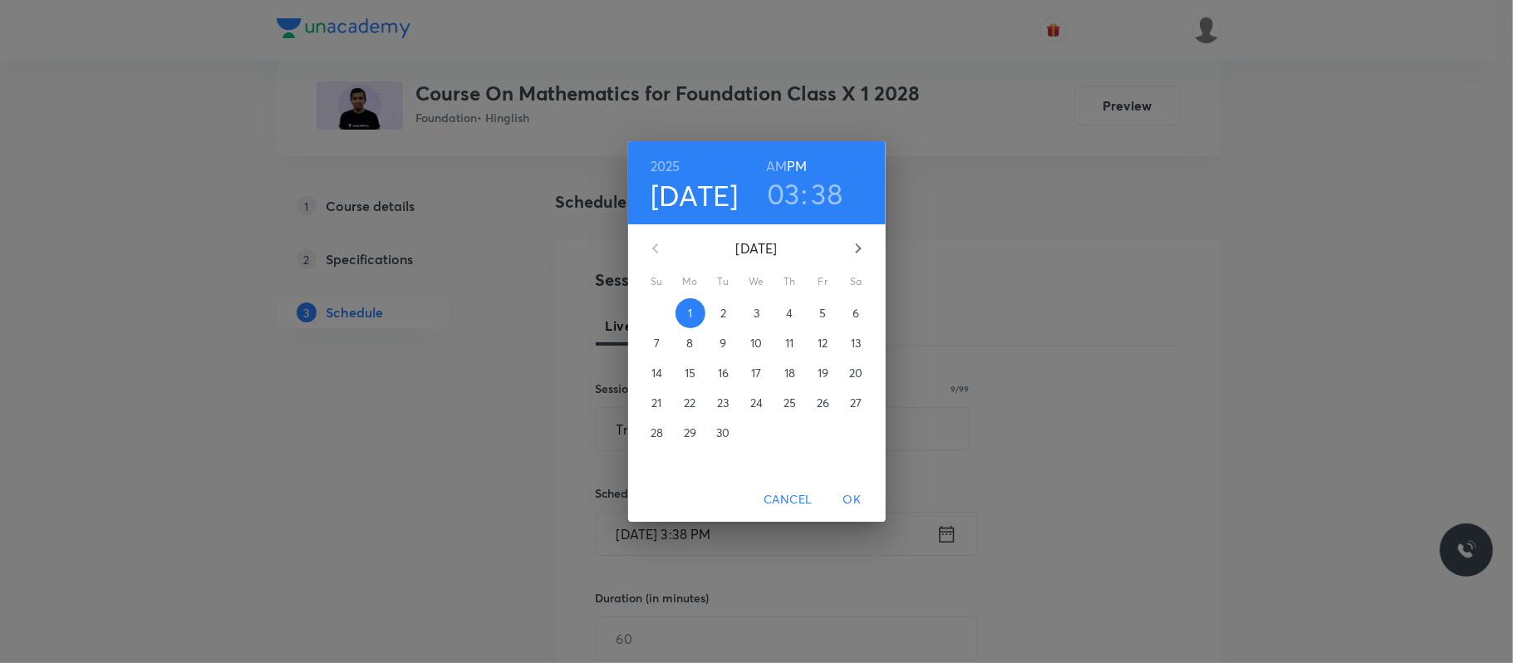
click at [792, 184] on h3 "03" at bounding box center [783, 193] width 33 height 35
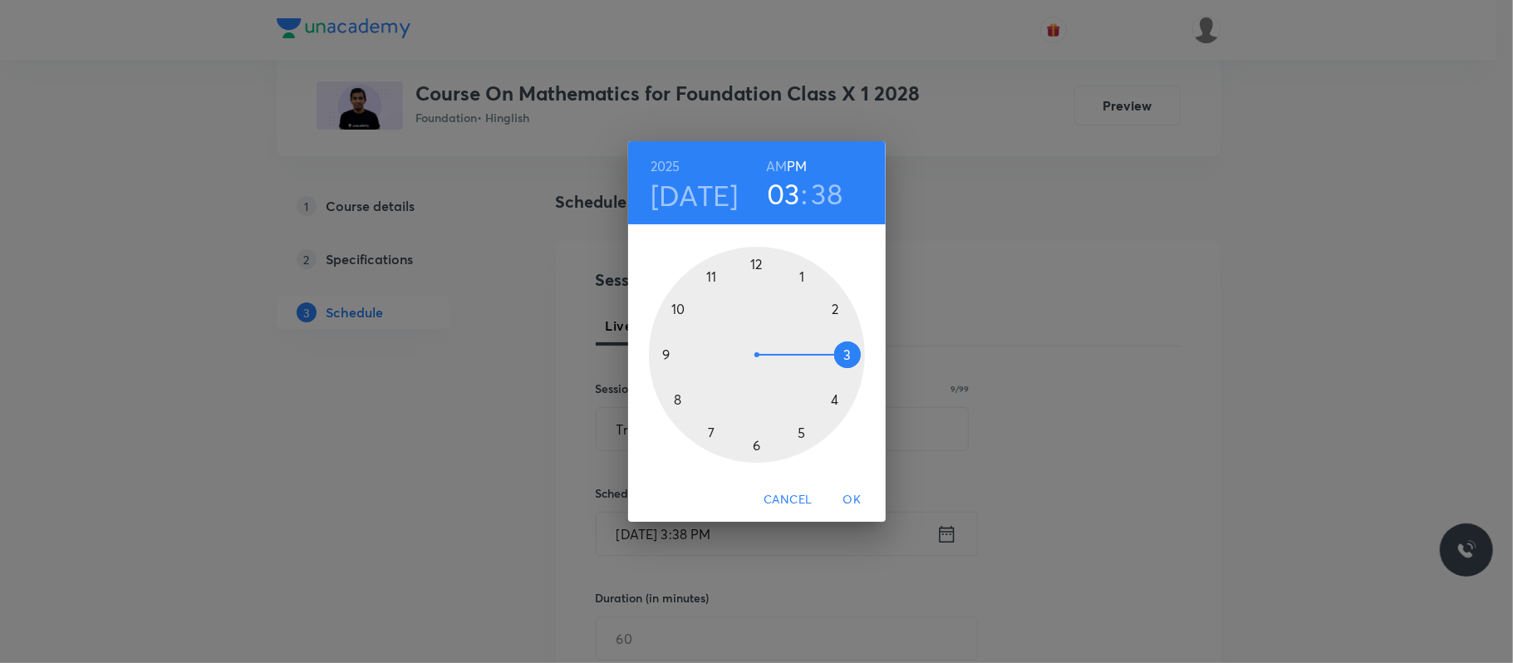
click at [838, 397] on div at bounding box center [757, 355] width 216 height 216
click at [748, 258] on div at bounding box center [757, 355] width 216 height 216
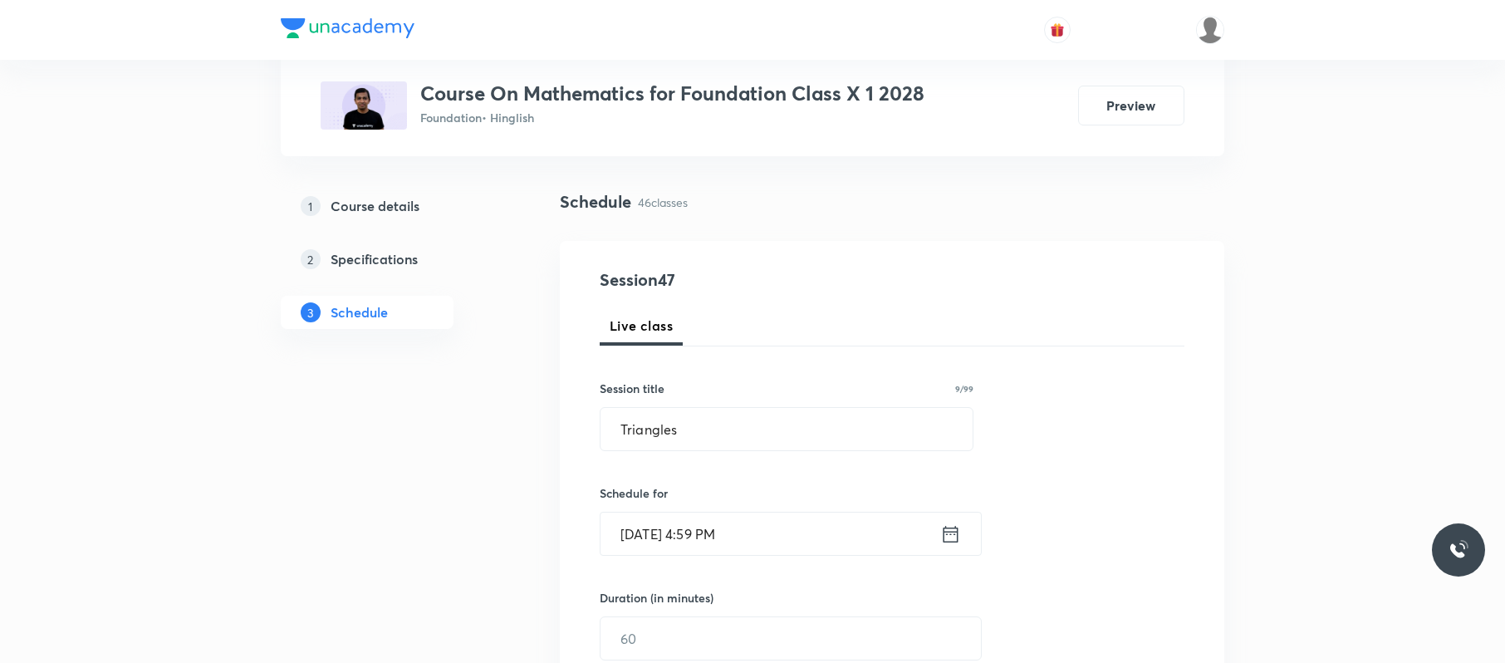
click at [781, 528] on input "[DATE] 4:59 PM" at bounding box center [771, 534] width 340 height 42
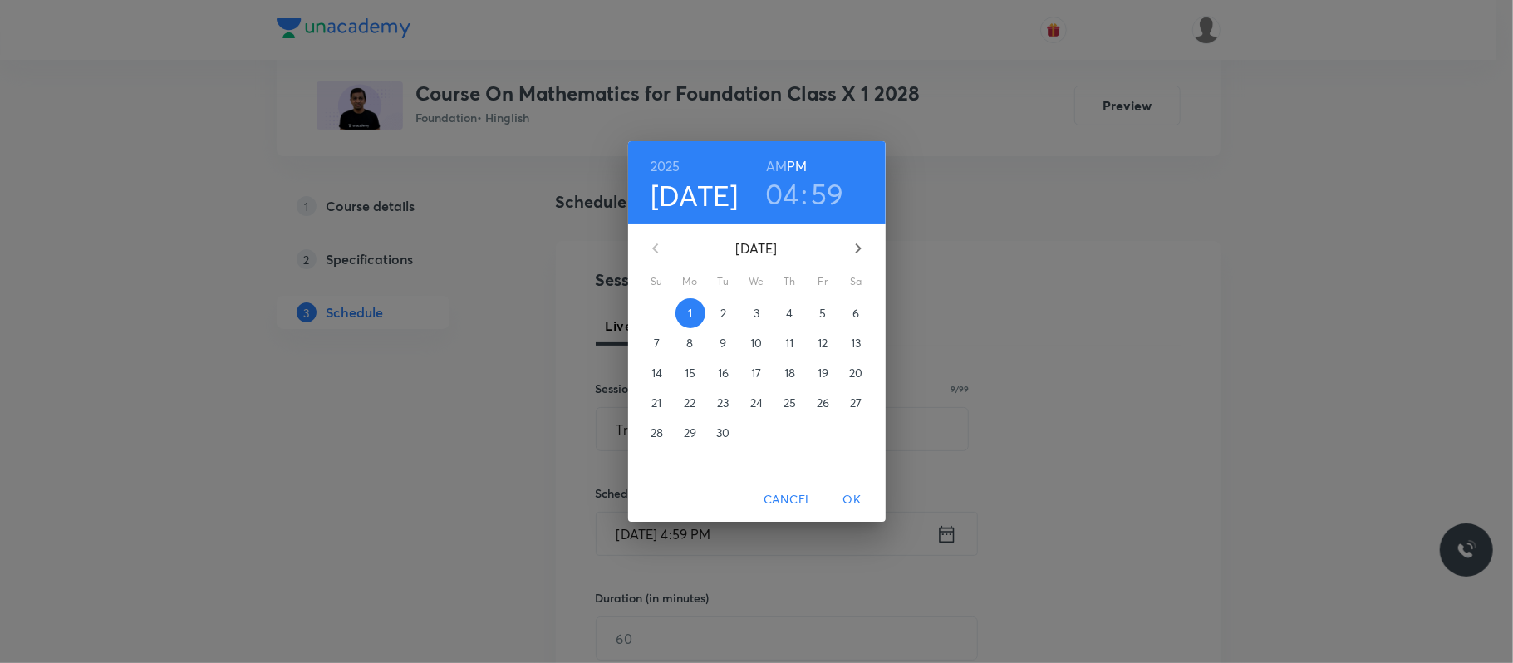
click at [831, 179] on h3 "59" at bounding box center [827, 193] width 33 height 35
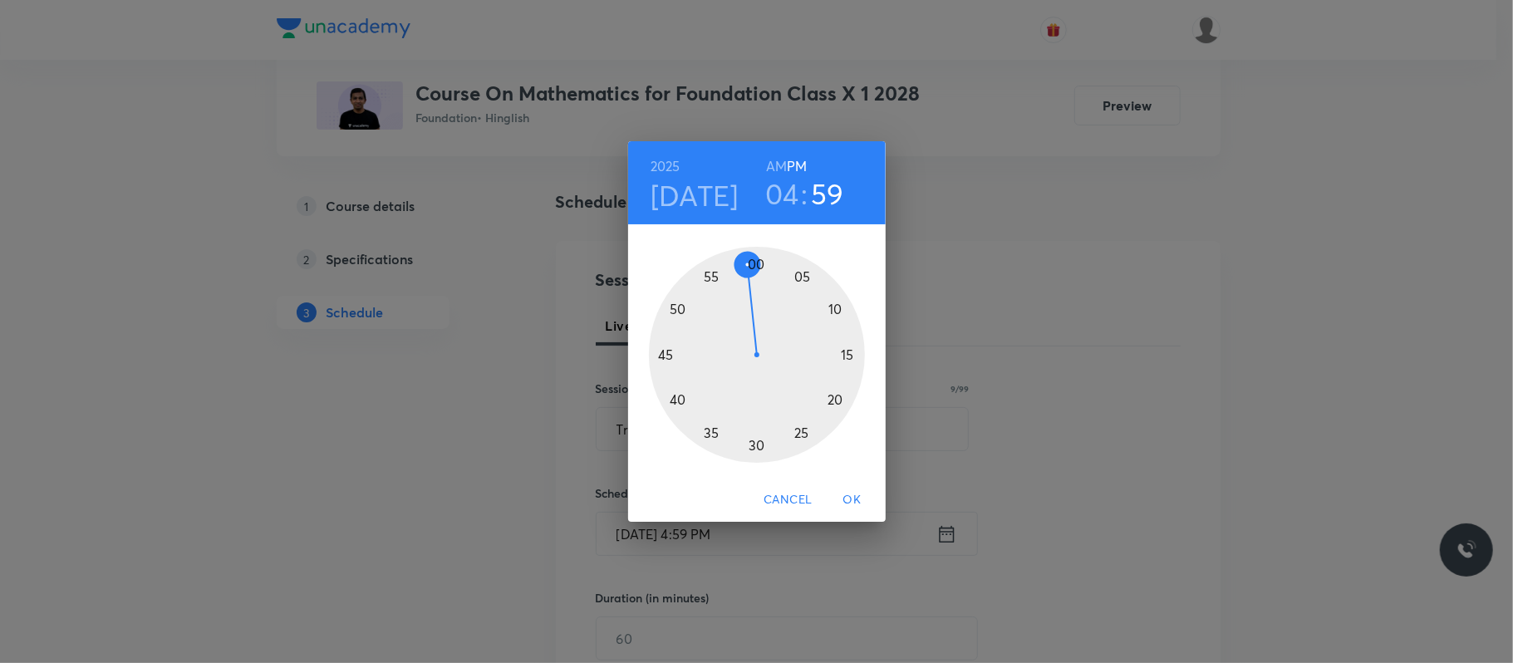
click at [761, 266] on div at bounding box center [757, 355] width 216 height 216
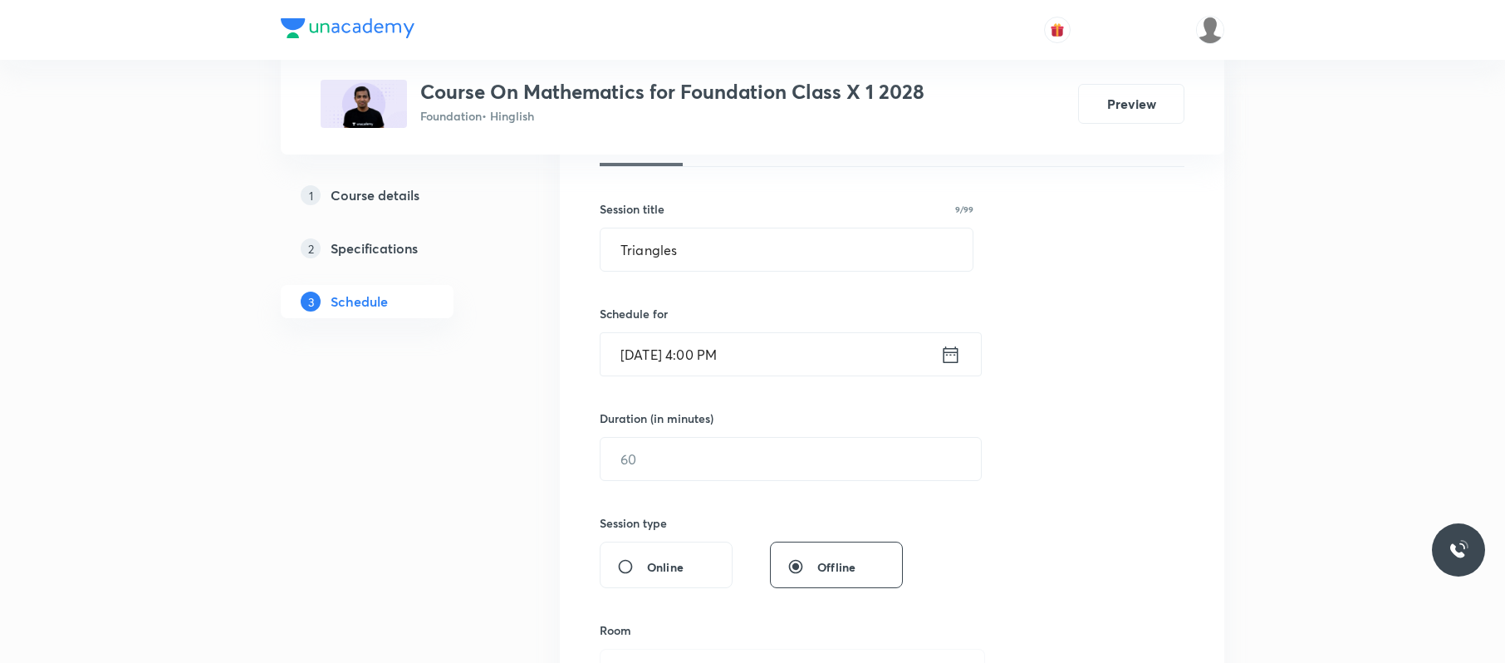
scroll to position [272, 0]
click at [714, 473] on input "text" at bounding box center [791, 457] width 380 height 42
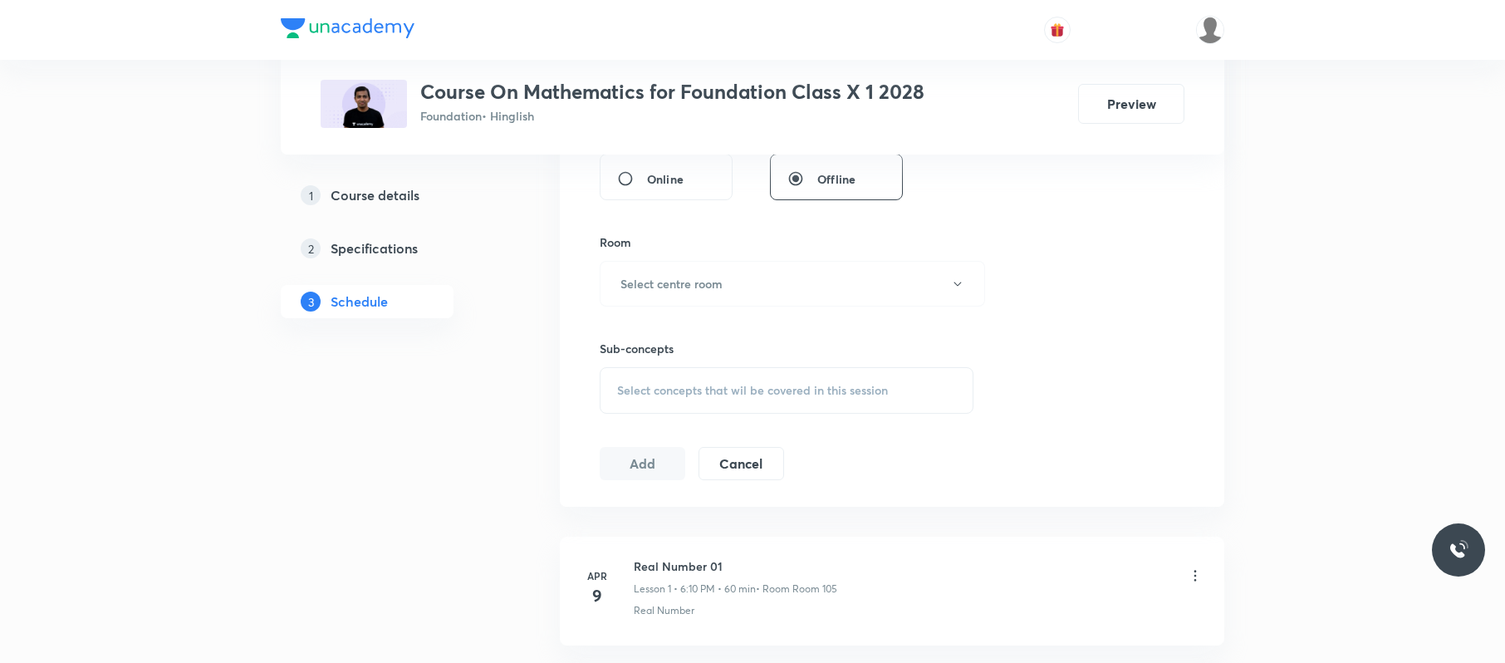
scroll to position [693, 0]
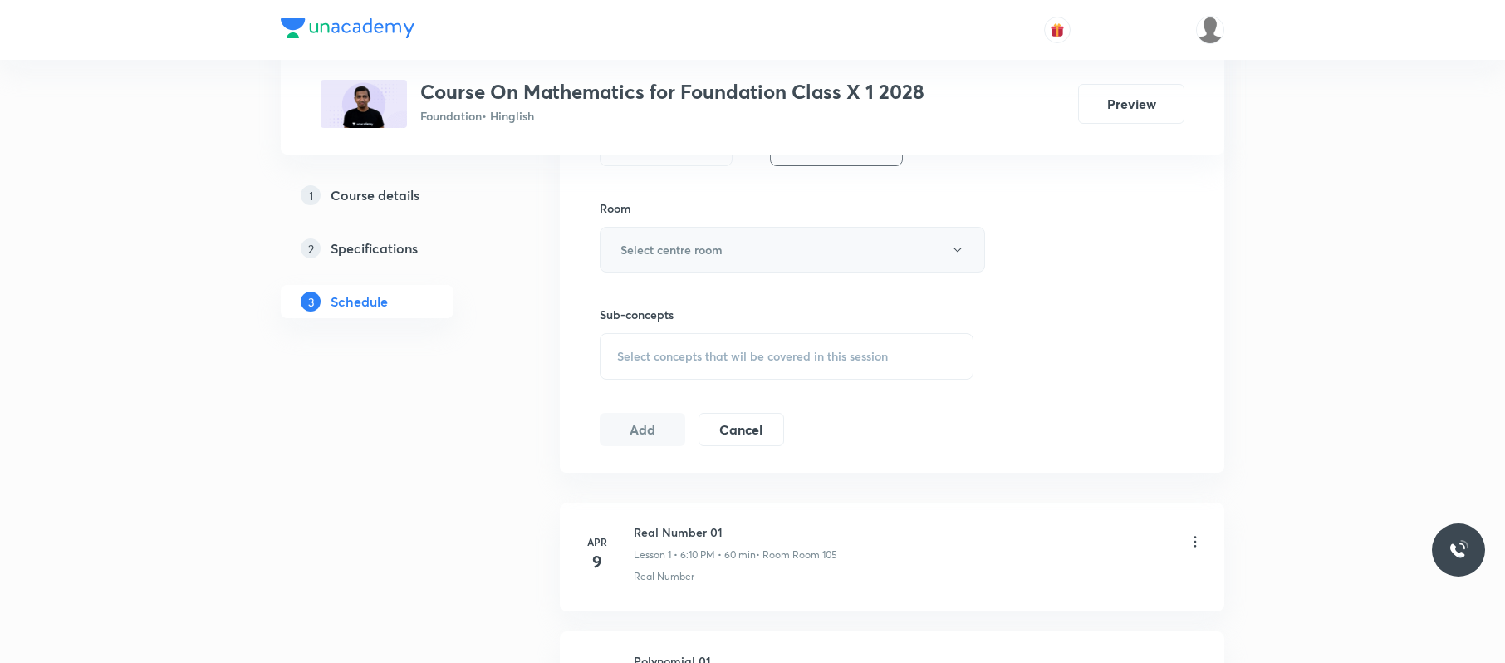
type input "60"
click at [806, 236] on button "Select centre room" at bounding box center [792, 250] width 385 height 46
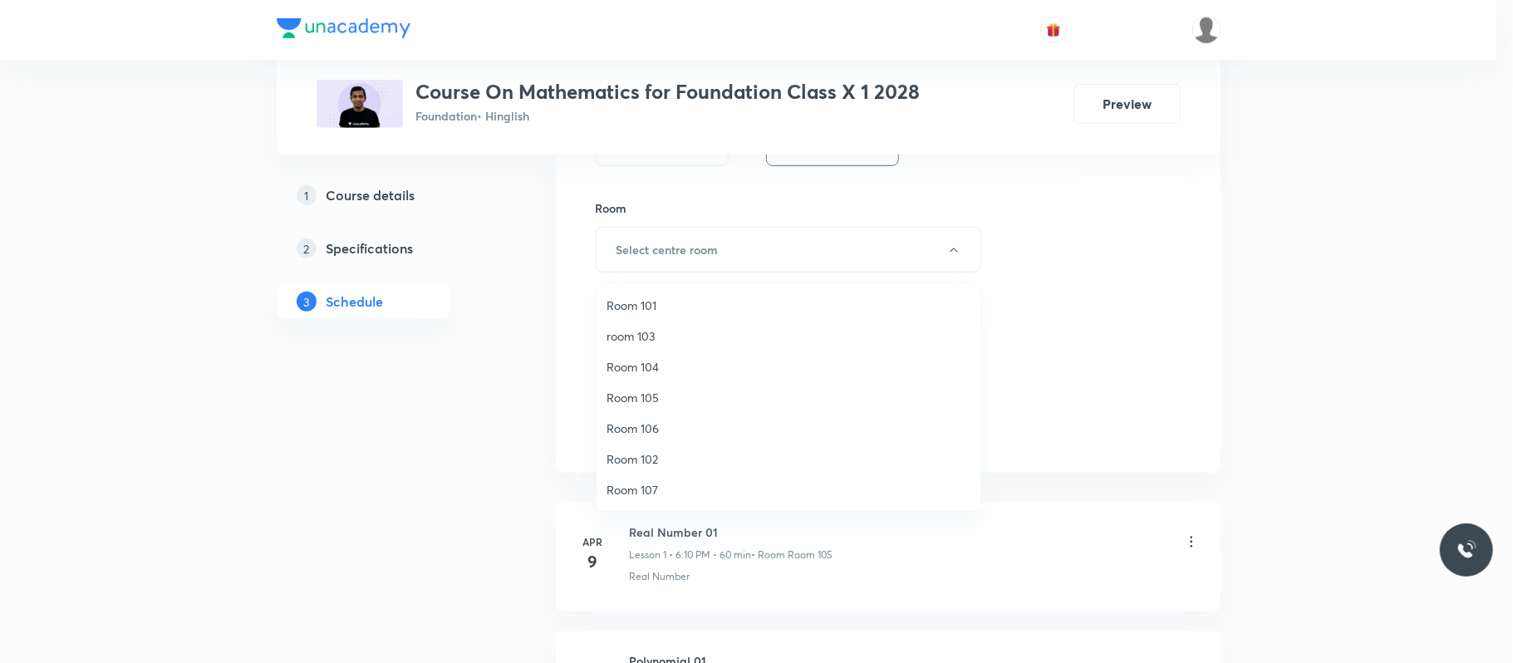
click at [653, 419] on span "Room 106" at bounding box center [788, 427] width 364 height 17
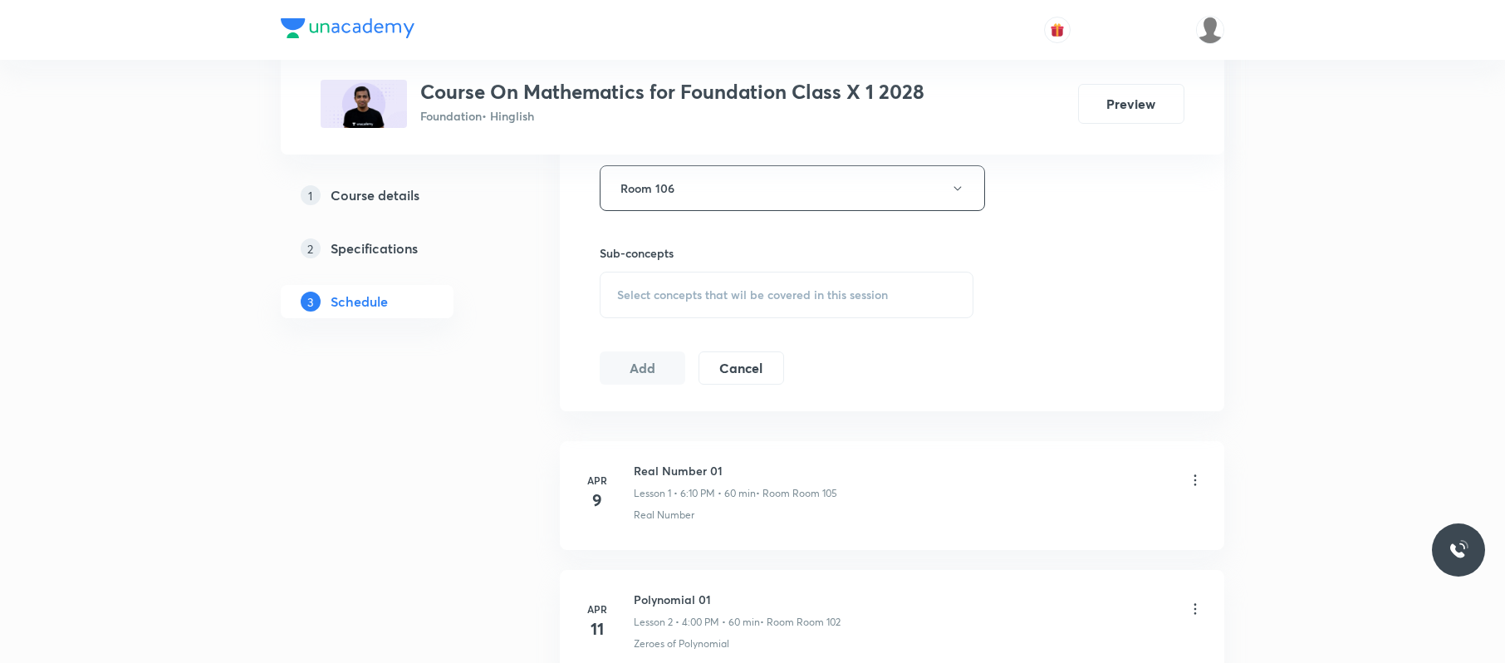
scroll to position [755, 0]
click at [765, 301] on span "Select concepts that wil be covered in this session" at bounding box center [752, 293] width 271 height 13
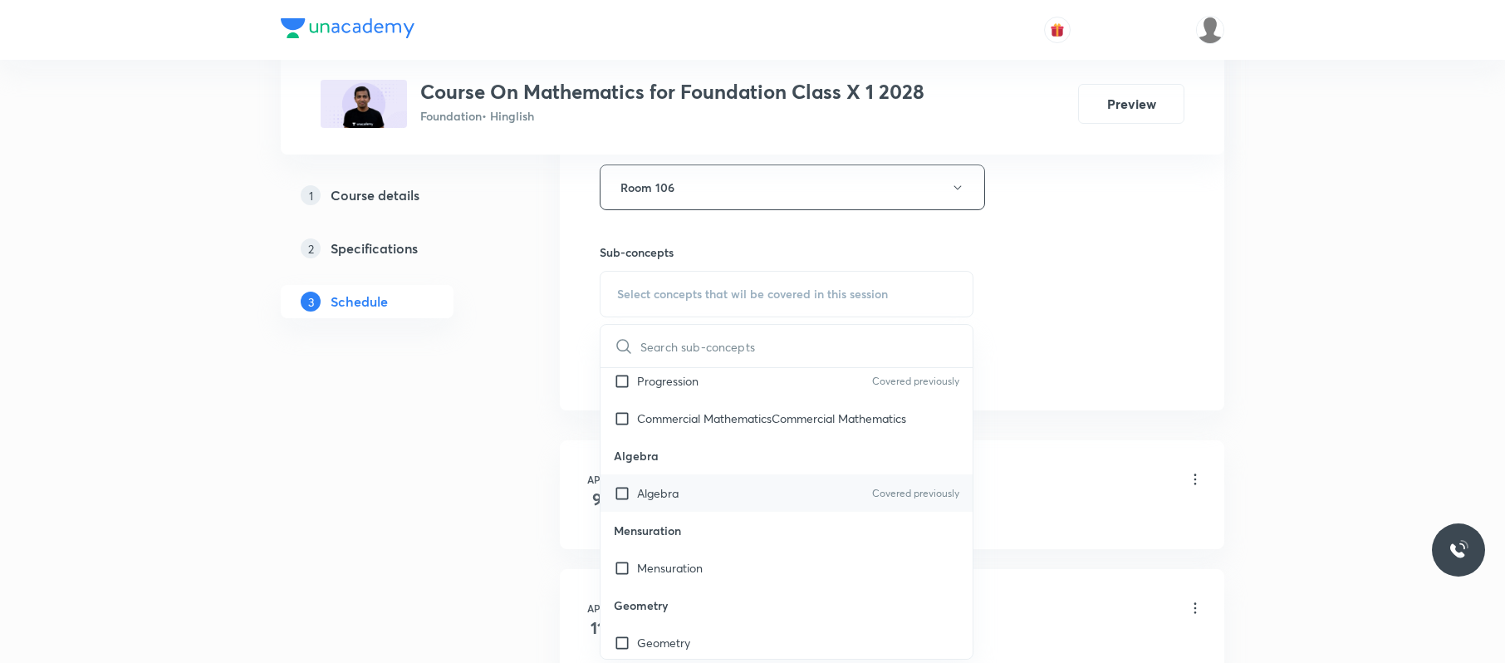
scroll to position [44, 0]
drag, startPoint x: 711, startPoint y: 562, endPoint x: 1121, endPoint y: 387, distance: 445.9
click at [713, 562] on div "Mensuration" at bounding box center [787, 566] width 372 height 37
checkbox input "true"
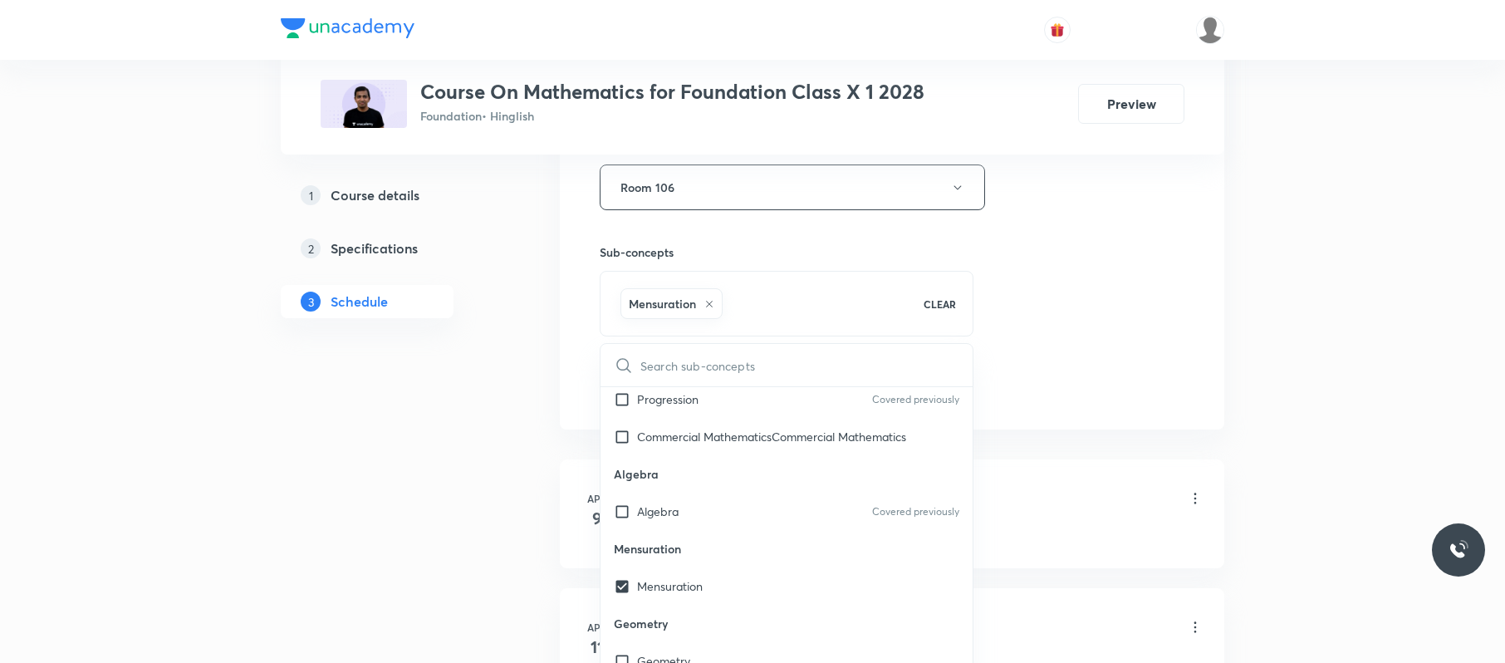
drag, startPoint x: 1121, startPoint y: 387, endPoint x: 1097, endPoint y: 386, distance: 24.1
click at [1123, 386] on div "Session 47 Live class Session title 9/99 Triangles ​ Schedule for [DATE] 4:00 P…" at bounding box center [892, 3] width 585 height 799
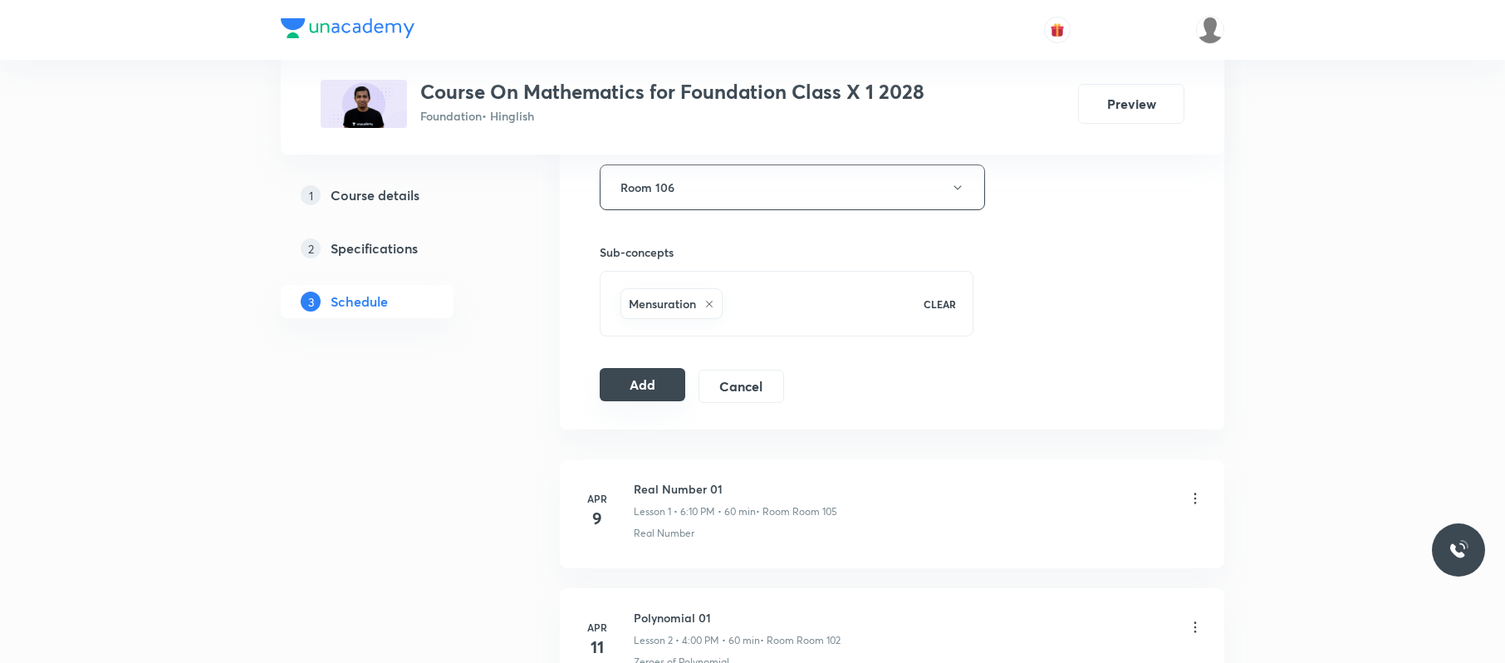
click at [661, 390] on button "Add" at bounding box center [643, 384] width 86 height 33
